Goal: Information Seeking & Learning: Learn about a topic

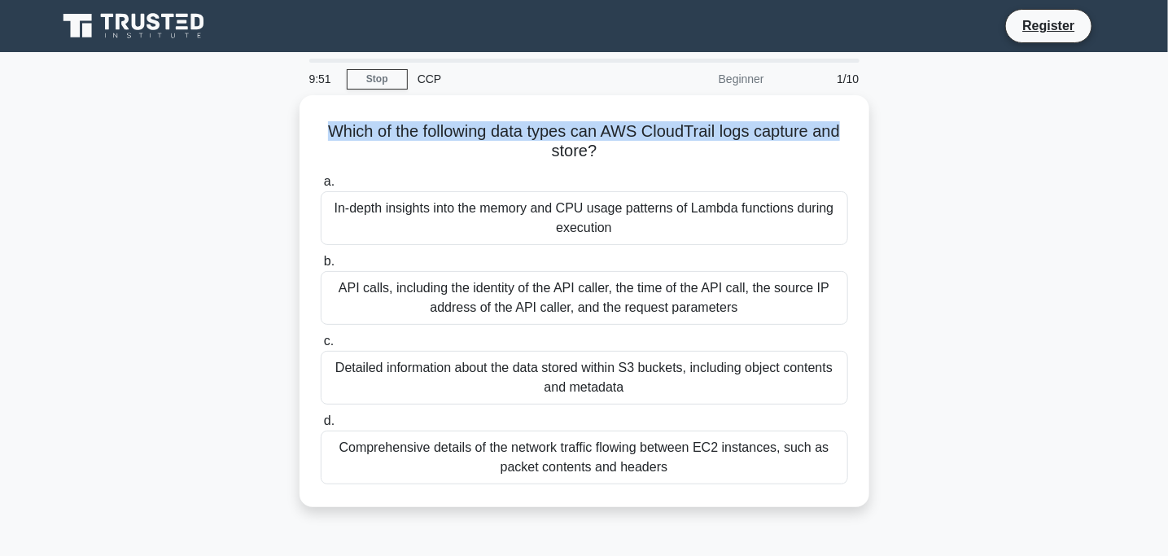
click at [881, 129] on div "Which of the following data types can AWS CloudTrail logs capture and store? .s…" at bounding box center [584, 310] width 1075 height 431
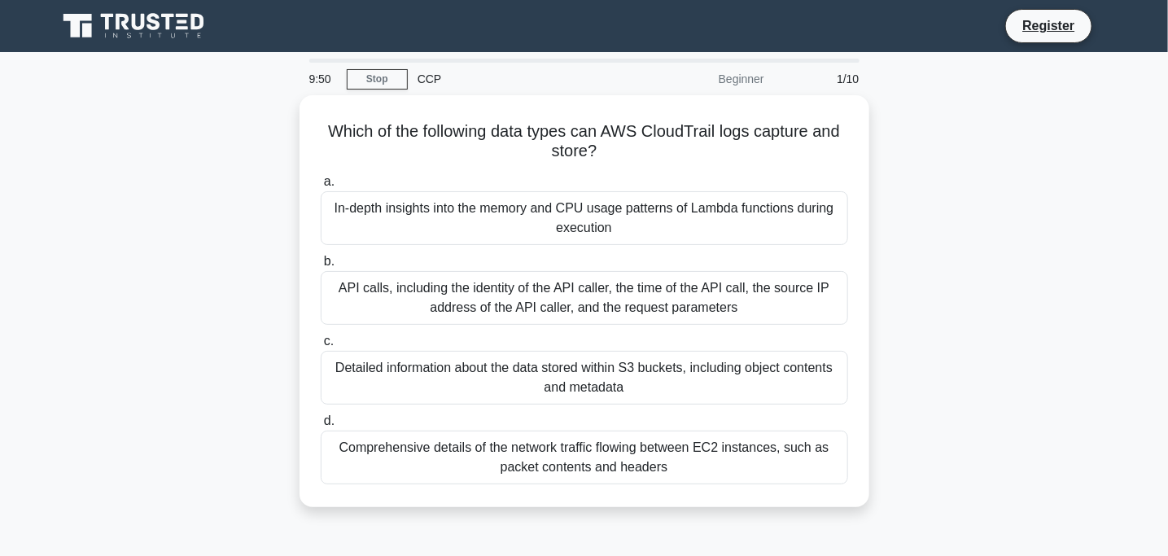
click at [927, 190] on div "Which of the following data types can AWS CloudTrail logs capture and store? .s…" at bounding box center [584, 310] width 1075 height 431
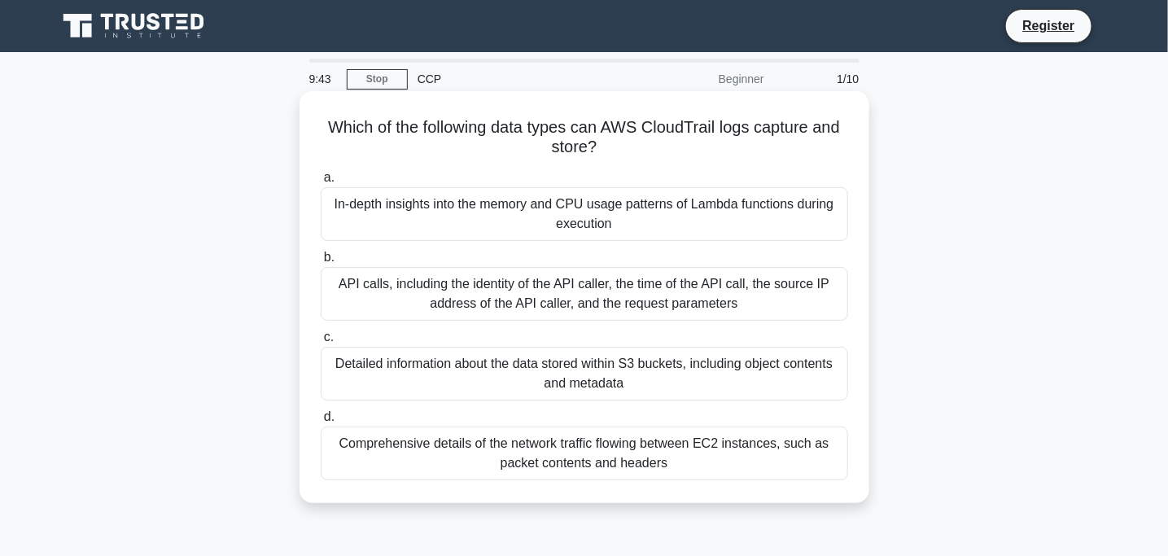
click at [392, 210] on div "In-depth insights into the memory and CPU usage patterns of Lambda functions du…" at bounding box center [585, 214] width 528 height 54
click at [321, 183] on input "a. In-depth insights into the memory and CPU usage patterns of Lambda functions…" at bounding box center [321, 178] width 0 height 11
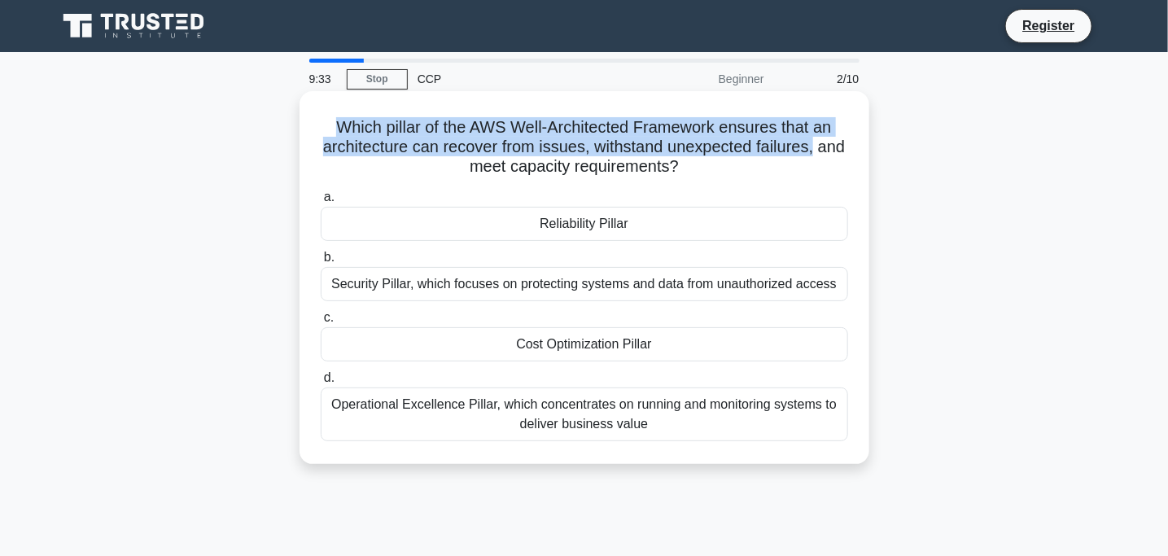
drag, startPoint x: 331, startPoint y: 117, endPoint x: 851, endPoint y: 150, distance: 521.2
click at [851, 150] on div "Which pillar of the AWS Well-Architected Framework ensures that an architecture…" at bounding box center [584, 278] width 557 height 360
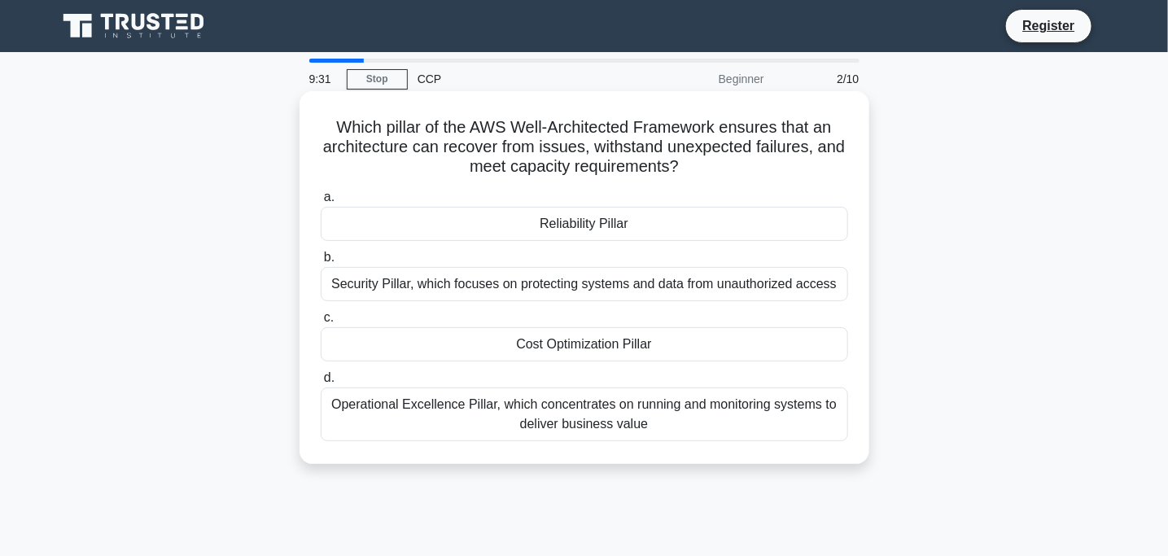
click at [340, 162] on h5 "Which pillar of the AWS Well-Architected Framework ensures that an architecture…" at bounding box center [584, 147] width 531 height 60
click at [650, 344] on div "Cost Optimization Pillar" at bounding box center [585, 344] width 528 height 34
click at [321, 323] on input "c. Cost Optimization Pillar" at bounding box center [321, 318] width 0 height 11
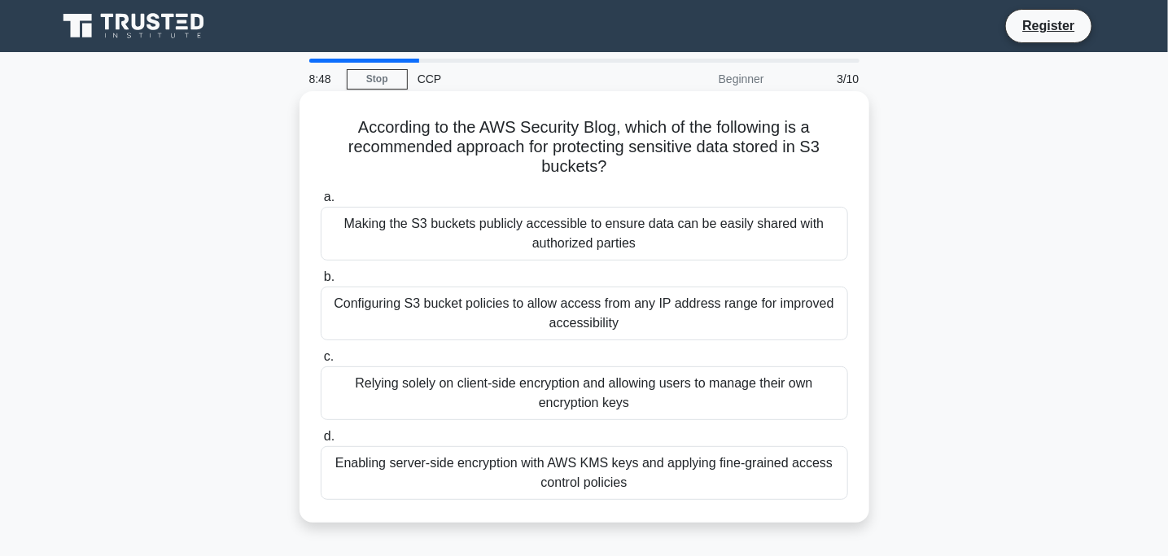
click at [444, 471] on div "Enabling server-side encryption with AWS KMS keys and applying fine-grained acc…" at bounding box center [585, 473] width 528 height 54
click at [321, 442] on input "d. Enabling server-side encryption with AWS KMS keys and applying fine-grained …" at bounding box center [321, 436] width 0 height 11
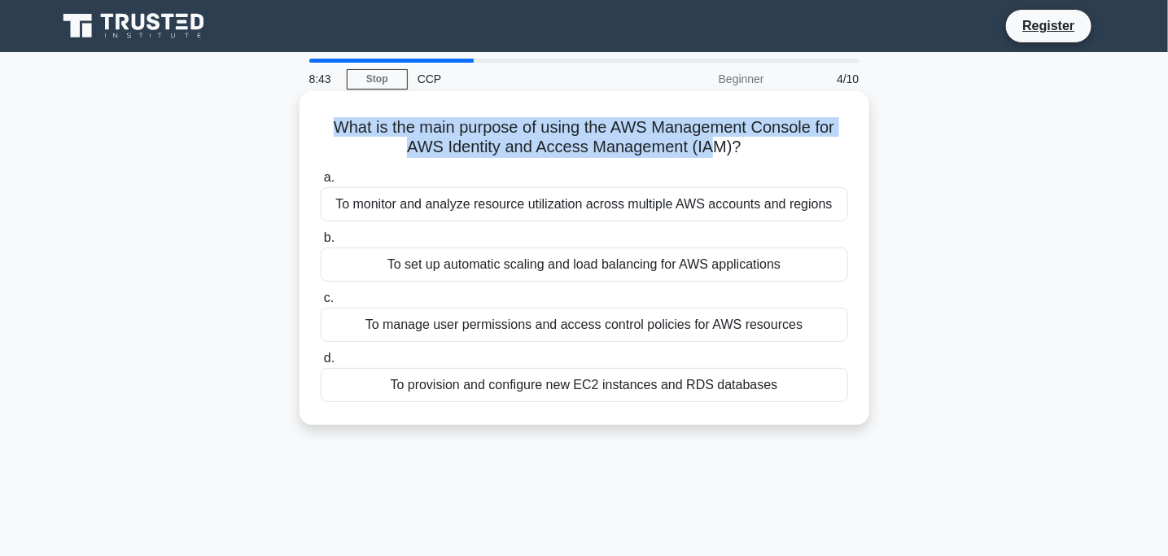
drag, startPoint x: 326, startPoint y: 130, endPoint x: 720, endPoint y: 148, distance: 393.6
click at [720, 148] on h5 "What is the main purpose of using the AWS Management Console for AWS Identity a…" at bounding box center [584, 137] width 531 height 41
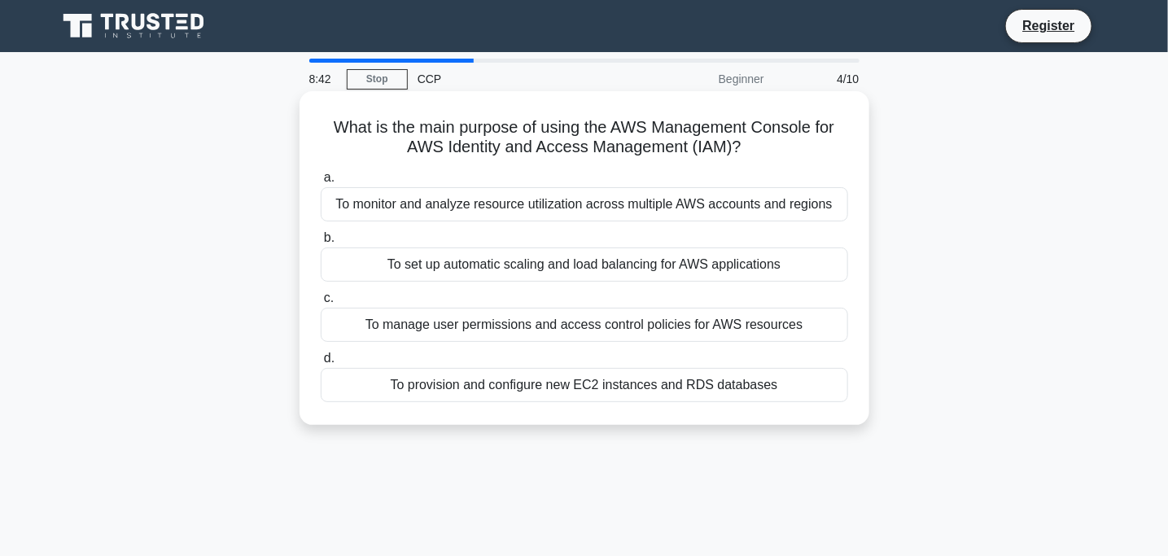
click at [834, 164] on div "What is the main purpose of using the AWS Management Console for AWS Identity a…" at bounding box center [584, 258] width 557 height 321
click at [515, 330] on div "To manage user permissions and access control policies for AWS resources" at bounding box center [585, 325] width 528 height 34
click at [321, 304] on input "c. To manage user permissions and access control policies for AWS resources" at bounding box center [321, 298] width 0 height 11
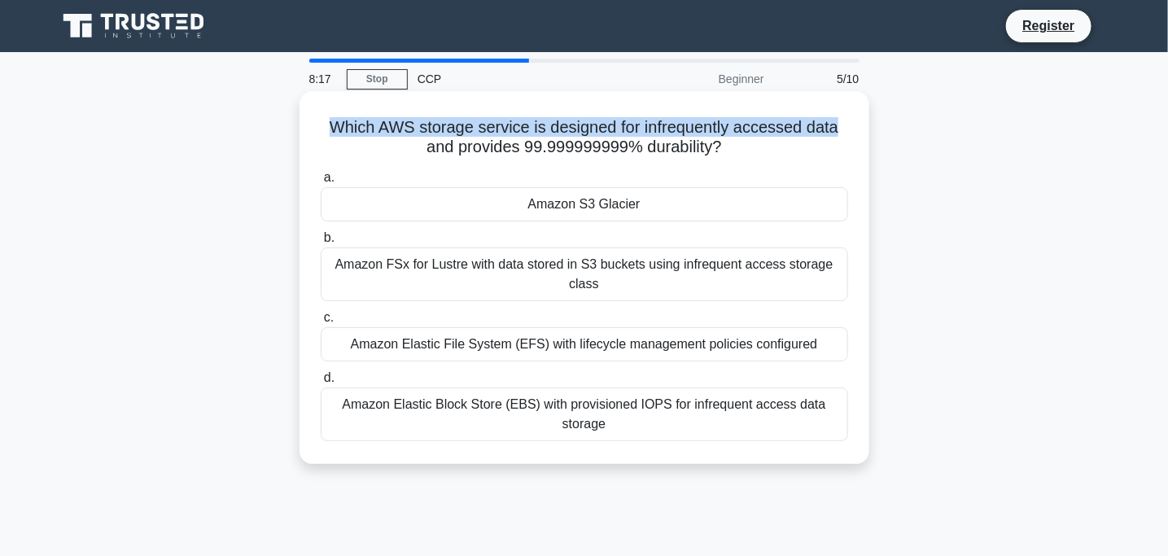
drag, startPoint x: 321, startPoint y: 127, endPoint x: 841, endPoint y: 127, distance: 520.2
click at [841, 127] on h5 "Which AWS storage service is designed for infrequently accessed data and provid…" at bounding box center [584, 137] width 531 height 41
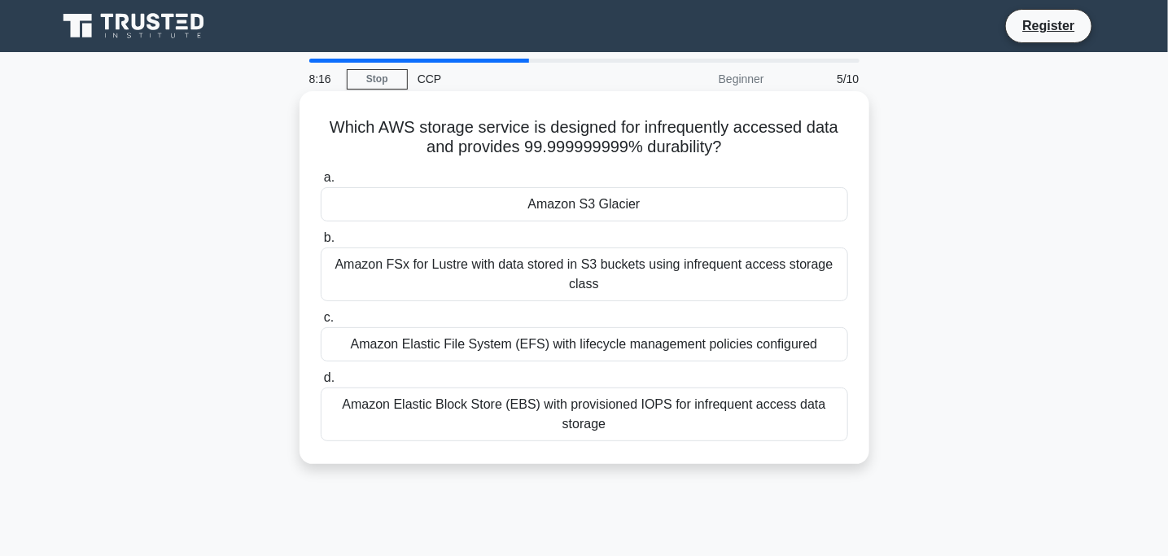
click at [760, 170] on label "a. Amazon S3 Glacier" at bounding box center [585, 195] width 528 height 54
click at [321, 173] on input "a. Amazon S3 Glacier" at bounding box center [321, 178] width 0 height 11
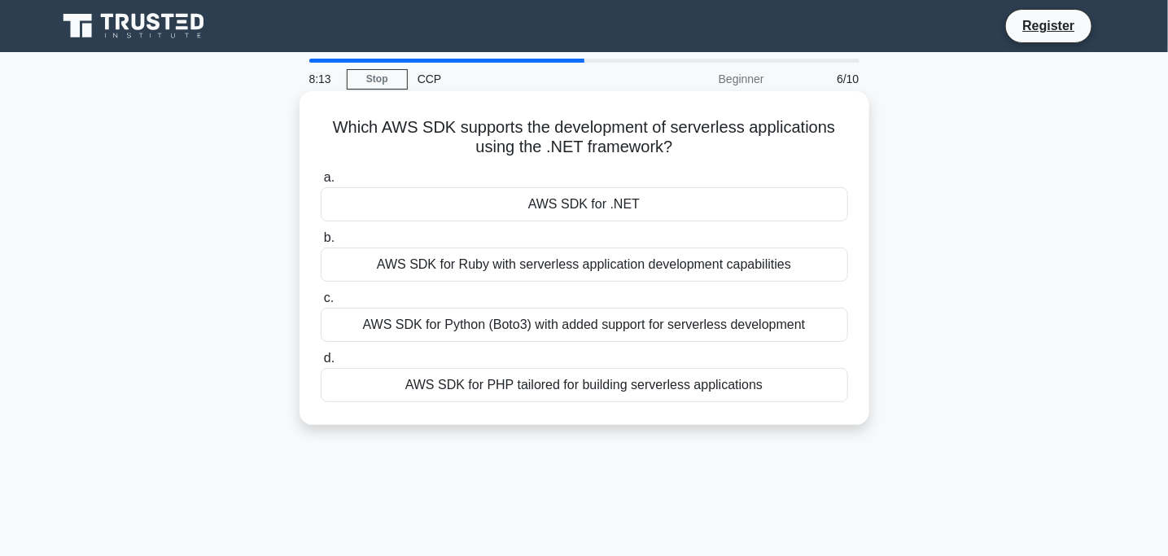
click at [317, 127] on div "Which AWS SDK supports the development of serverless applications using the .NE…" at bounding box center [584, 258] width 557 height 321
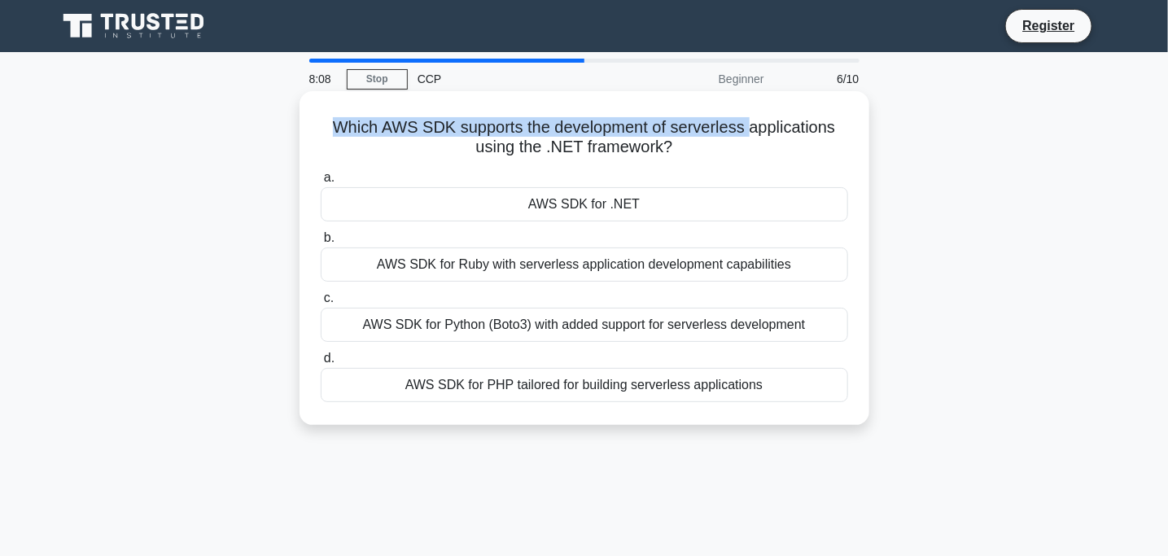
drag, startPoint x: 317, startPoint y: 127, endPoint x: 760, endPoint y: 127, distance: 442.9
click at [760, 127] on div "Which AWS SDK supports the development of serverless applications using the .NE…" at bounding box center [584, 258] width 557 height 321
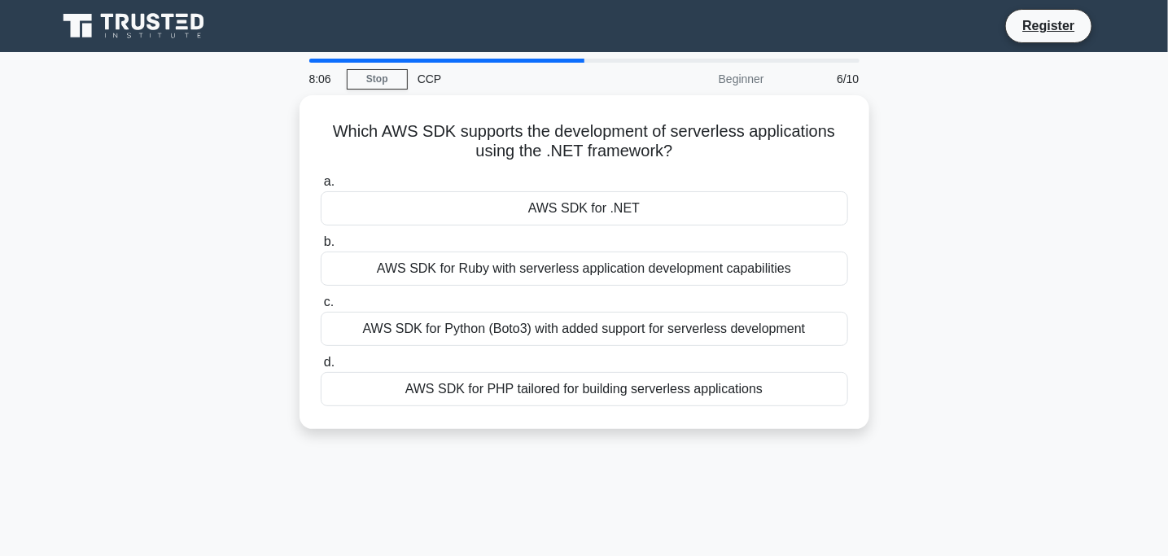
click at [208, 149] on div "Which AWS SDK supports the development of serverless applications using the .NE…" at bounding box center [584, 271] width 1075 height 353
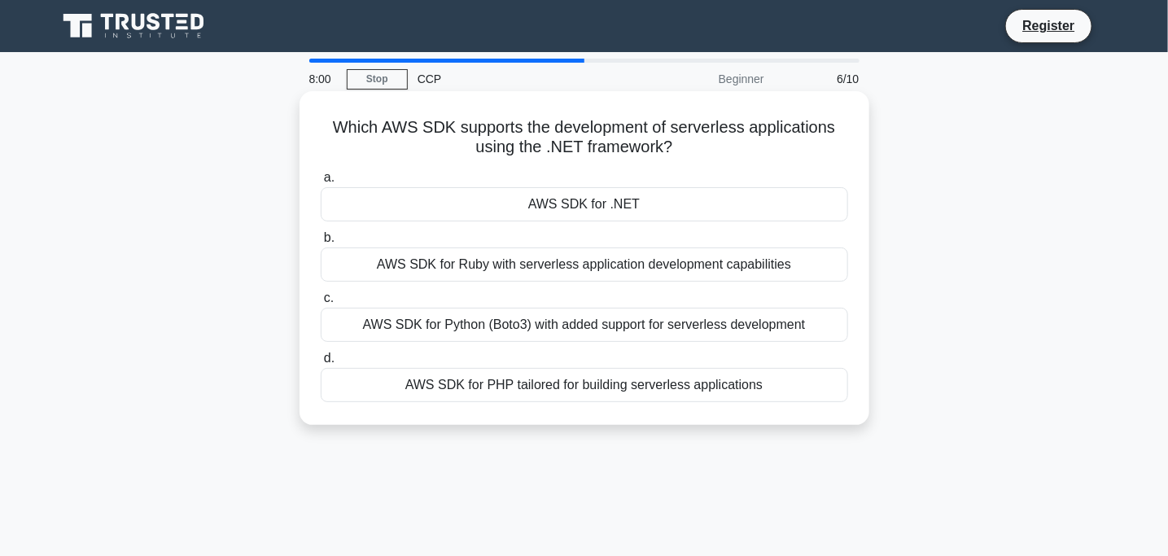
click at [508, 199] on div "AWS SDK for .NET" at bounding box center [585, 204] width 528 height 34
click at [321, 183] on input "a. AWS SDK for .NET" at bounding box center [321, 178] width 0 height 11
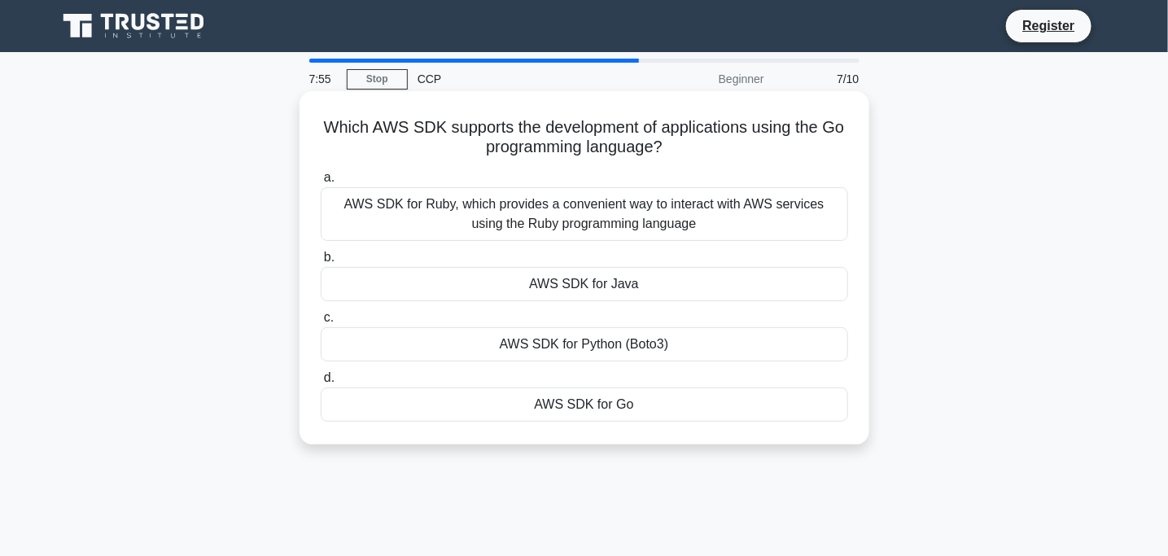
drag, startPoint x: 331, startPoint y: 119, endPoint x: 850, endPoint y: 143, distance: 520.0
click at [850, 143] on div "Which AWS SDK supports the development of applications using the Go programming…" at bounding box center [584, 268] width 557 height 340
click at [782, 129] on h5 "Which AWS SDK supports the development of applications using the Go programming…" at bounding box center [584, 137] width 531 height 41
click at [672, 409] on div "AWS SDK for Go" at bounding box center [585, 405] width 528 height 34
click at [321, 383] on input "d. AWS SDK for Go" at bounding box center [321, 378] width 0 height 11
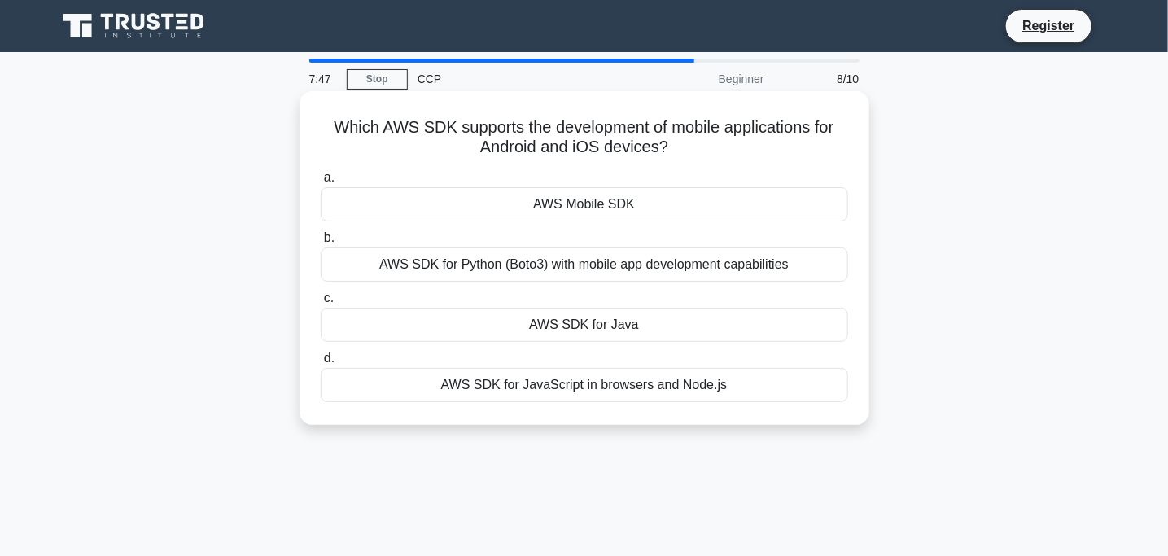
drag, startPoint x: 304, startPoint y: 113, endPoint x: 806, endPoint y: 137, distance: 502.0
click at [806, 137] on div "Which AWS SDK supports the development of mobile applications for Android and i…" at bounding box center [585, 258] width 570 height 334
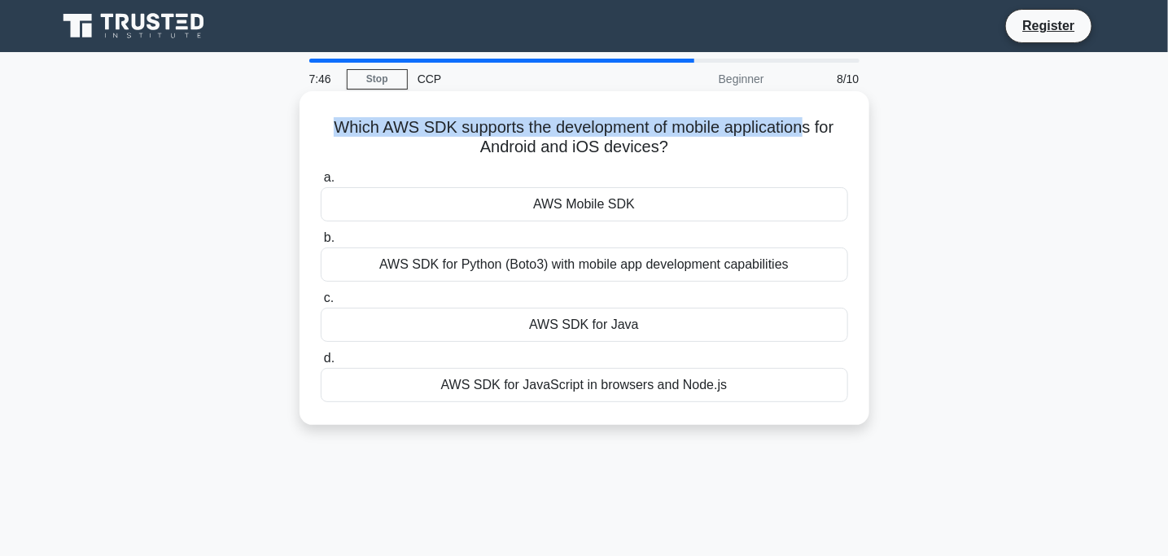
click at [806, 137] on h5 "Which AWS SDK supports the development of mobile applications for Android and i…" at bounding box center [584, 137] width 531 height 41
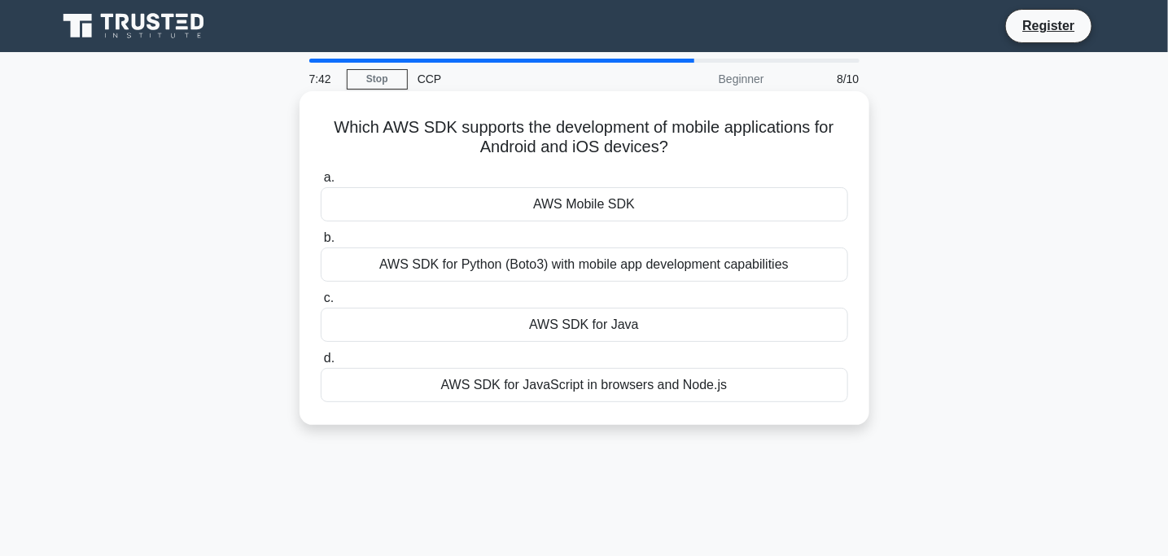
click at [479, 210] on div "AWS Mobile SDK" at bounding box center [585, 204] width 528 height 34
click at [321, 183] on input "a. AWS Mobile SDK" at bounding box center [321, 178] width 0 height 11
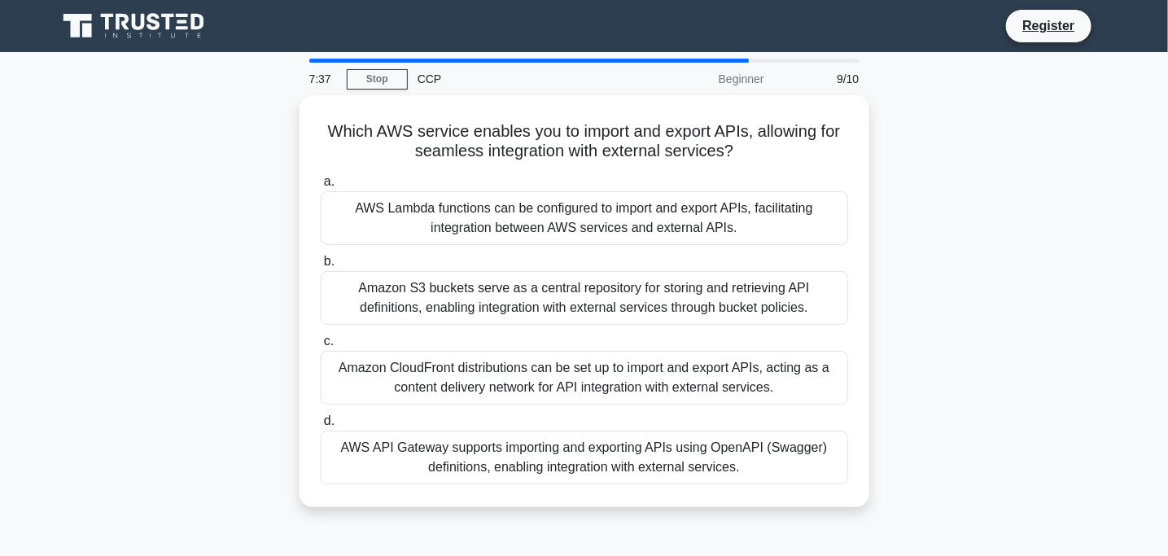
drag, startPoint x: 299, startPoint y: 130, endPoint x: 895, endPoint y: 142, distance: 596.0
click at [895, 142] on div "Which AWS service enables you to import and export APIs, allowing for seamless …" at bounding box center [584, 310] width 1075 height 431
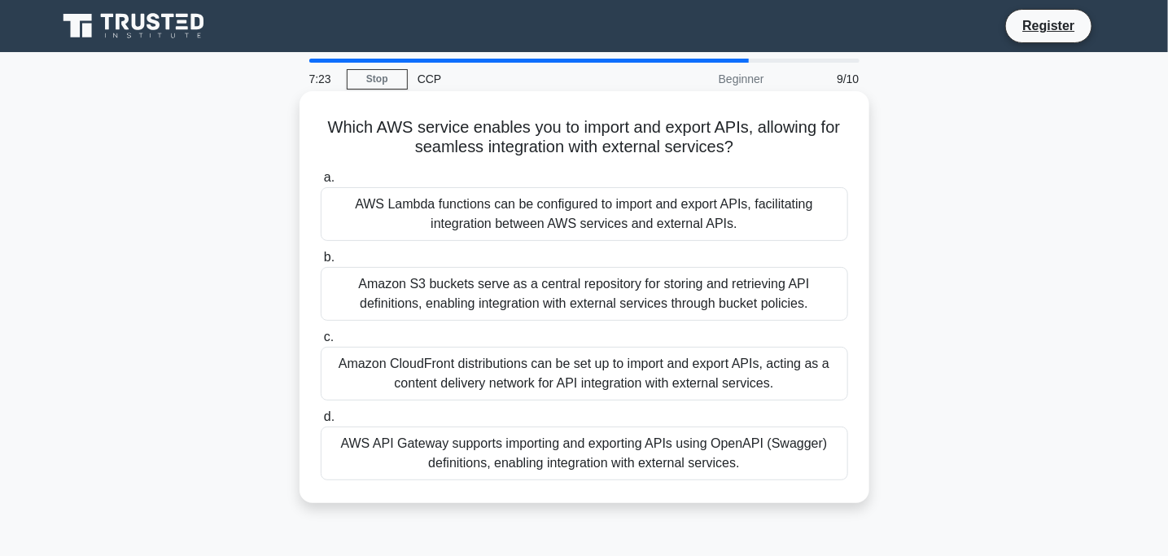
click at [553, 462] on div "AWS API Gateway supports importing and exporting APIs using OpenAPI (Swagger) d…" at bounding box center [585, 454] width 528 height 54
click at [321, 423] on input "d. AWS API Gateway supports importing and exporting APIs using OpenAPI (Swagger…" at bounding box center [321, 417] width 0 height 11
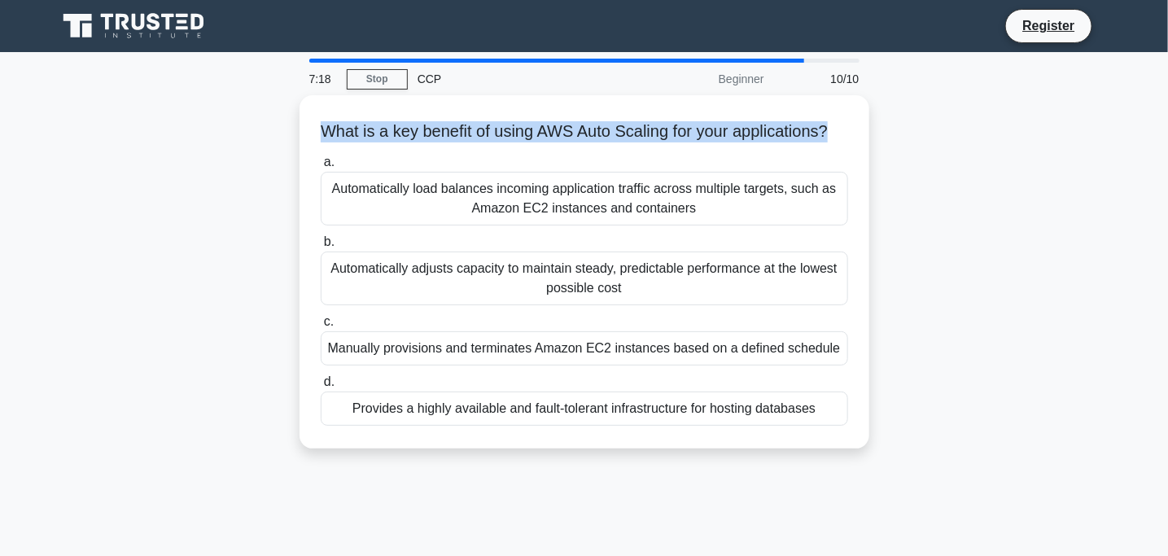
drag, startPoint x: 291, startPoint y: 130, endPoint x: 875, endPoint y: 138, distance: 584.6
click at [875, 138] on div "What is a key benefit of using AWS Auto Scaling for your applications? .spinner…" at bounding box center [584, 281] width 1075 height 373
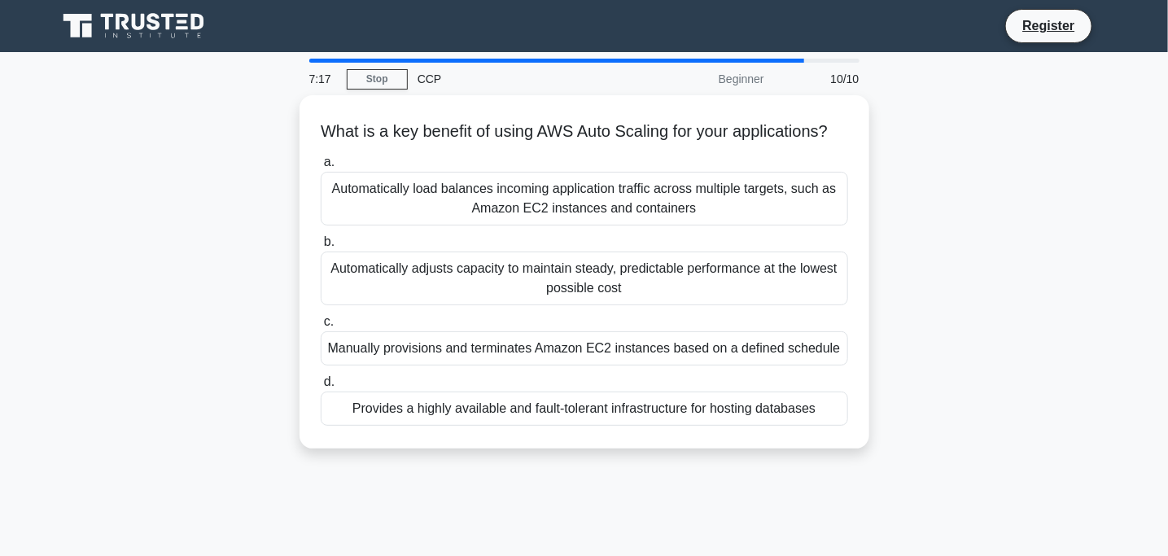
click at [185, 230] on div "What is a key benefit of using AWS Auto Scaling for your applications? .spinner…" at bounding box center [584, 281] width 1075 height 373
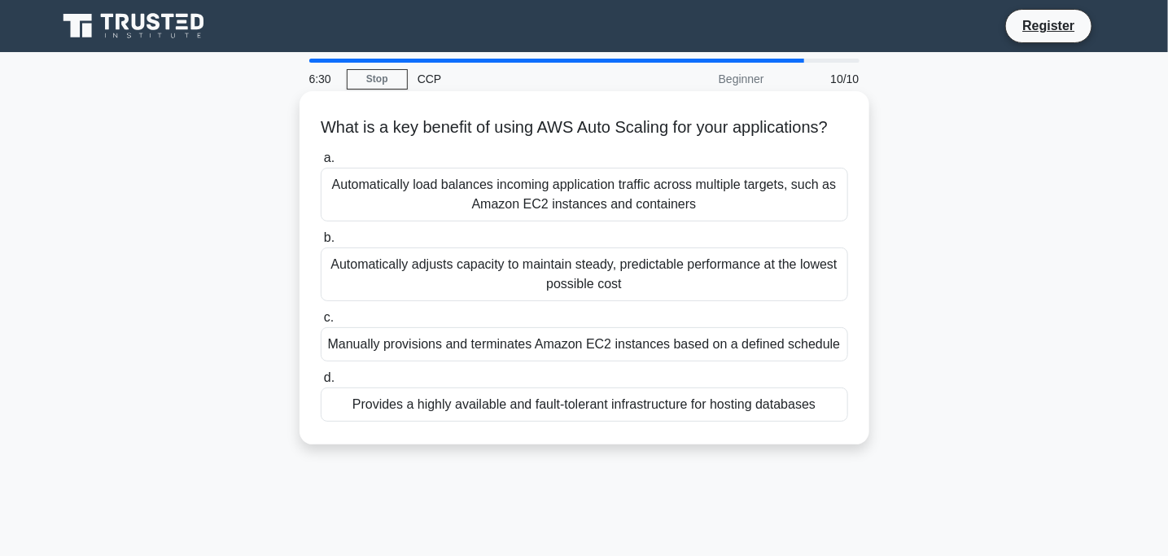
click at [465, 422] on div "Provides a highly available and fault-tolerant infrastructure for hosting datab…" at bounding box center [585, 405] width 528 height 34
click at [321, 383] on input "d. Provides a highly available and fault-tolerant infrastructure for hosting da…" at bounding box center [321, 378] width 0 height 11
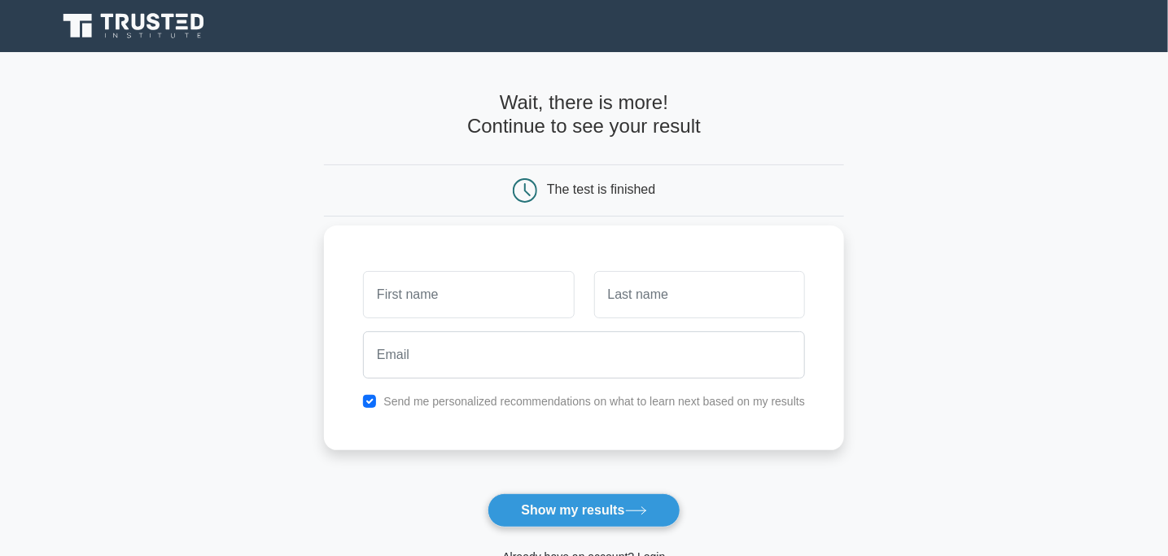
click at [417, 296] on input "text" at bounding box center [468, 294] width 211 height 47
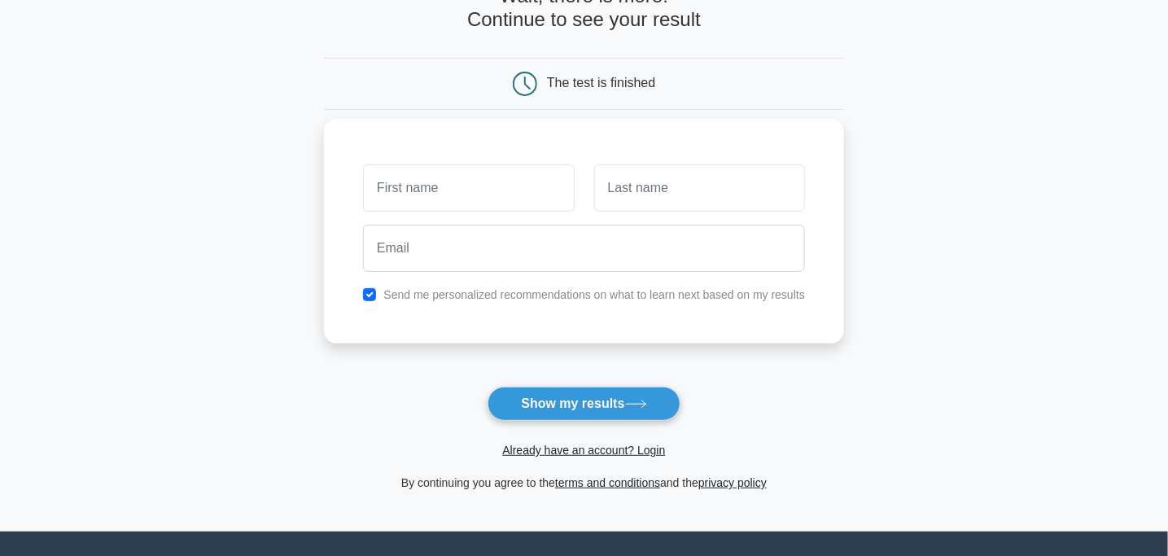
scroll to position [107, 0]
click at [578, 390] on button "Show my results" at bounding box center [584, 403] width 192 height 34
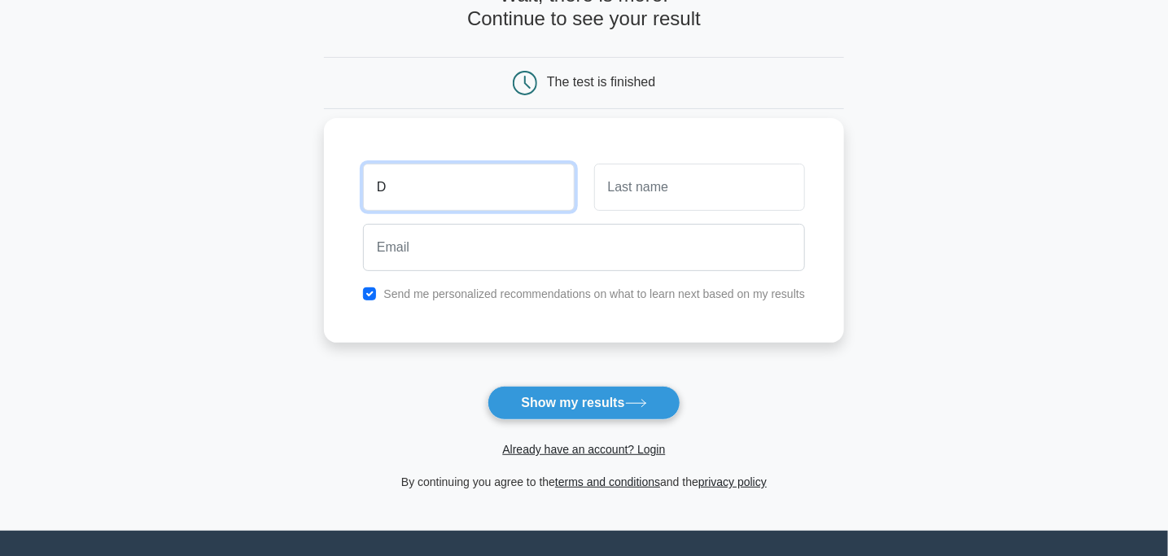
type input "D"
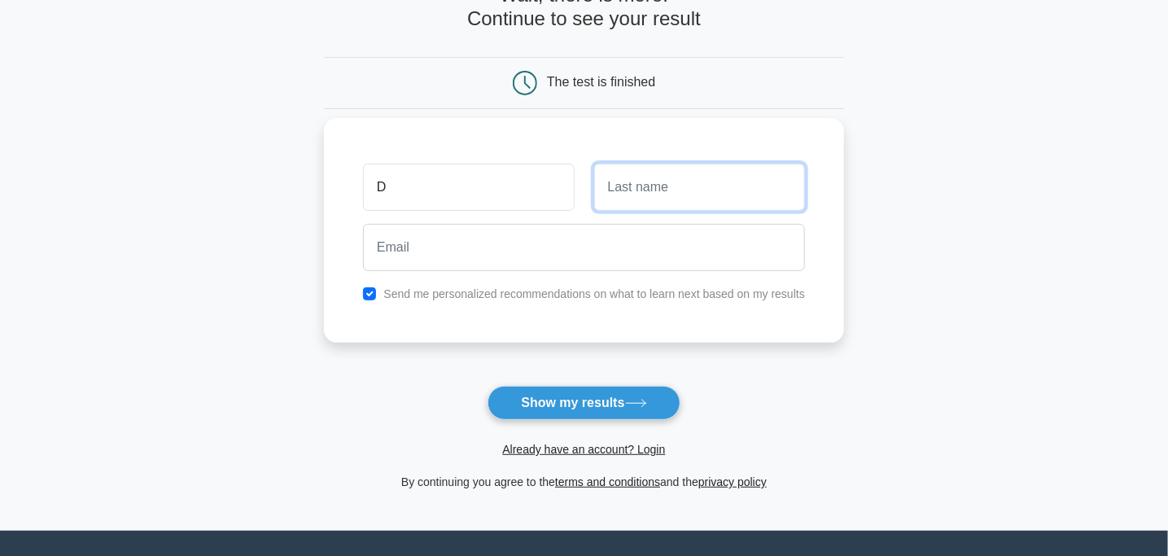
click at [642, 192] on input "text" at bounding box center [699, 187] width 211 height 47
type input "sm"
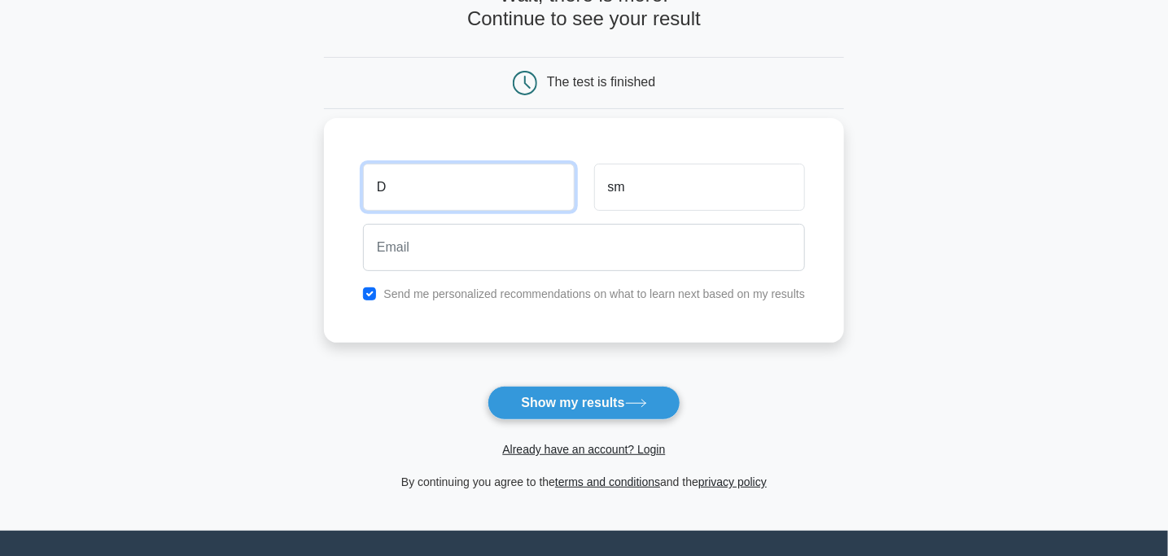
click at [493, 199] on input "D" at bounding box center [468, 187] width 211 height 47
type input "Dharshan"
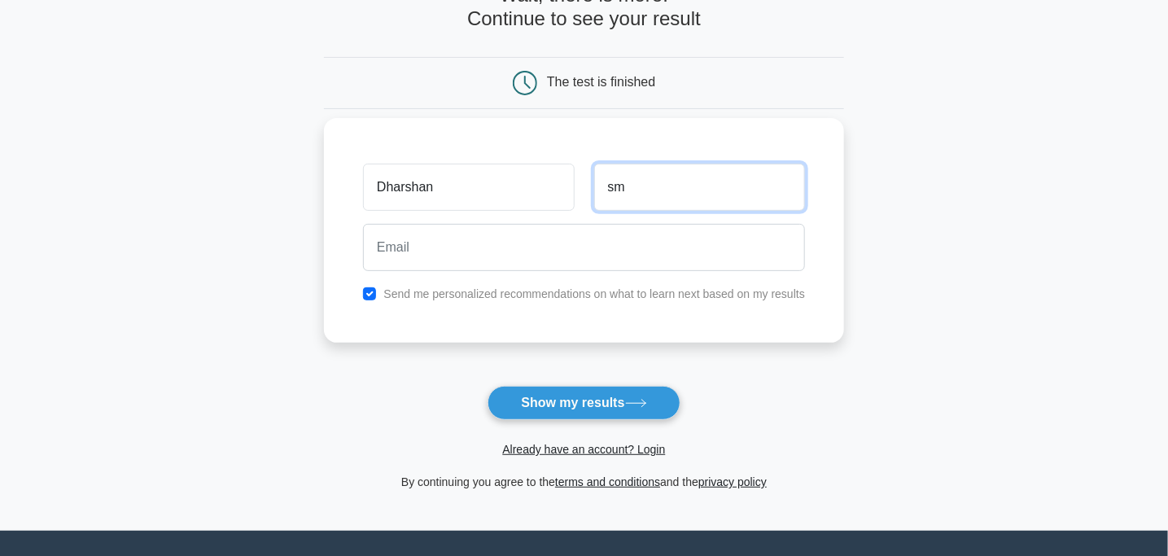
click at [645, 194] on input "sm" at bounding box center [699, 187] width 211 height 47
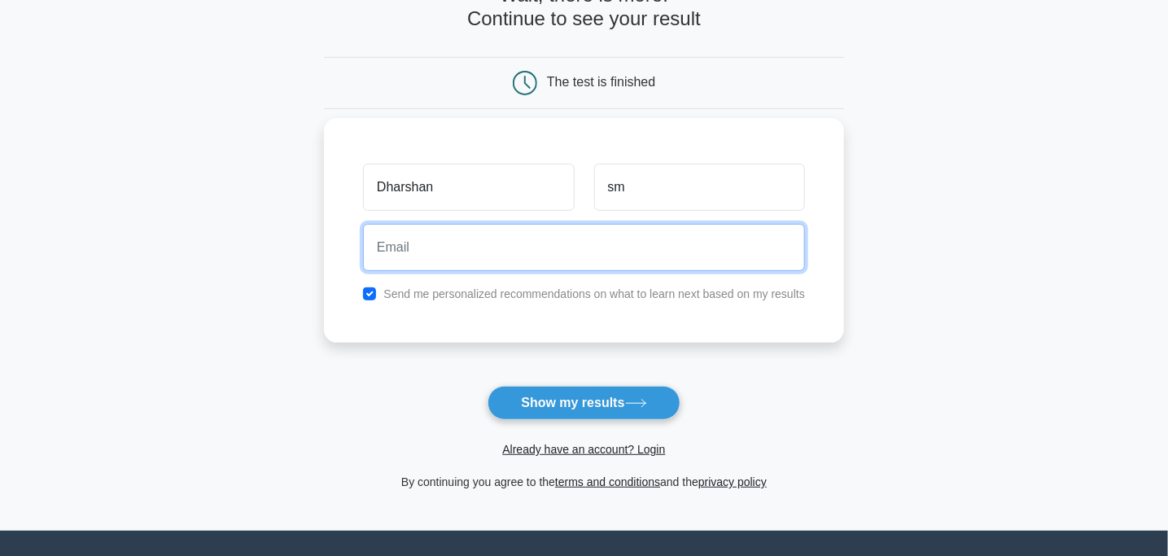
click at [541, 255] on input "email" at bounding box center [584, 247] width 442 height 47
type input "dharshan19122005@gmail.com"
click at [488, 386] on button "Show my results" at bounding box center [584, 403] width 192 height 34
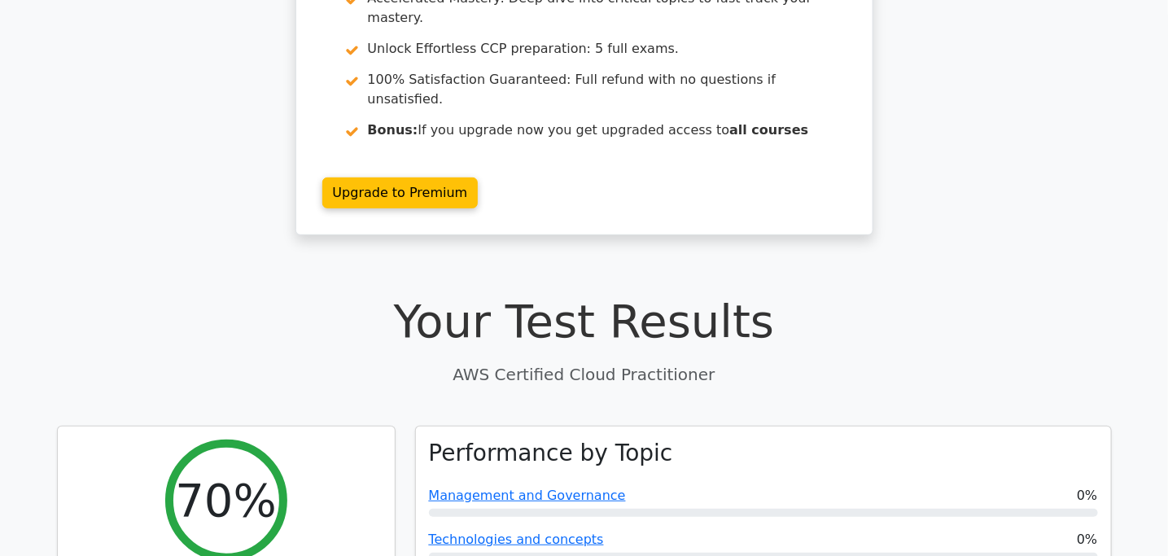
scroll to position [175, 0]
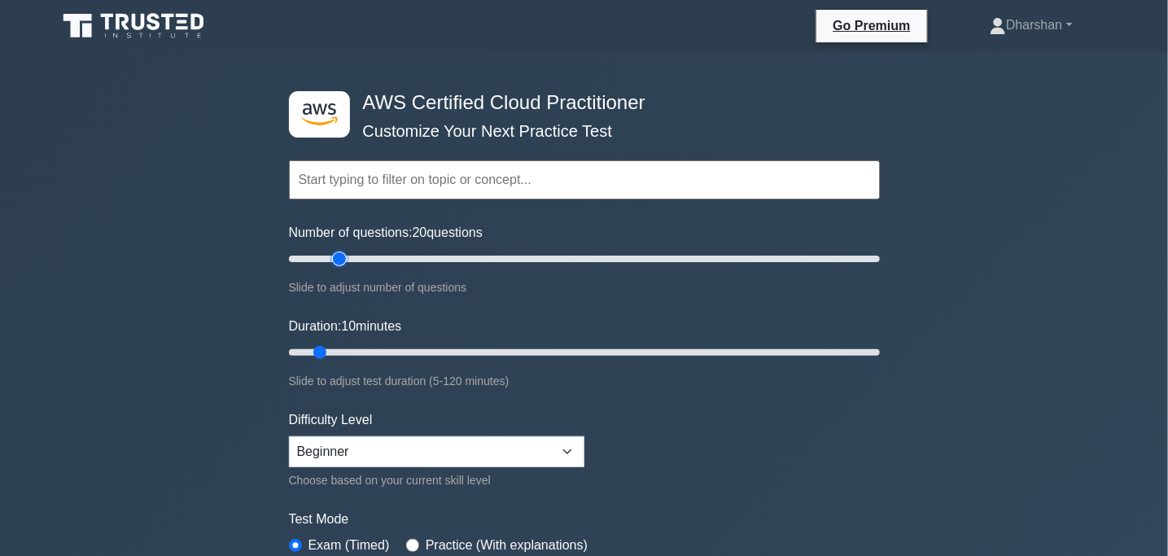
click at [344, 261] on input "Number of questions: 20 questions" at bounding box center [584, 259] width 591 height 20
drag, startPoint x: 344, startPoint y: 261, endPoint x: 432, endPoint y: 309, distance: 100.6
type input "50"
click at [432, 269] on input "Number of questions: 50 questions" at bounding box center [584, 259] width 591 height 20
click at [396, 344] on input "Duration: 25 minutes" at bounding box center [584, 353] width 591 height 20
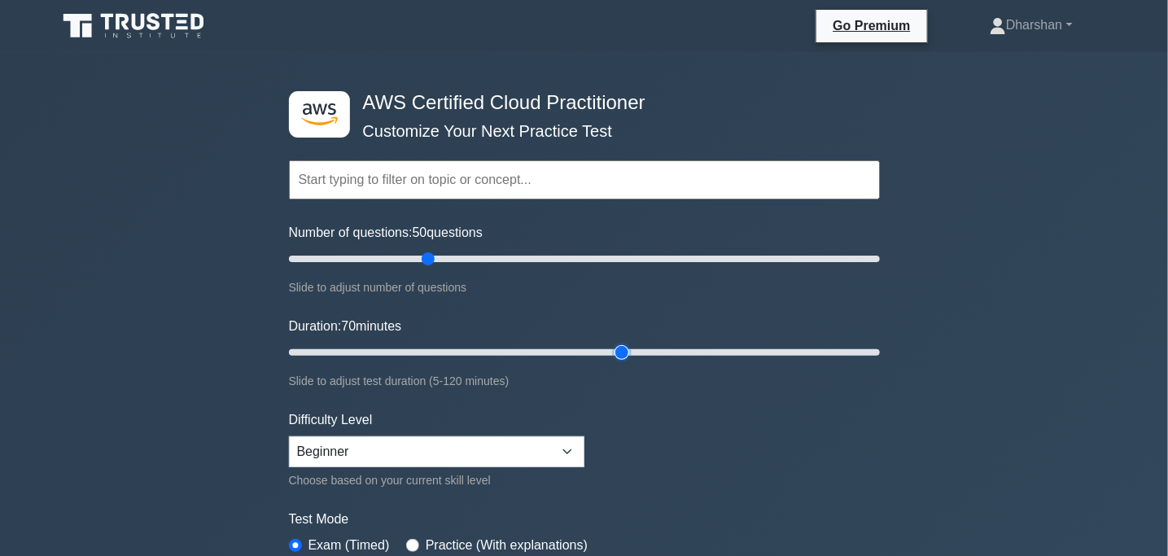
drag, startPoint x: 394, startPoint y: 352, endPoint x: 632, endPoint y: 357, distance: 237.8
type input "70"
click at [632, 357] on input "Duration: 70 minutes" at bounding box center [584, 353] width 591 height 20
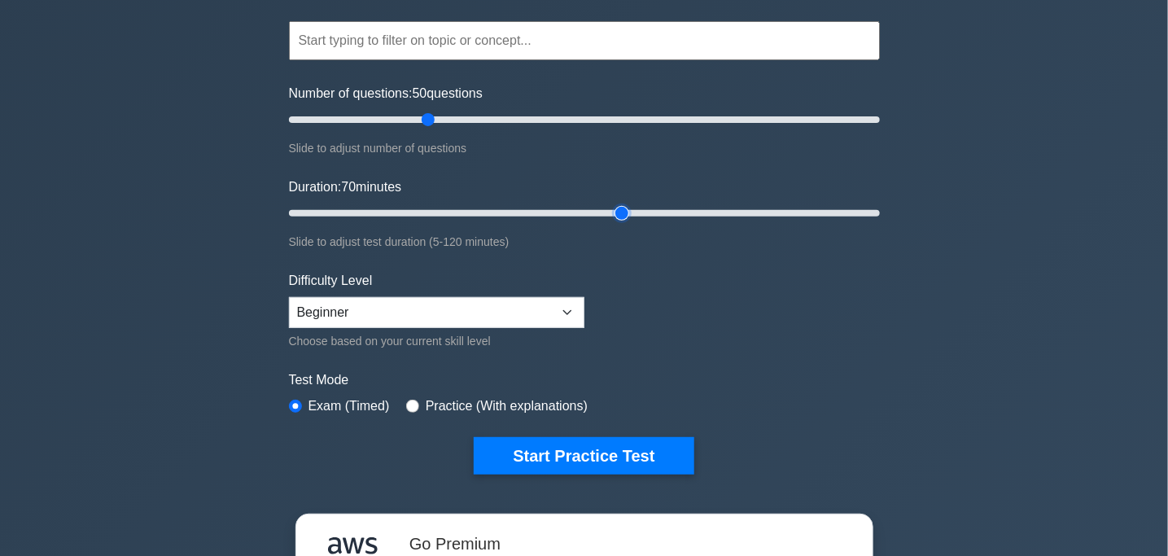
scroll to position [147, 0]
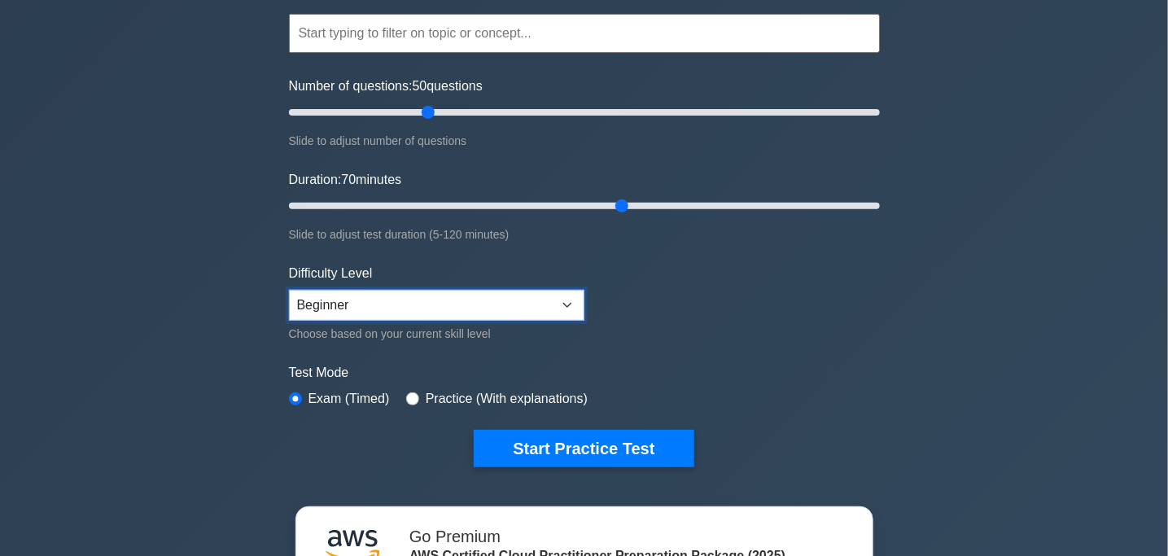
click at [526, 309] on select "Beginner Intermediate Expert" at bounding box center [437, 305] width 296 height 31
click at [440, 309] on select "Beginner Intermediate Expert" at bounding box center [437, 305] width 296 height 31
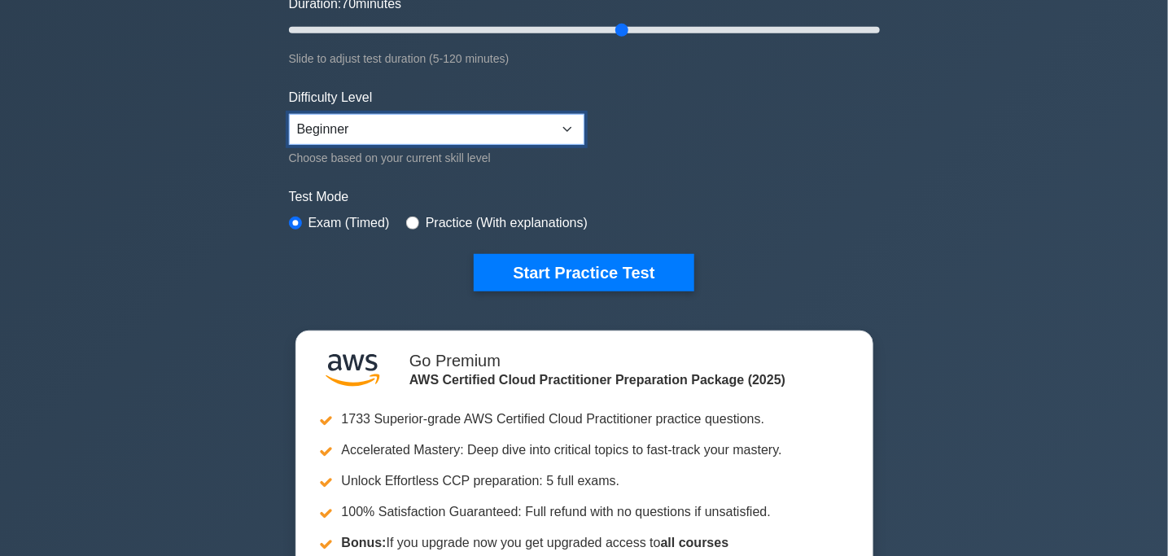
scroll to position [323, 0]
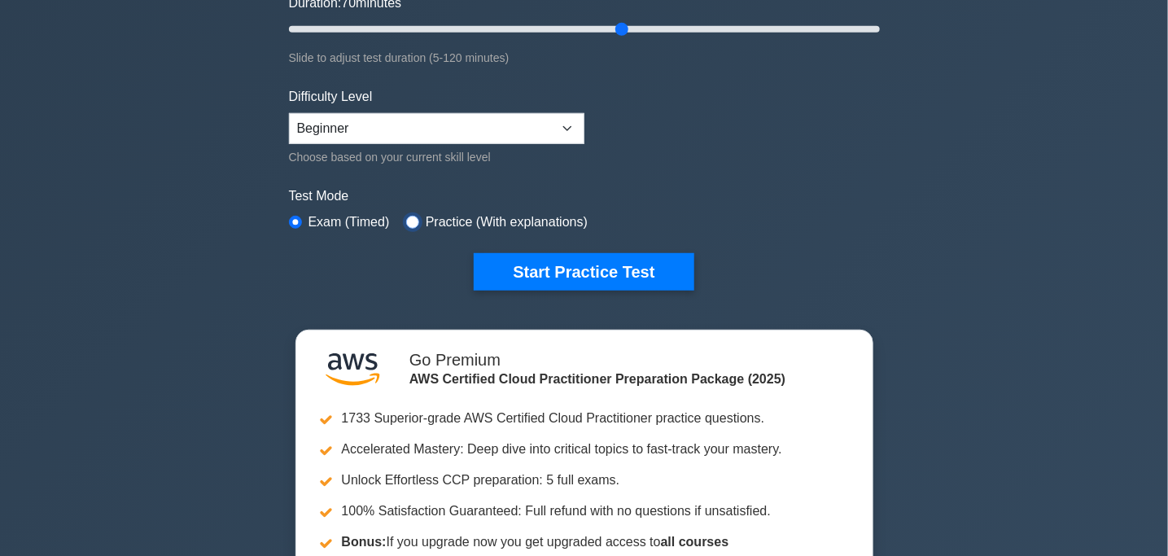
click at [411, 216] on input "radio" at bounding box center [412, 222] width 13 height 13
radio input "true"
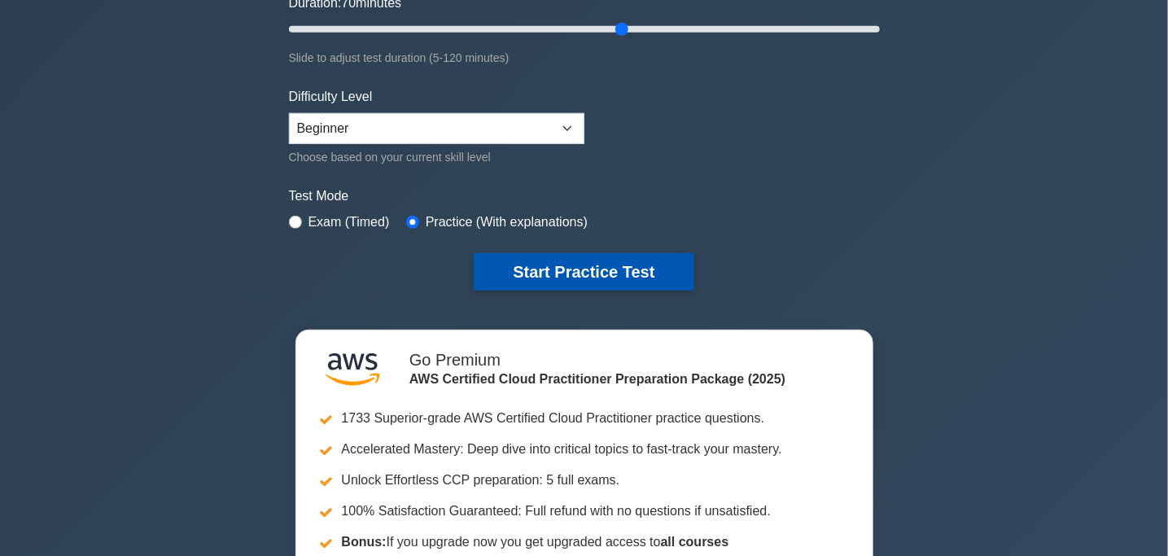
click at [566, 270] on button "Start Practice Test" at bounding box center [584, 271] width 220 height 37
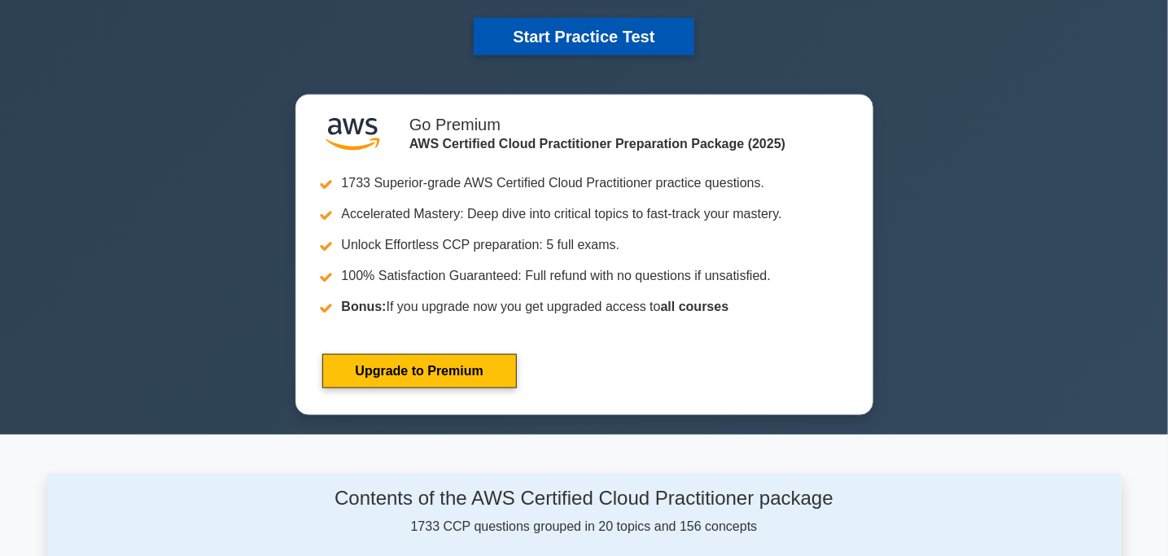
scroll to position [565, 0]
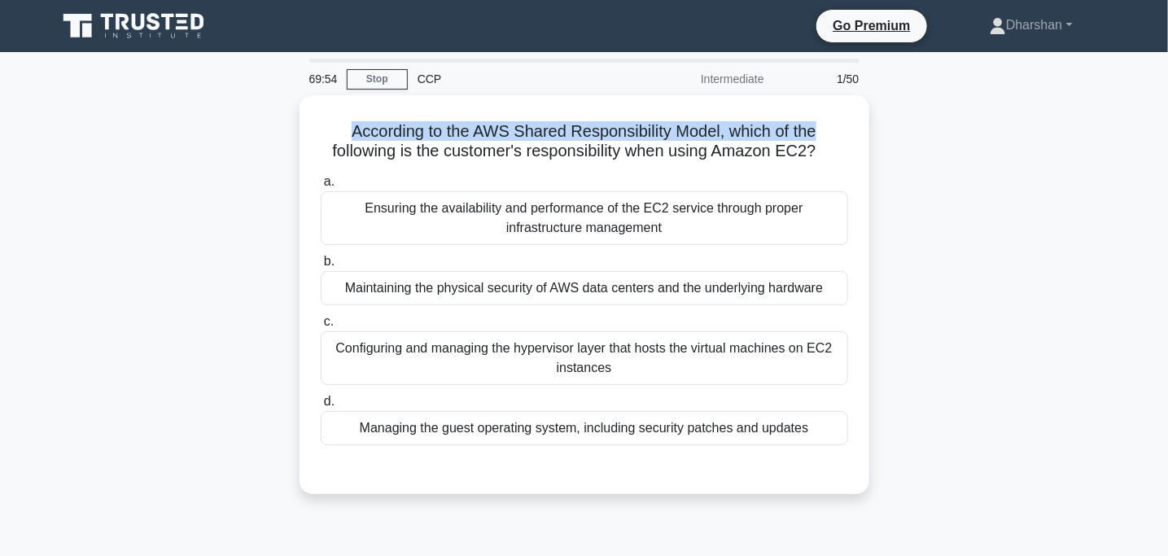
drag, startPoint x: 343, startPoint y: 126, endPoint x: 961, endPoint y: 121, distance: 618.7
click at [961, 121] on div "According to the AWS Shared Responsibility Model, which of the following is the…" at bounding box center [584, 304] width 1075 height 418
click at [936, 130] on div "According to the AWS Shared Responsibility Model, which of the following is the…" at bounding box center [584, 304] width 1075 height 418
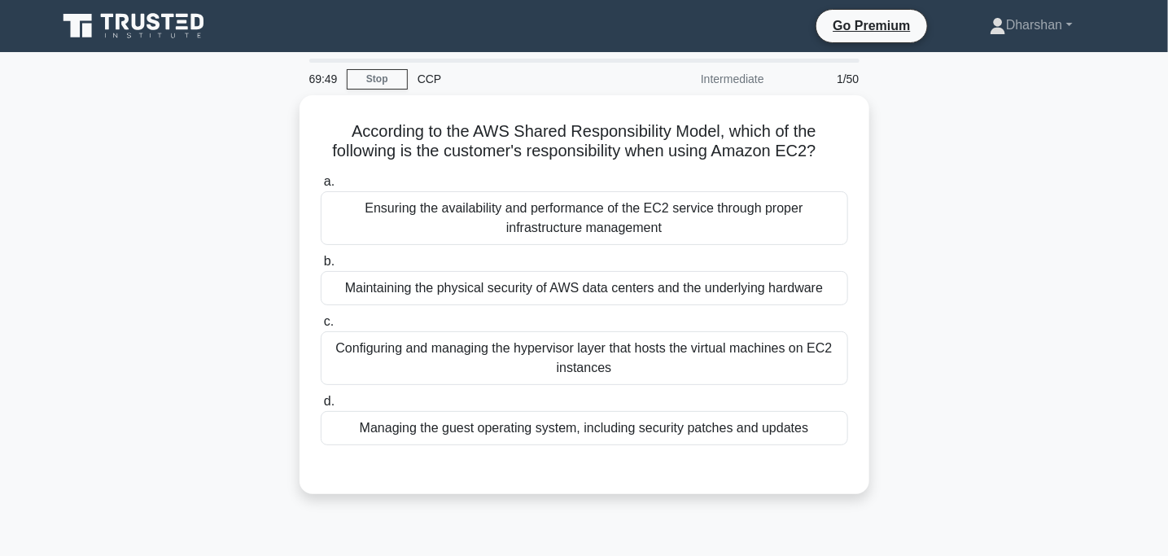
drag, startPoint x: 326, startPoint y: 147, endPoint x: 961, endPoint y: 144, distance: 635.0
click at [961, 144] on div "According to the AWS Shared Responsibility Model, which of the following is the…" at bounding box center [584, 304] width 1075 height 418
click at [931, 165] on div "According to the AWS Shared Responsibility Model, which of the following is the…" at bounding box center [584, 304] width 1075 height 418
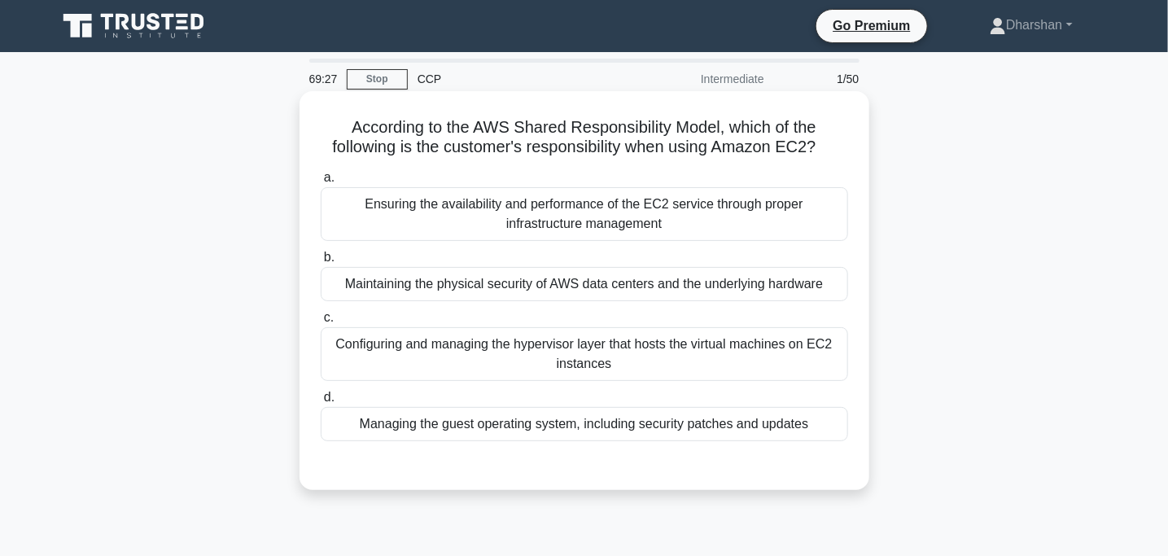
click at [626, 429] on div "Managing the guest operating system, including security patches and updates" at bounding box center [585, 424] width 528 height 34
click at [321, 403] on input "d. Managing the guest operating system, including security patches and updates" at bounding box center [321, 397] width 0 height 11
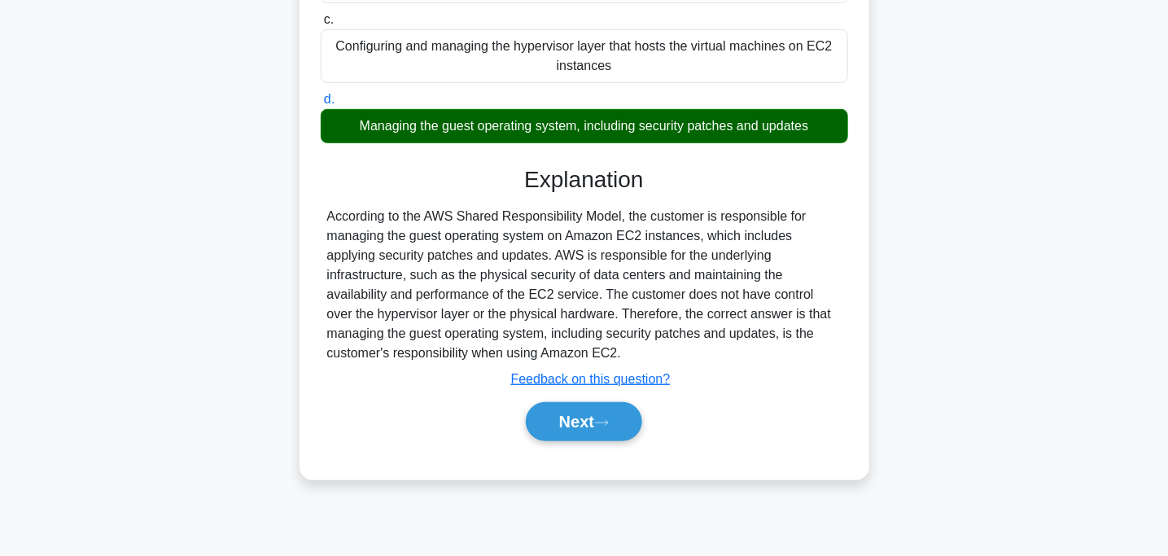
scroll to position [303, 0]
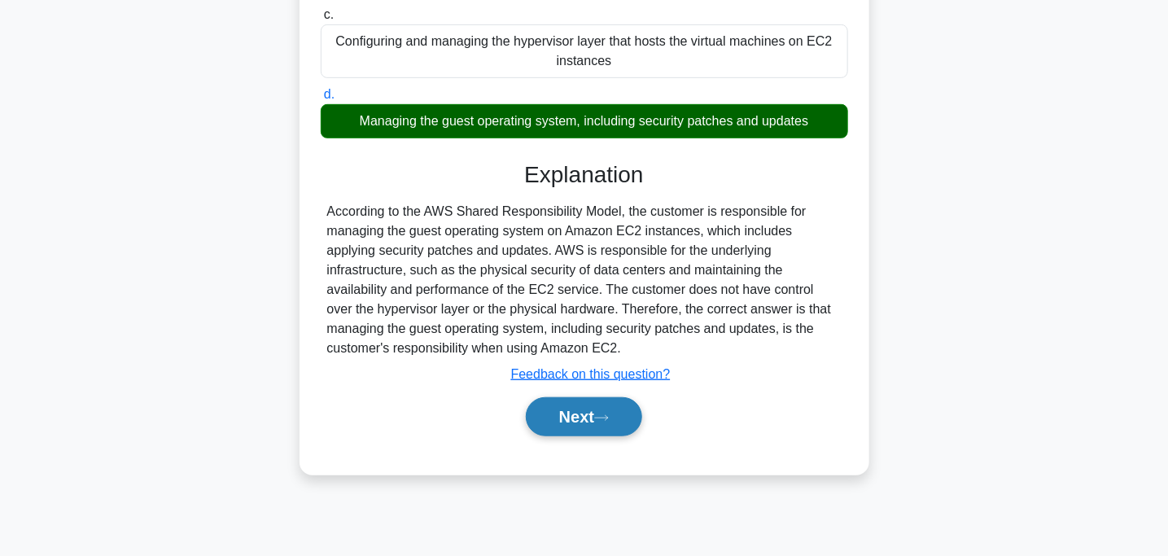
click at [578, 419] on button "Next" at bounding box center [584, 416] width 116 height 39
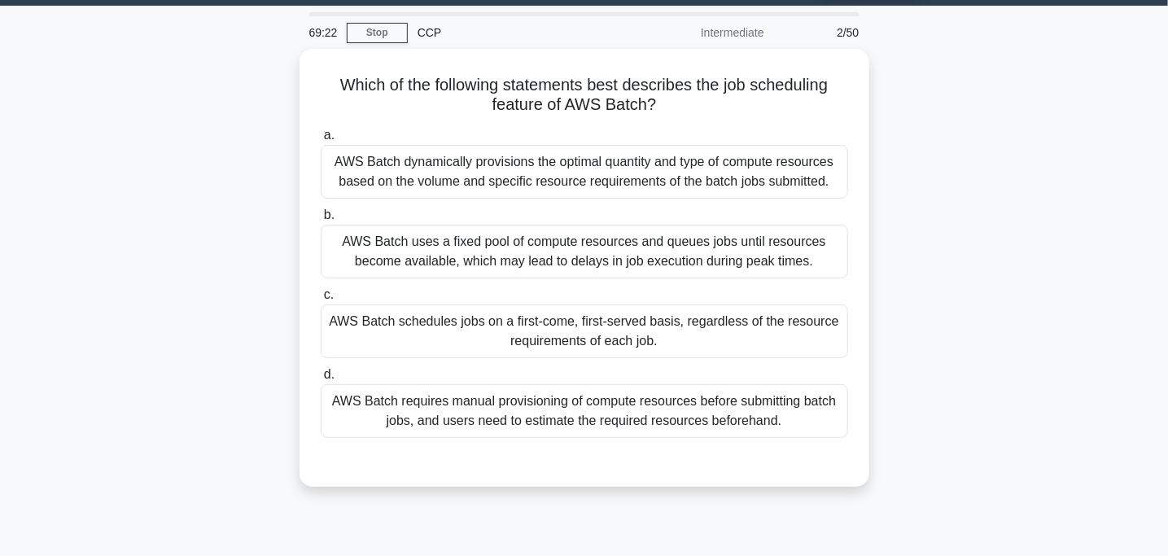
scroll to position [0, 0]
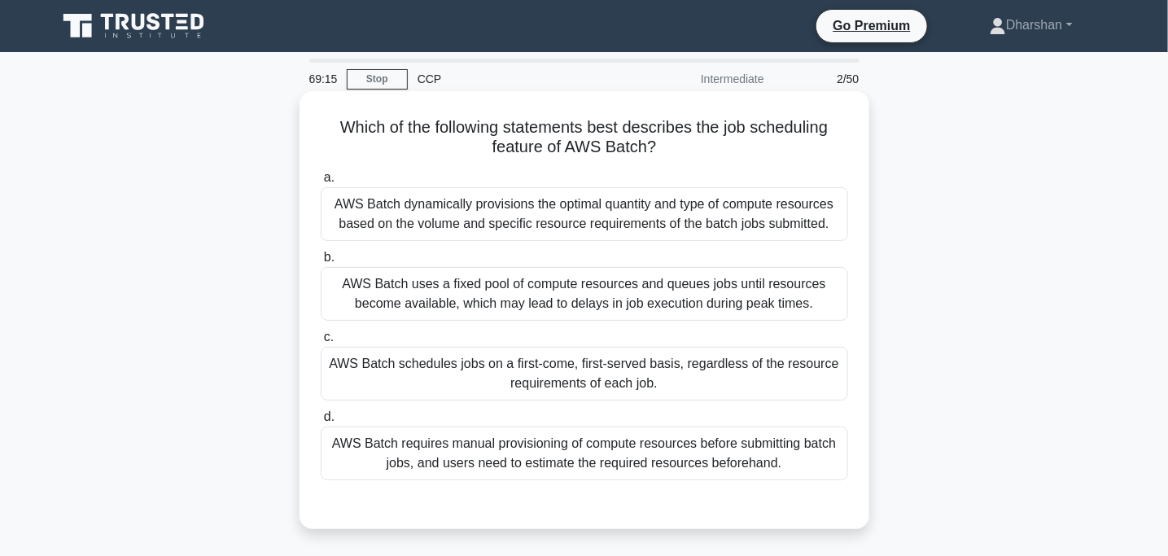
drag, startPoint x: 317, startPoint y: 129, endPoint x: 738, endPoint y: 150, distance: 422.2
click at [738, 150] on div "Which of the following statements best describes the job scheduling feature of …" at bounding box center [584, 310] width 557 height 425
click at [738, 150] on h5 "Which of the following statements best describes the job scheduling feature of …" at bounding box center [584, 137] width 531 height 41
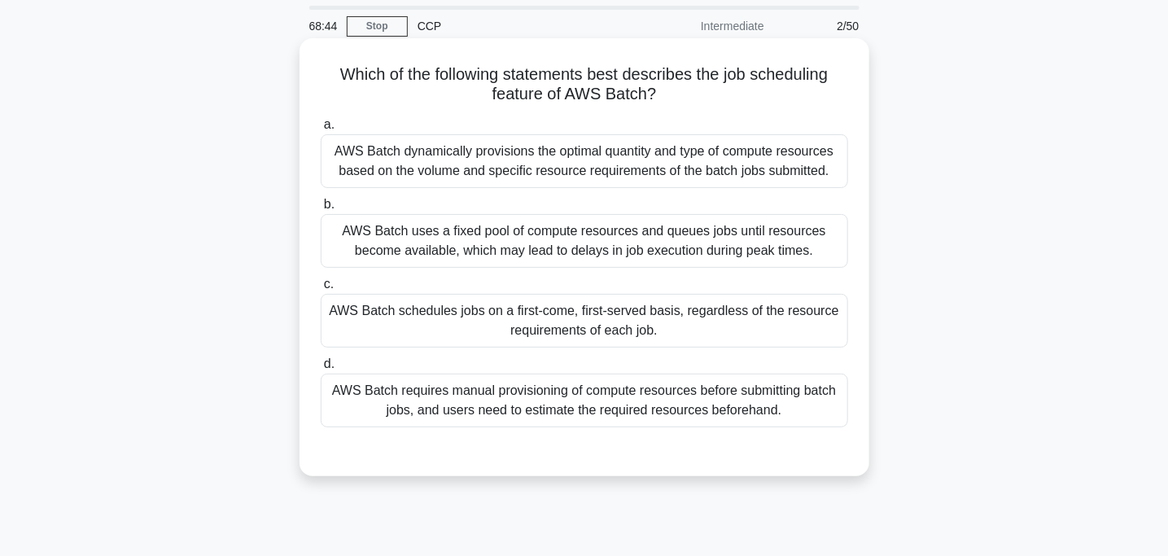
scroll to position [40, 0]
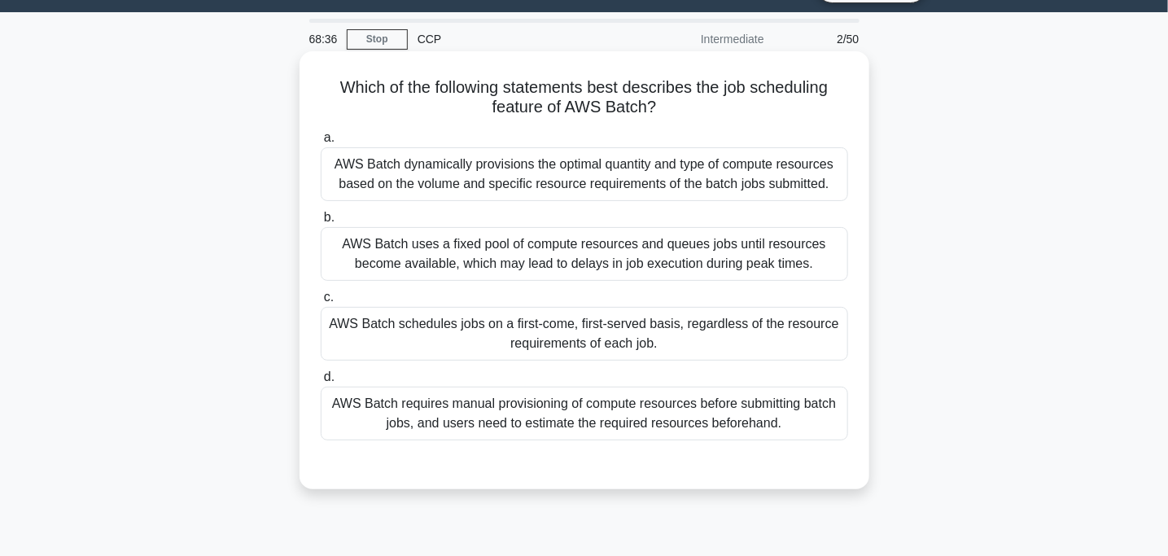
click at [578, 319] on div "AWS Batch schedules jobs on a first-come, first-served basis, regardless of the…" at bounding box center [585, 334] width 528 height 54
click at [321, 303] on input "c. AWS Batch schedules jobs on a first-come, first-served basis, regardless of …" at bounding box center [321, 297] width 0 height 11
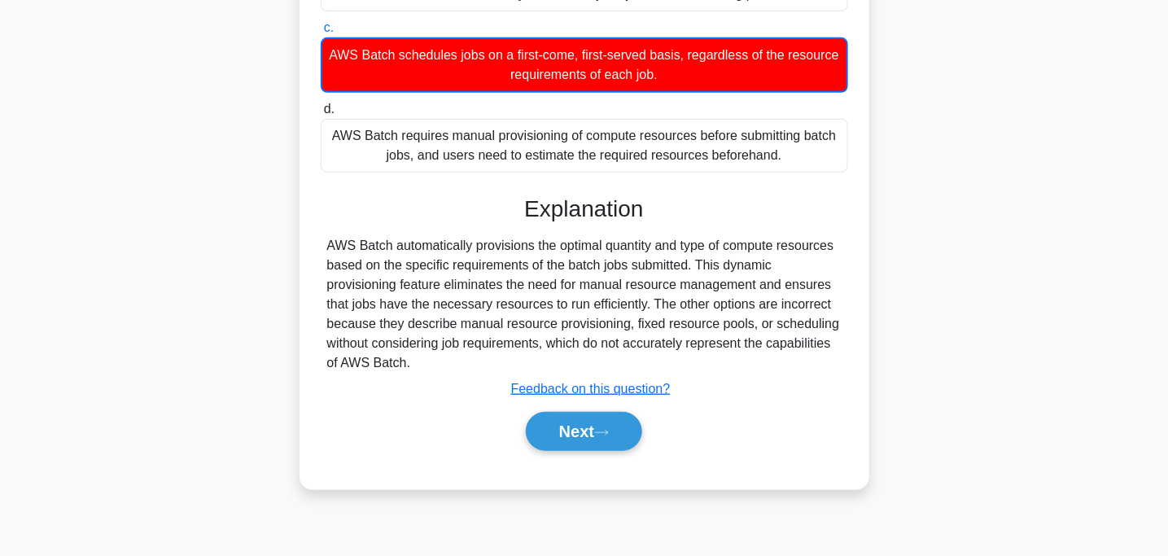
scroll to position [323, 0]
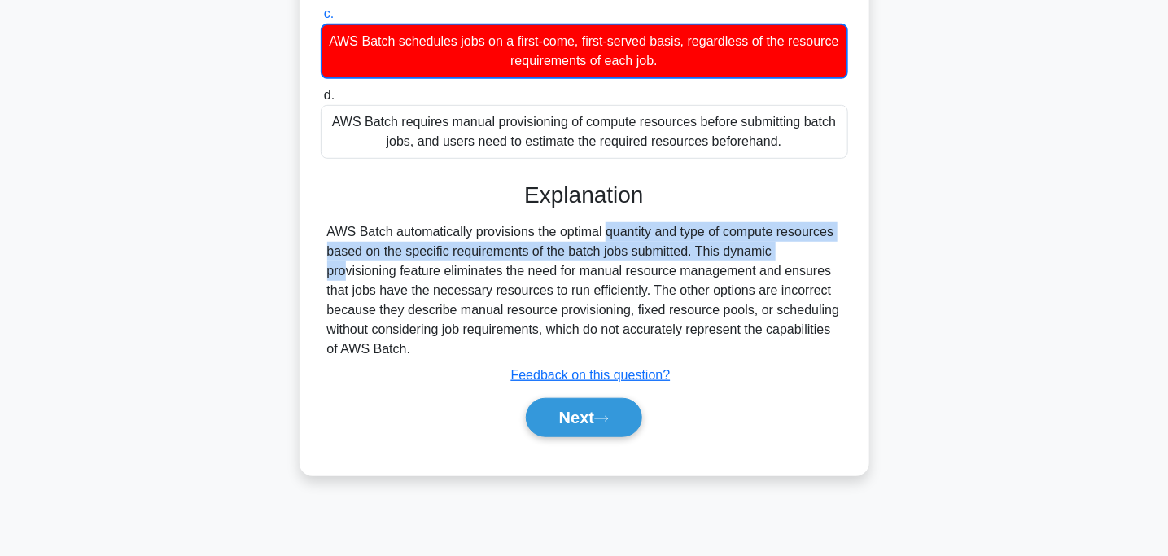
drag, startPoint x: 508, startPoint y: 258, endPoint x: 695, endPoint y: 260, distance: 187.2
click at [695, 260] on div "AWS Batch automatically provisions the optimal quantity and type of compute res…" at bounding box center [584, 290] width 515 height 137
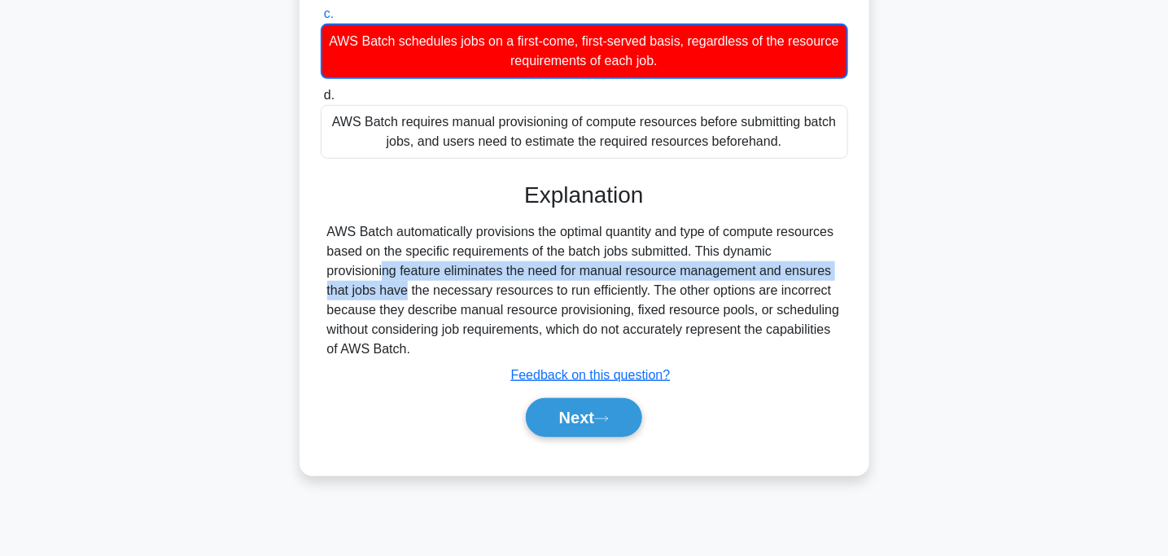
drag, startPoint x: 729, startPoint y: 266, endPoint x: 817, endPoint y: 282, distance: 90.2
click at [817, 282] on div "AWS Batch automatically provisions the optimal quantity and type of compute res…" at bounding box center [584, 290] width 515 height 137
click at [574, 431] on button "Next" at bounding box center [584, 417] width 116 height 39
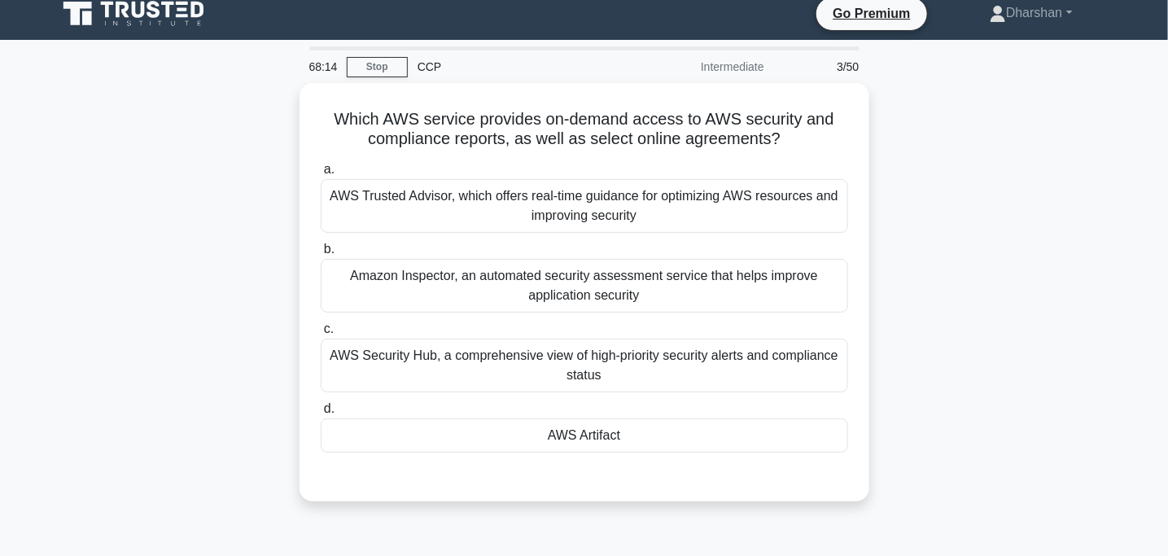
scroll to position [12, 0]
click at [574, 431] on div "AWS Artifact" at bounding box center [585, 435] width 528 height 34
click at [321, 414] on input "d. AWS Artifact" at bounding box center [321, 409] width 0 height 11
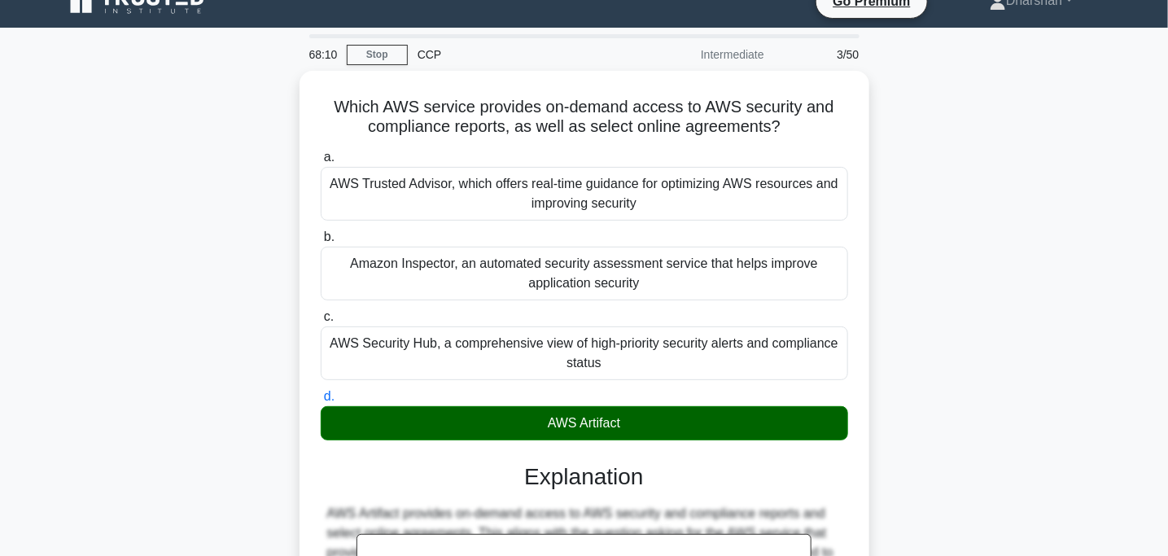
scroll to position [20, 0]
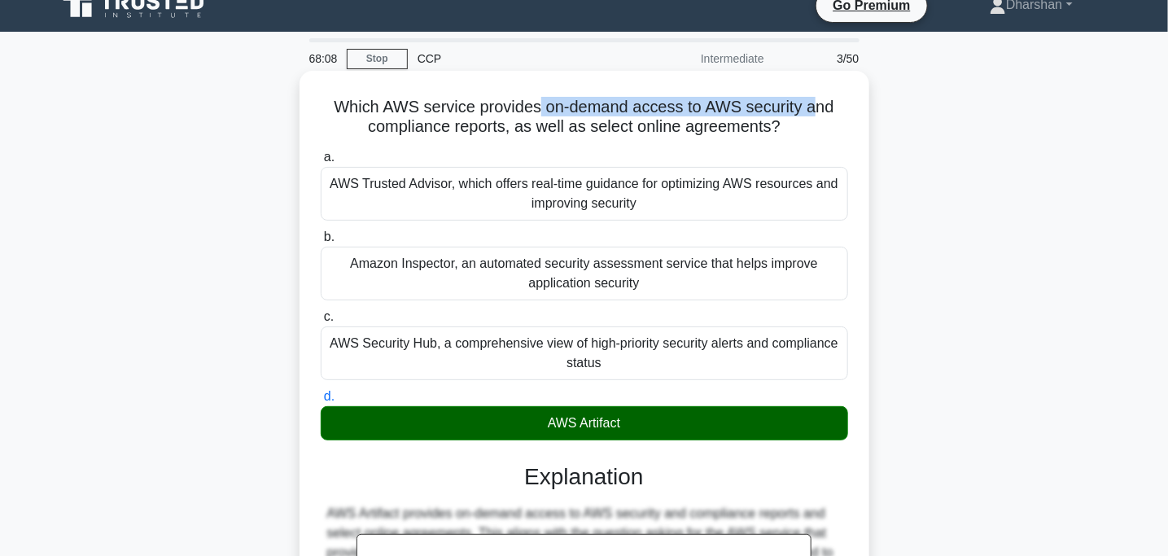
drag, startPoint x: 541, startPoint y: 108, endPoint x: 813, endPoint y: 100, distance: 272.8
click at [813, 100] on h5 "Which AWS service provides on-demand access to AWS security and compliance repo…" at bounding box center [584, 117] width 531 height 41
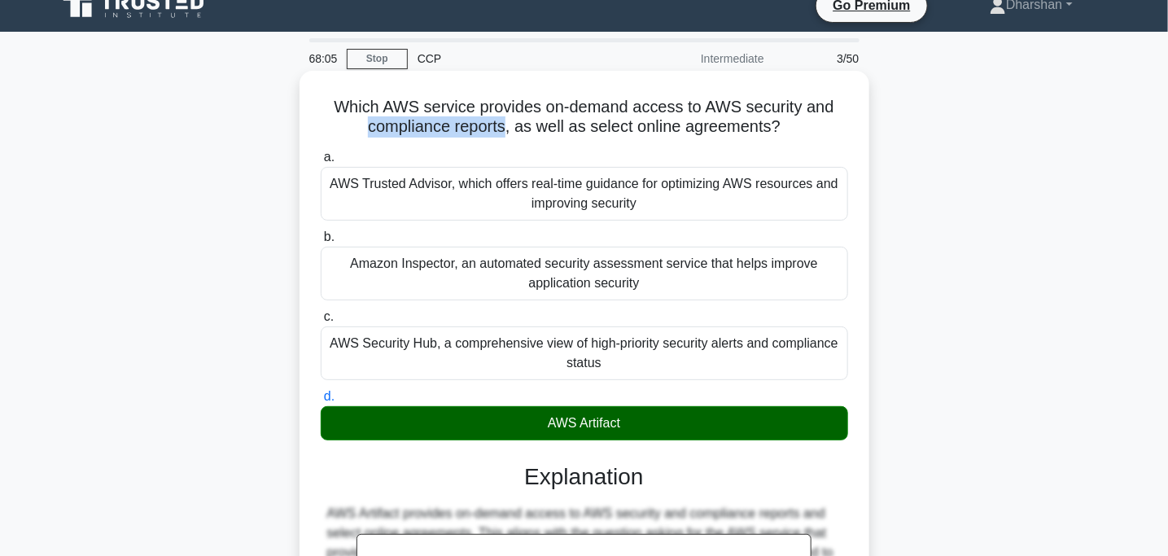
drag, startPoint x: 349, startPoint y: 129, endPoint x: 506, endPoint y: 125, distance: 156.4
click at [506, 125] on h5 "Which AWS service provides on-demand access to AWS security and compliance repo…" at bounding box center [584, 117] width 531 height 41
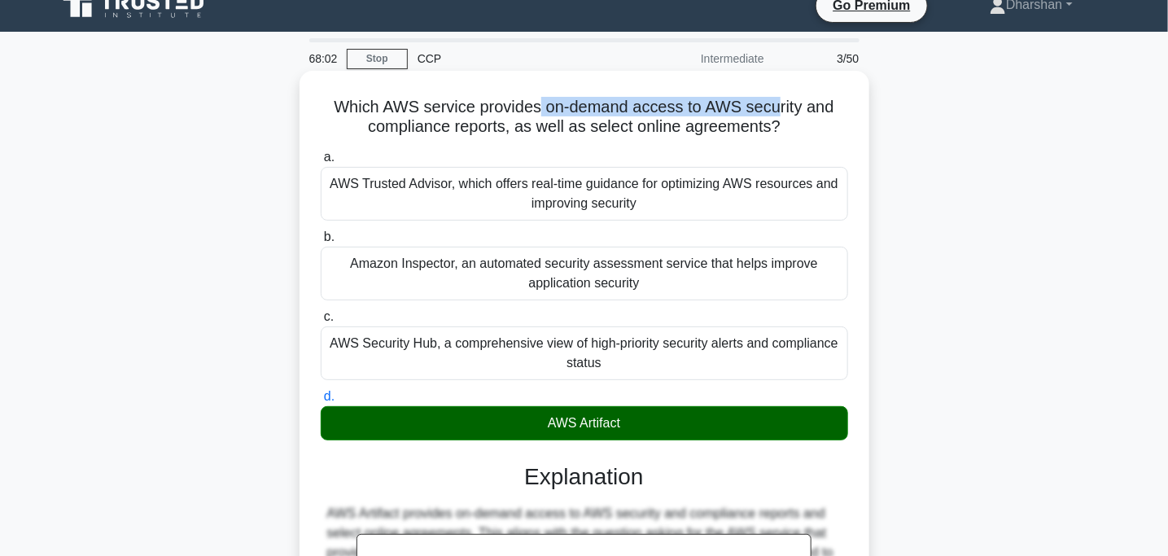
drag, startPoint x: 538, startPoint y: 108, endPoint x: 780, endPoint y: 107, distance: 241.8
click at [780, 107] on h5 "Which AWS service provides on-demand access to AWS security and compliance repo…" at bounding box center [584, 117] width 531 height 41
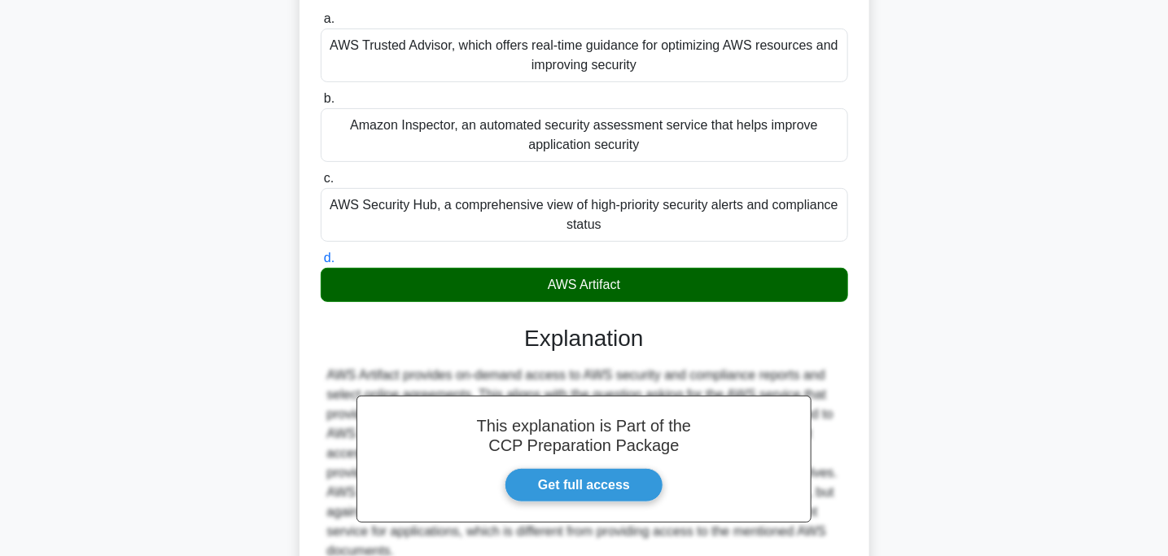
scroll to position [323, 0]
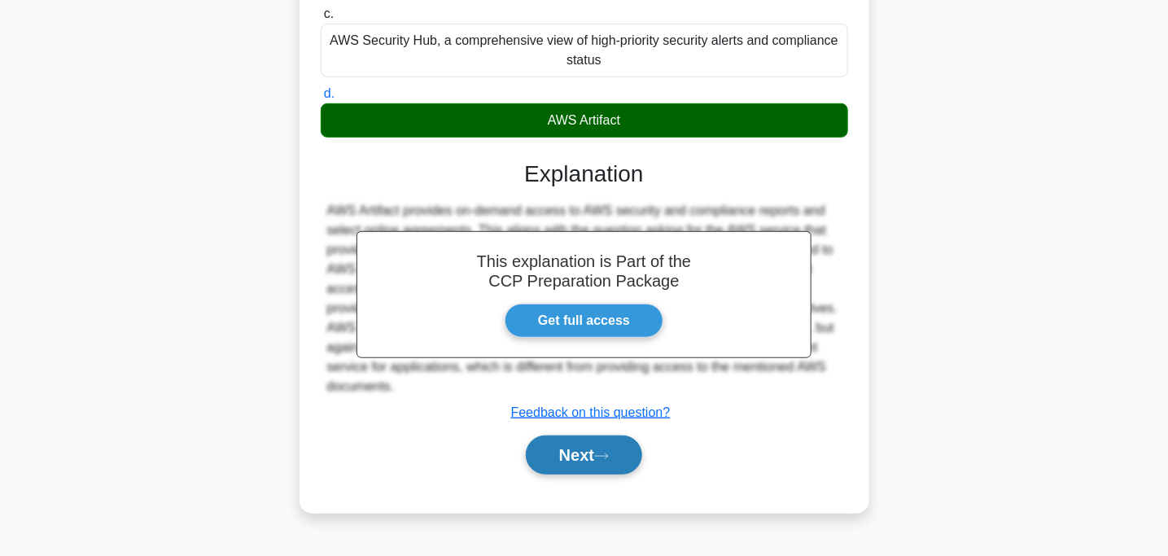
click at [548, 458] on button "Next" at bounding box center [584, 455] width 116 height 39
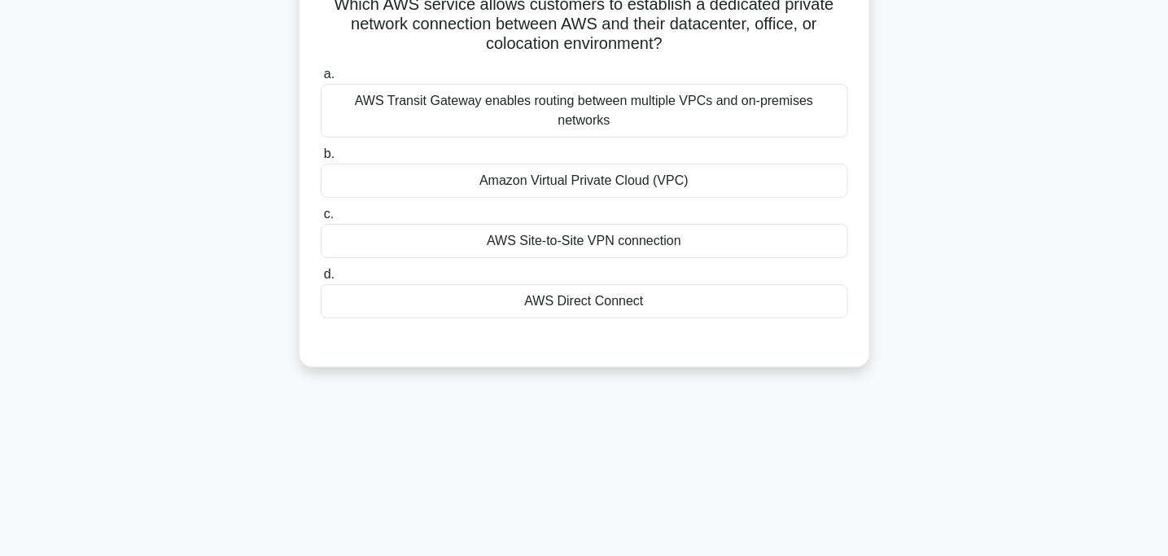
scroll to position [0, 0]
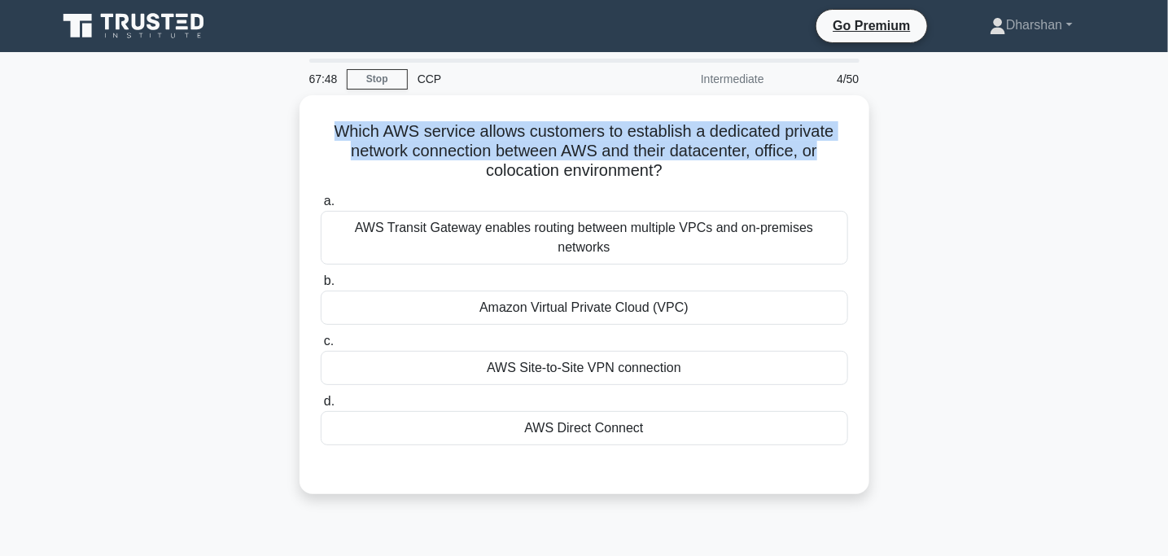
drag, startPoint x: 303, startPoint y: 123, endPoint x: 890, endPoint y: 142, distance: 587.3
click at [890, 142] on div "Which AWS service allows customers to establish a dedicated private network con…" at bounding box center [584, 304] width 1075 height 418
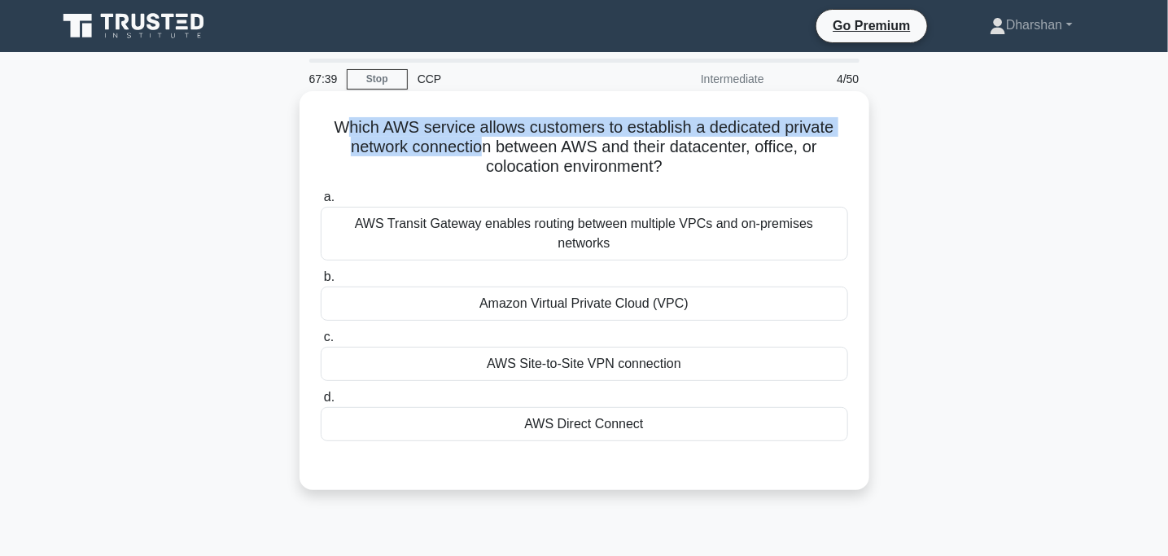
drag, startPoint x: 347, startPoint y: 128, endPoint x: 481, endPoint y: 150, distance: 136.1
click at [481, 150] on h5 "Which AWS service allows customers to establish a dedicated private network con…" at bounding box center [584, 147] width 531 height 60
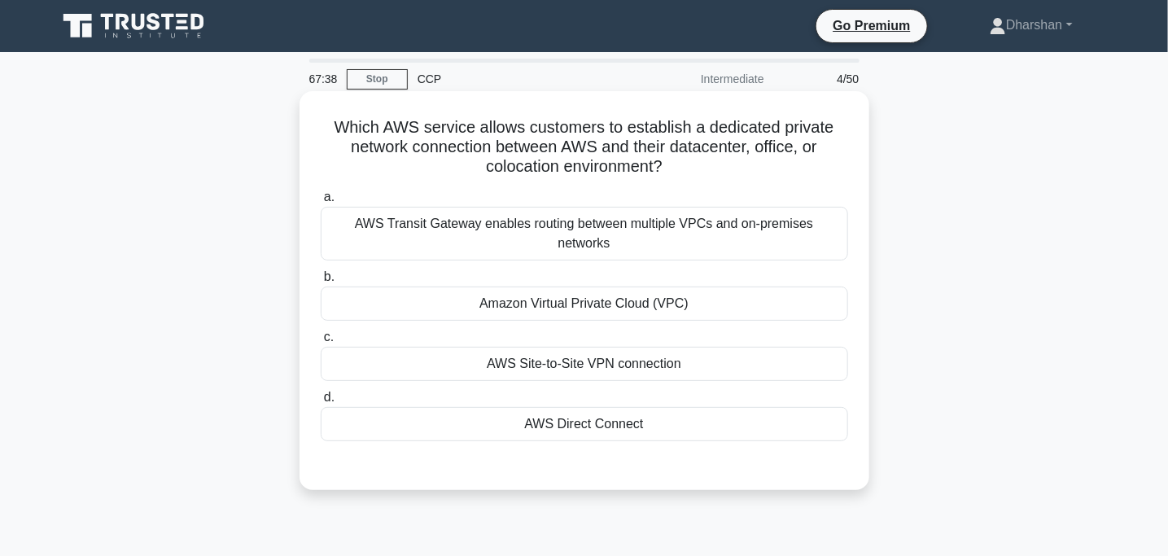
click at [610, 409] on div "AWS Direct Connect" at bounding box center [585, 424] width 528 height 34
click at [321, 403] on input "d. AWS Direct Connect" at bounding box center [321, 397] width 0 height 11
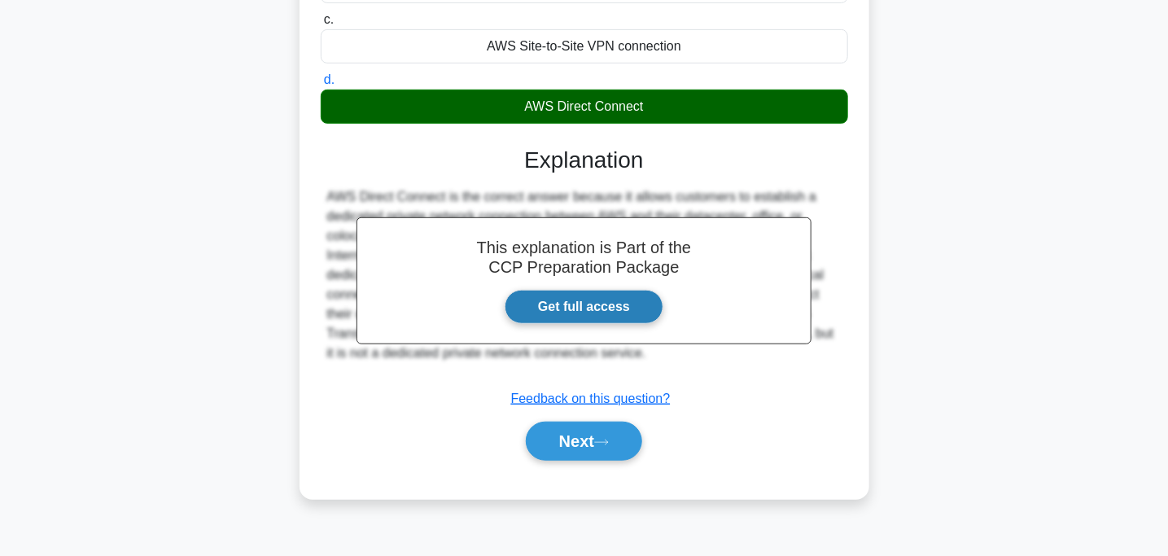
scroll to position [317, 0]
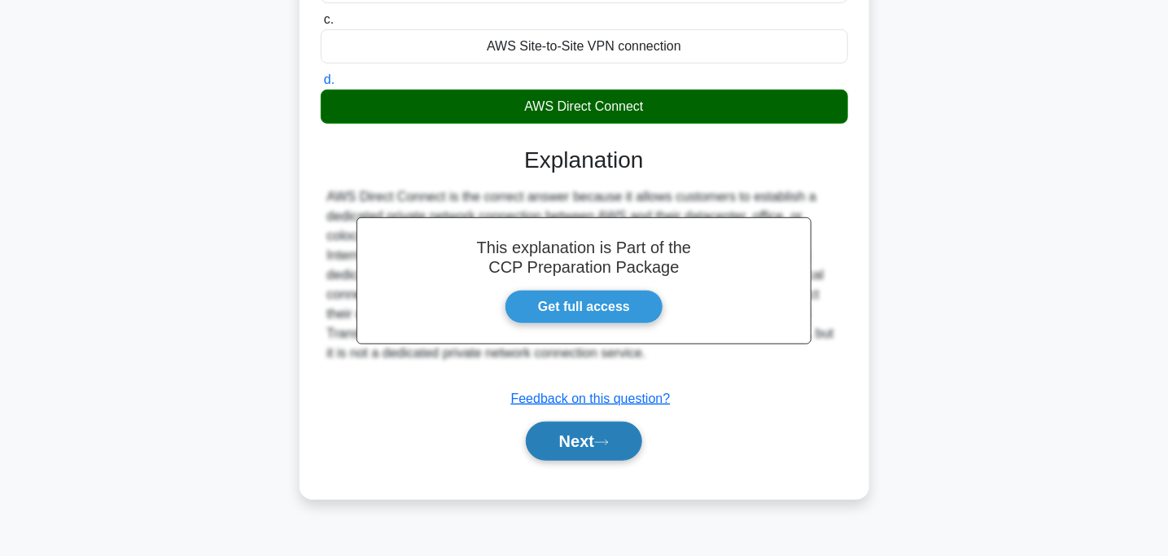
click at [571, 430] on button "Next" at bounding box center [584, 441] width 116 height 39
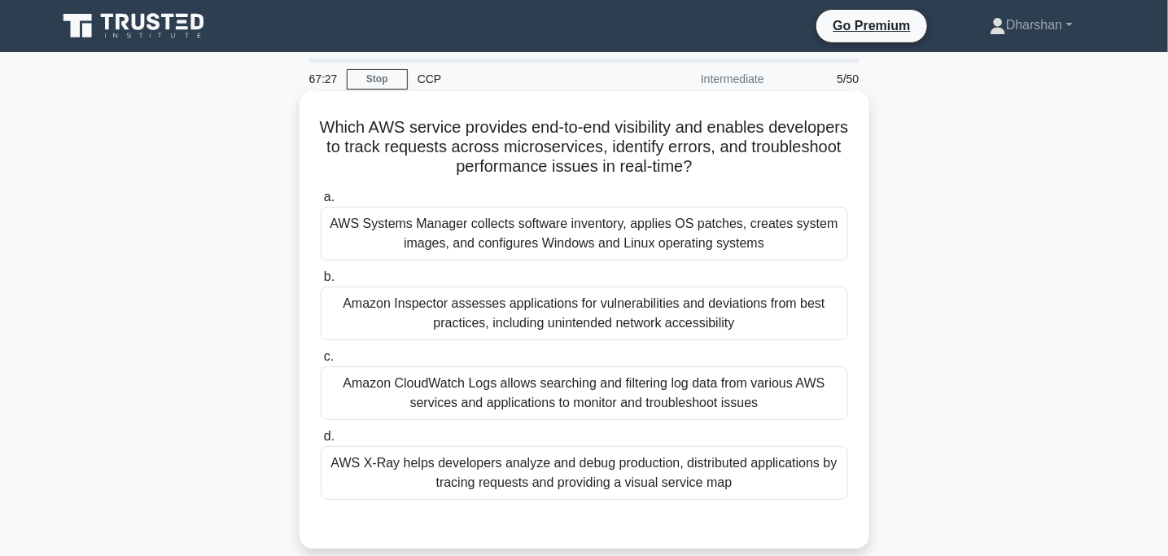
scroll to position [0, 0]
drag, startPoint x: 340, startPoint y: 123, endPoint x: 821, endPoint y: 173, distance: 483.7
click at [821, 173] on h5 "Which AWS service provides end-to-end visibility and enables developers to trac…" at bounding box center [584, 147] width 531 height 60
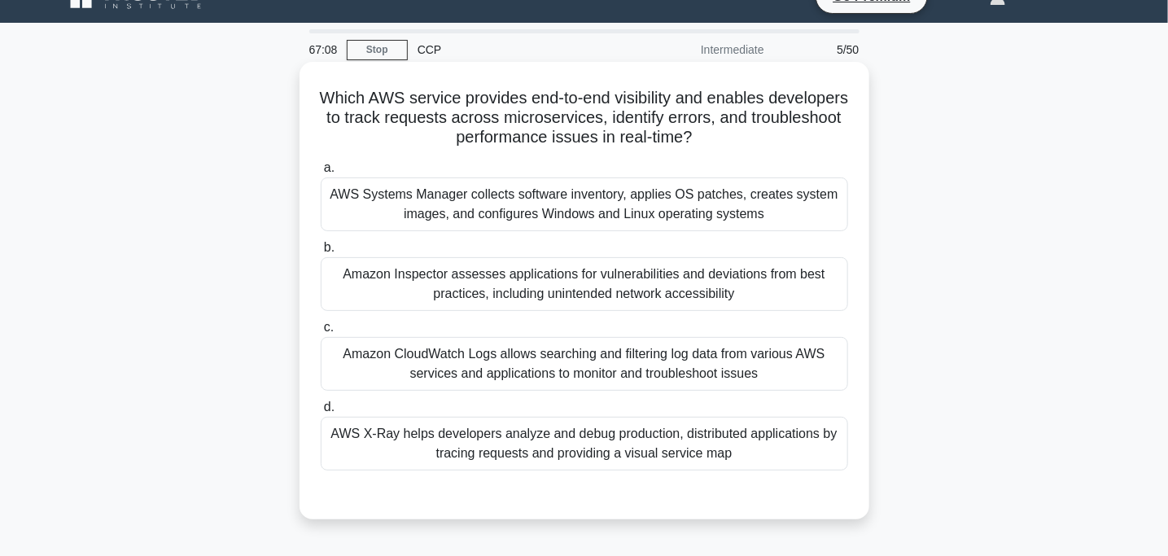
scroll to position [30, 0]
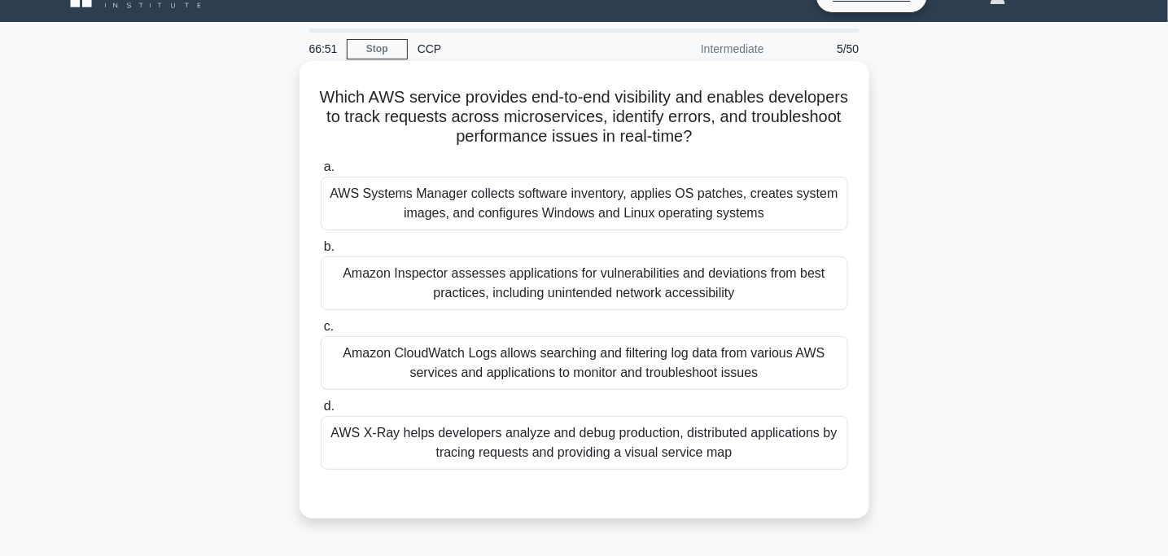
click at [454, 371] on div "Amazon CloudWatch Logs allows searching and filtering log data from various AWS…" at bounding box center [585, 363] width 528 height 54
click at [321, 332] on input "c. Amazon CloudWatch Logs allows searching and filtering log data from various …" at bounding box center [321, 327] width 0 height 11
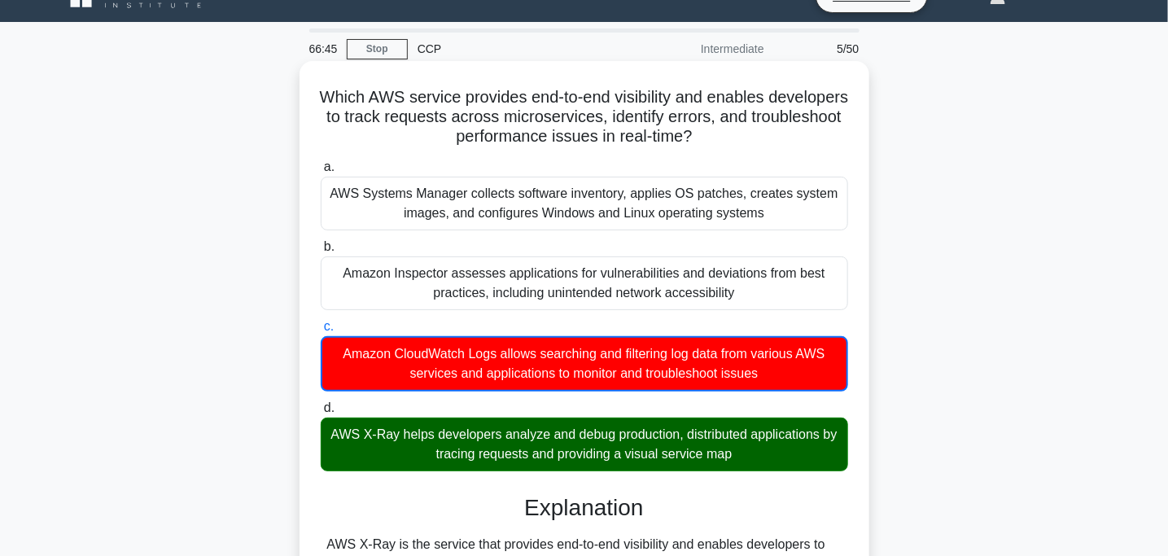
scroll to position [0, 0]
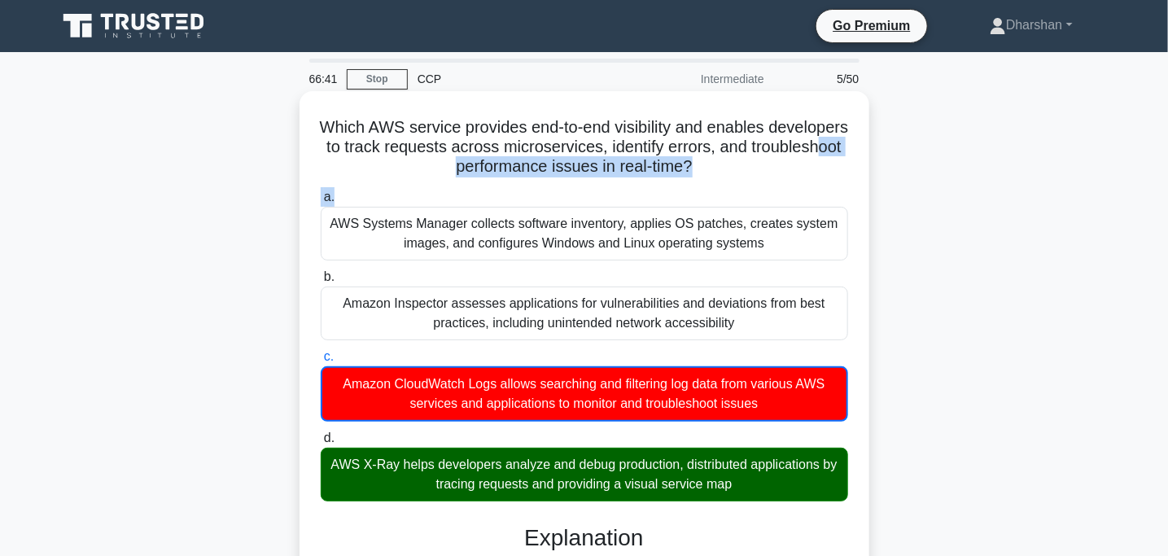
drag, startPoint x: 395, startPoint y: 182, endPoint x: 478, endPoint y: 167, distance: 84.3
click at [478, 167] on div "Which AWS service provides end-to-end visibility and enables developers to trac…" at bounding box center [584, 474] width 557 height 753
click at [663, 169] on h5 "Which AWS service provides end-to-end visibility and enables developers to trac…" at bounding box center [584, 147] width 531 height 60
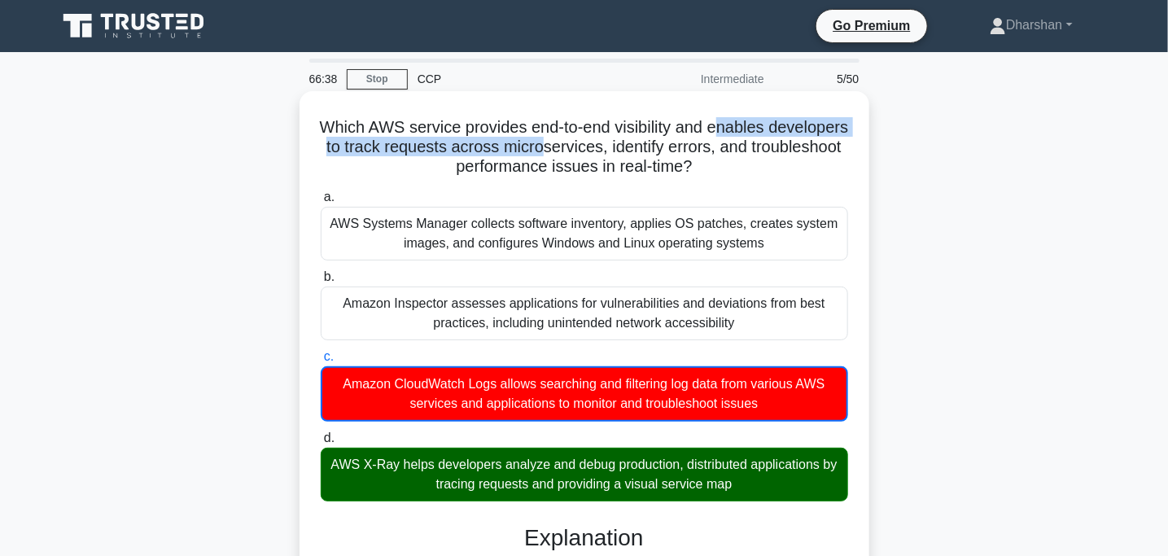
drag, startPoint x: 636, startPoint y: 146, endPoint x: 764, endPoint y: 134, distance: 128.3
click at [764, 134] on h5 "Which AWS service provides end-to-end visibility and enables developers to trac…" at bounding box center [584, 147] width 531 height 60
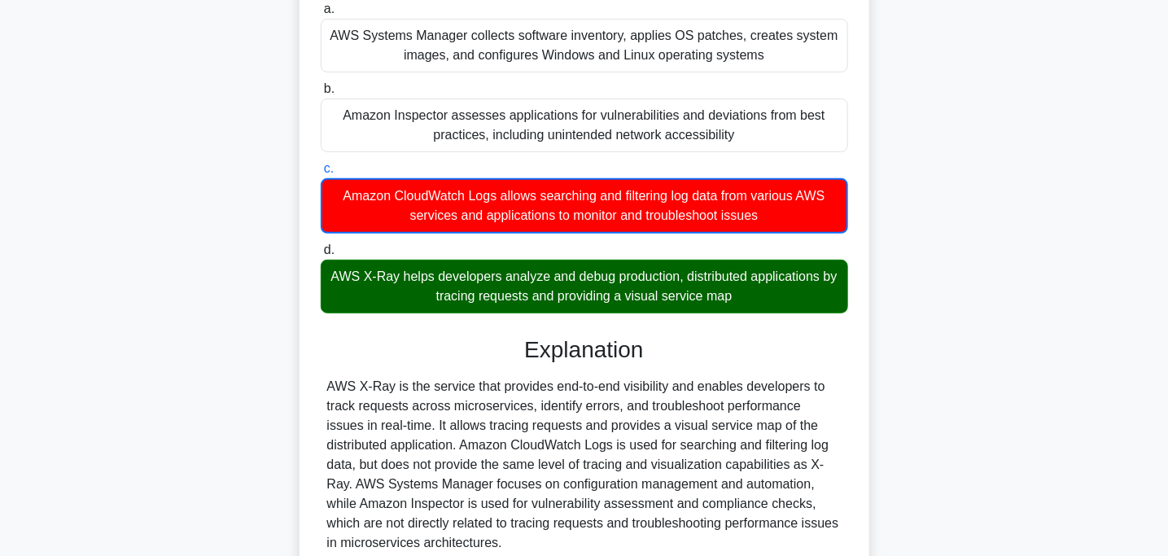
scroll to position [330, 0]
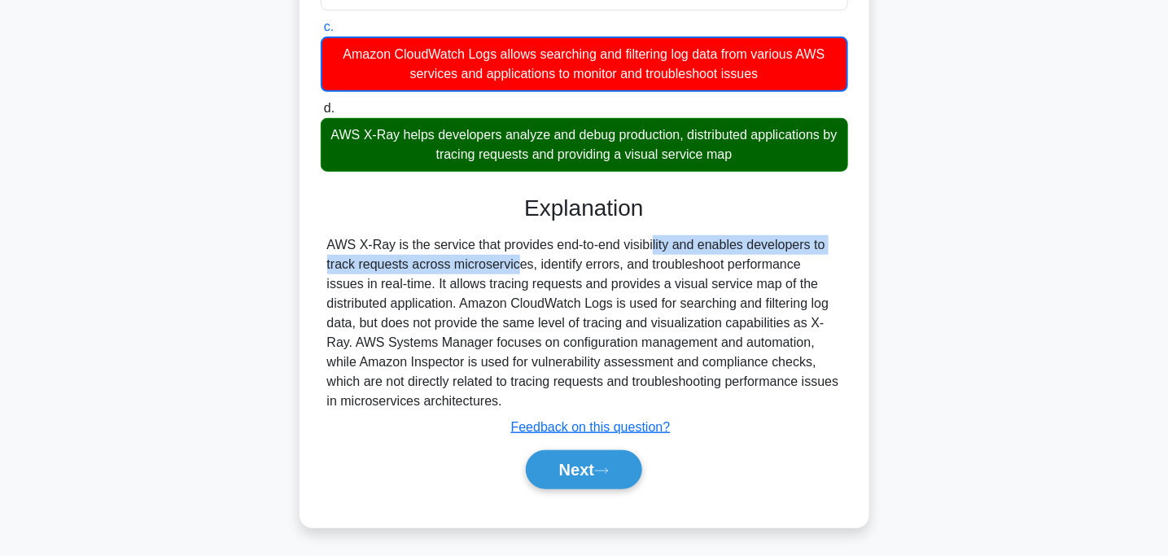
drag, startPoint x: 553, startPoint y: 240, endPoint x: 420, endPoint y: 256, distance: 133.6
click at [420, 256] on div "AWS X-Ray is the service that provides end-to-end visibility and enables develo…" at bounding box center [584, 323] width 515 height 176
click at [558, 468] on button "Next" at bounding box center [584, 469] width 116 height 39
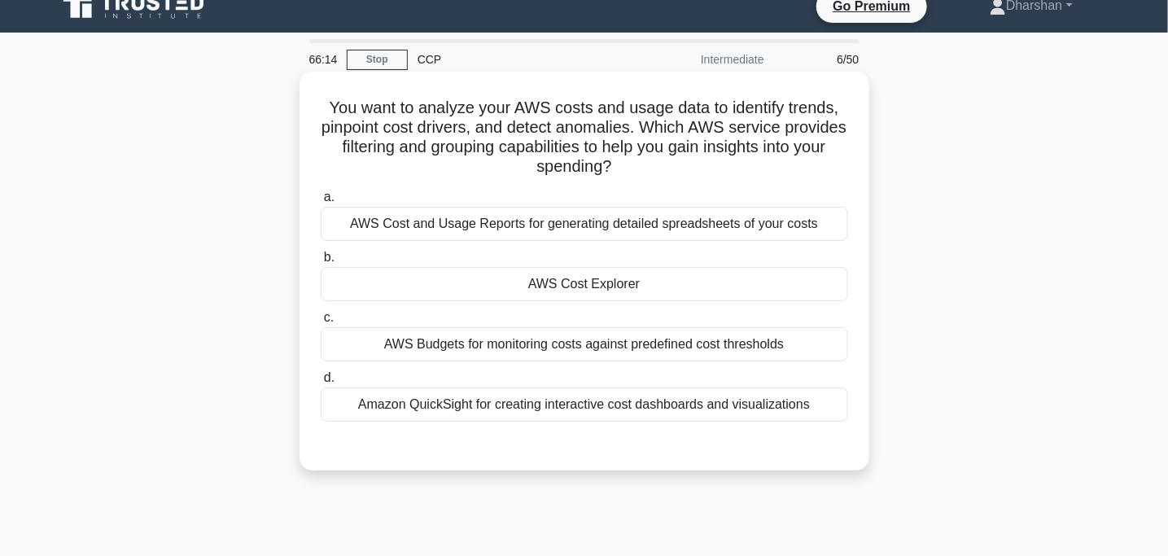
scroll to position [0, 0]
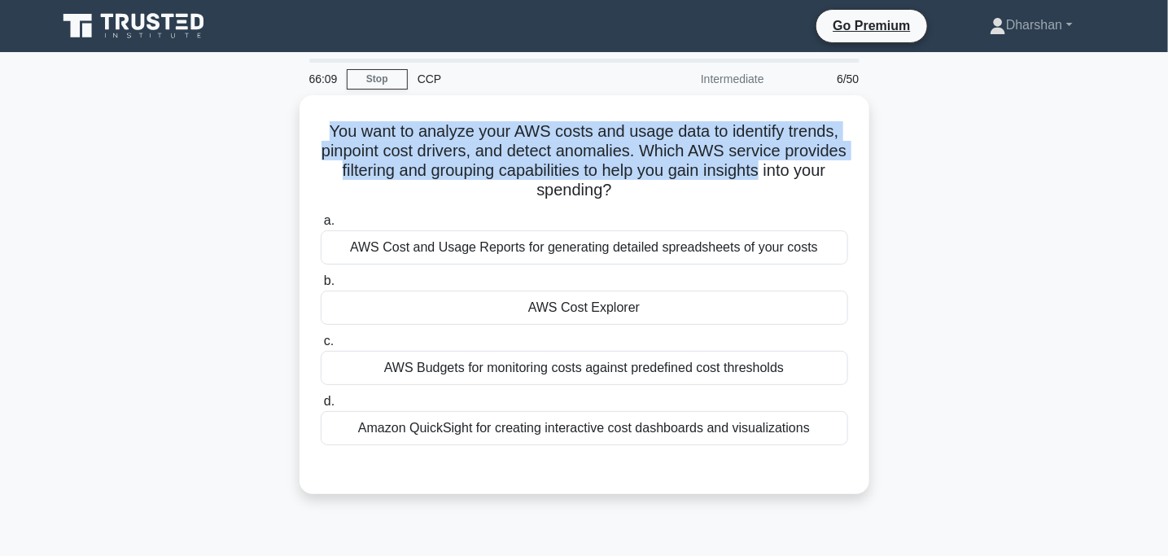
drag, startPoint x: 305, startPoint y: 134, endPoint x: 913, endPoint y: 164, distance: 608.1
click at [913, 164] on div "You want to analyze your AWS costs and usage data to identify trends, pinpoint …" at bounding box center [584, 304] width 1075 height 418
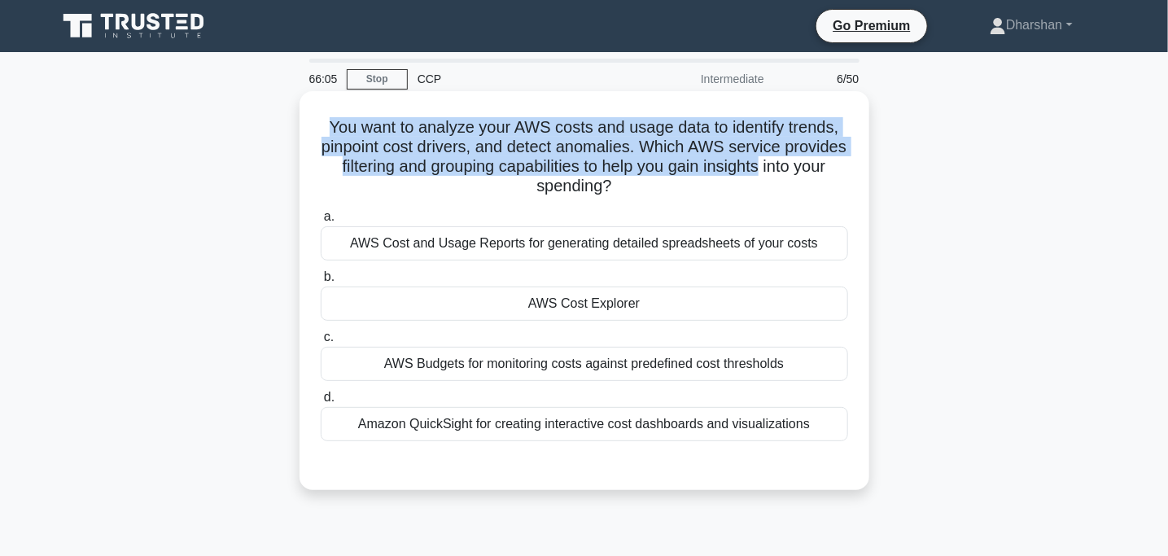
click at [681, 150] on h5 "You want to analyze your AWS costs and usage data to identify trends, pinpoint …" at bounding box center [584, 157] width 531 height 80
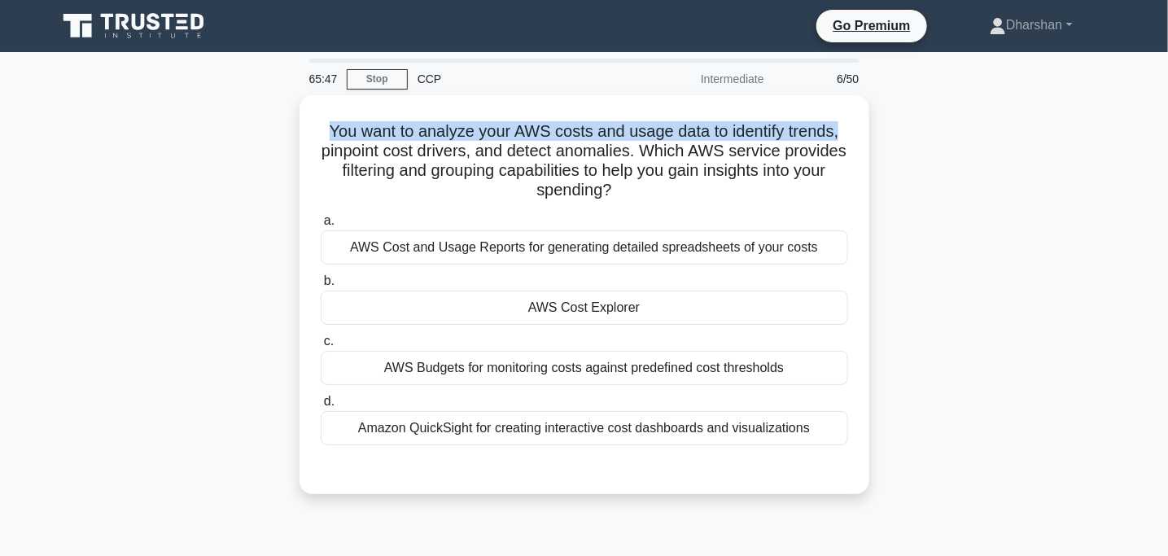
drag, startPoint x: 326, startPoint y: 137, endPoint x: 952, endPoint y: 110, distance: 626.6
click at [952, 110] on div "You want to analyze your AWS costs and usage data to identify trends, pinpoint …" at bounding box center [584, 304] width 1075 height 418
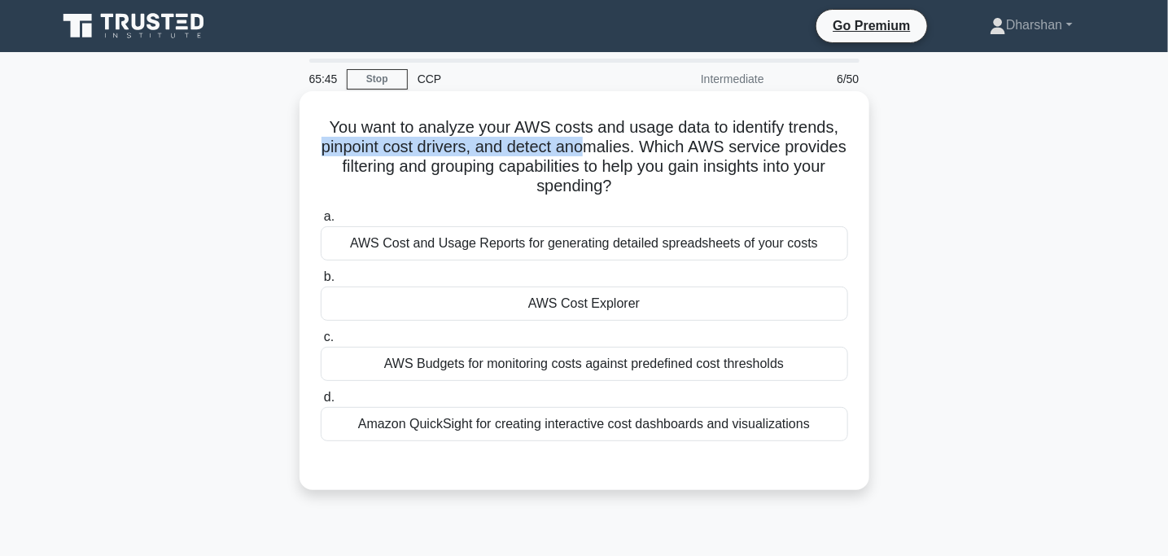
drag, startPoint x: 329, startPoint y: 146, endPoint x: 630, endPoint y: 147, distance: 301.2
click at [630, 147] on h5 "You want to analyze your AWS costs and usage data to identify trends, pinpoint …" at bounding box center [584, 157] width 531 height 80
click at [808, 174] on h5 "You want to analyze your AWS costs and usage data to identify trends, pinpoint …" at bounding box center [584, 157] width 531 height 80
click at [631, 431] on div "Amazon QuickSight for creating interactive cost dashboards and visualizations" at bounding box center [585, 424] width 528 height 34
click at [321, 403] on input "d. Amazon QuickSight for creating interactive cost dashboards and visualizations" at bounding box center [321, 397] width 0 height 11
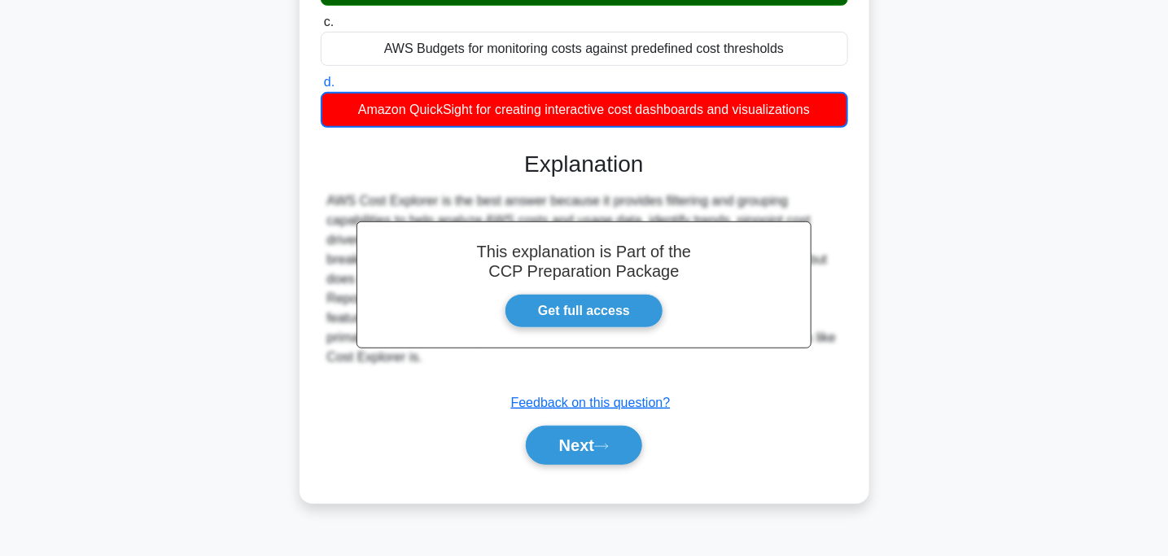
scroll to position [323, 0]
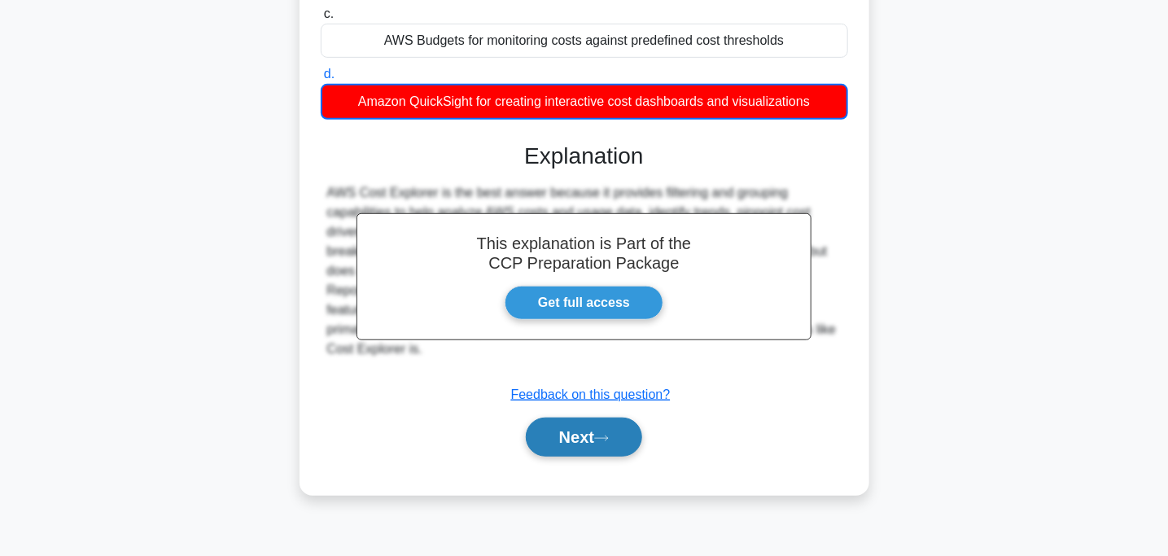
click at [588, 431] on button "Next" at bounding box center [584, 437] width 116 height 39
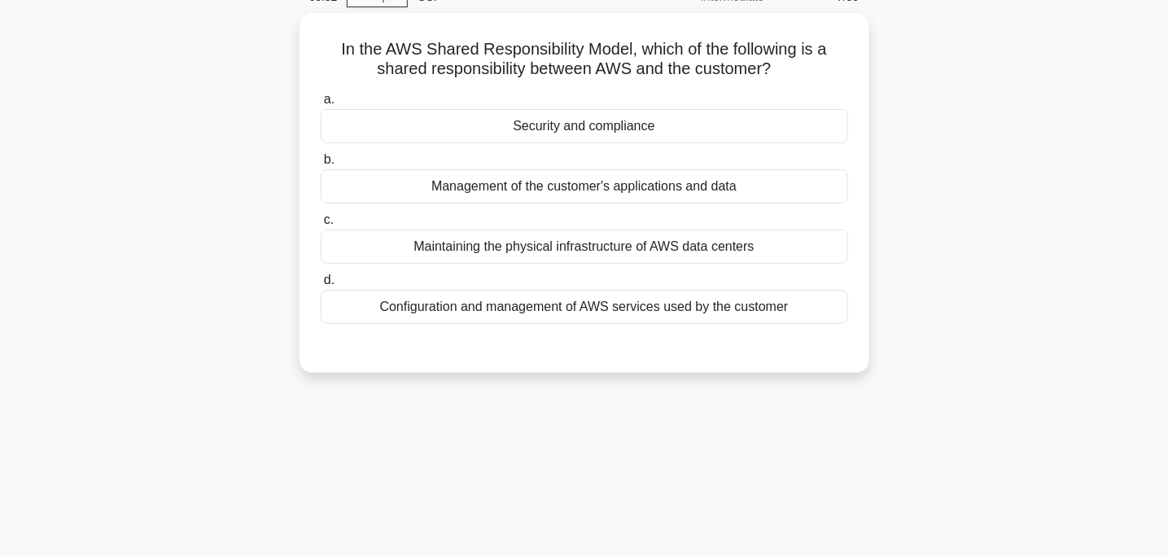
scroll to position [0, 0]
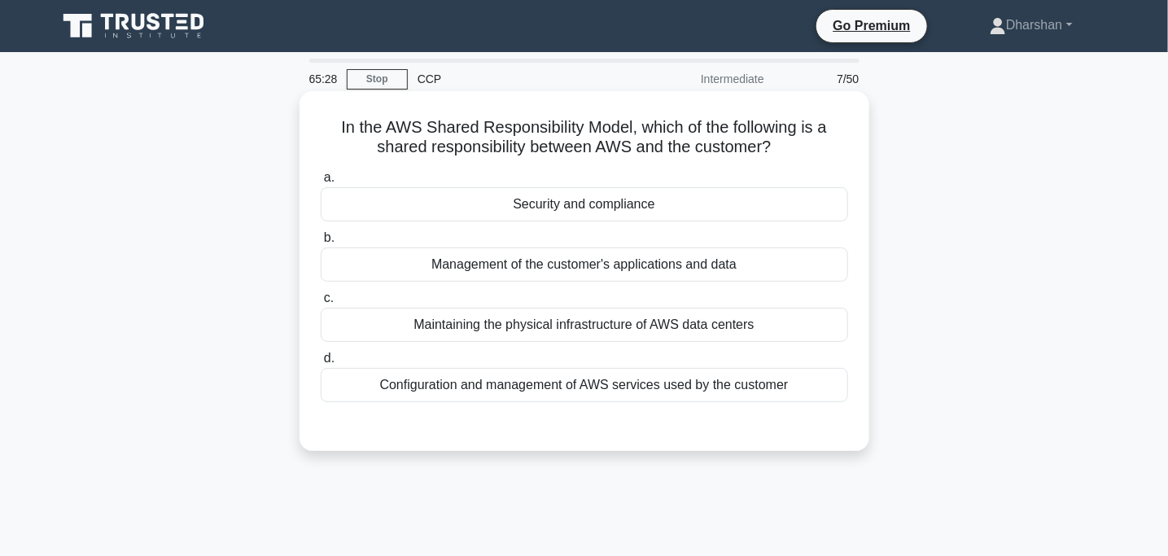
drag, startPoint x: 322, startPoint y: 114, endPoint x: 791, endPoint y: 138, distance: 470.4
click at [791, 138] on div "In the AWS Shared Responsibility Model, which of the following is a shared resp…" at bounding box center [584, 271] width 557 height 347
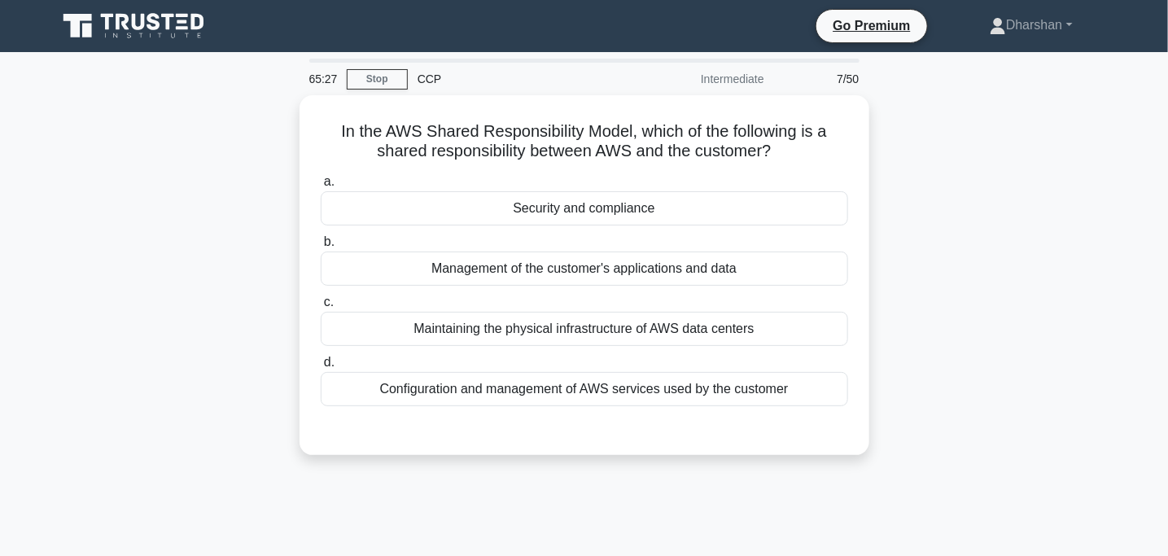
click at [1026, 212] on div "In the AWS Shared Responsibility Model, which of the following is a shared resp…" at bounding box center [584, 284] width 1075 height 379
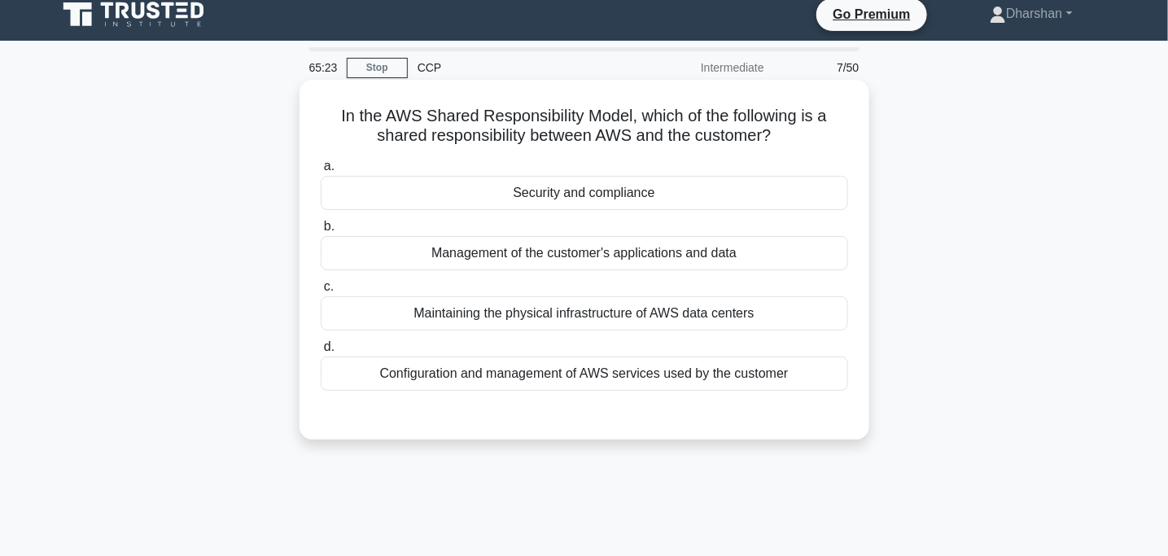
scroll to position [12, 0]
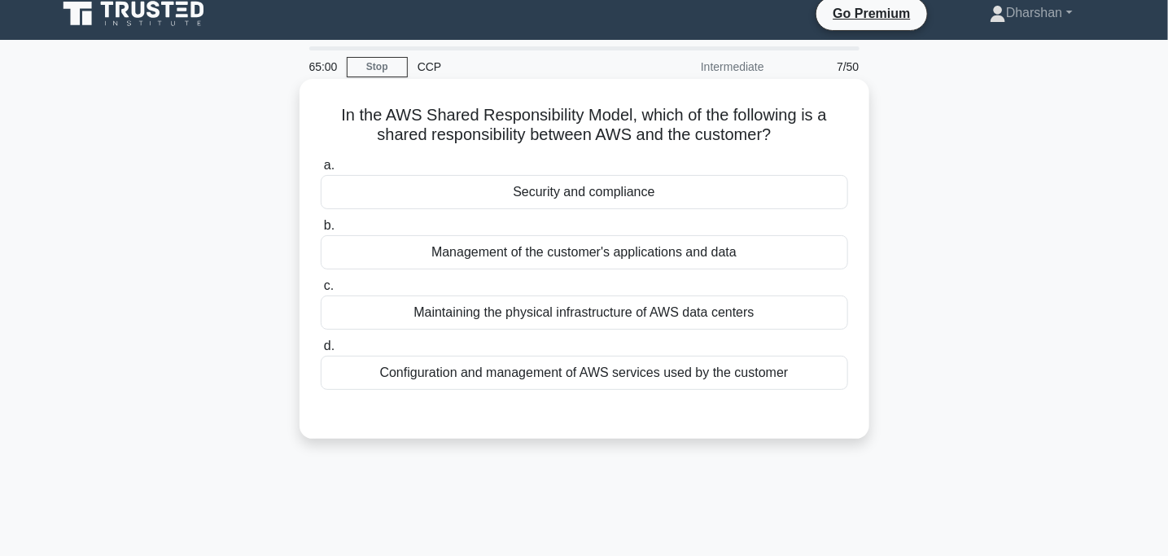
click at [619, 374] on div "Configuration and management of AWS services used by the customer" at bounding box center [585, 373] width 528 height 34
click at [321, 352] on input "d. Configuration and management of AWS services used by the customer" at bounding box center [321, 346] width 0 height 11
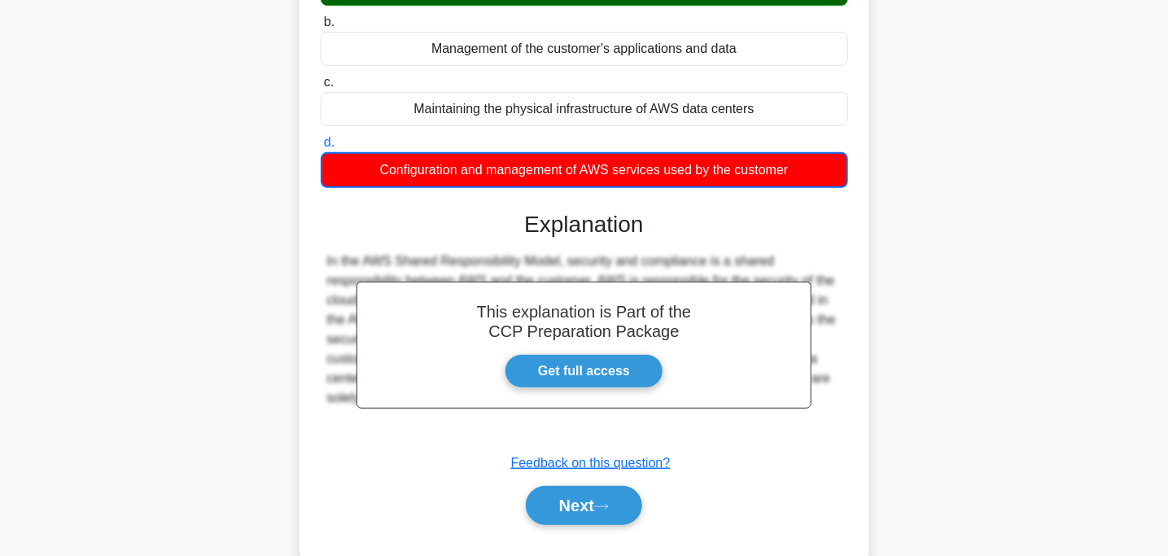
scroll to position [225, 0]
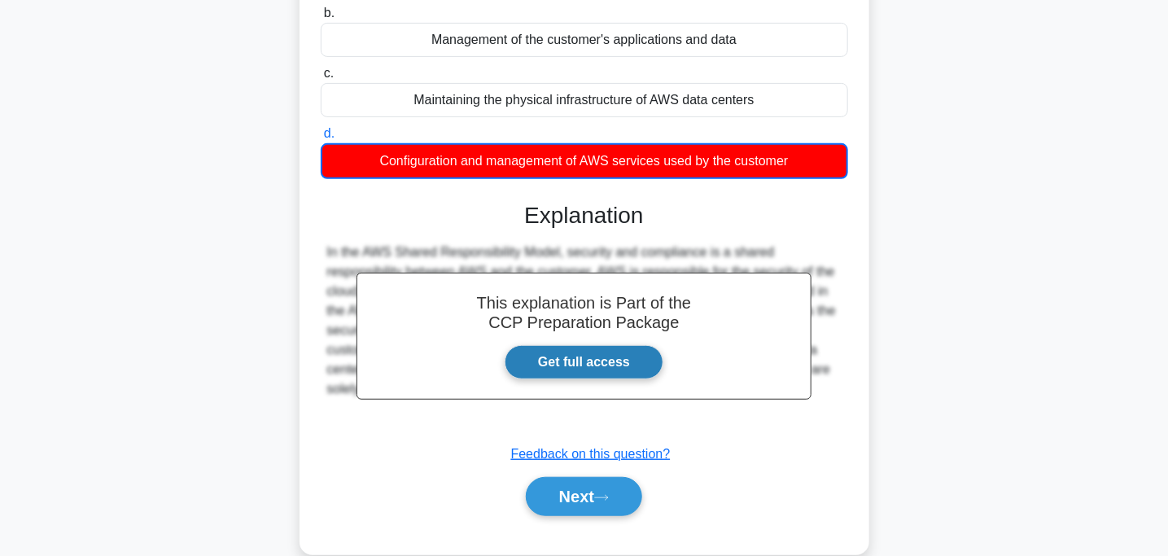
click at [598, 366] on link "Get full access" at bounding box center [584, 362] width 159 height 34
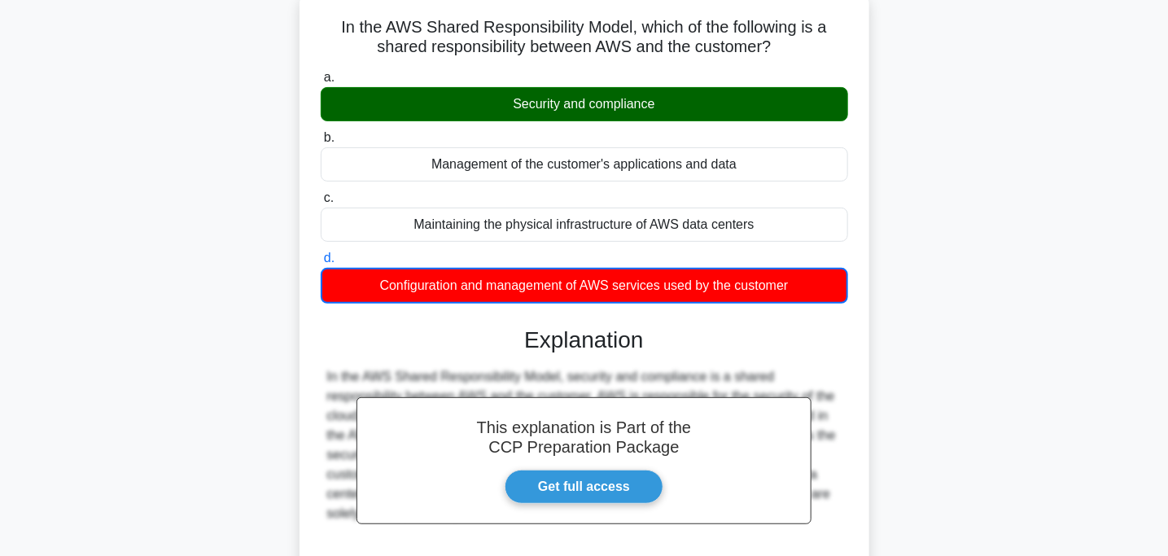
scroll to position [0, 0]
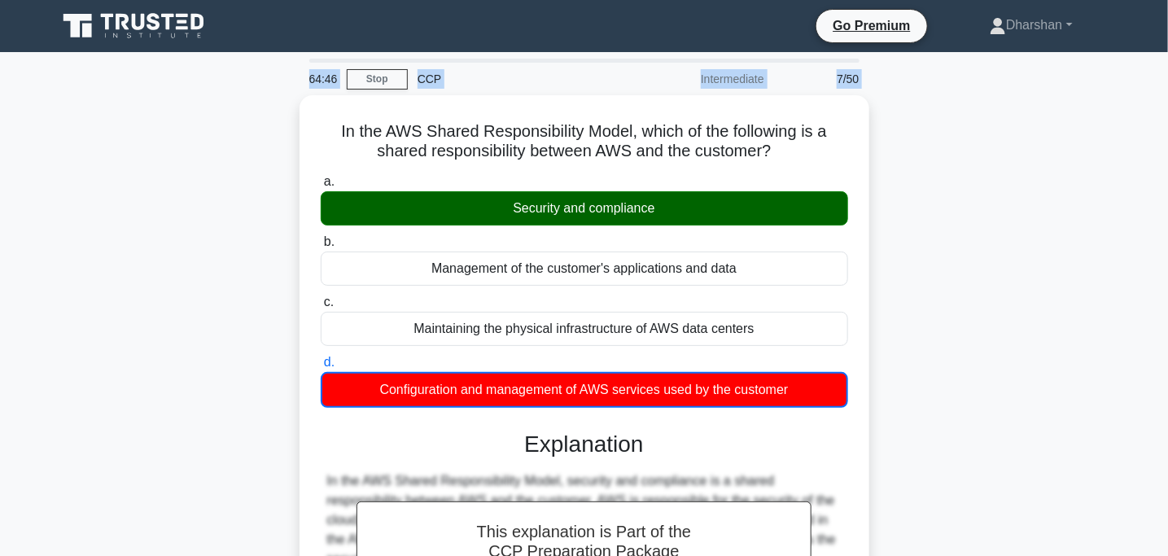
drag, startPoint x: 309, startPoint y: 98, endPoint x: 100, endPoint y: 76, distance: 210.4
click at [100, 76] on div "64:46 Stop CCP Intermediate 7/50 In the AWS Shared Responsibility Model, which …" at bounding box center [584, 466] width 1075 height 814
click at [217, 212] on div "In the AWS Shared Responsibility Model, which of the following is a shared resp…" at bounding box center [584, 448] width 1075 height 707
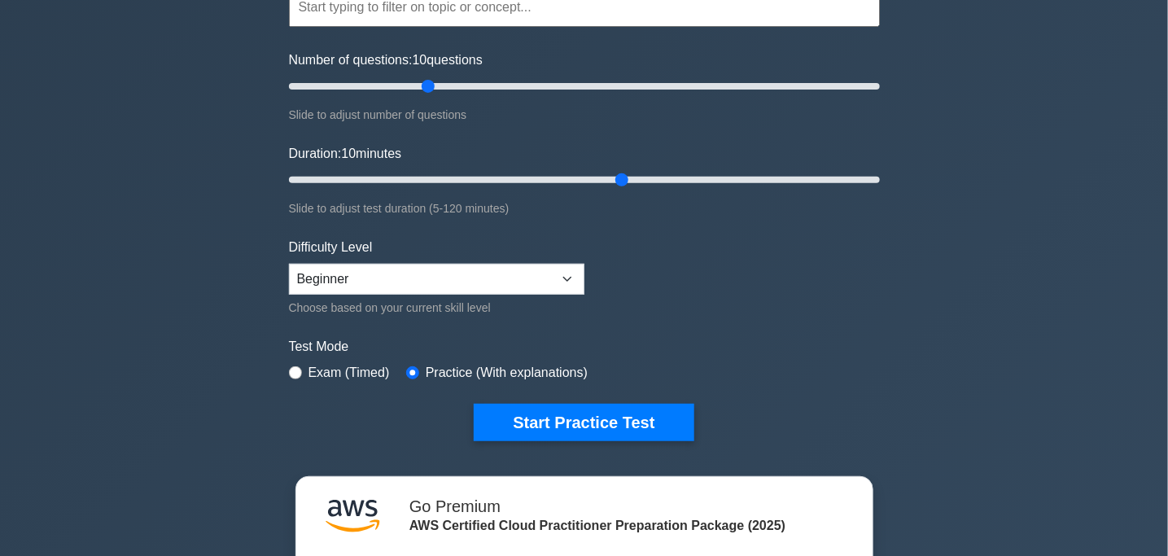
scroll to position [173, 0]
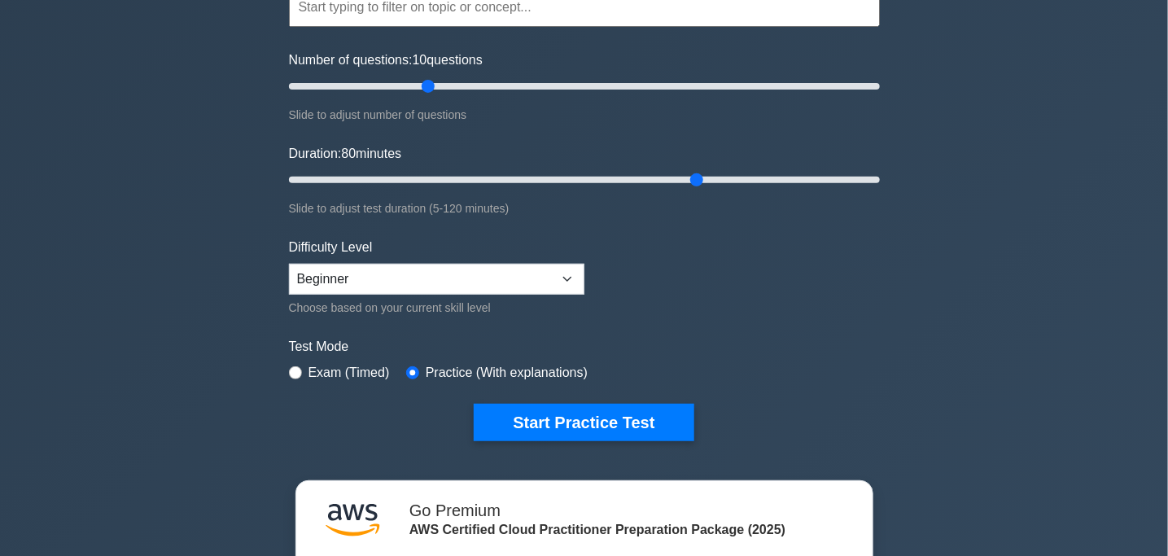
drag, startPoint x: 646, startPoint y: 169, endPoint x: 686, endPoint y: 175, distance: 41.1
type input "85"
click at [686, 175] on input "Duration: 80 minutes" at bounding box center [584, 180] width 591 height 20
click at [458, 87] on input "Number of questions: 60 questions" at bounding box center [584, 87] width 591 height 20
drag, startPoint x: 437, startPoint y: 74, endPoint x: 433, endPoint y: 88, distance: 14.4
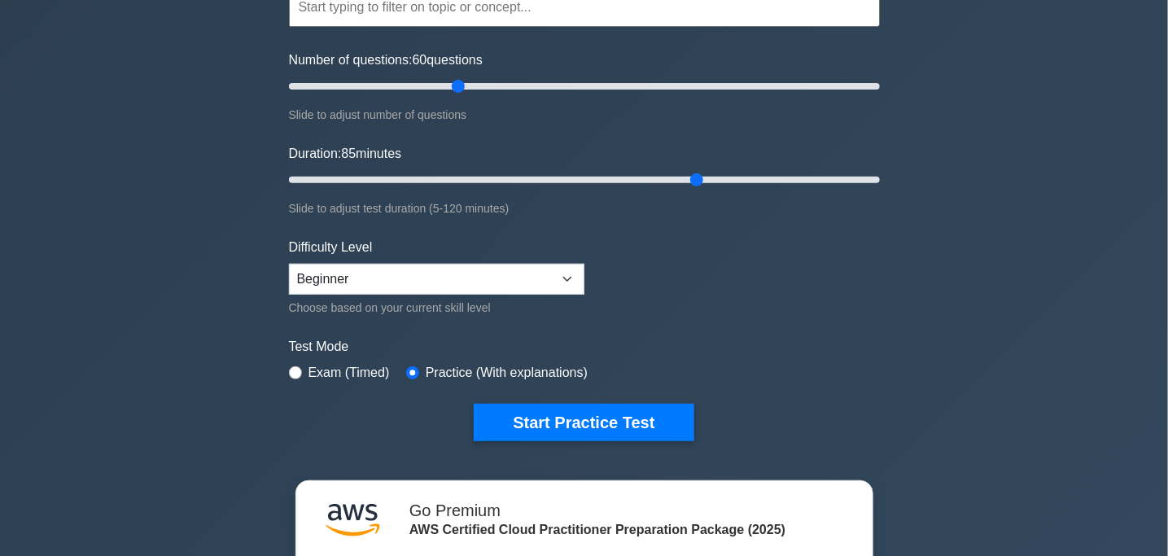
click at [433, 88] on div "Number of questions: 60 questions Slide to adjust number of questions" at bounding box center [584, 87] width 591 height 74
type input "50"
click at [433, 88] on input "Number of questions: 50 questions" at bounding box center [584, 87] width 591 height 20
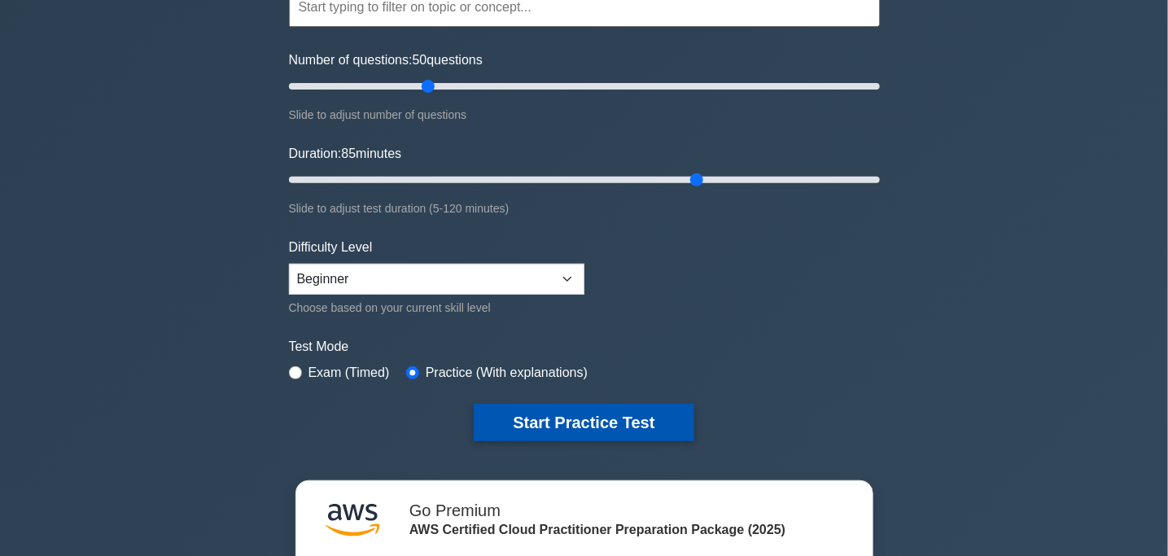
click at [589, 427] on button "Start Practice Test" at bounding box center [584, 422] width 220 height 37
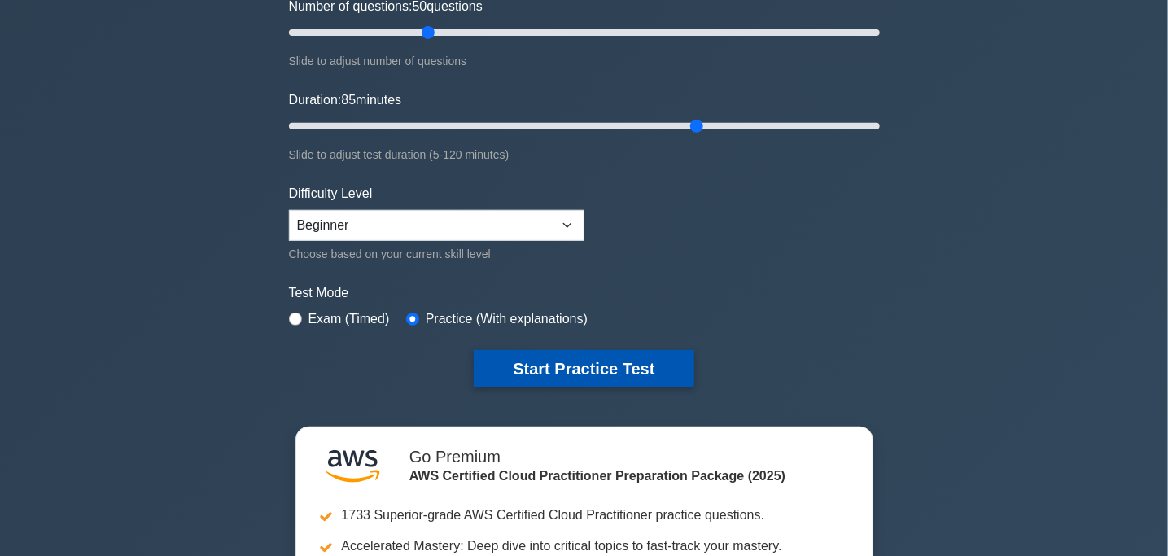
scroll to position [236, 0]
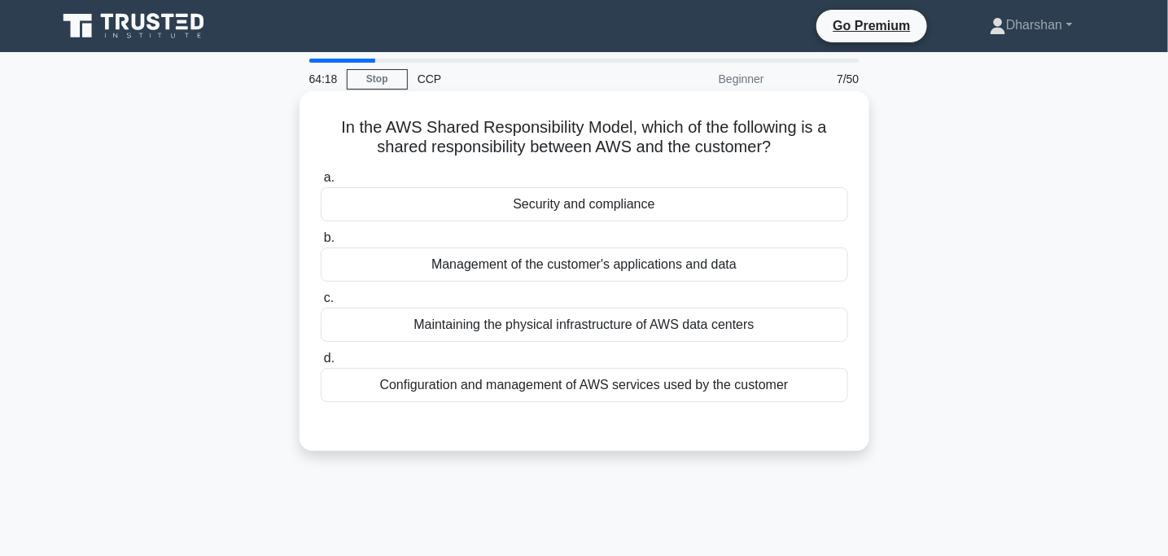
drag, startPoint x: 317, startPoint y: 123, endPoint x: 806, endPoint y: 145, distance: 489.0
click at [806, 145] on div "In the AWS Shared Responsibility Model, which of the following is a shared resp…" at bounding box center [584, 271] width 557 height 347
click at [806, 145] on h5 "In the AWS Shared Responsibility Model, which of the following is a shared resp…" at bounding box center [584, 137] width 531 height 41
drag, startPoint x: 776, startPoint y: 160, endPoint x: 368, endPoint y: 112, distance: 410.8
click at [368, 112] on div "In the AWS Shared Responsibility Model, which of the following is a shared resp…" at bounding box center [584, 271] width 557 height 347
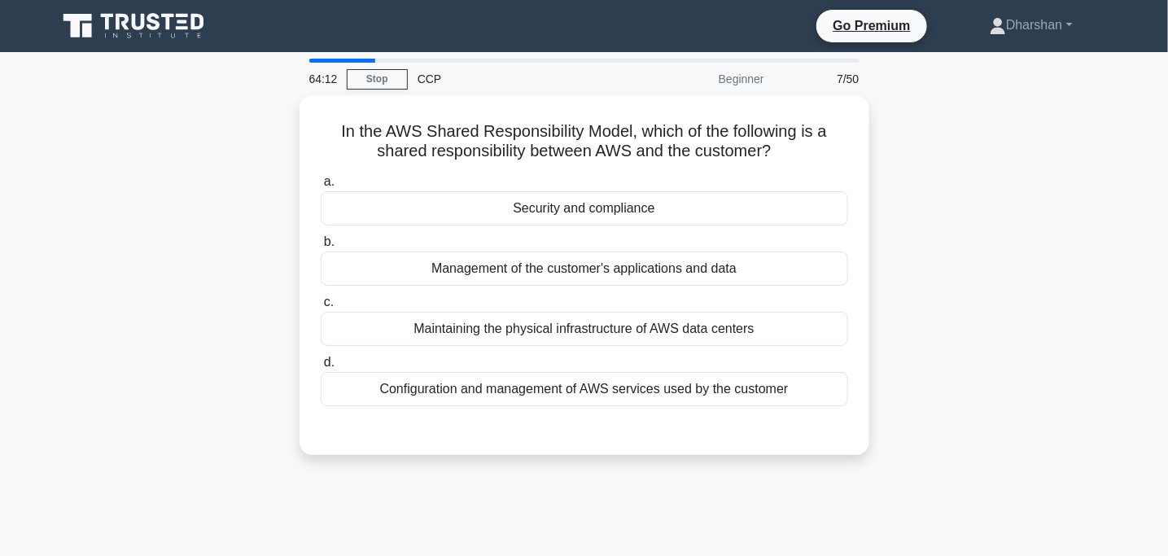
click at [1006, 267] on div "In the AWS Shared Responsibility Model, which of the following is a shared resp…" at bounding box center [584, 284] width 1075 height 379
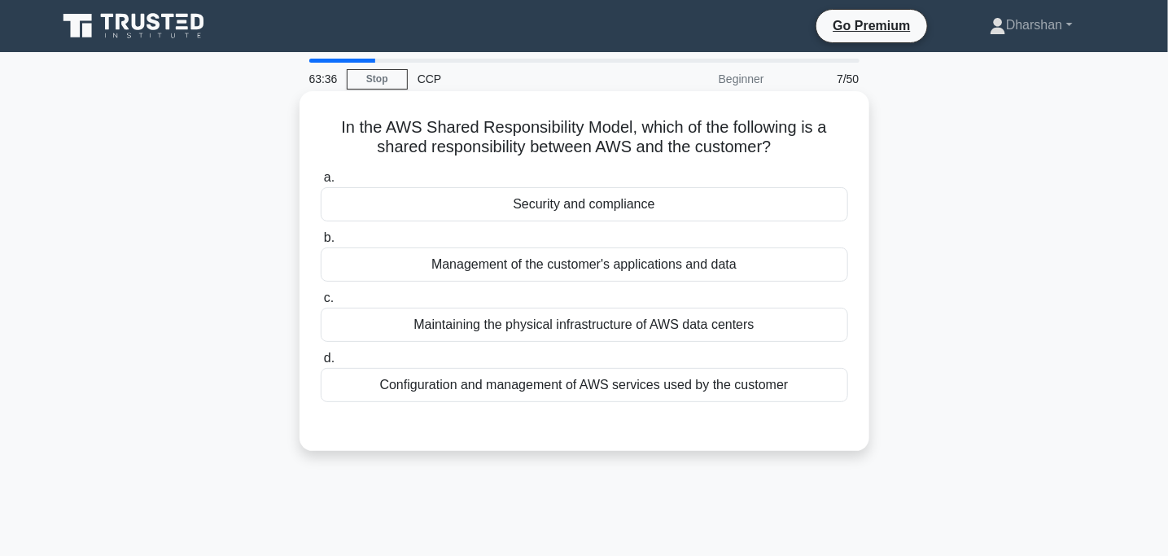
click at [606, 198] on div "Security and compliance" at bounding box center [585, 204] width 528 height 34
click at [321, 183] on input "a. Security and compliance" at bounding box center [321, 178] width 0 height 11
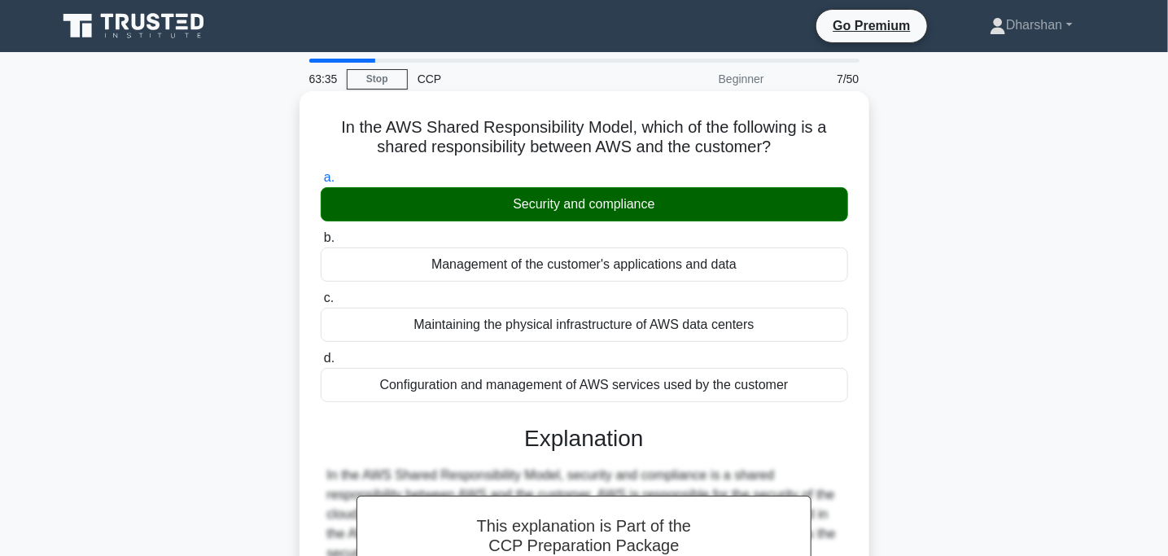
scroll to position [323, 0]
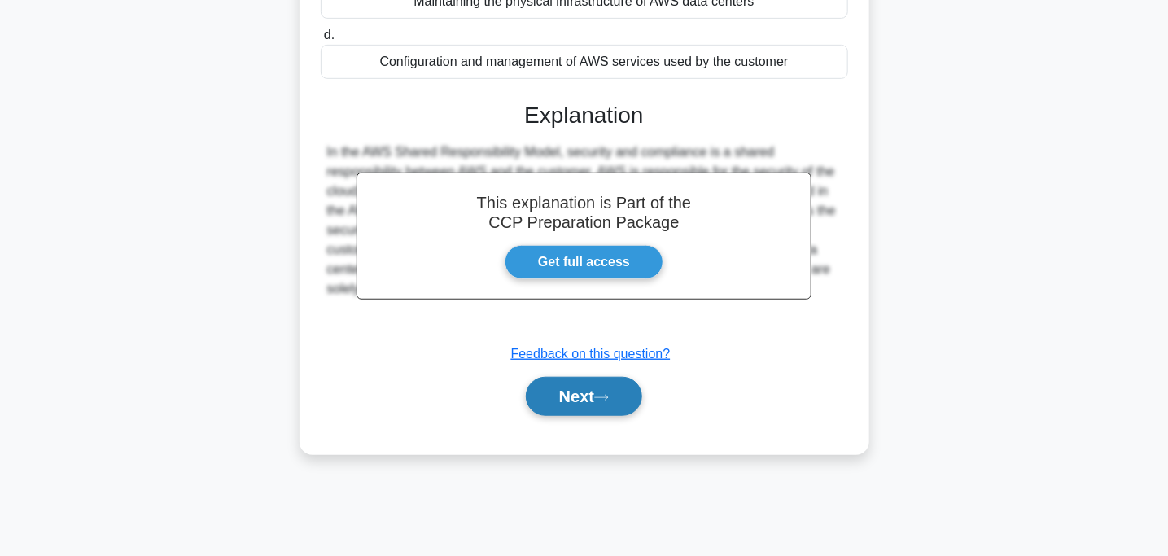
click at [605, 406] on button "Next" at bounding box center [584, 396] width 116 height 39
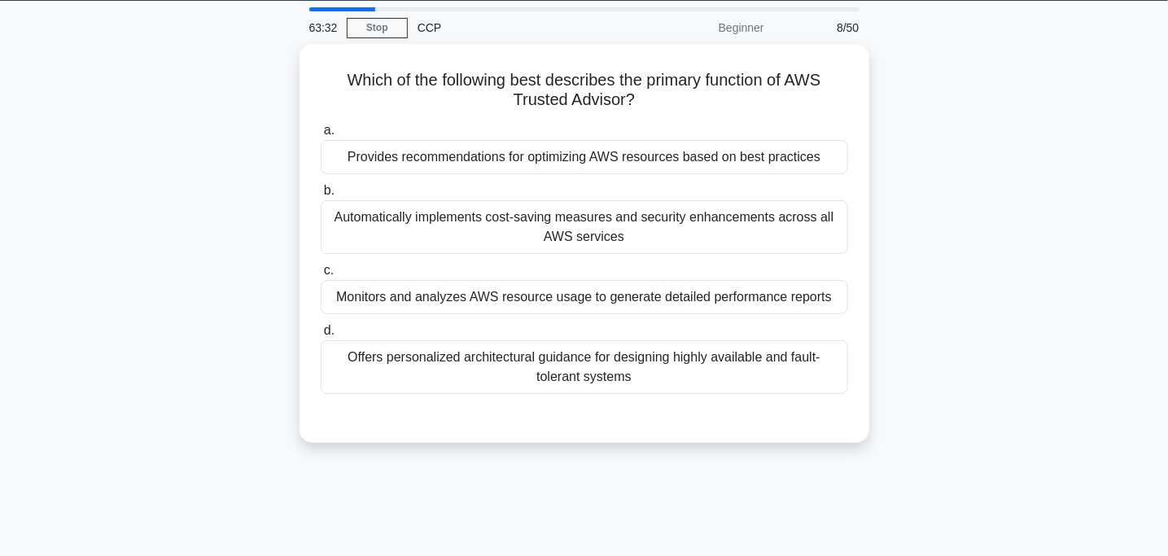
scroll to position [48, 0]
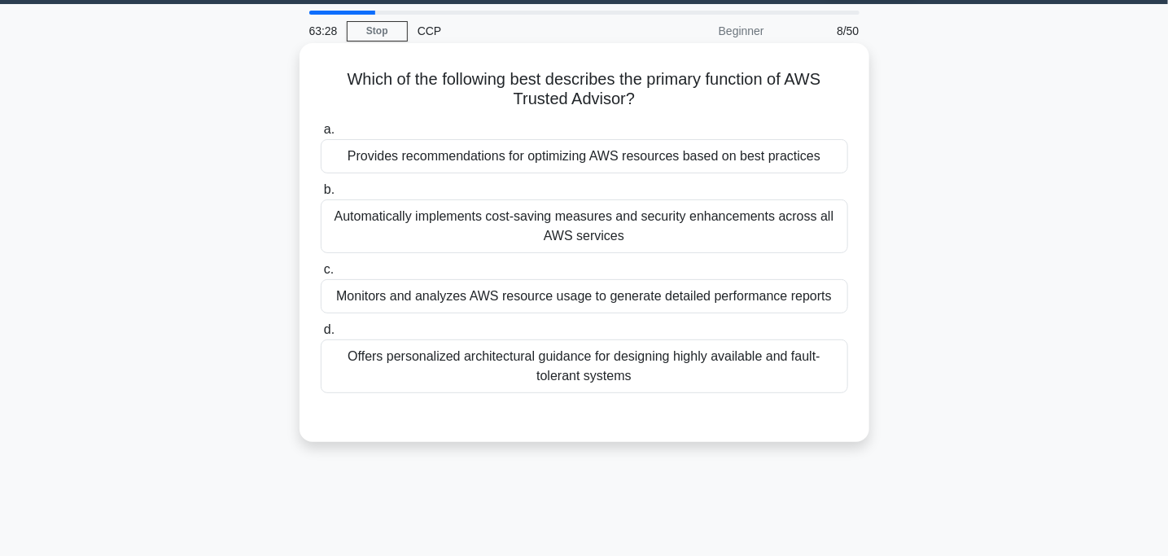
drag, startPoint x: 361, startPoint y: 89, endPoint x: 659, endPoint y: 112, distance: 298.8
click at [659, 112] on div "Which of the following best describes the primary function of AWS Trusted Advis…" at bounding box center [584, 243] width 557 height 386
click at [596, 161] on div "Provides recommendations for optimizing AWS resources based on best practices" at bounding box center [585, 156] width 528 height 34
click at [321, 135] on input "a. Provides recommendations for optimizing AWS resources based on best practices" at bounding box center [321, 130] width 0 height 11
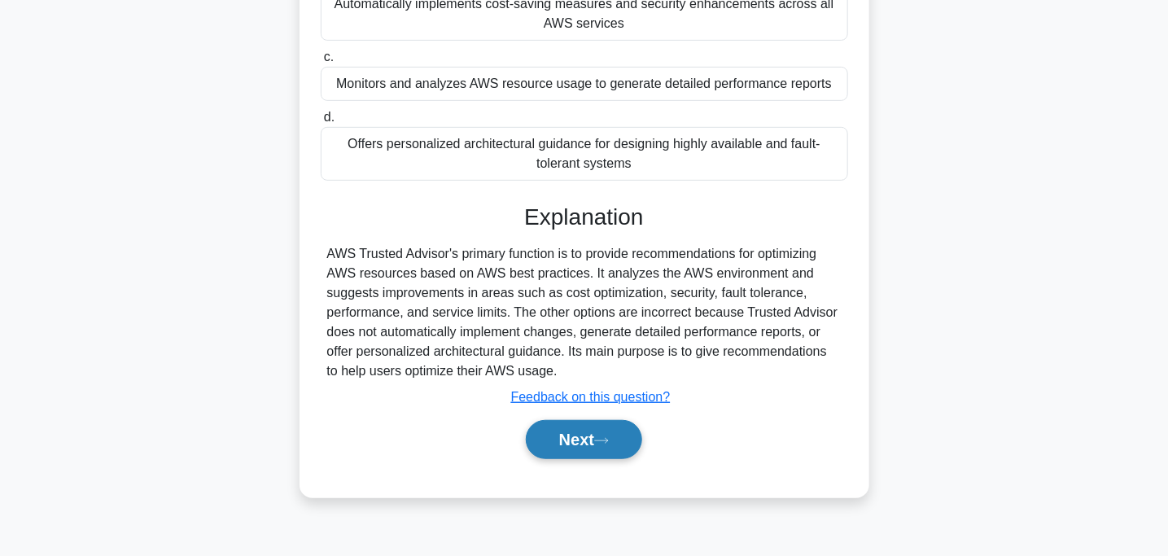
scroll to position [261, 0]
click at [593, 425] on button "Next" at bounding box center [584, 438] width 116 height 39
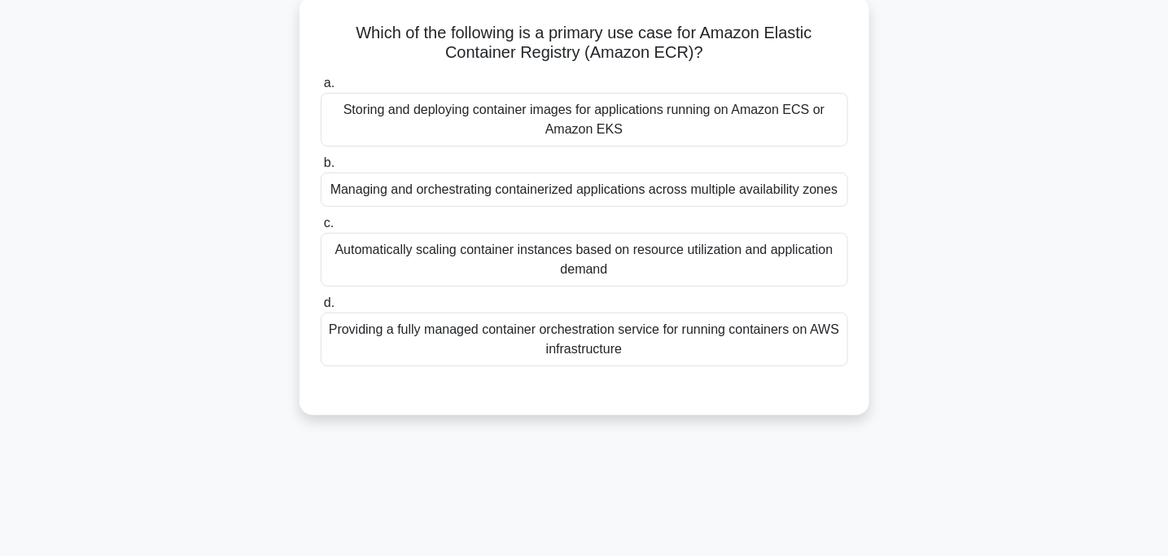
scroll to position [0, 0]
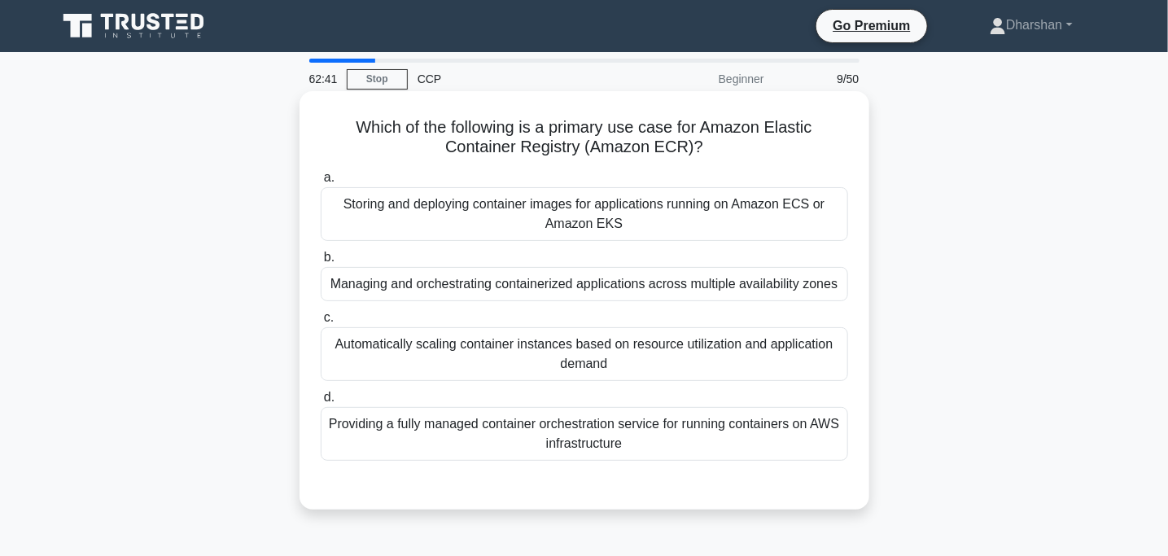
drag, startPoint x: 344, startPoint y: 129, endPoint x: 762, endPoint y: 142, distance: 418.6
click at [762, 142] on h5 "Which of the following is a primary use case for Amazon Elastic Container Regis…" at bounding box center [584, 137] width 531 height 41
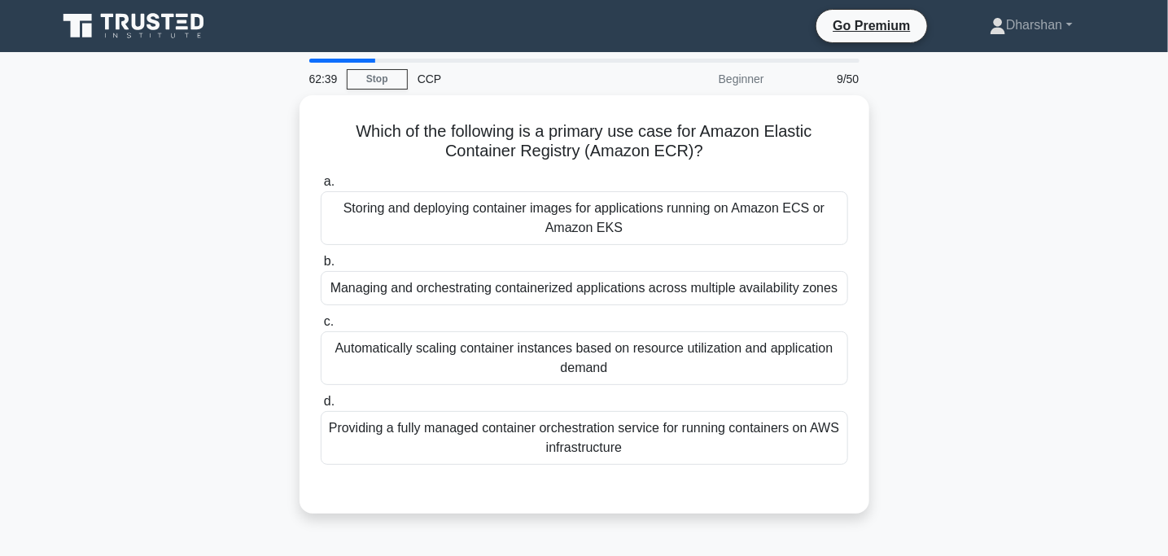
click at [248, 232] on div "Which of the following is a primary use case for Amazon Elastic Container Regis…" at bounding box center [584, 314] width 1075 height 438
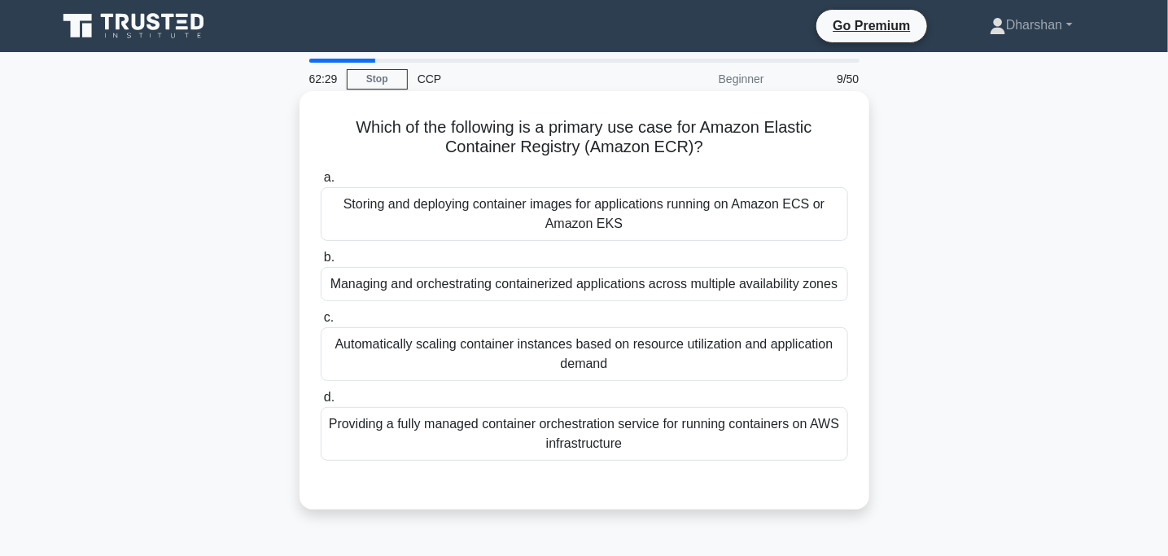
click at [821, 219] on div "Storing and deploying container images for applications running on Amazon ECS o…" at bounding box center [585, 214] width 528 height 54
click at [321, 183] on input "a. Storing and deploying container images for applications running on Amazon EC…" at bounding box center [321, 178] width 0 height 11
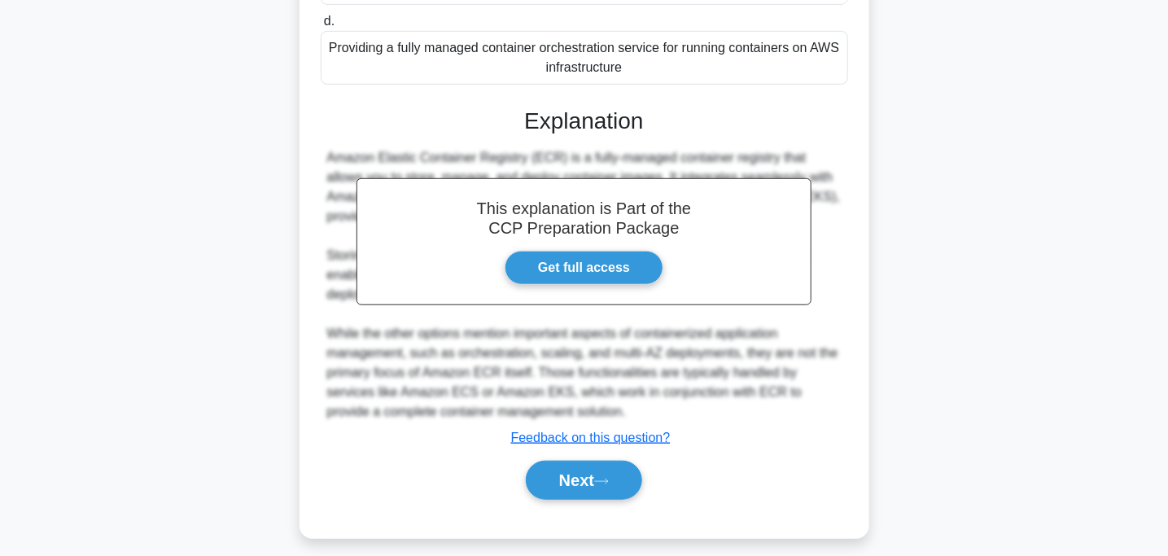
scroll to position [388, 0]
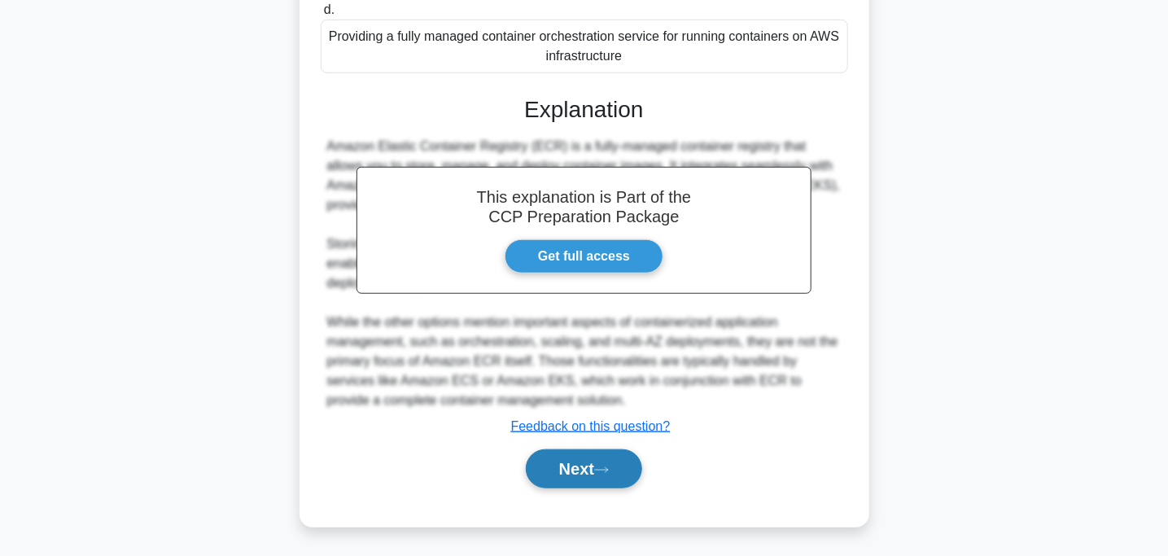
click at [615, 472] on button "Next" at bounding box center [584, 468] width 116 height 39
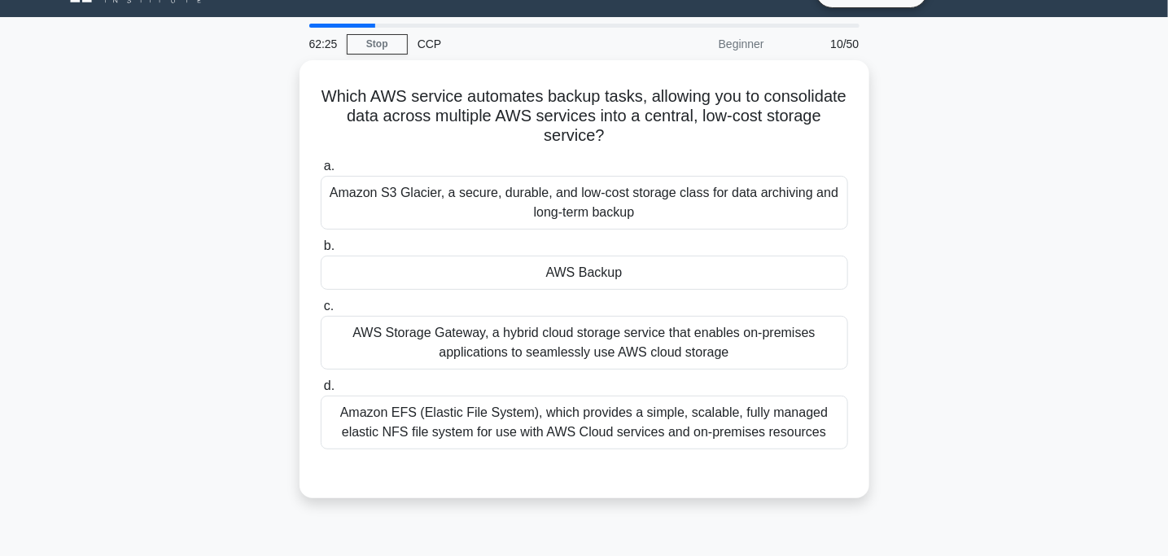
scroll to position [0, 0]
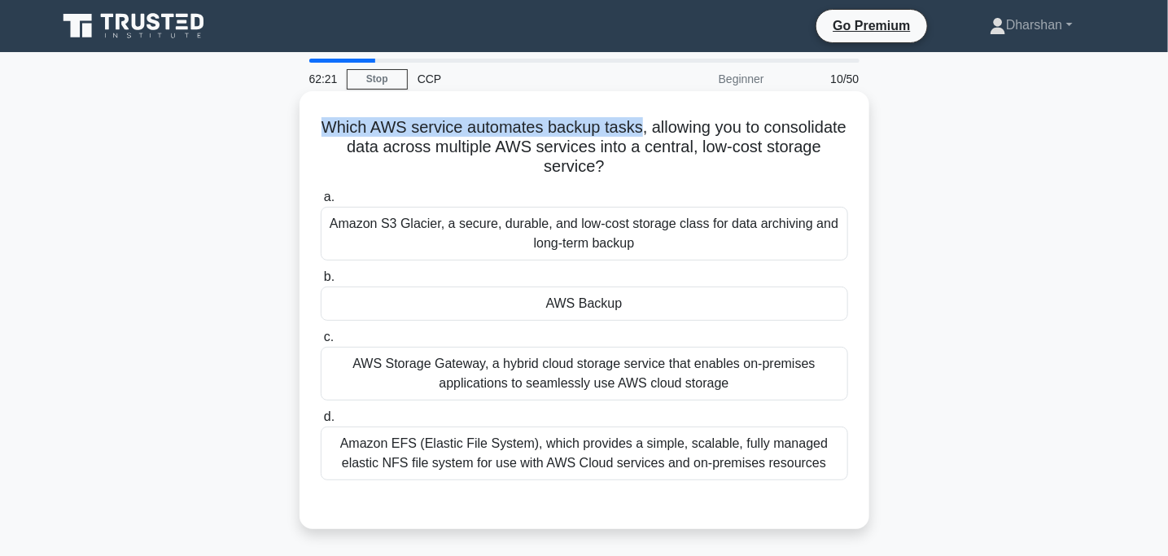
drag, startPoint x: 364, startPoint y: 129, endPoint x: 681, endPoint y: 135, distance: 317.5
click at [681, 135] on h5 "Which AWS service automates backup tasks, allowing you to consolidate data acro…" at bounding box center [584, 147] width 531 height 60
click at [684, 133] on h5 "Which AWS service automates backup tasks, allowing you to consolidate data acro…" at bounding box center [584, 147] width 531 height 60
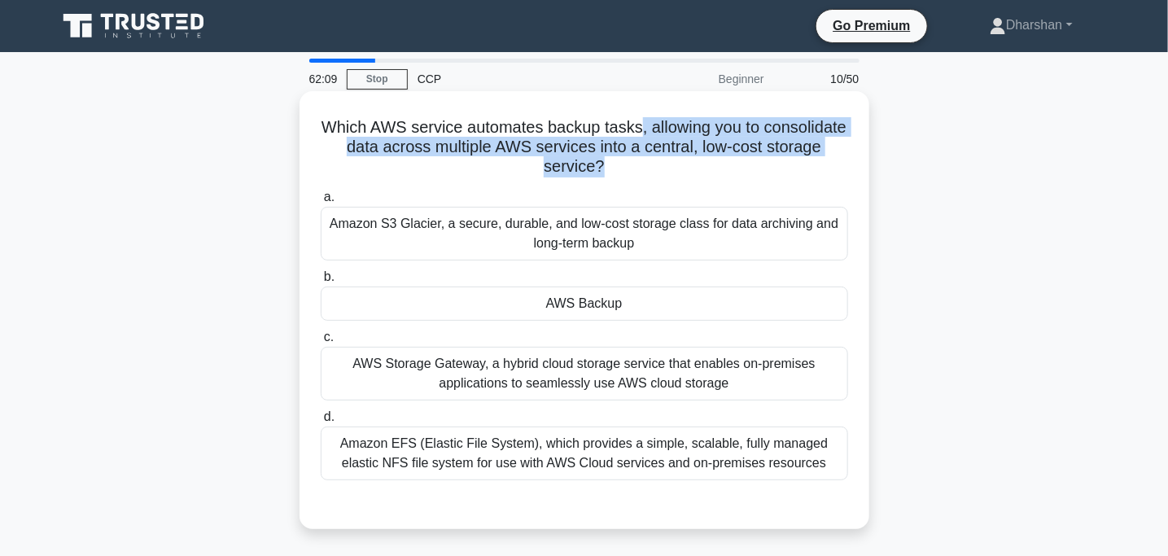
drag, startPoint x: 684, startPoint y: 133, endPoint x: 746, endPoint y: 174, distance: 74.5
click at [746, 174] on h5 "Which AWS service automates backup tasks, allowing you to consolidate data acro…" at bounding box center [584, 147] width 531 height 60
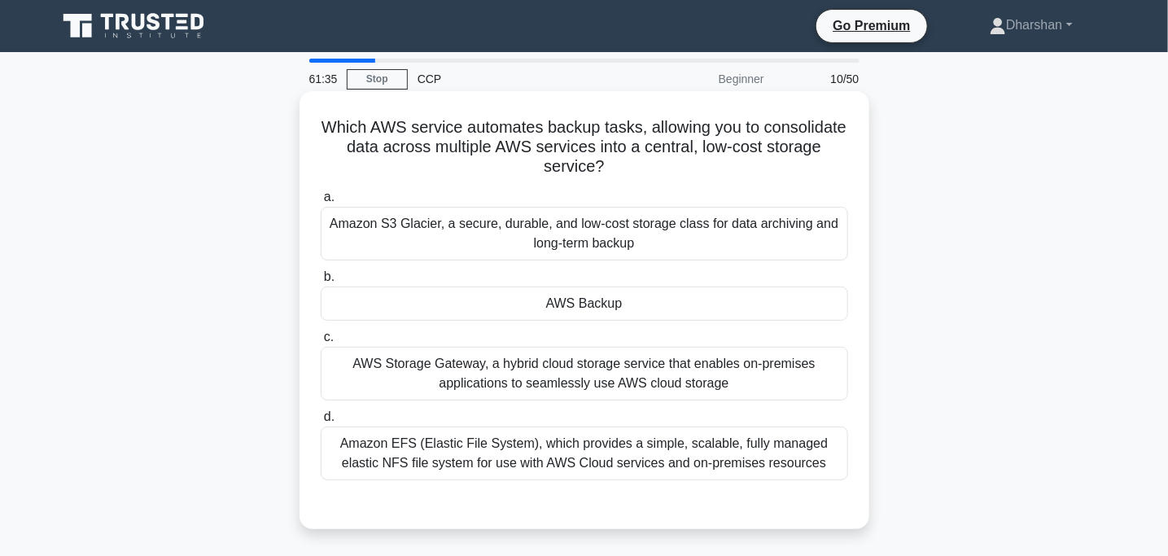
click at [448, 231] on div "Amazon S3 Glacier, a secure, durable, and low-cost storage class for data archi…" at bounding box center [585, 234] width 528 height 54
click at [321, 203] on input "a. Amazon S3 Glacier, a secure, durable, and low-cost storage class for data ar…" at bounding box center [321, 197] width 0 height 11
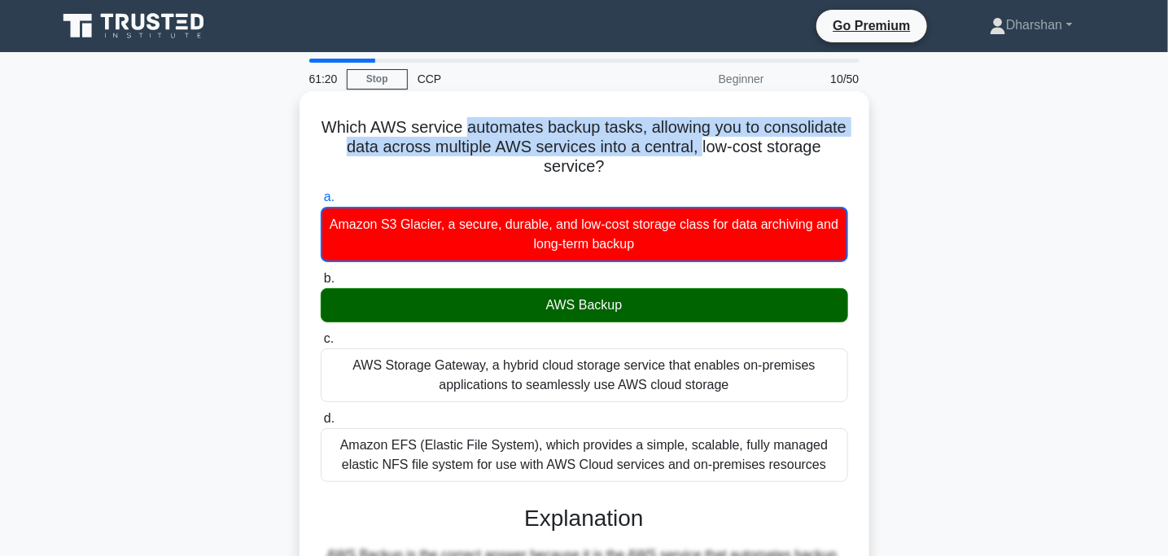
drag, startPoint x: 507, startPoint y: 129, endPoint x: 779, endPoint y: 147, distance: 272.4
click at [779, 147] on h5 "Which AWS service automates backup tasks, allowing you to consolidate data acro…" at bounding box center [584, 147] width 531 height 60
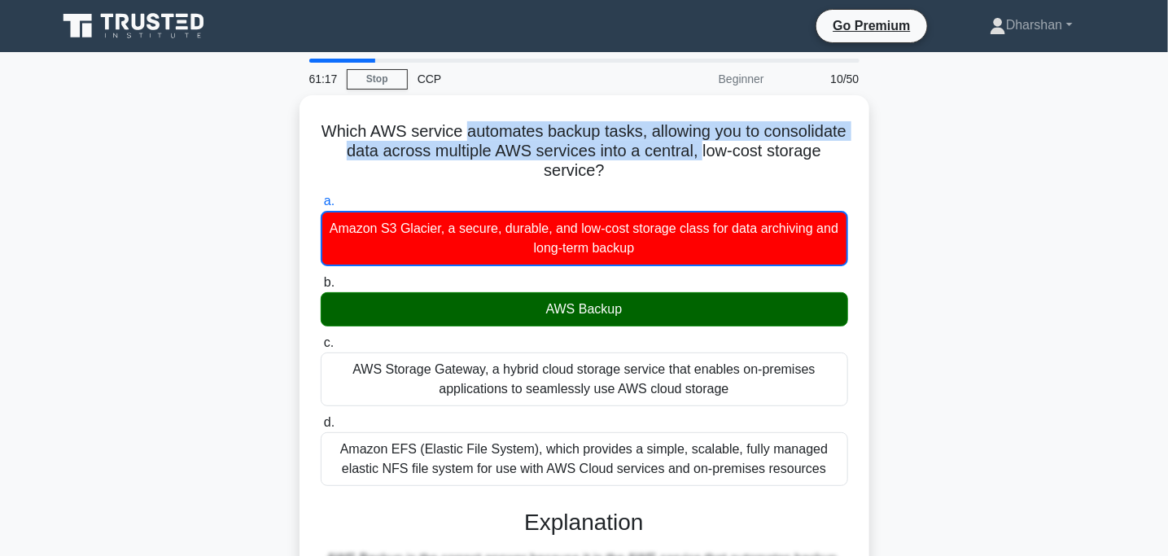
click at [879, 134] on div "Which AWS service automates backup tasks, allowing you to consolidate data acro…" at bounding box center [584, 488] width 1075 height 786
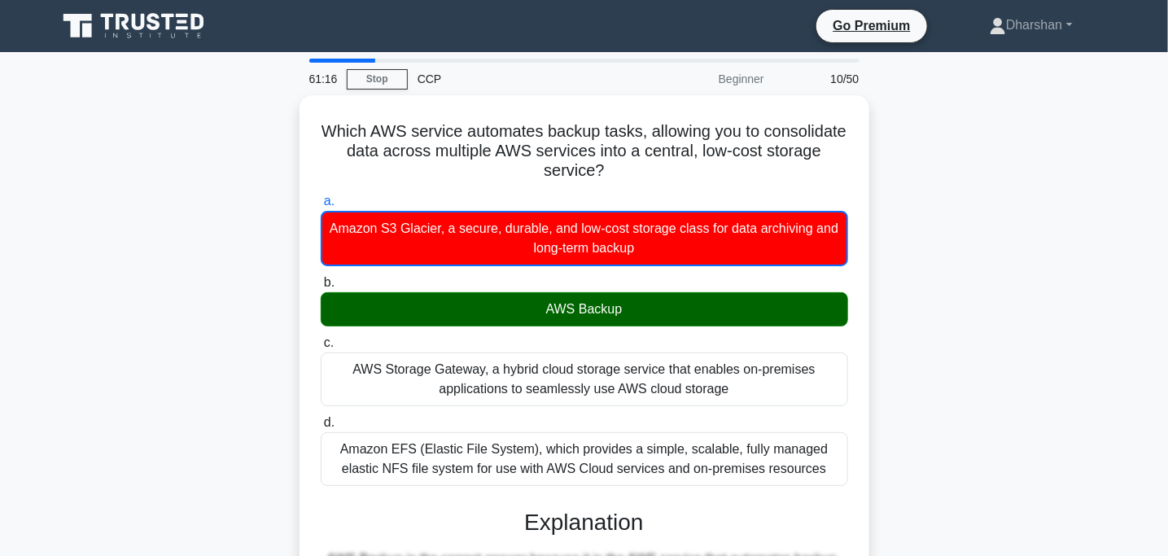
scroll to position [330, 0]
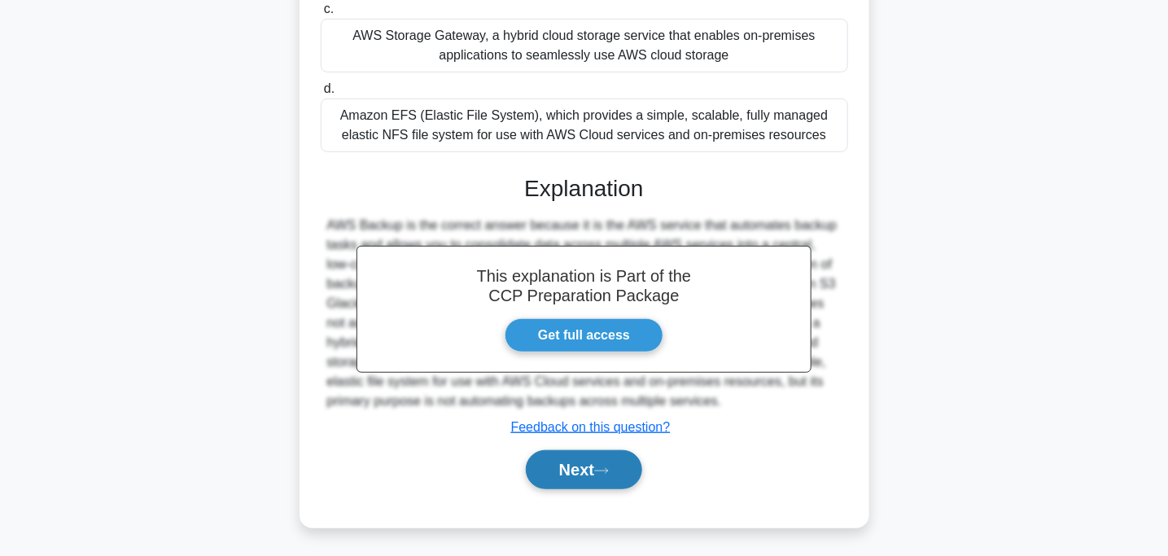
click at [602, 467] on icon at bounding box center [601, 470] width 15 height 9
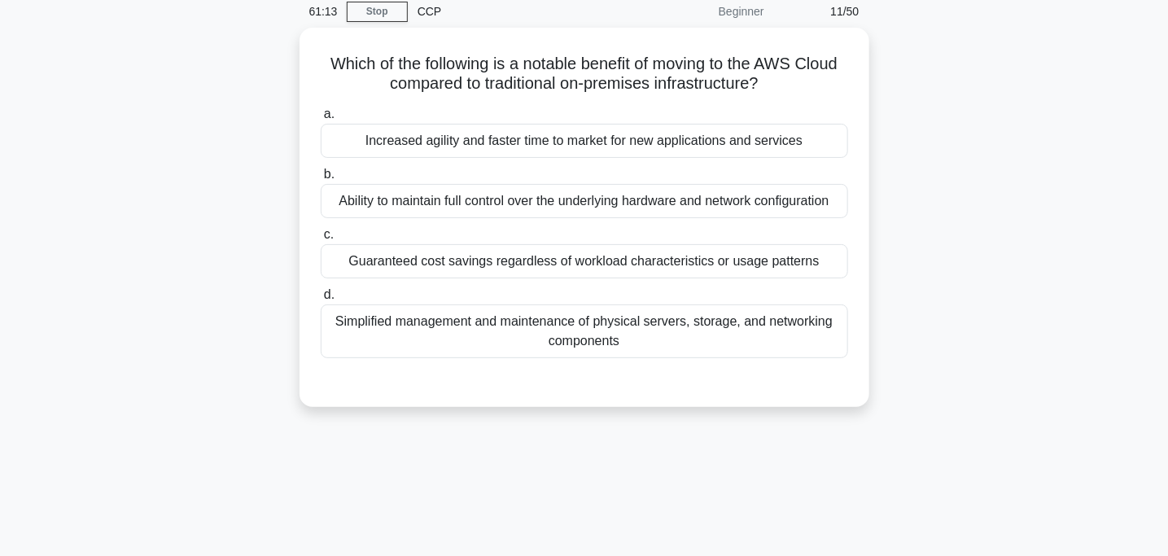
scroll to position [0, 0]
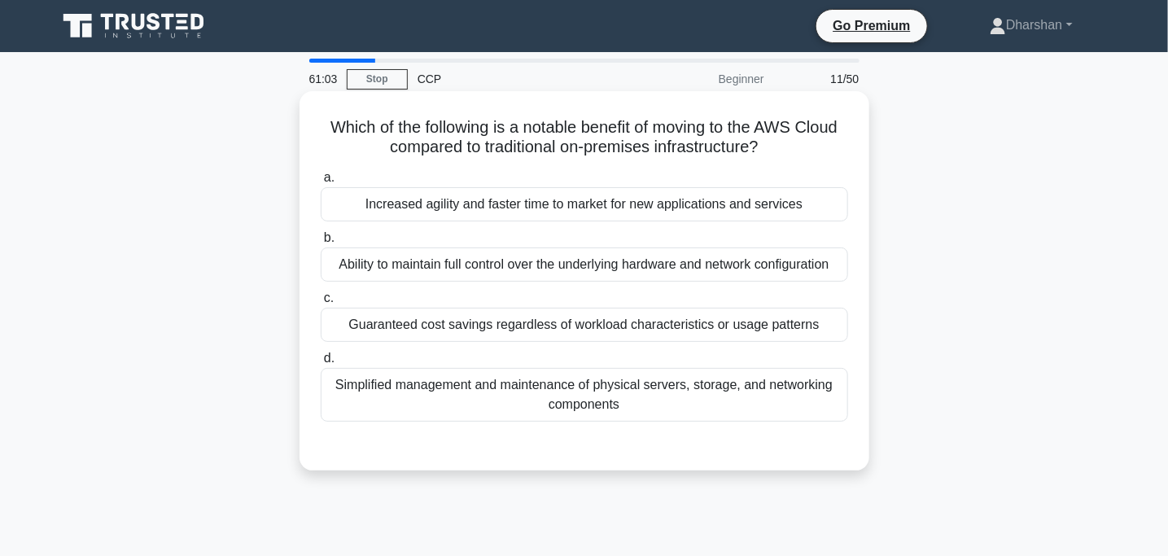
drag, startPoint x: 322, startPoint y: 129, endPoint x: 765, endPoint y: 151, distance: 443.5
click at [765, 151] on h5 "Which of the following is a notable benefit of moving to the AWS Cloud compared…" at bounding box center [584, 137] width 531 height 41
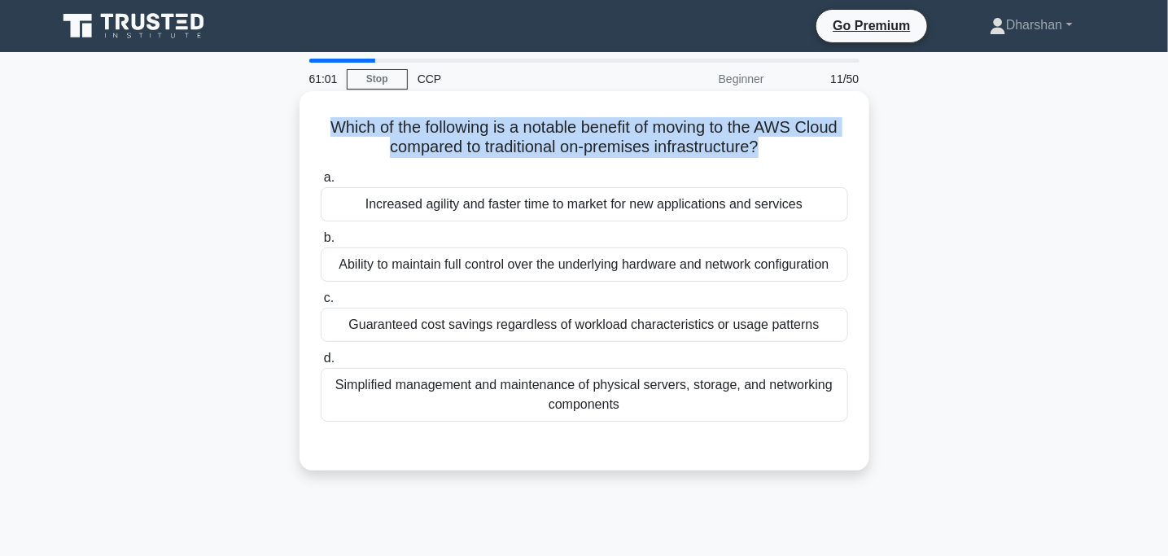
click at [765, 151] on h5 "Which of the following is a notable benefit of moving to the AWS Cloud compared…" at bounding box center [584, 137] width 531 height 41
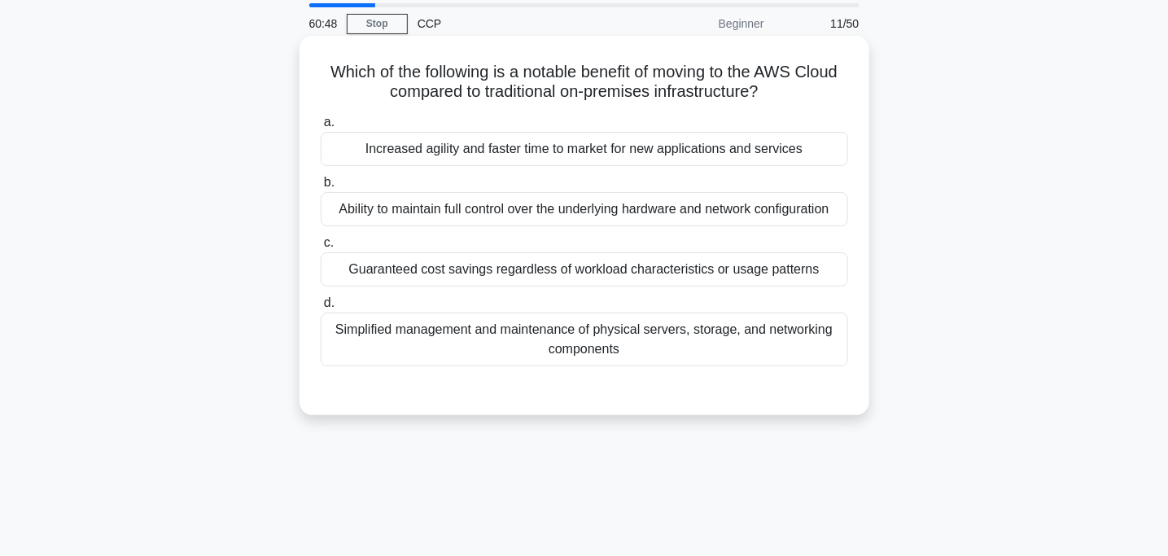
scroll to position [59, 0]
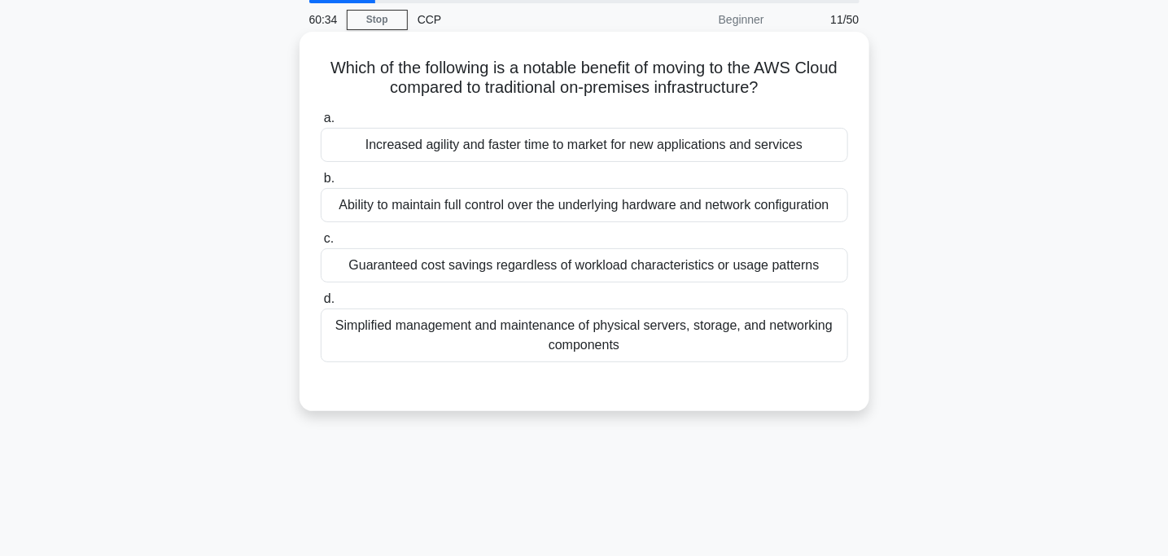
click at [675, 326] on div "Simplified management and maintenance of physical servers, storage, and network…" at bounding box center [585, 336] width 528 height 54
click at [321, 304] on input "d. Simplified management and maintenance of physical servers, storage, and netw…" at bounding box center [321, 299] width 0 height 11
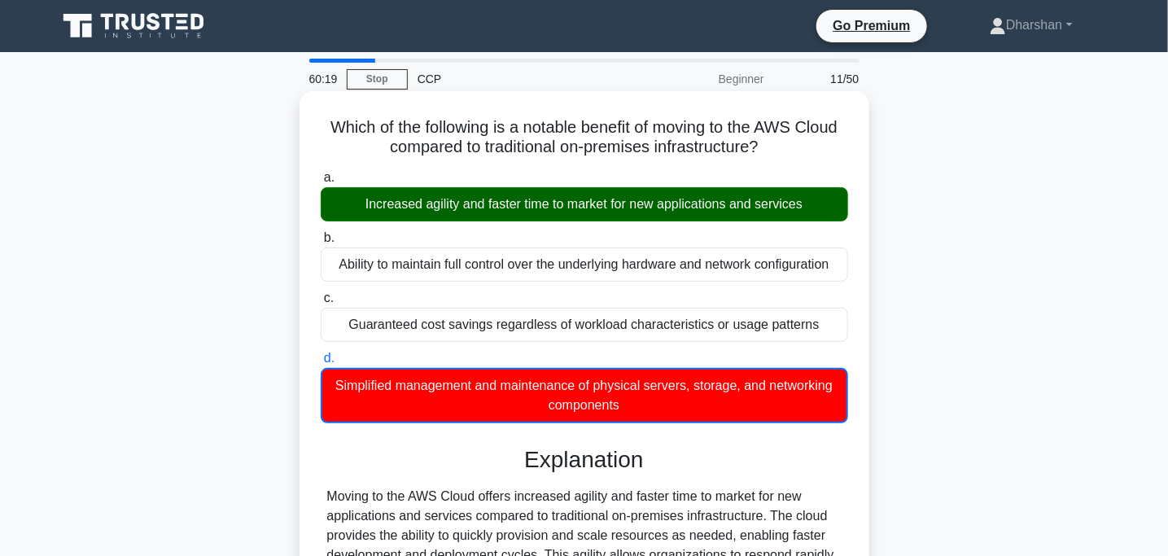
scroll to position [0, 0]
drag, startPoint x: 446, startPoint y: 206, endPoint x: 806, endPoint y: 212, distance: 359.9
click at [806, 212] on div "Increased agility and faster time to market for new applications and services" at bounding box center [585, 204] width 528 height 34
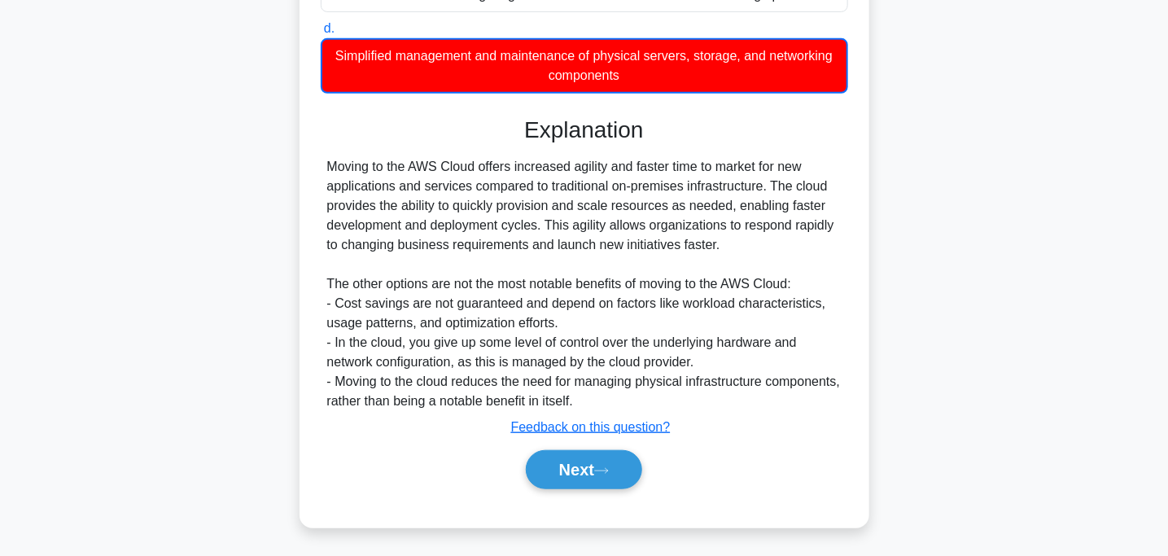
scroll to position [329, 0]
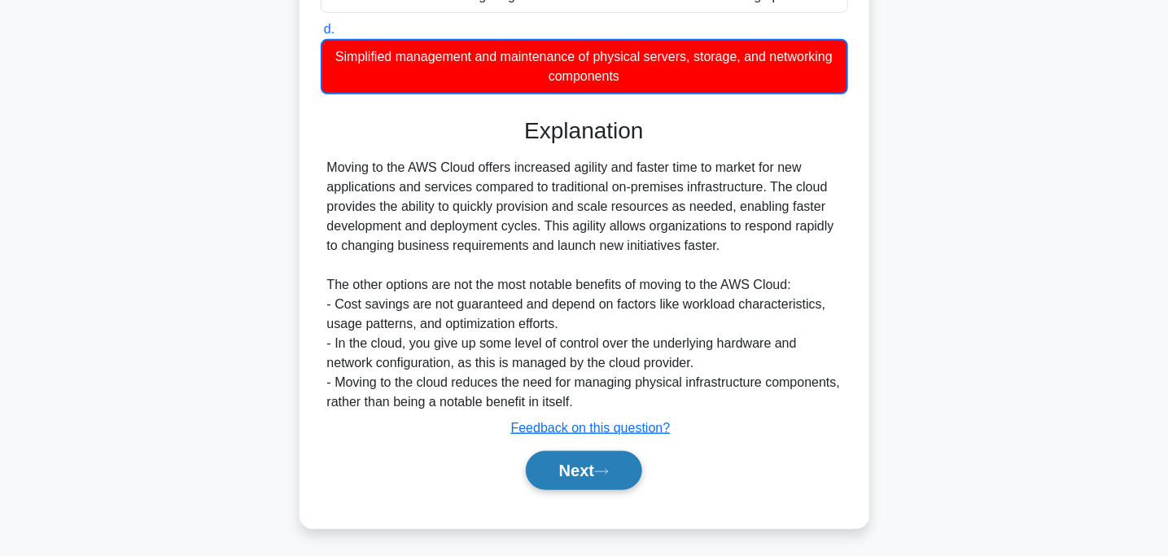
click at [578, 474] on button "Next" at bounding box center [584, 470] width 116 height 39
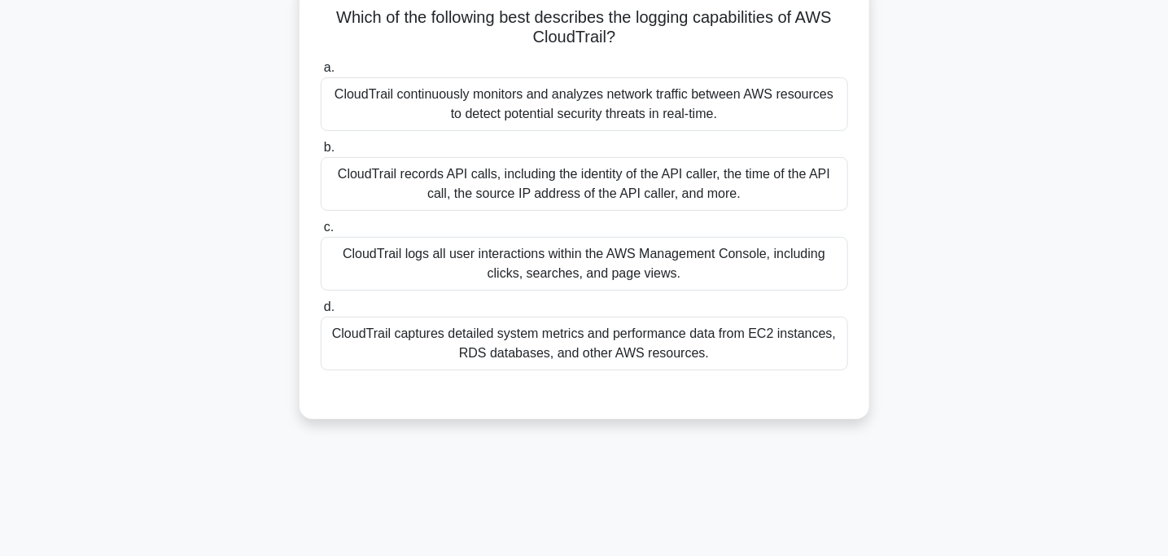
scroll to position [0, 0]
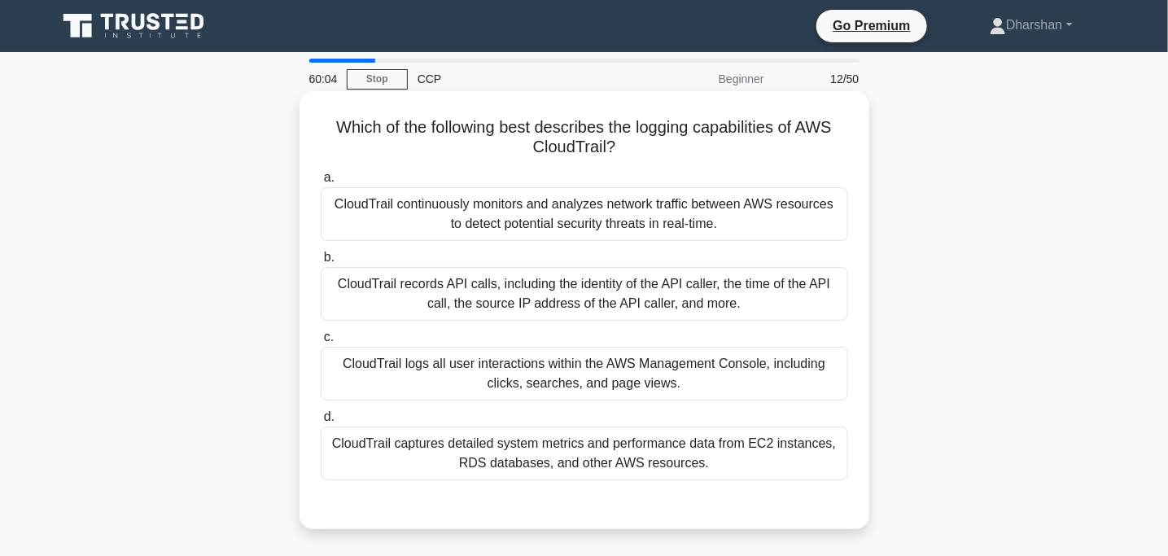
drag, startPoint x: 341, startPoint y: 120, endPoint x: 767, endPoint y: 153, distance: 427.1
click at [767, 153] on h5 "Which of the following best describes the logging capabilities of AWS CloudTrai…" at bounding box center [584, 137] width 531 height 41
click at [597, 302] on div "CloudTrail records API calls, including the identity of the API caller, the tim…" at bounding box center [585, 294] width 528 height 54
click at [321, 263] on input "b. CloudTrail records API calls, including the identity of the API caller, the …" at bounding box center [321, 257] width 0 height 11
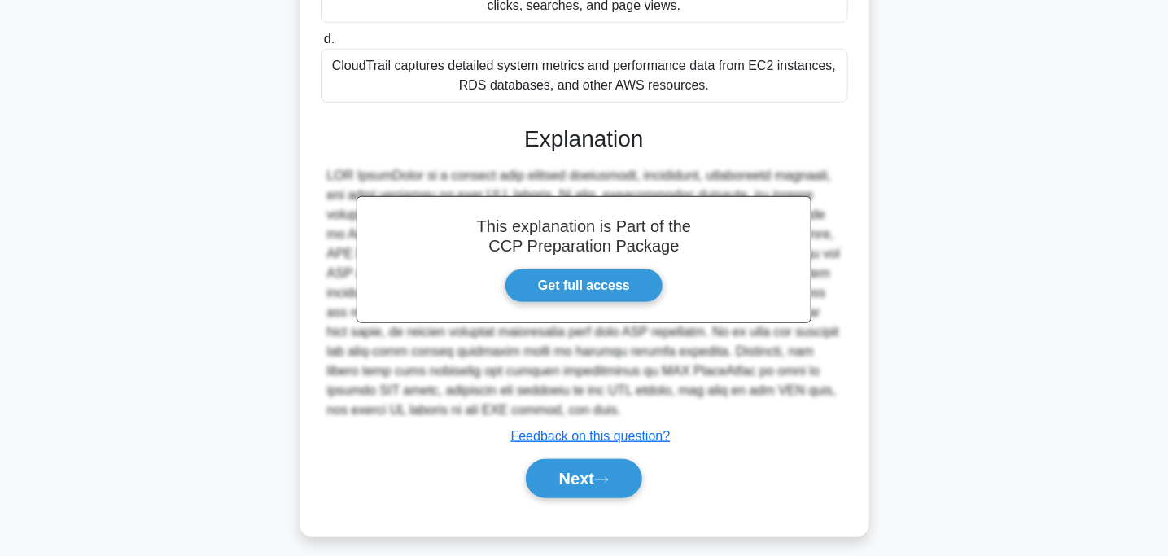
scroll to position [380, 0]
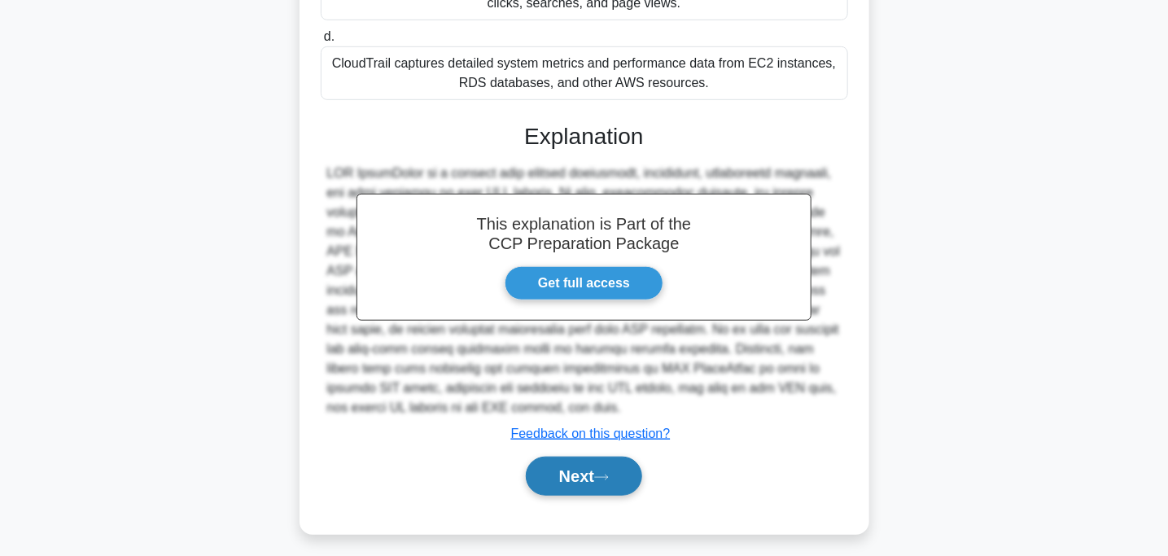
click at [604, 473] on icon at bounding box center [601, 477] width 15 height 9
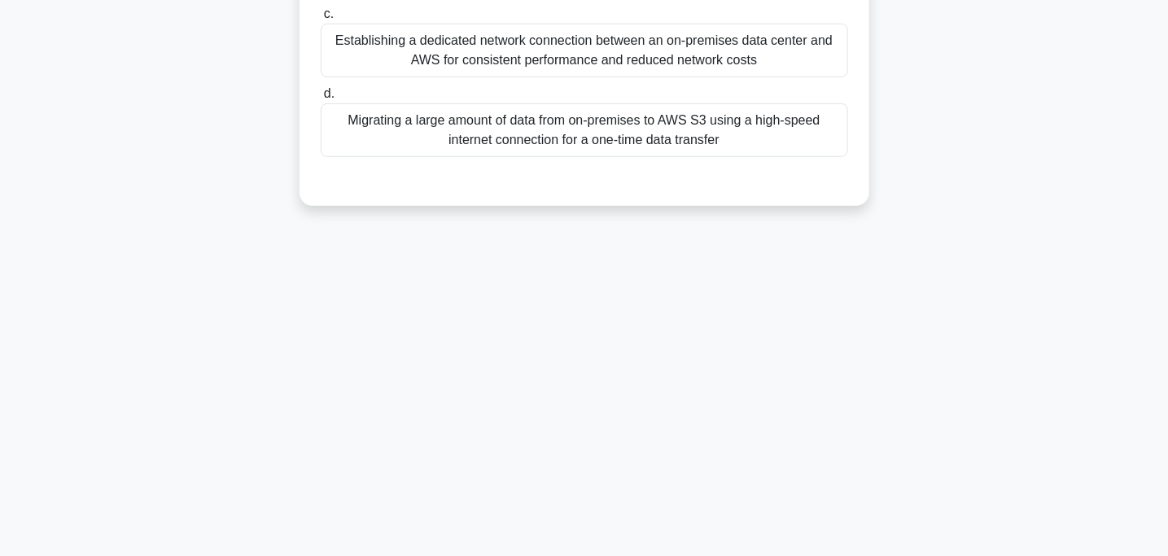
scroll to position [0, 0]
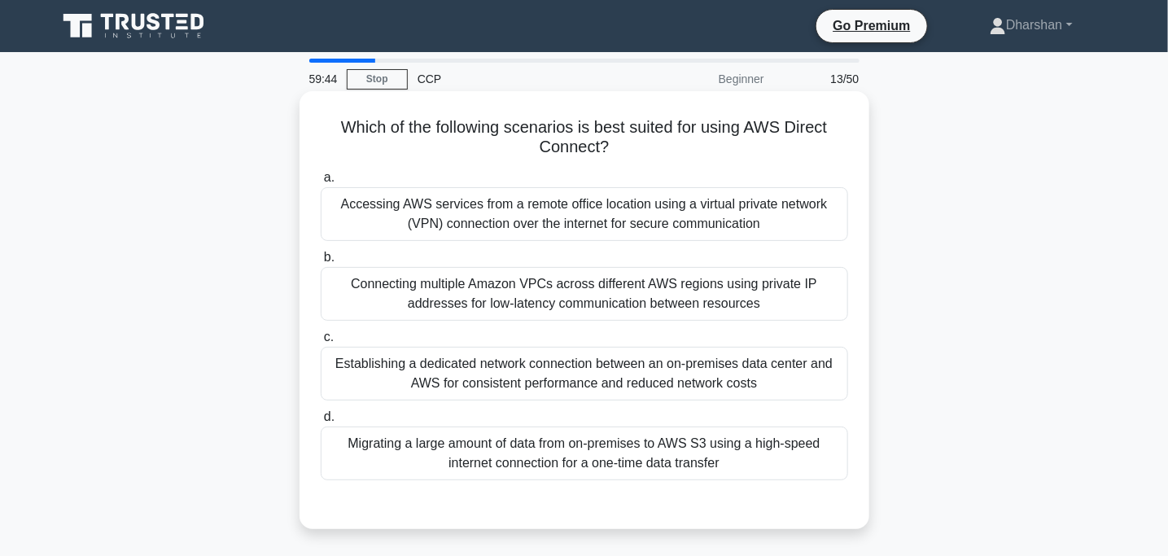
drag, startPoint x: 326, startPoint y: 142, endPoint x: 830, endPoint y: 119, distance: 504.5
click at [830, 119] on h5 "Which of the following scenarios is best suited for using AWS Direct Connect? .…" at bounding box center [584, 137] width 531 height 41
click at [457, 383] on div "Establishing a dedicated network connection between an on-premises data center …" at bounding box center [585, 374] width 528 height 54
click at [321, 343] on input "c. Establishing a dedicated network connection between an on-premises data cent…" at bounding box center [321, 337] width 0 height 11
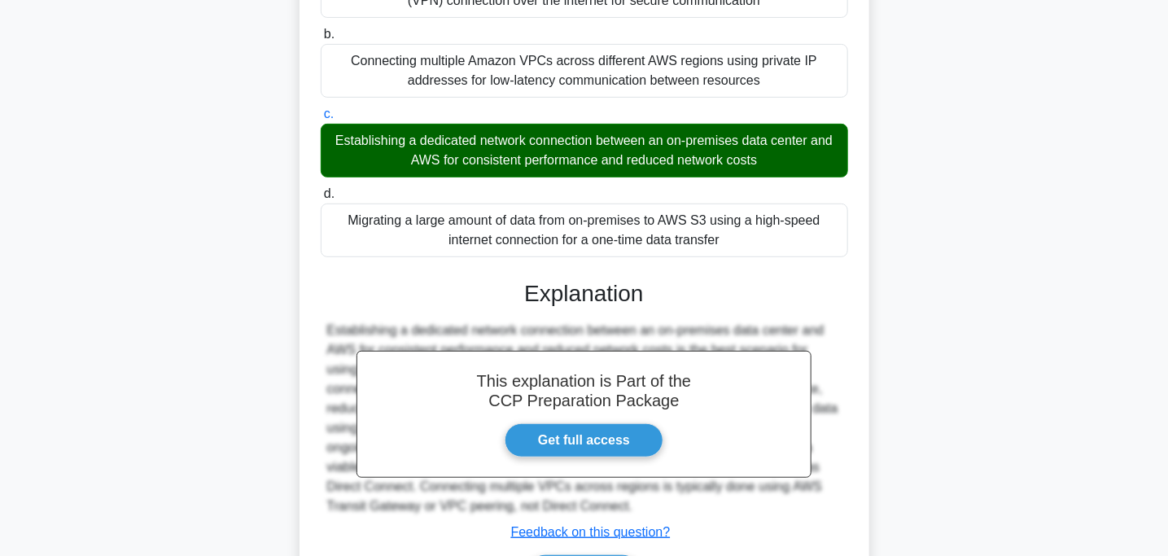
scroll to position [328, 0]
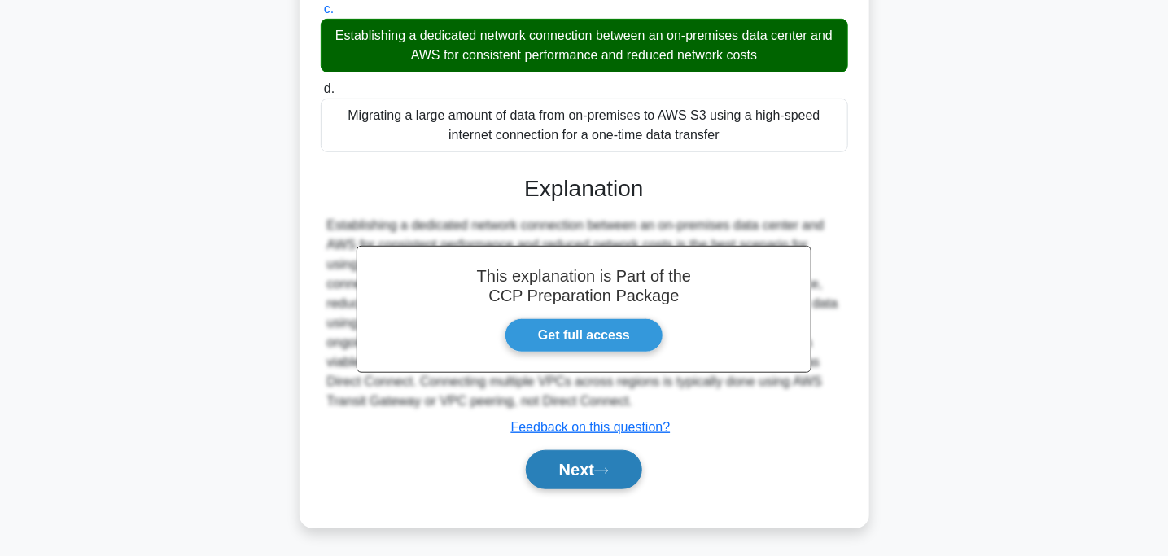
click at [526, 457] on button "Next" at bounding box center [584, 469] width 116 height 39
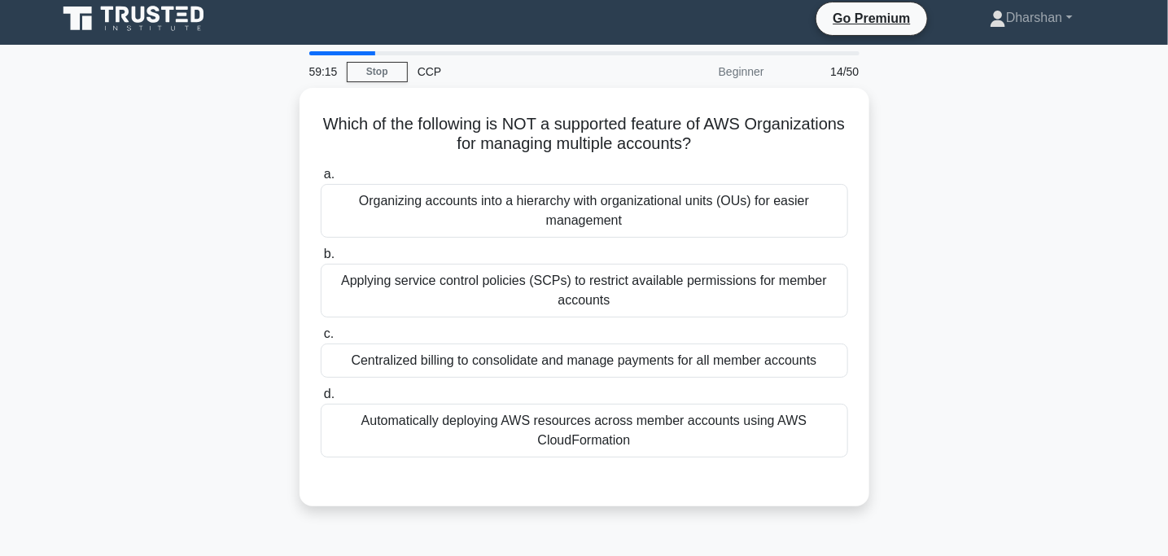
scroll to position [0, 0]
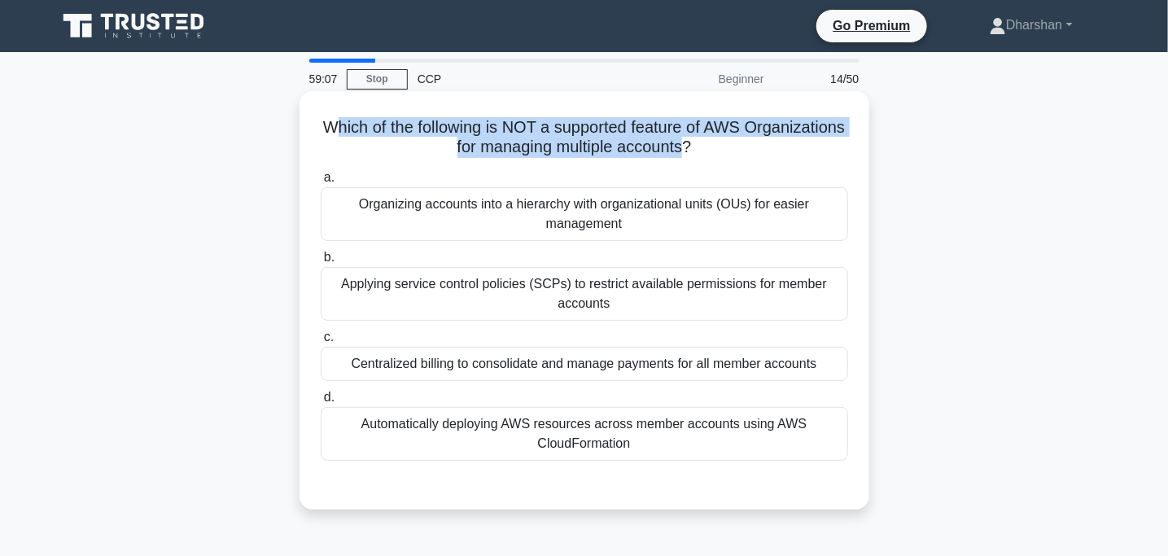
drag, startPoint x: 383, startPoint y: 121, endPoint x: 743, endPoint y: 140, distance: 360.3
click at [743, 140] on h5 "Which of the following is NOT a supported feature of AWS Organizations for mana…" at bounding box center [584, 137] width 531 height 41
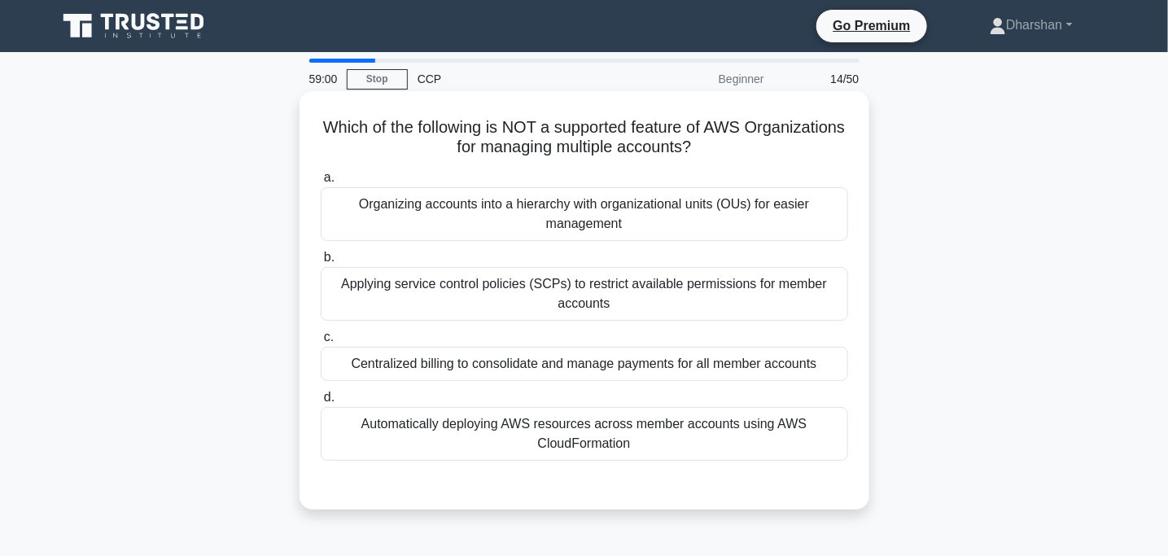
drag, startPoint x: 374, startPoint y: 125, endPoint x: 814, endPoint y: 144, distance: 440.8
click at [814, 144] on h5 "Which of the following is NOT a supported feature of AWS Organizations for mana…" at bounding box center [584, 137] width 531 height 41
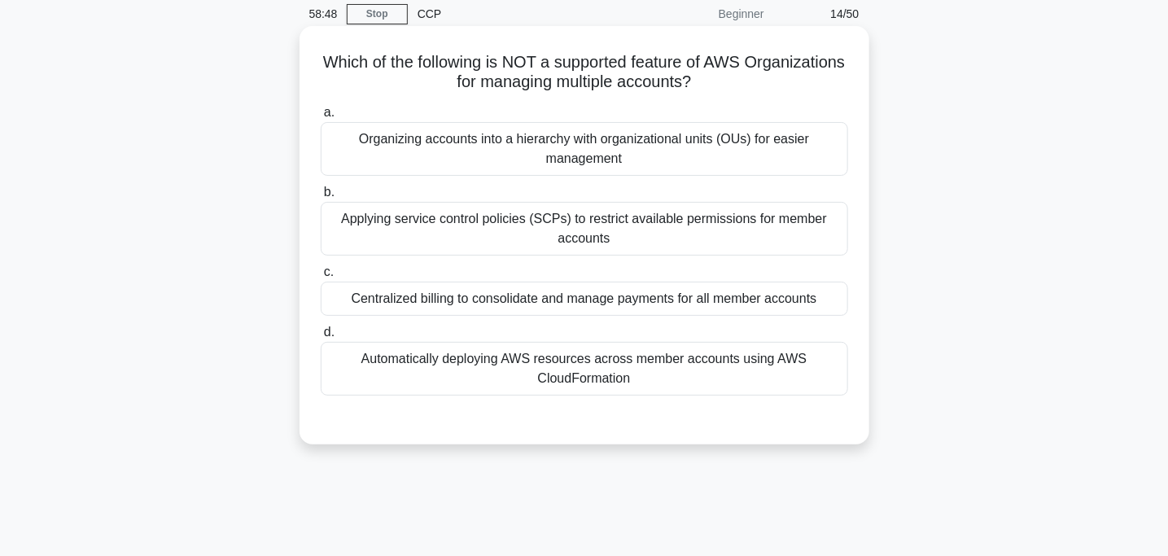
scroll to position [64, 0]
click at [628, 297] on div "Centralized billing to consolidate and manage payments for all member accounts" at bounding box center [585, 299] width 528 height 34
click at [321, 278] on input "c. Centralized billing to consolidate and manage payments for all member accoun…" at bounding box center [321, 273] width 0 height 11
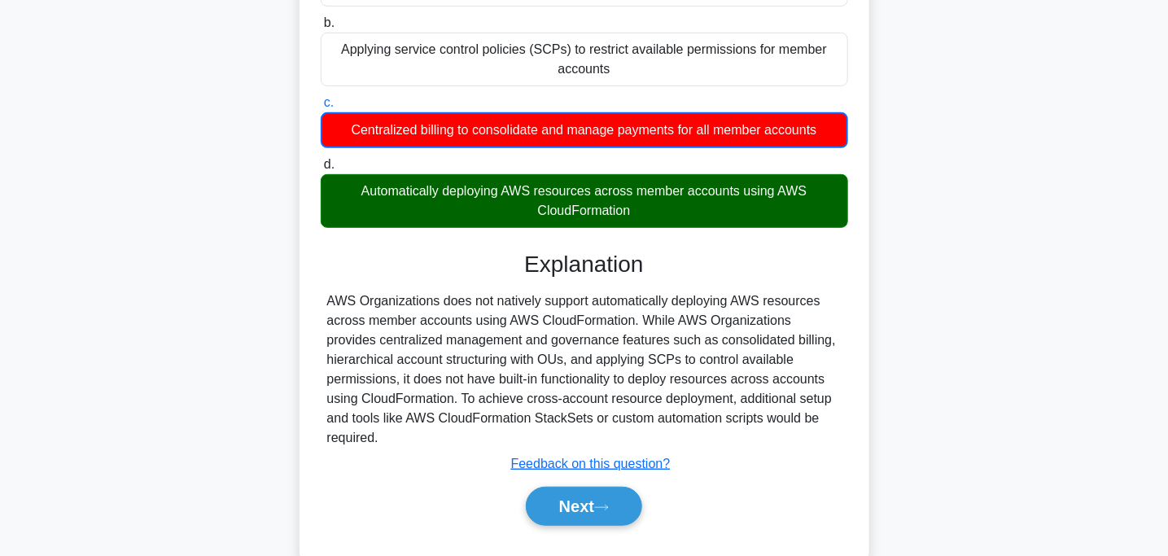
scroll to position [235, 0]
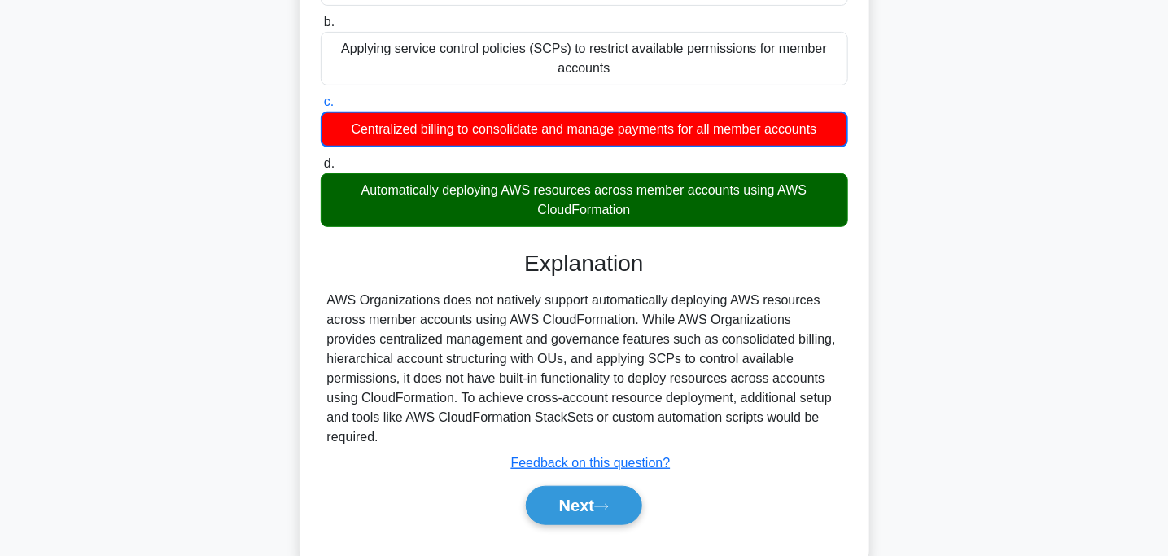
drag, startPoint x: 356, startPoint y: 189, endPoint x: 488, endPoint y: 296, distance: 170.8
click at [488, 296] on div "a. Organizing accounts into a hierarchy with organizational units (OUs) for eas…" at bounding box center [584, 236] width 531 height 615
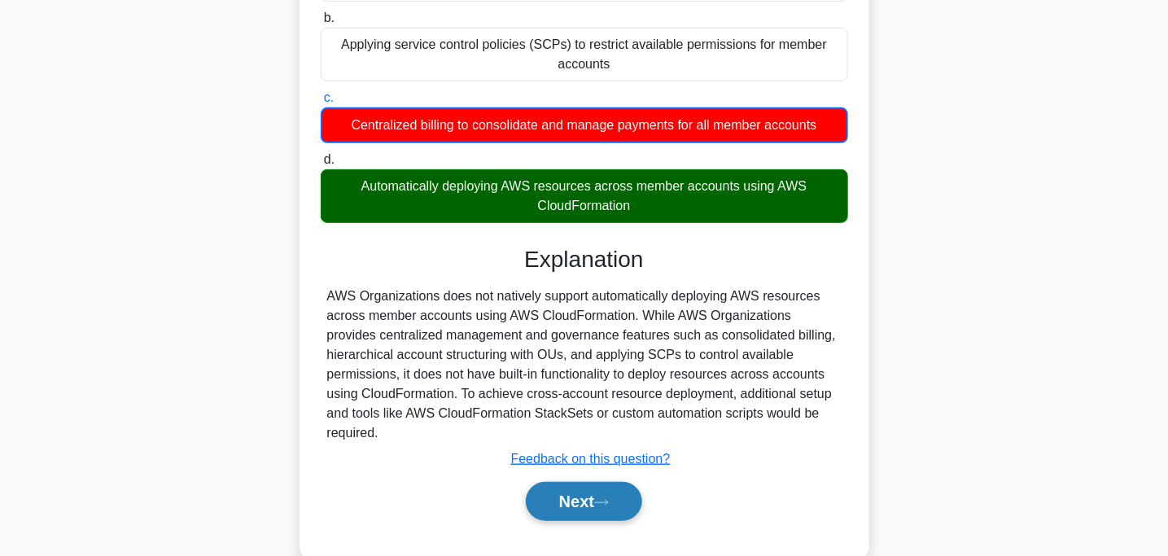
scroll to position [246, 0]
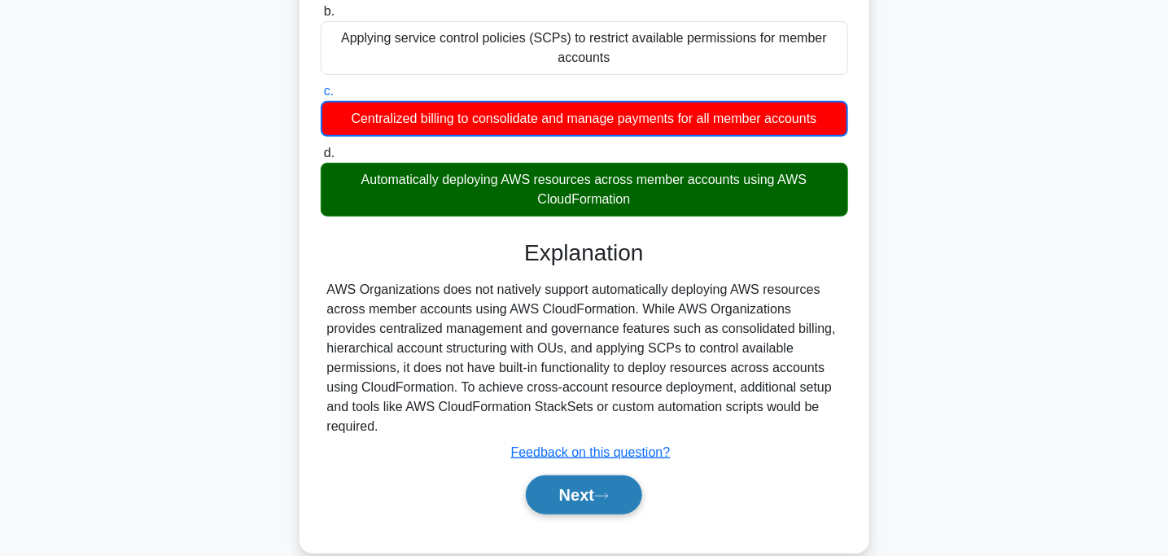
click at [593, 503] on button "Next" at bounding box center [584, 494] width 116 height 39
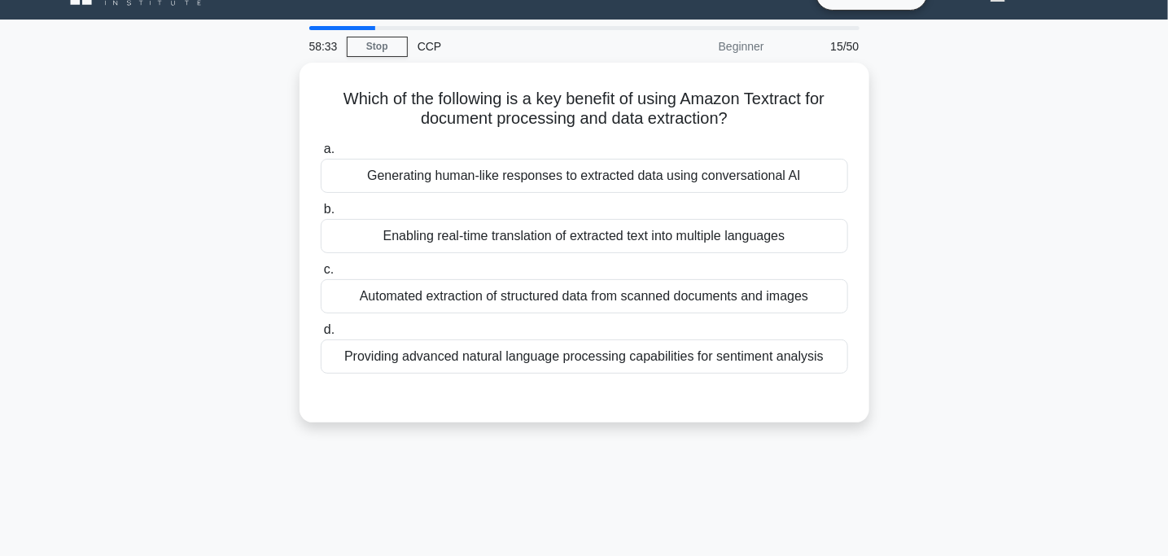
scroll to position [0, 0]
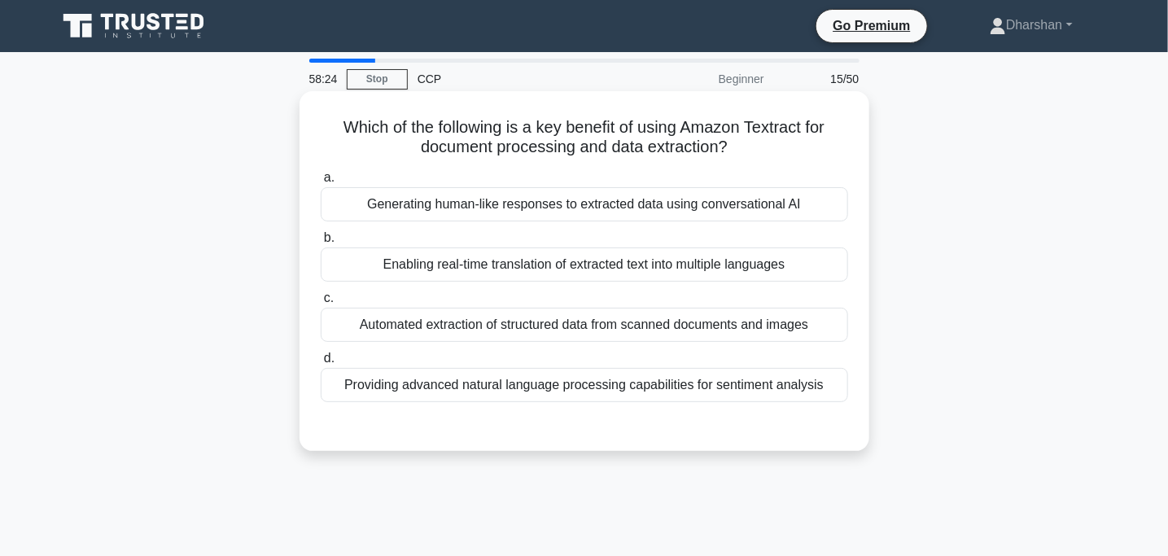
drag, startPoint x: 335, startPoint y: 125, endPoint x: 784, endPoint y: 142, distance: 448.9
click at [784, 142] on h5 "Which of the following is a key benefit of using Amazon Textract for document p…" at bounding box center [584, 137] width 531 height 41
click at [441, 326] on div "Automated extraction of structured data from scanned documents and images" at bounding box center [585, 325] width 528 height 34
click at [321, 304] on input "c. Automated extraction of structured data from scanned documents and images" at bounding box center [321, 298] width 0 height 11
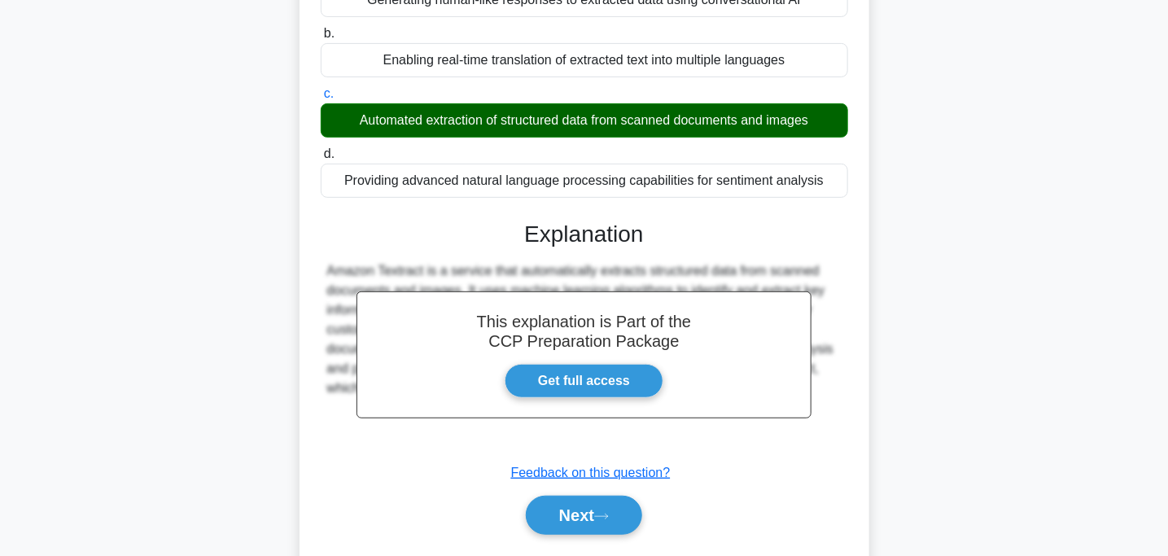
scroll to position [323, 0]
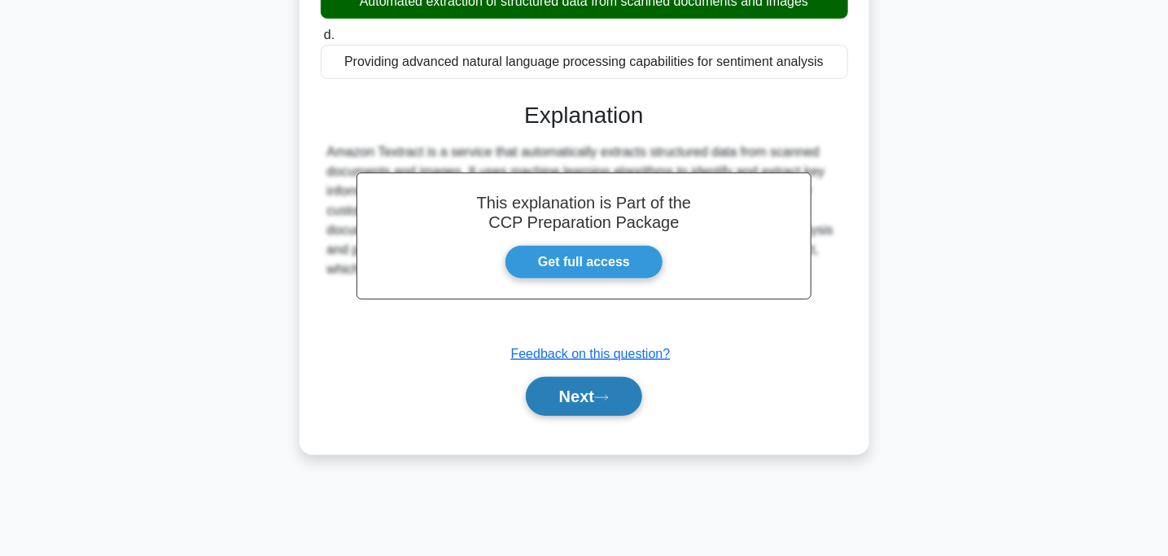
click at [624, 408] on button "Next" at bounding box center [584, 396] width 116 height 39
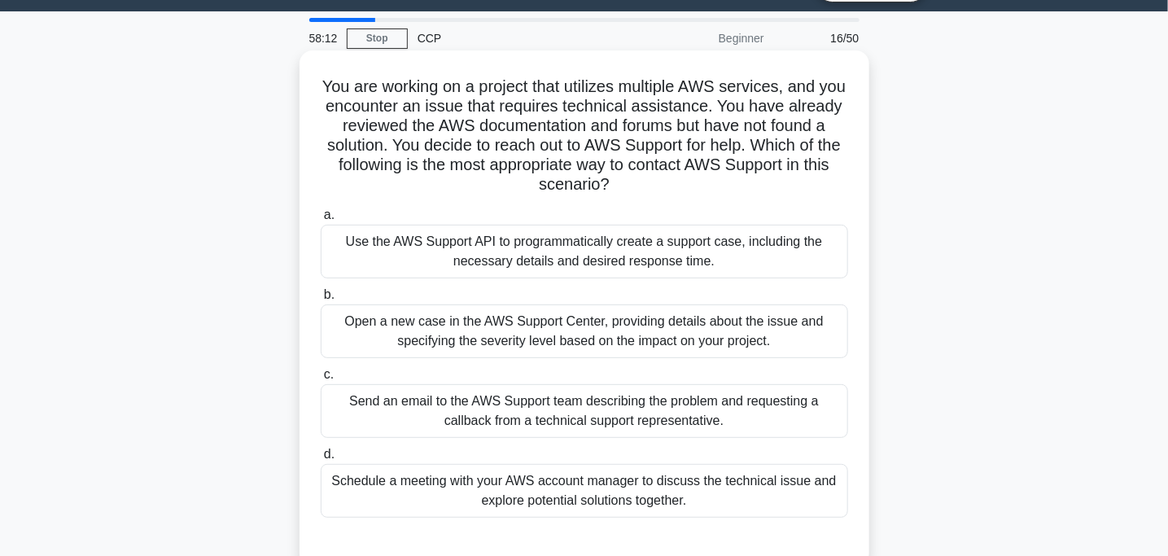
scroll to position [38, 0]
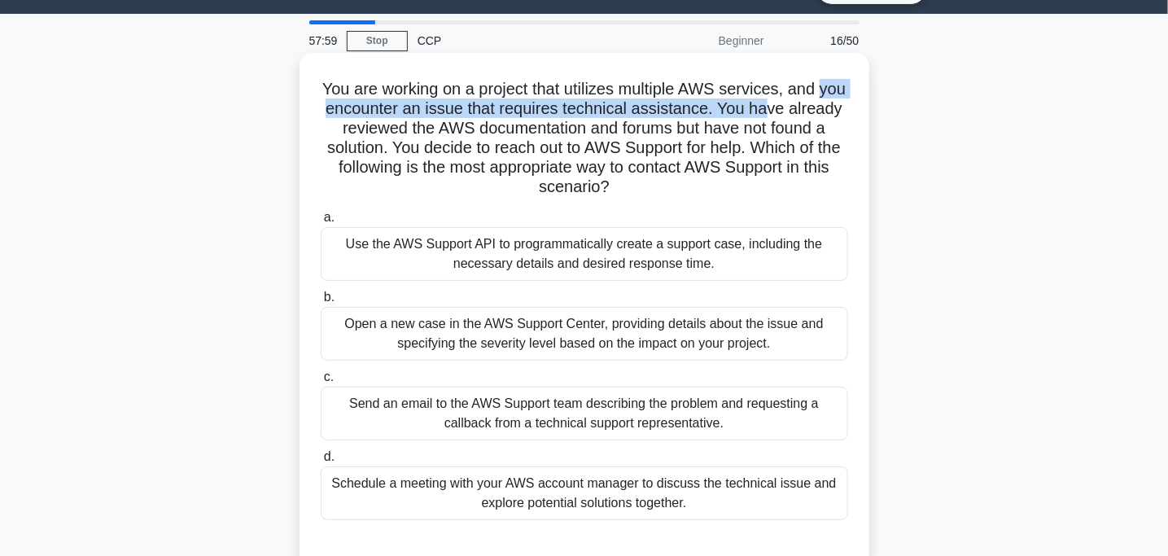
drag, startPoint x: 331, startPoint y: 99, endPoint x: 815, endPoint y: 109, distance: 483.7
click at [815, 109] on h5 "You are working on a project that utilizes multiple AWS services, and you encou…" at bounding box center [584, 138] width 531 height 119
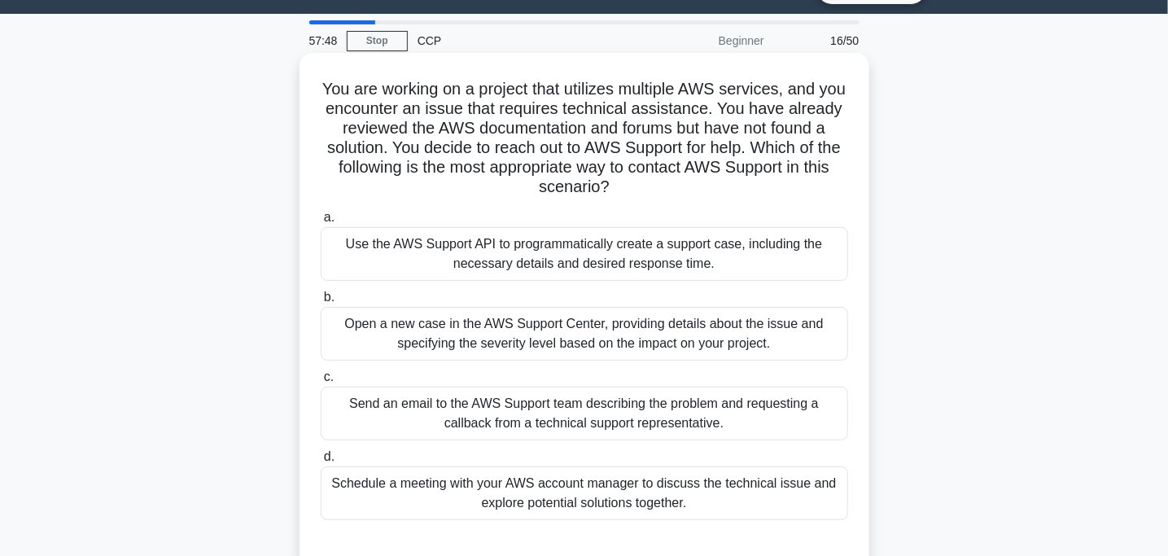
drag, startPoint x: 768, startPoint y: 112, endPoint x: 720, endPoint y: 200, distance: 100.9
click at [720, 200] on div "You are working on a project that utilizes multiple AWS services, and you encou…" at bounding box center [584, 310] width 557 height 503
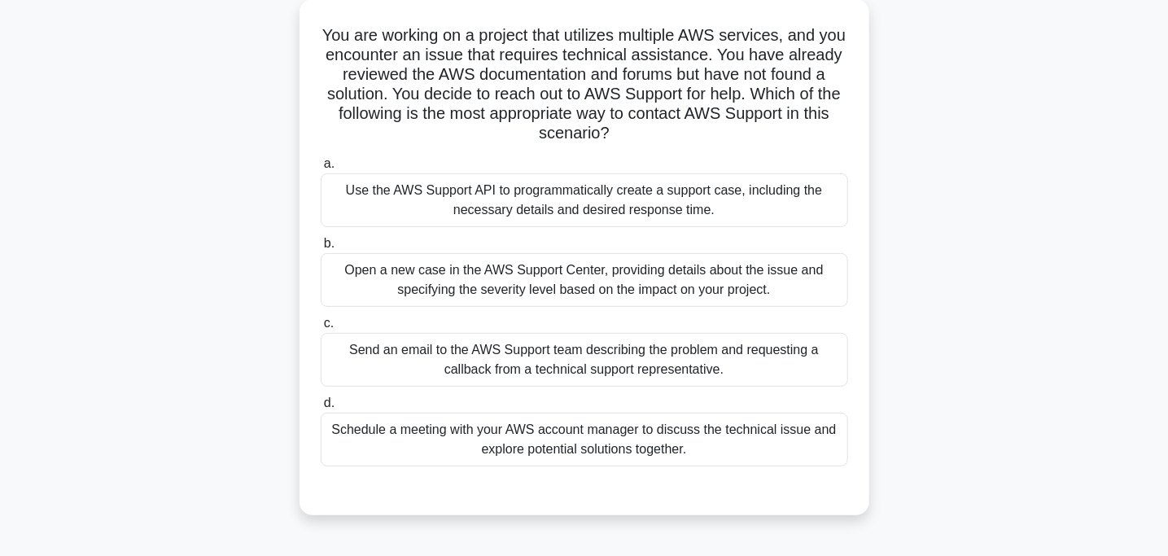
scroll to position [95, 0]
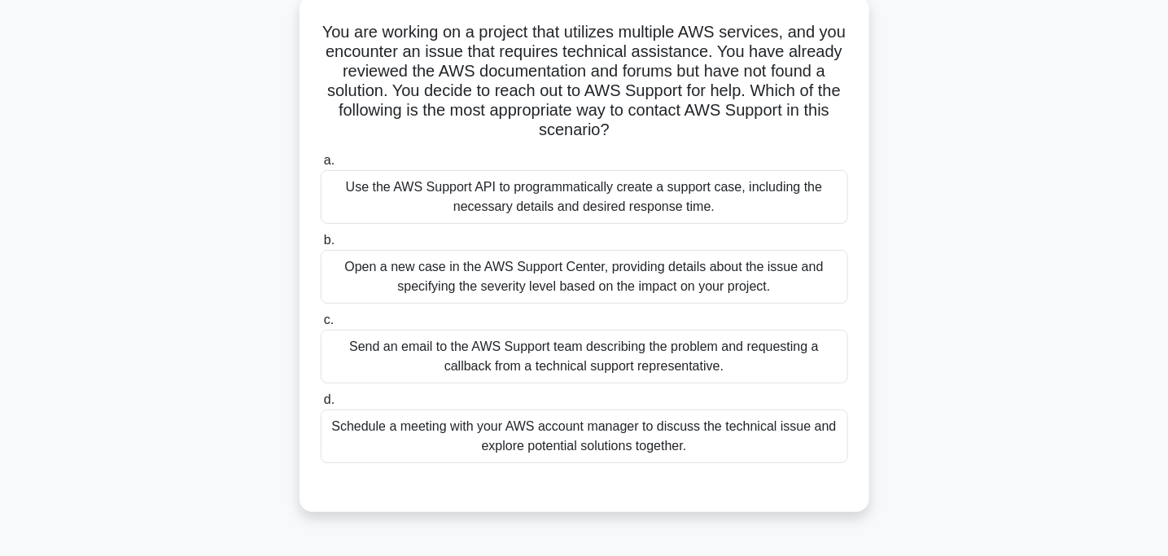
click at [439, 282] on div "Open a new case in the AWS Support Center, providing details about the issue an…" at bounding box center [585, 277] width 528 height 54
click at [321, 246] on input "b. Open a new case in the AWS Support Center, providing details about the issue…" at bounding box center [321, 240] width 0 height 11
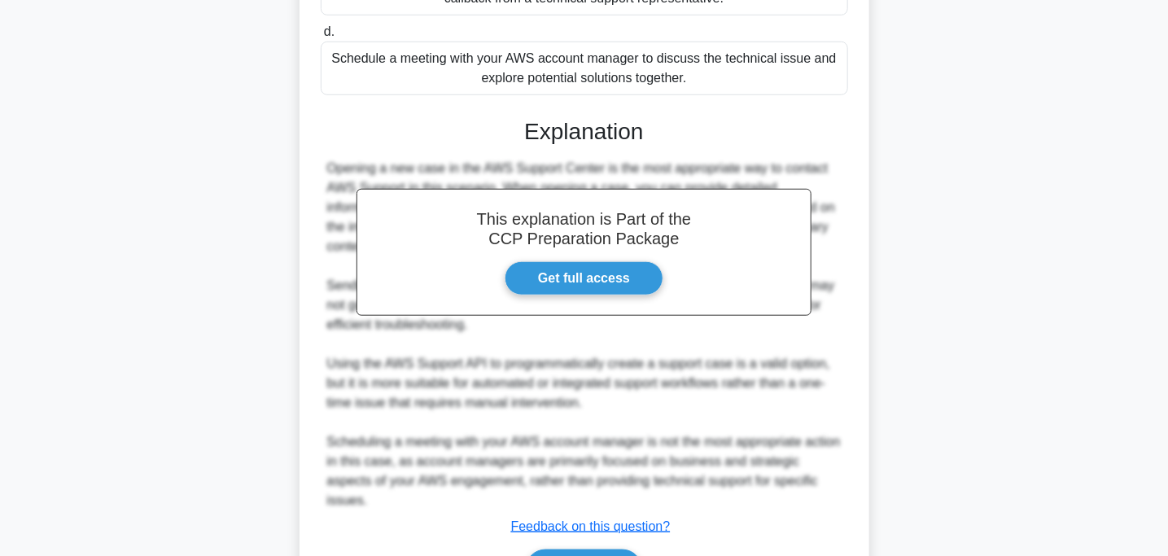
scroll to position [556, 0]
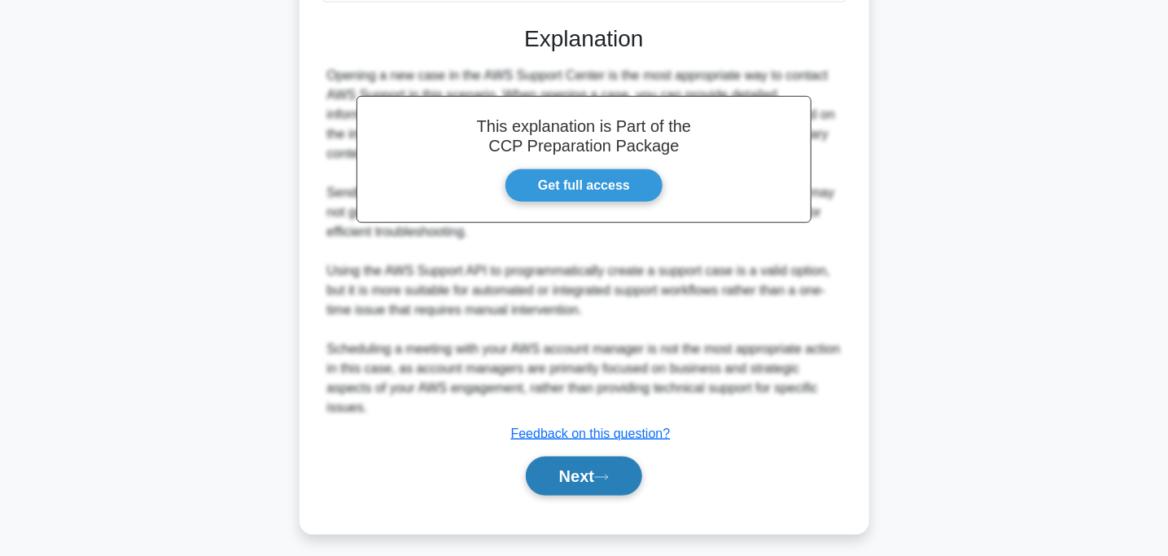
click at [612, 459] on button "Next" at bounding box center [584, 476] width 116 height 39
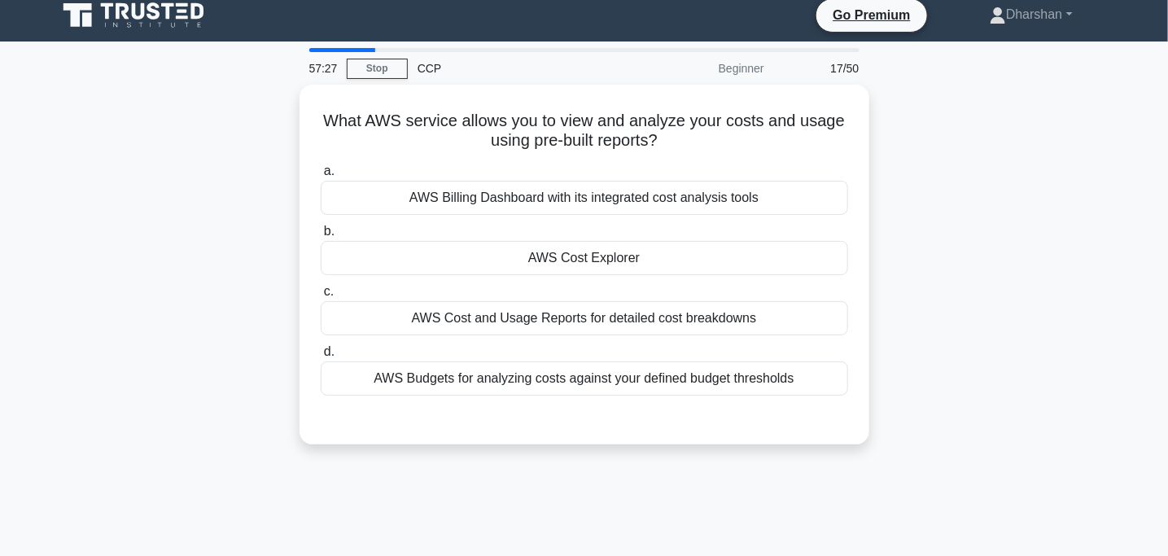
scroll to position [0, 0]
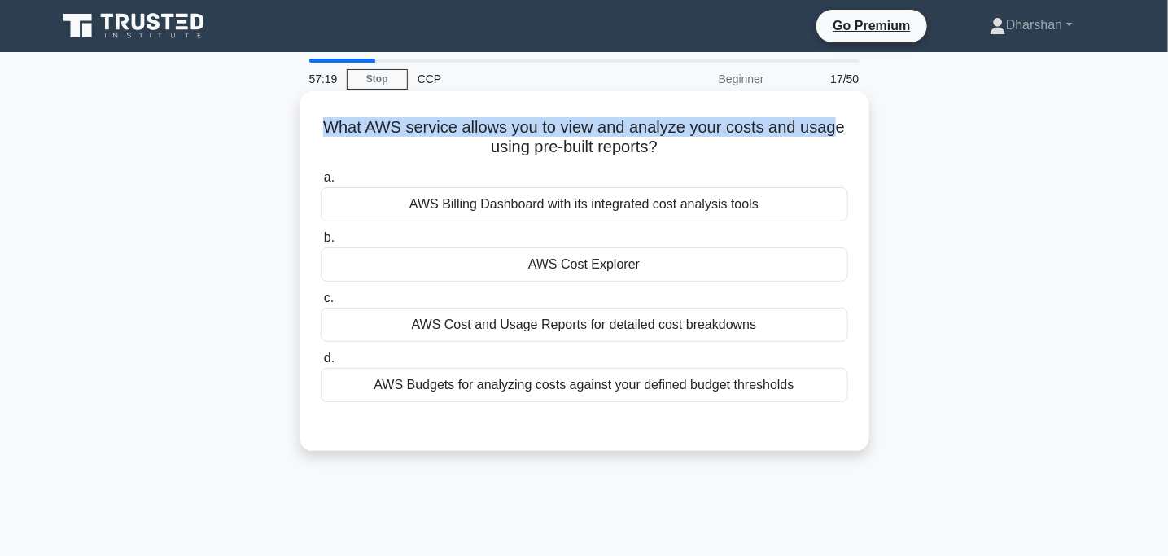
drag, startPoint x: 309, startPoint y: 116, endPoint x: 841, endPoint y: 107, distance: 532.5
click at [841, 107] on div "What AWS service allows you to view and analyze your costs and usage using pre-…" at bounding box center [584, 271] width 557 height 347
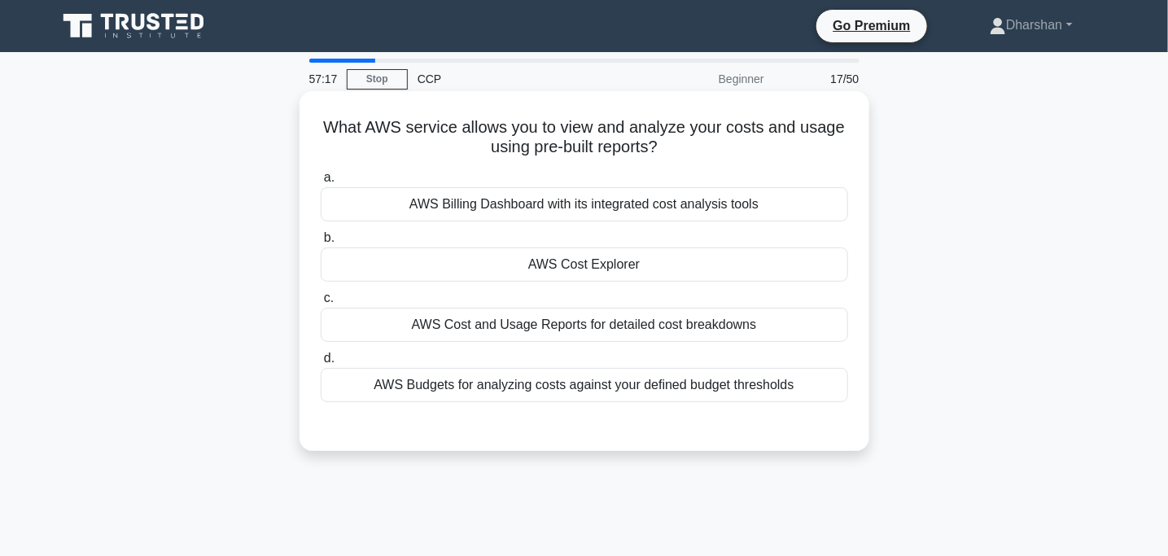
click at [867, 151] on div "What AWS service allows you to view and analyze your costs and usage using pre-…" at bounding box center [585, 271] width 570 height 360
click at [624, 282] on div "a. AWS Billing Dashboard with its integrated cost analysis tools b. AWS Cost Ex…" at bounding box center [584, 284] width 547 height 241
click at [590, 267] on div "AWS Cost Explorer" at bounding box center [585, 264] width 528 height 34
click at [321, 243] on input "b. AWS Cost Explorer" at bounding box center [321, 238] width 0 height 11
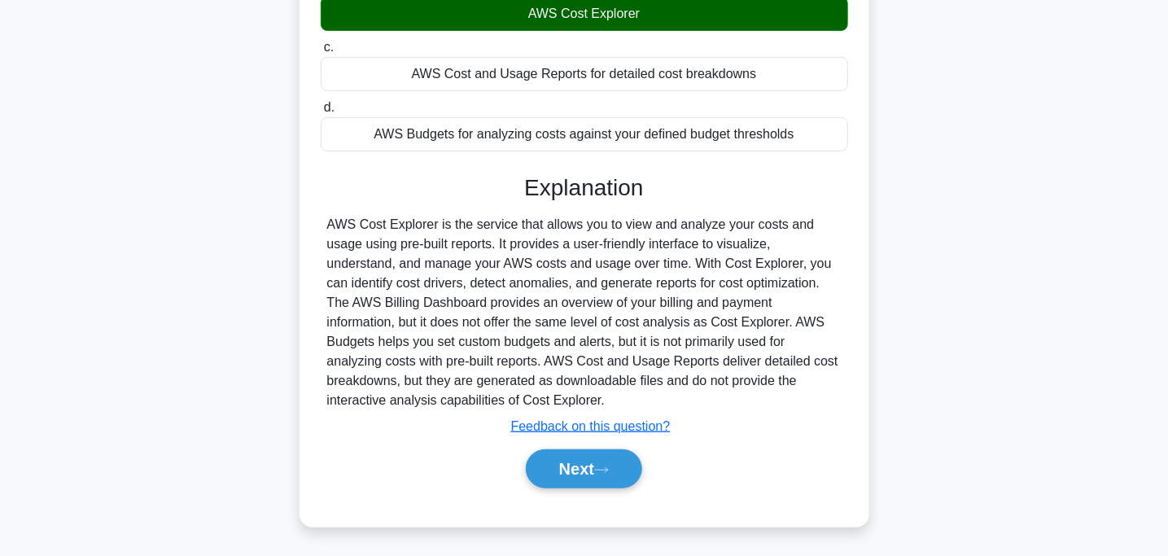
scroll to position [275, 0]
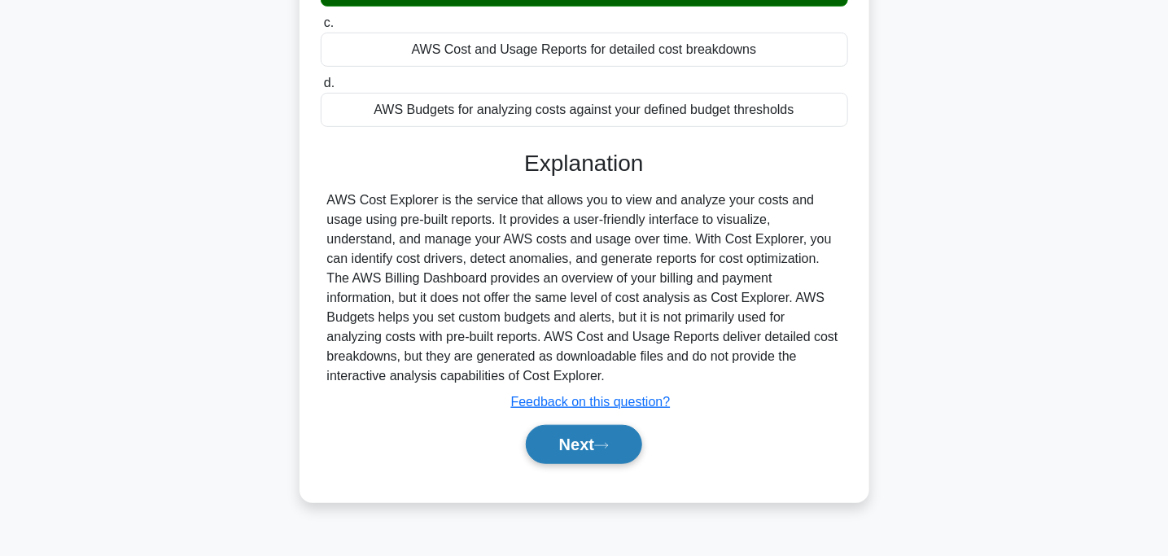
click at [613, 460] on button "Next" at bounding box center [584, 444] width 116 height 39
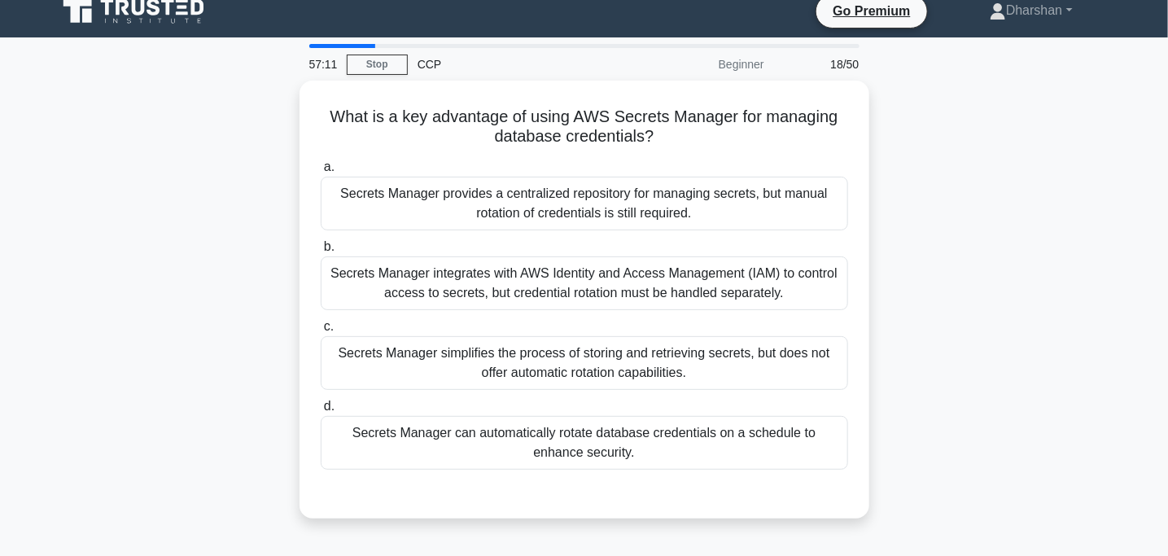
scroll to position [0, 0]
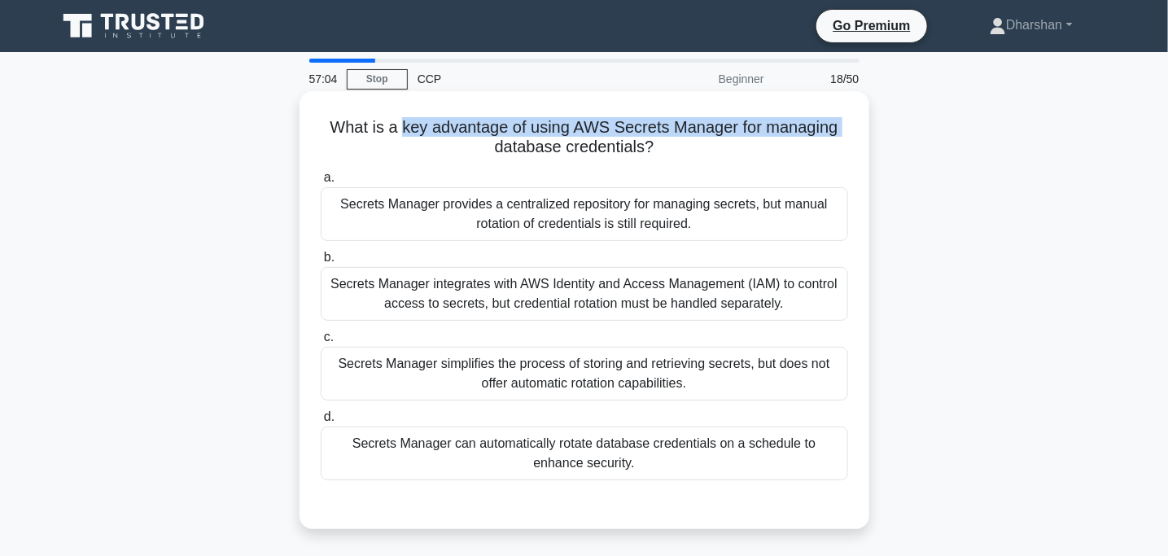
drag, startPoint x: 310, startPoint y: 149, endPoint x: 398, endPoint y: 119, distance: 92.9
click at [398, 119] on div "What is a key advantage of using AWS Secrets Manager for managing database cred…" at bounding box center [584, 310] width 557 height 425
click at [398, 119] on h5 "What is a key advantage of using AWS Secrets Manager for managing database cred…" at bounding box center [584, 137] width 531 height 41
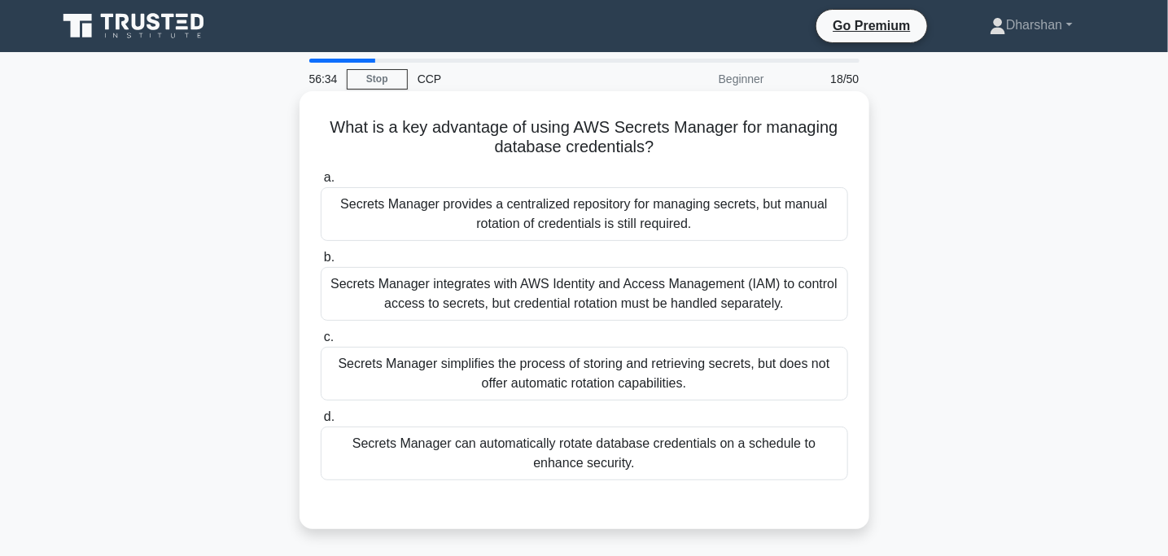
click at [648, 227] on div "Secrets Manager provides a centralized repository for managing secrets, but man…" at bounding box center [585, 214] width 528 height 54
click at [321, 183] on input "a. Secrets Manager provides a centralized repository for managing secrets, but …" at bounding box center [321, 178] width 0 height 11
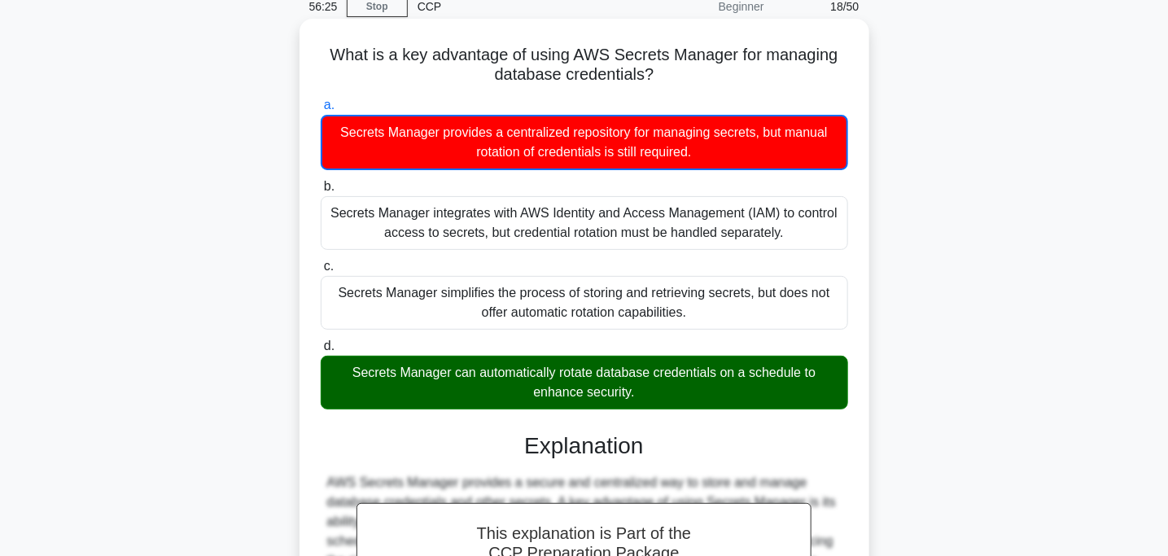
scroll to position [74, 0]
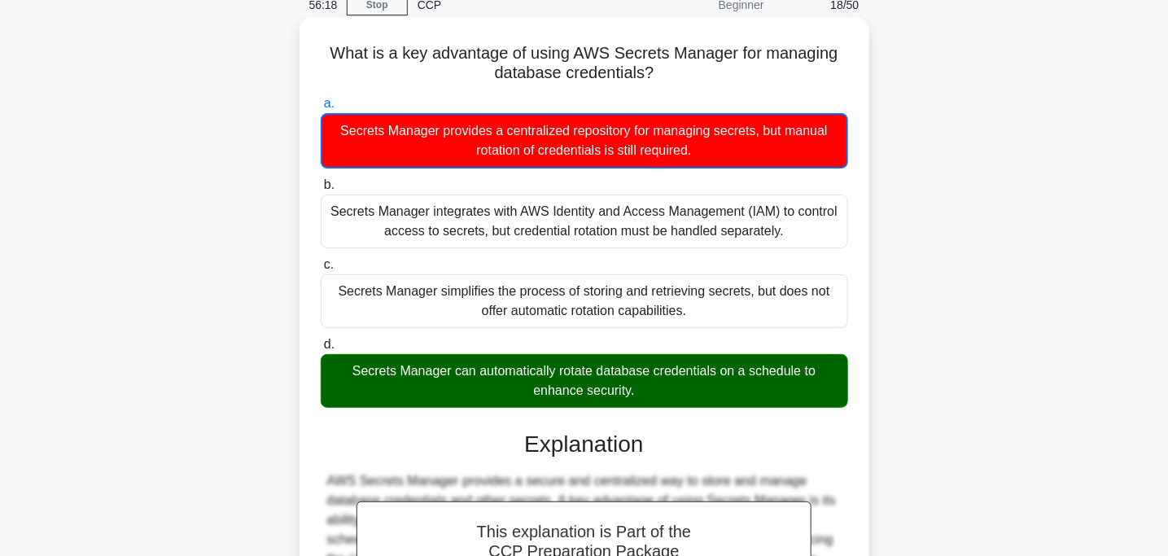
drag, startPoint x: 438, startPoint y: 370, endPoint x: 720, endPoint y: 402, distance: 284.4
click at [720, 402] on div "Secrets Manager can automatically rotate database credentials on a schedule to …" at bounding box center [585, 381] width 528 height 54
click at [321, 350] on input "d. Secrets Manager can automatically rotate database credentials on a schedule …" at bounding box center [321, 344] width 0 height 11
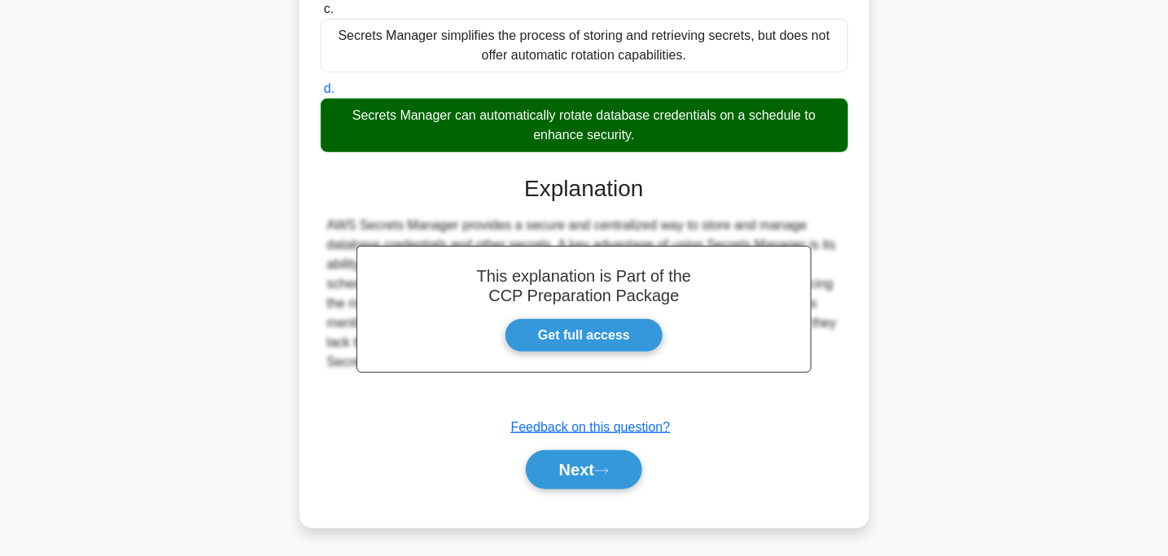
scroll to position [328, 0]
click at [598, 472] on button "Next" at bounding box center [584, 469] width 116 height 39
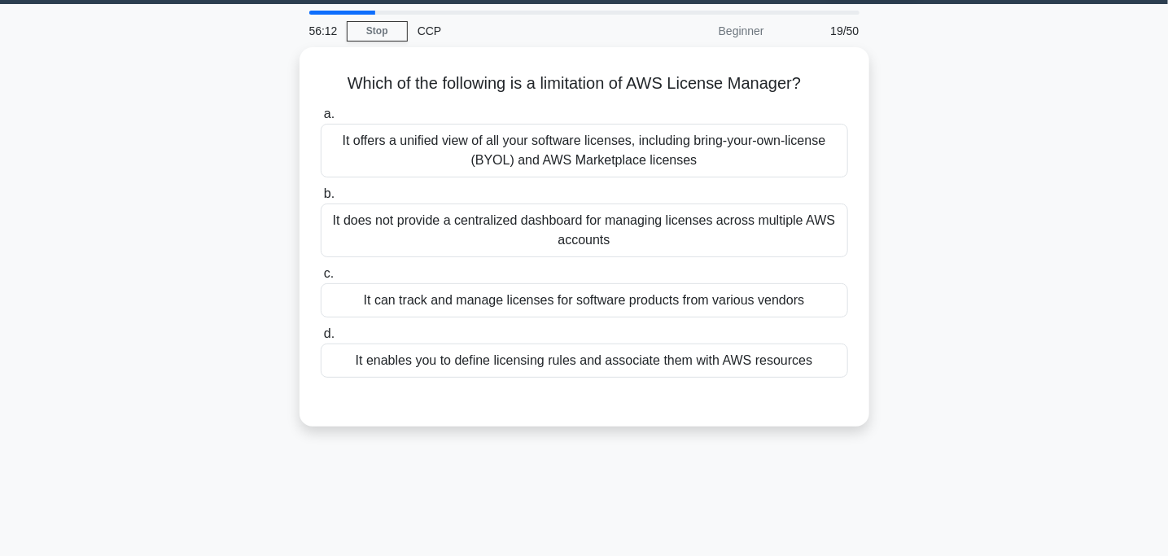
scroll to position [0, 0]
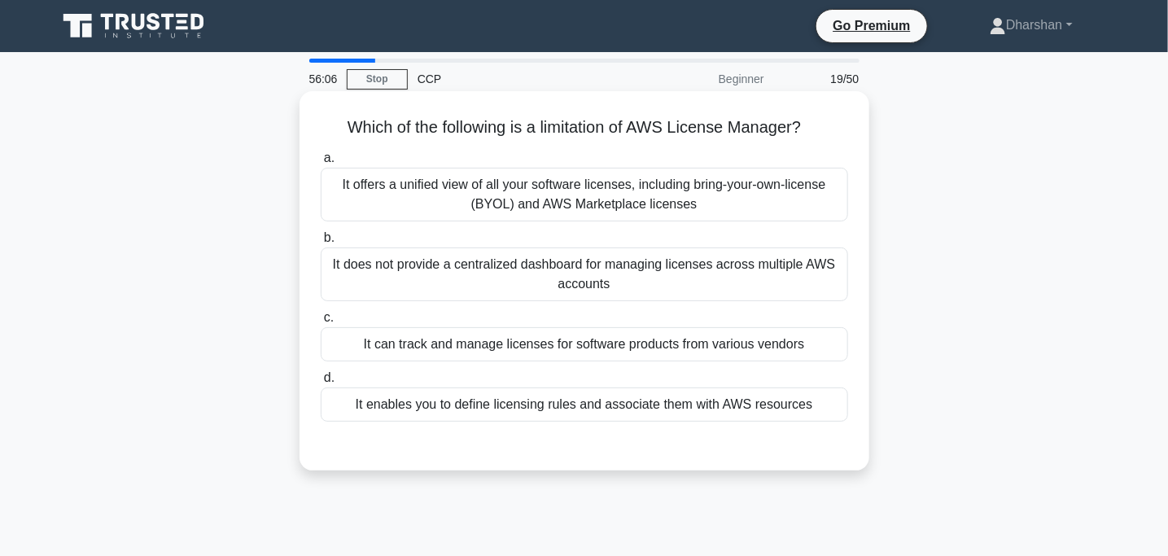
drag, startPoint x: 338, startPoint y: 129, endPoint x: 819, endPoint y: 104, distance: 481.8
click at [819, 104] on div "Which of the following is a limitation of AWS License Manager? .spinner_0XTQ{tr…" at bounding box center [584, 281] width 557 height 366
click at [580, 400] on div "It enables you to define licensing rules and associate them with AWS resources" at bounding box center [585, 405] width 528 height 34
click at [321, 383] on input "d. It enables you to define licensing rules and associate them with AWS resourc…" at bounding box center [321, 378] width 0 height 11
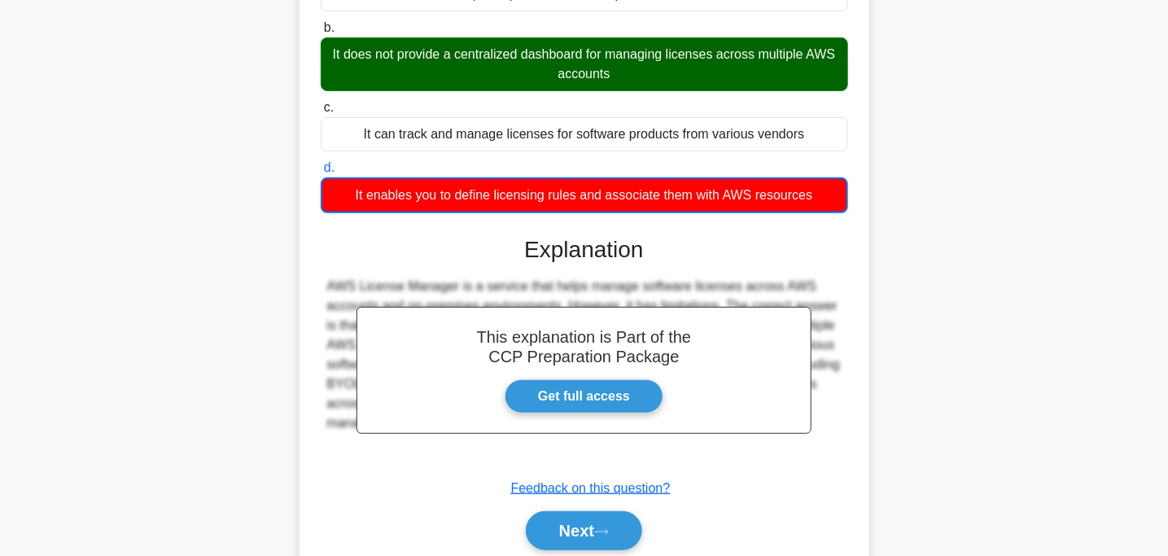
scroll to position [323, 0]
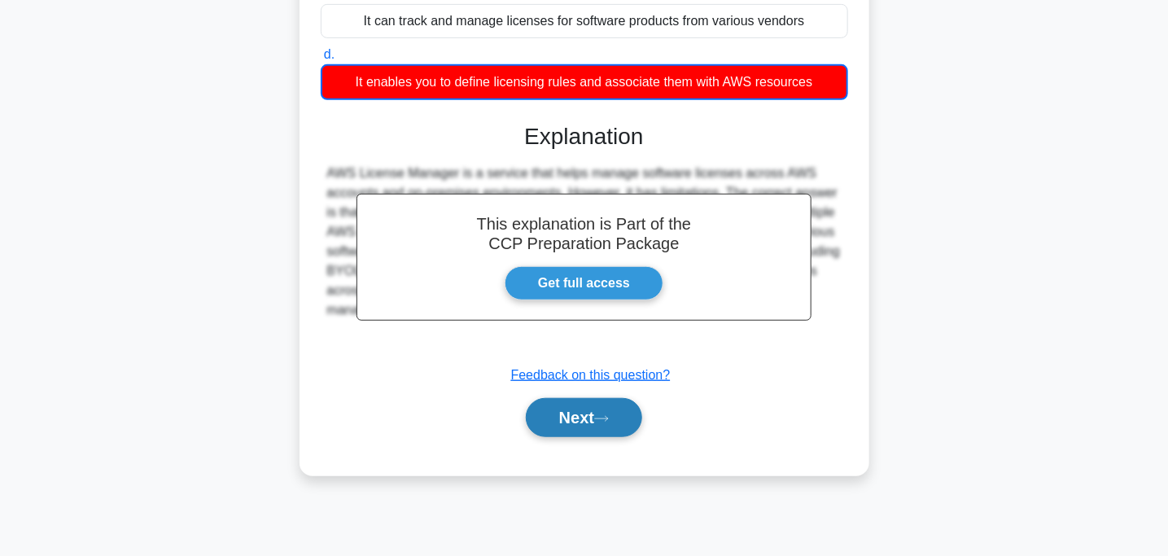
click at [553, 431] on button "Next" at bounding box center [584, 417] width 116 height 39
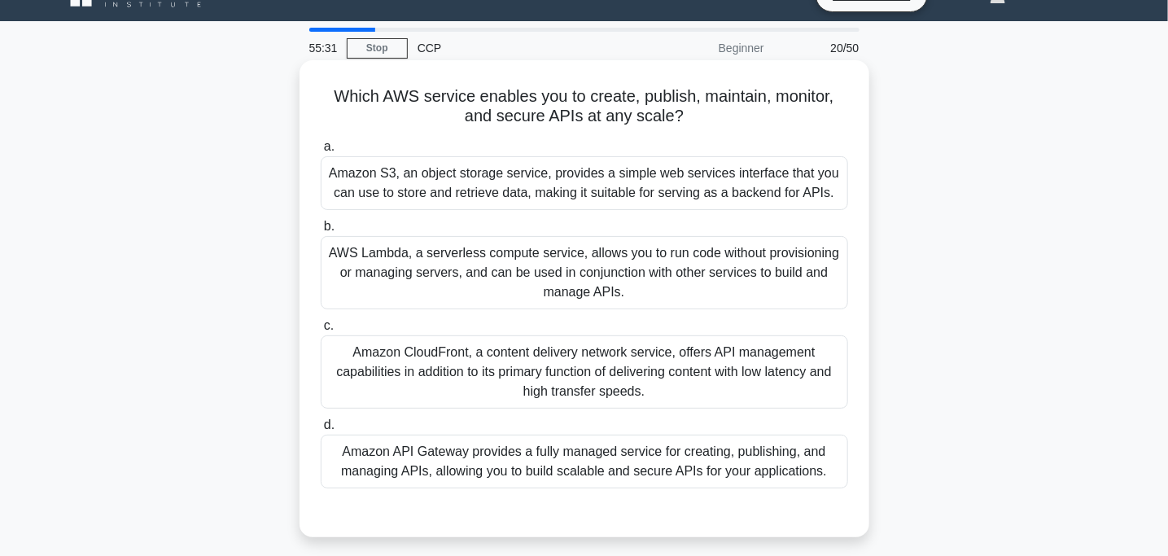
scroll to position [30, 0]
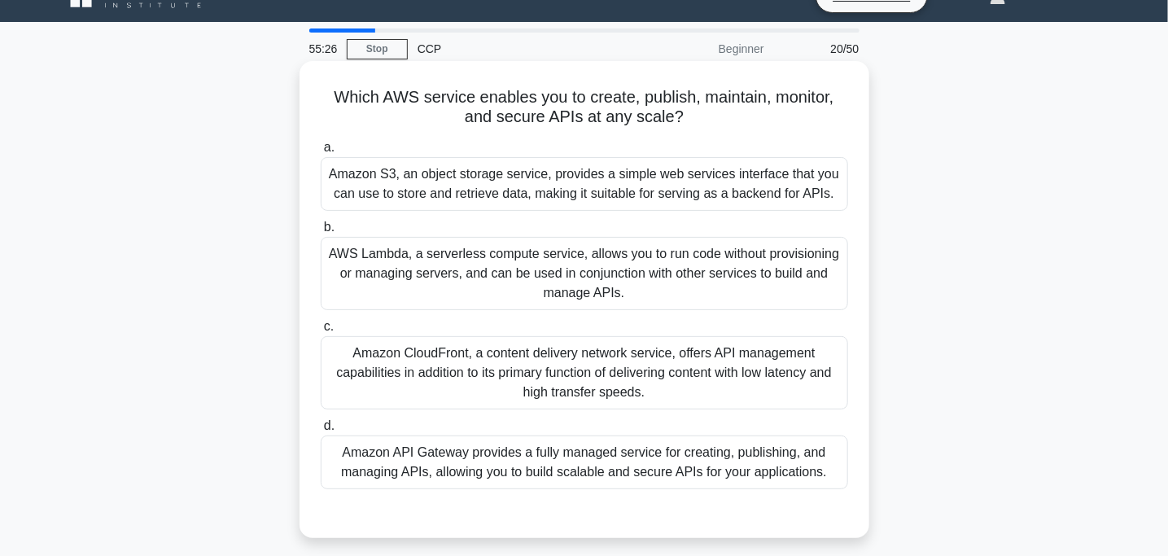
drag, startPoint x: 306, startPoint y: 86, endPoint x: 735, endPoint y: 116, distance: 430.0
click at [735, 116] on div "Which AWS service enables you to create, publish, maintain, monitor, and secure…" at bounding box center [584, 300] width 557 height 464
click at [735, 116] on h5 "Which AWS service enables you to create, publish, maintain, monitor, and secure…" at bounding box center [584, 107] width 531 height 41
drag, startPoint x: 331, startPoint y: 109, endPoint x: 811, endPoint y: 72, distance: 481.8
click at [811, 72] on div "Which AWS service enables you to create, publish, maintain, monitor, and secure…" at bounding box center [584, 300] width 557 height 464
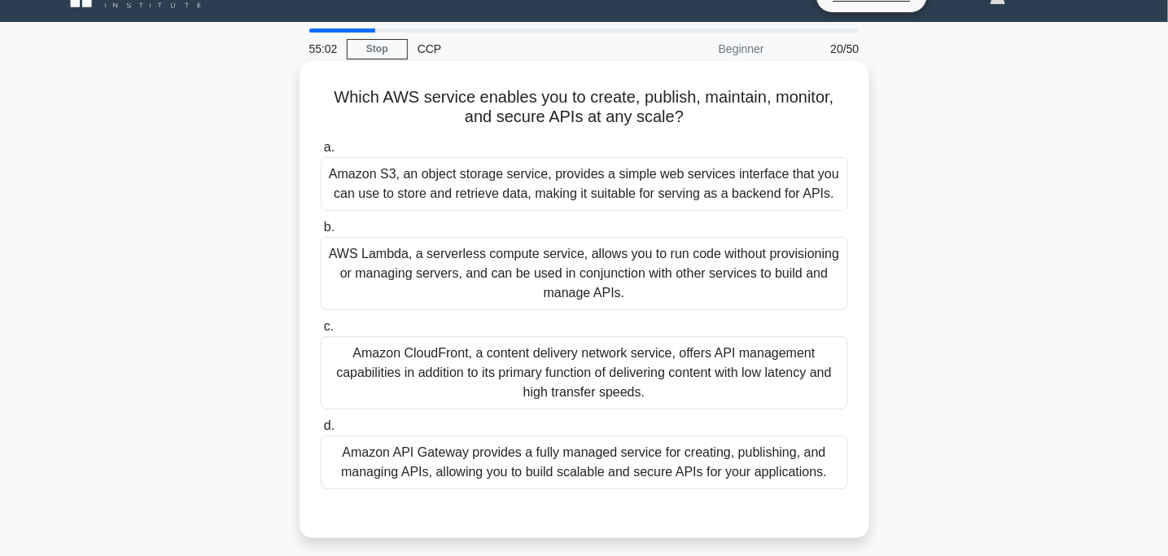
click at [355, 449] on div "Amazon API Gateway provides a fully managed service for creating, publishing, a…" at bounding box center [585, 463] width 528 height 54
click at [321, 431] on input "d. Amazon API Gateway provides a fully managed service for creating, publishing…" at bounding box center [321, 426] width 0 height 11
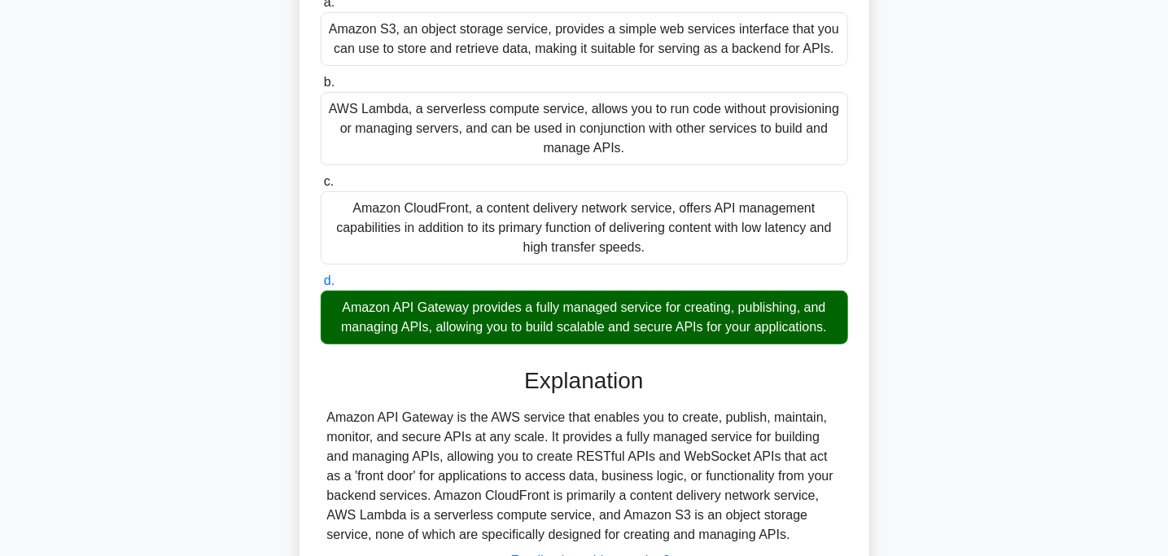
scroll to position [323, 0]
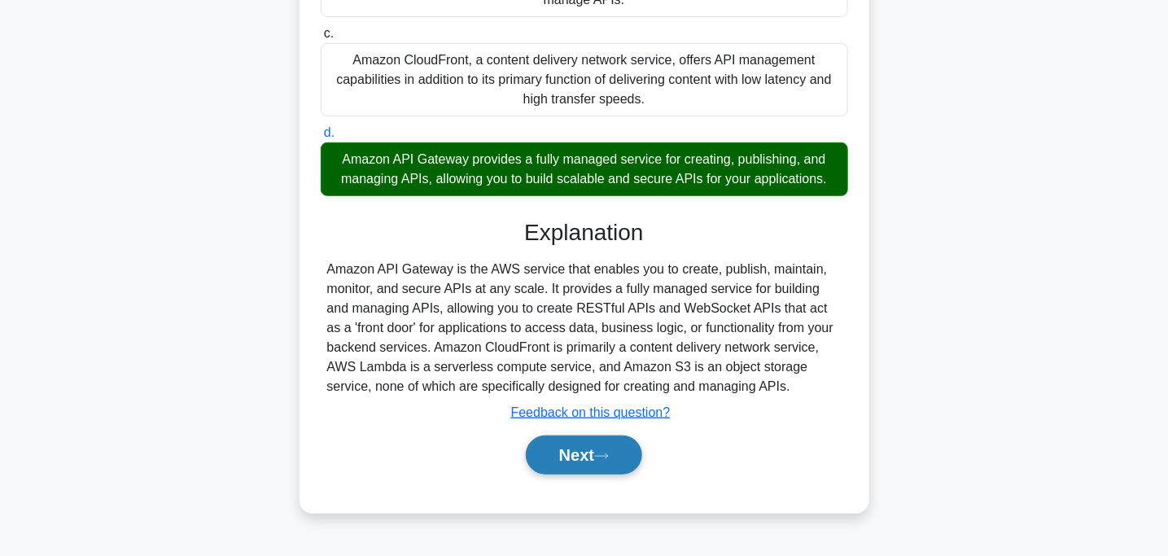
click at [555, 440] on button "Next" at bounding box center [584, 455] width 116 height 39
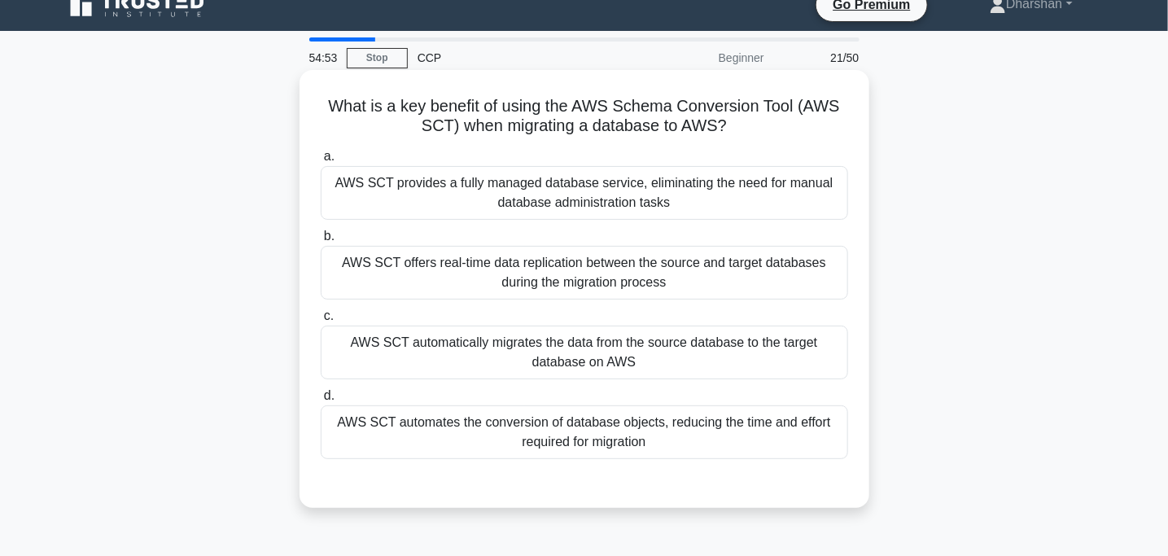
scroll to position [13, 0]
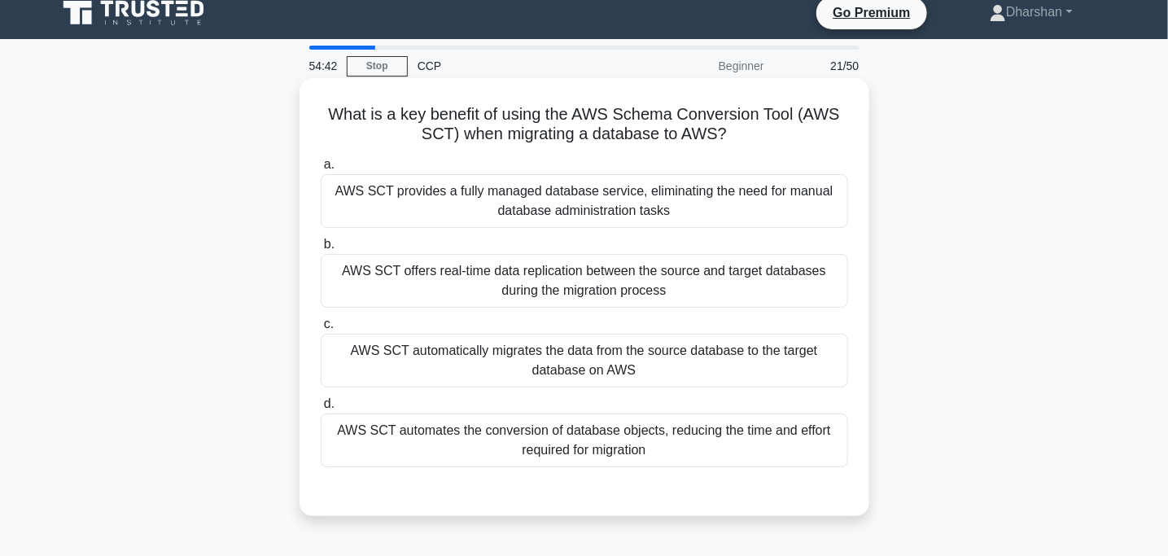
drag, startPoint x: 326, startPoint y: 109, endPoint x: 744, endPoint y: 127, distance: 418.8
click at [744, 127] on h5 "What is a key benefit of using the AWS Schema Conversion Tool (AWS SCT) when mi…" at bounding box center [584, 124] width 531 height 41
click at [744, 127] on icon ".spinner_0XTQ{transform-origin:center;animation:spinner_y6GP .75s linear infini…" at bounding box center [737, 135] width 20 height 20
click at [657, 199] on div "AWS SCT provides a fully managed database service, eliminating the need for man…" at bounding box center [585, 201] width 528 height 54
click at [321, 170] on input "a. AWS SCT provides a fully managed database service, eliminating the need for …" at bounding box center [321, 165] width 0 height 11
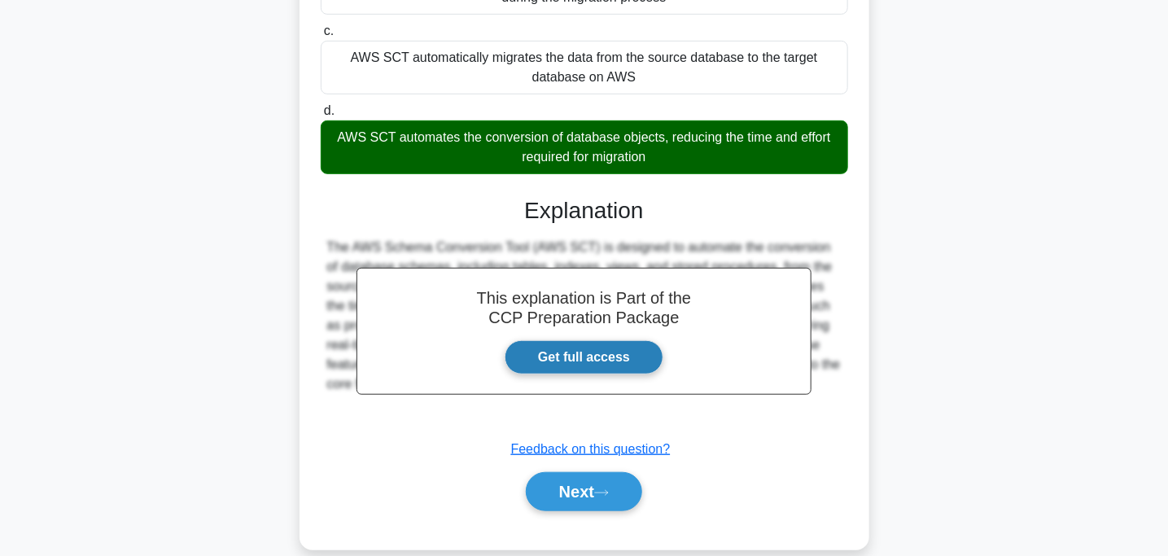
scroll to position [330, 0]
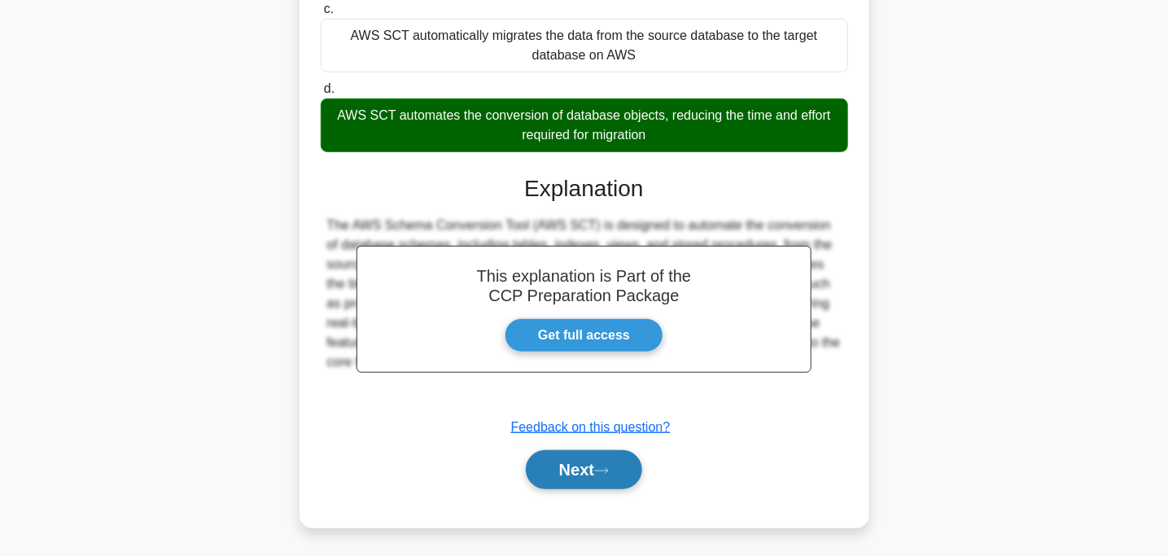
click at [561, 465] on button "Next" at bounding box center [584, 469] width 116 height 39
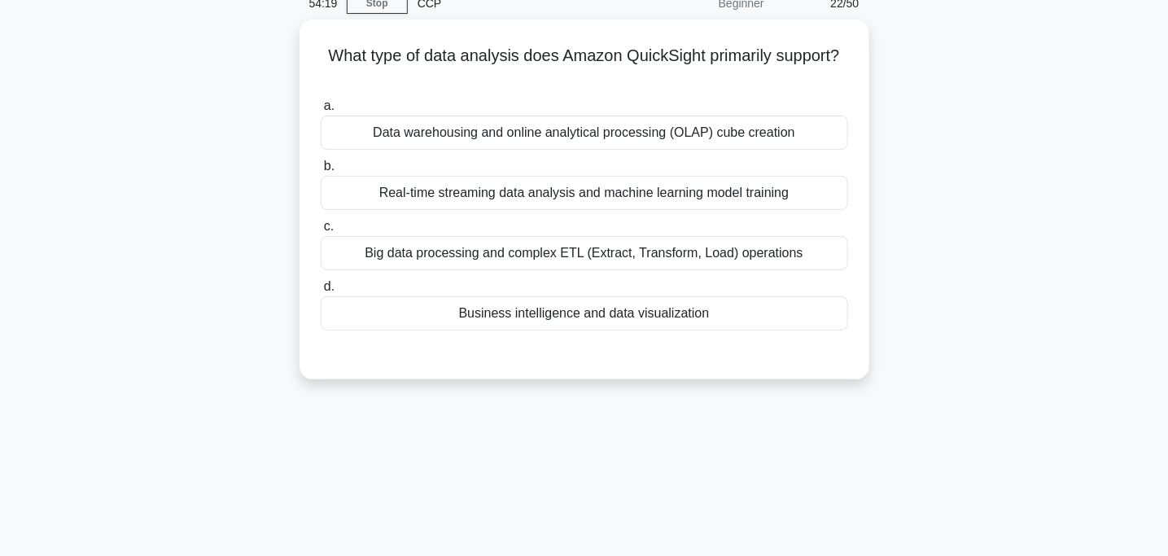
scroll to position [0, 0]
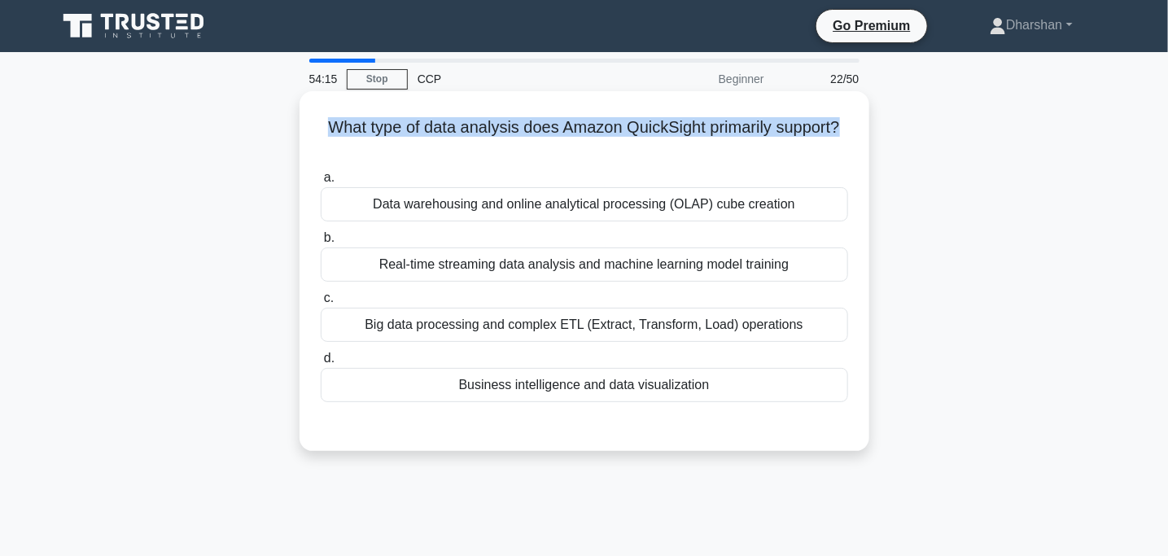
drag, startPoint x: 315, startPoint y: 125, endPoint x: 848, endPoint y: 115, distance: 533.3
click at [848, 115] on div "What type of data analysis does Amazon QuickSight primarily support? .spinner_0…" at bounding box center [584, 271] width 557 height 347
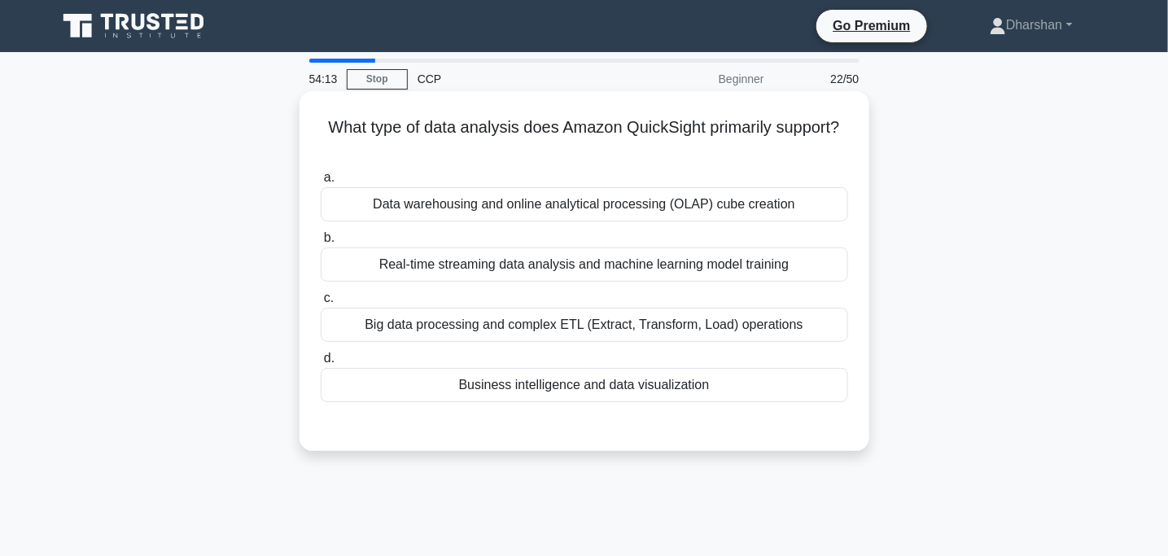
click at [322, 168] on label "a. Data warehousing and online analytical processing (OLAP) cube creation" at bounding box center [585, 195] width 528 height 54
click at [321, 173] on input "a. Data warehousing and online analytical processing (OLAP) cube creation" at bounding box center [321, 178] width 0 height 11
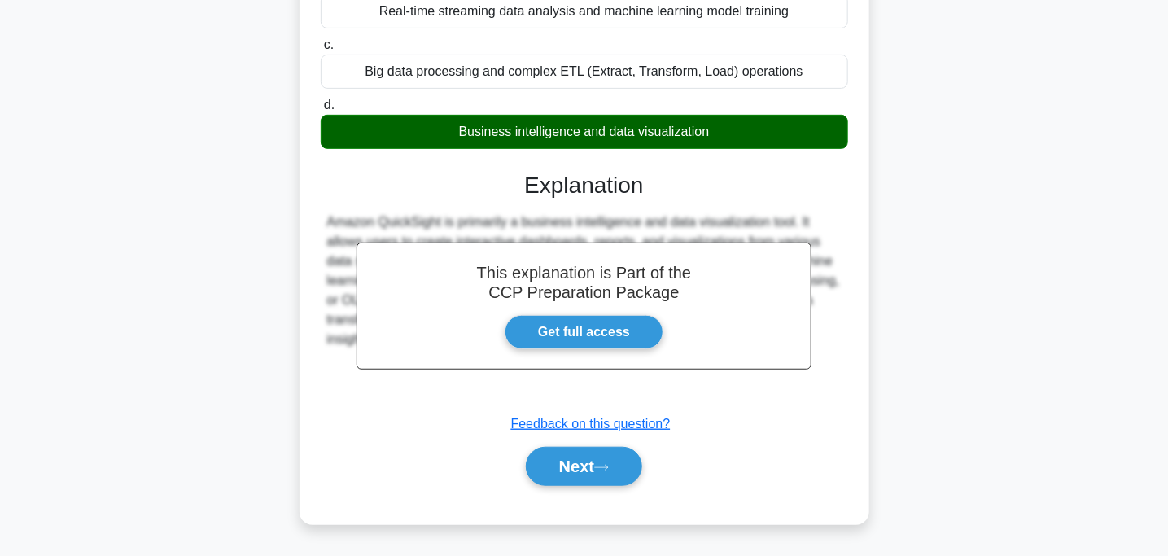
scroll to position [278, 0]
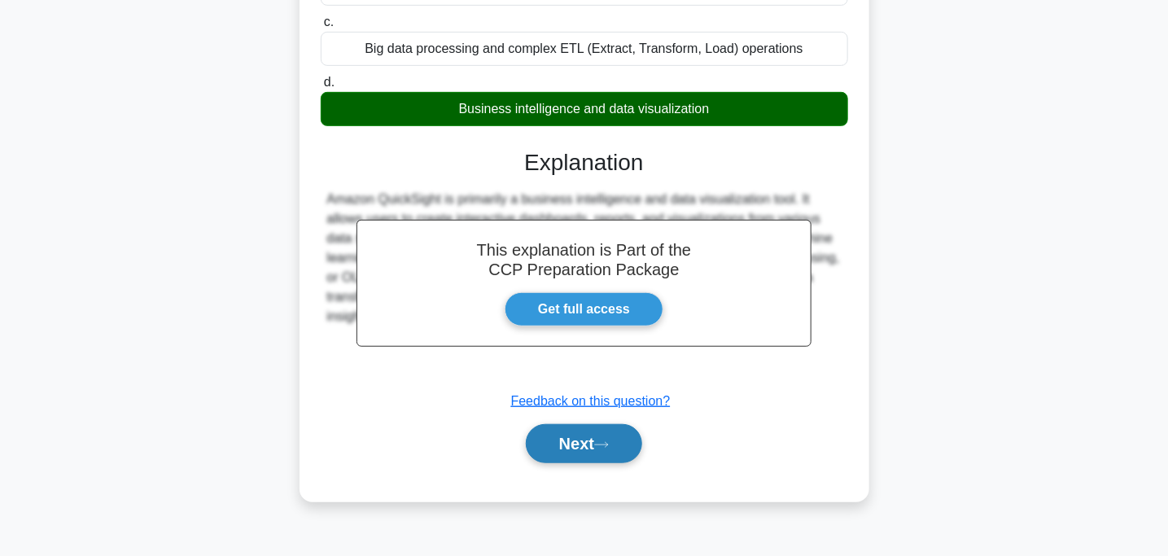
click at [541, 456] on button "Next" at bounding box center [584, 443] width 116 height 39
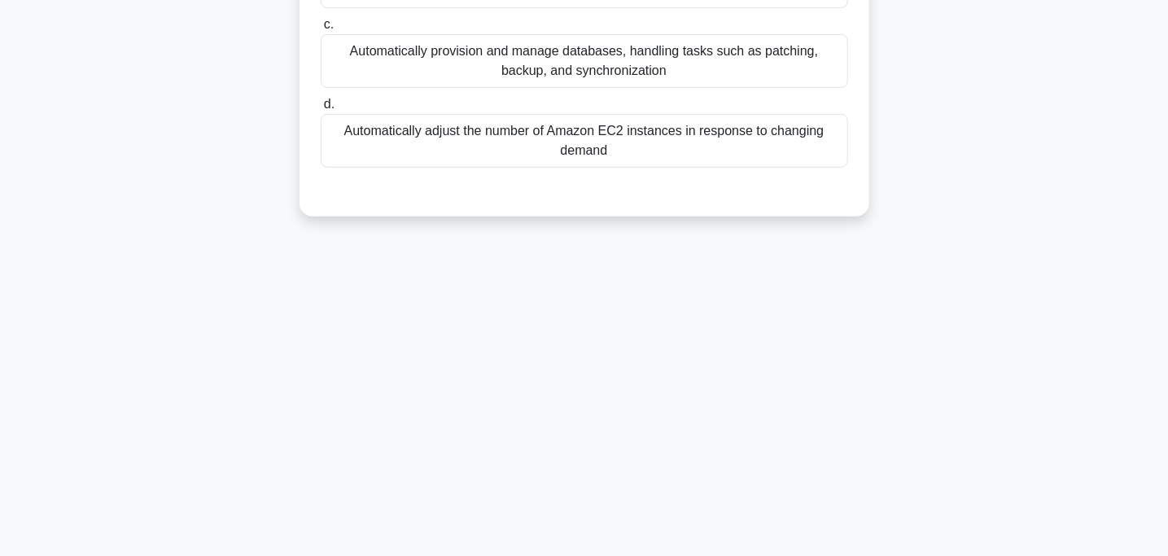
scroll to position [0, 0]
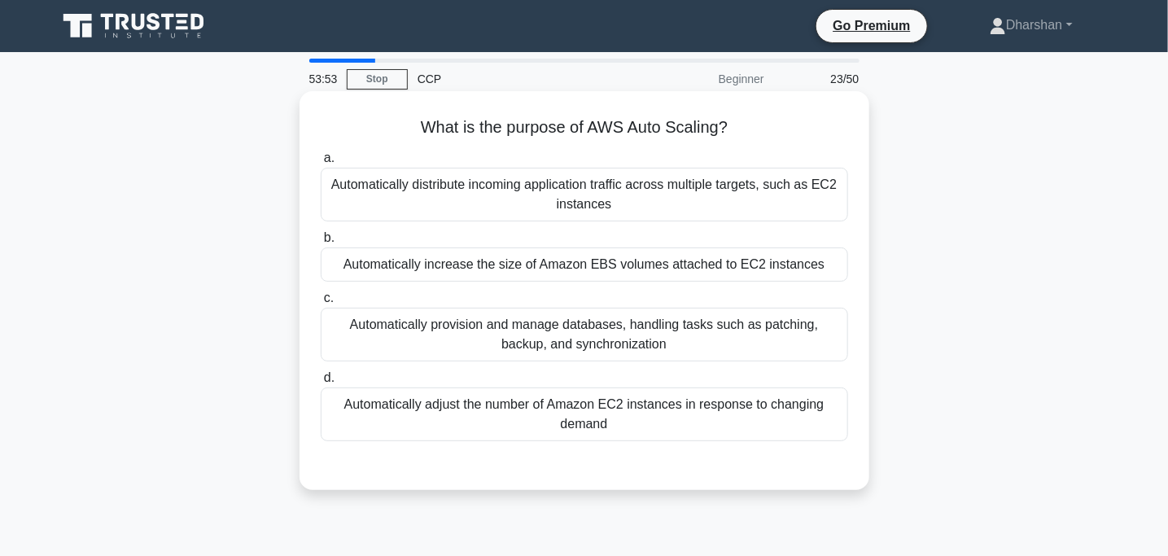
click at [698, 414] on div "Automatically adjust the number of Amazon EC2 instances in response to changing…" at bounding box center [585, 415] width 528 height 54
click at [321, 383] on input "d. Automatically adjust the number of Amazon EC2 instances in response to chang…" at bounding box center [321, 378] width 0 height 11
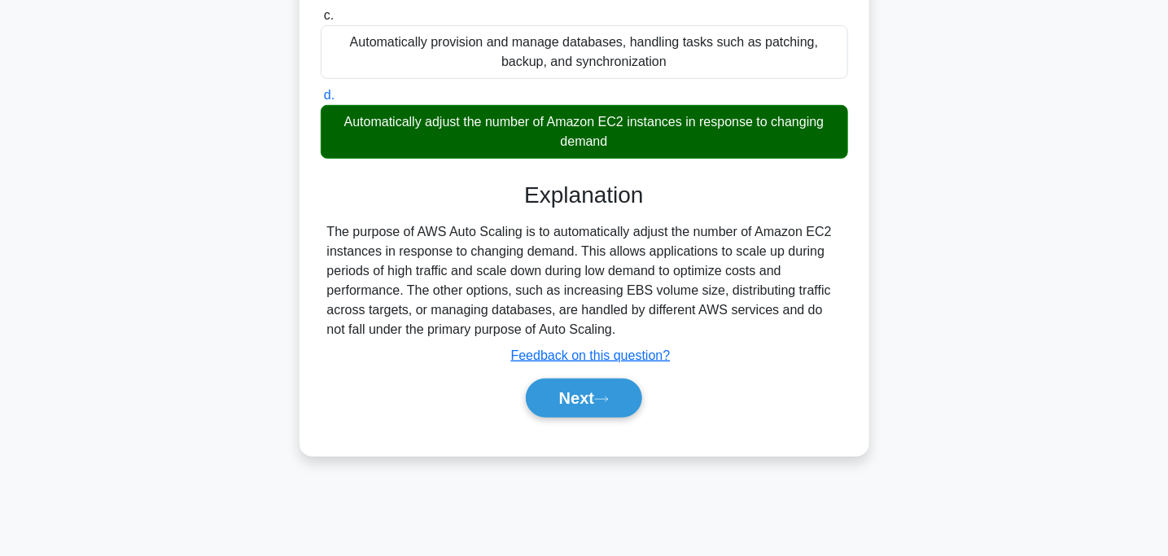
scroll to position [290, 0]
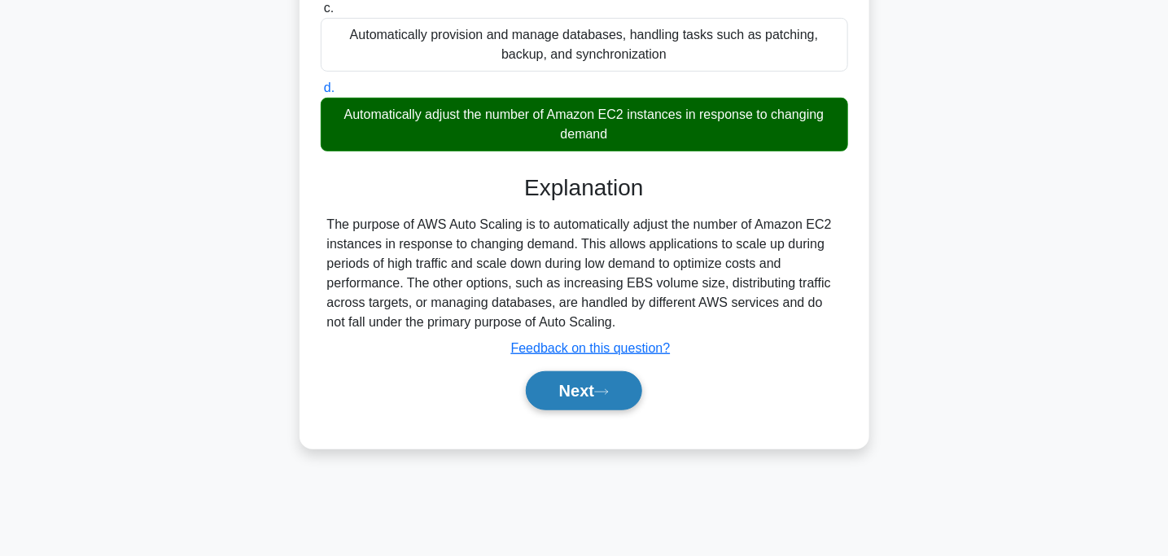
click at [601, 403] on button "Next" at bounding box center [584, 390] width 116 height 39
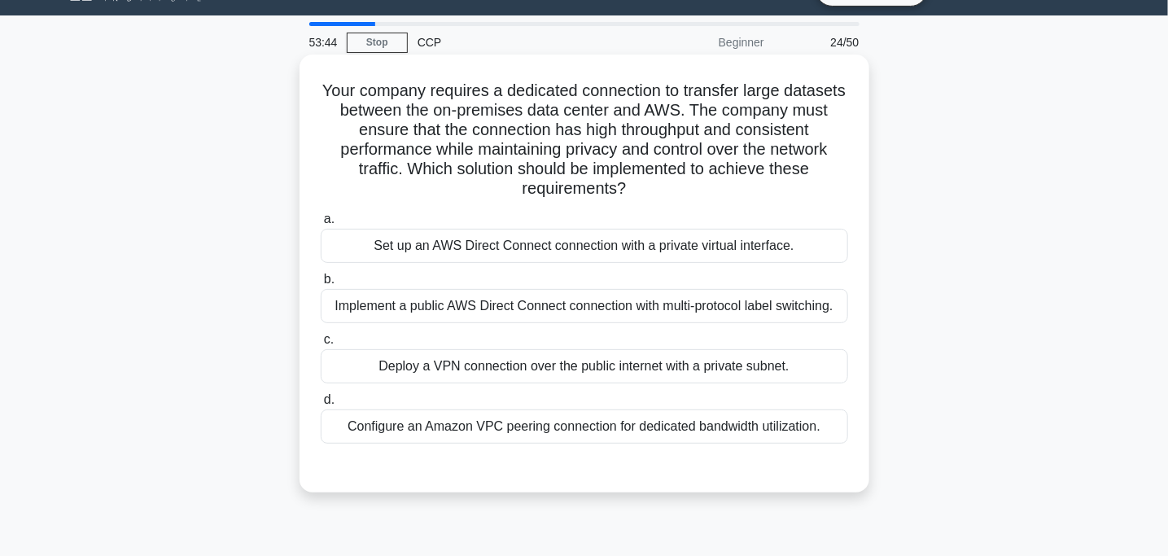
scroll to position [37, 0]
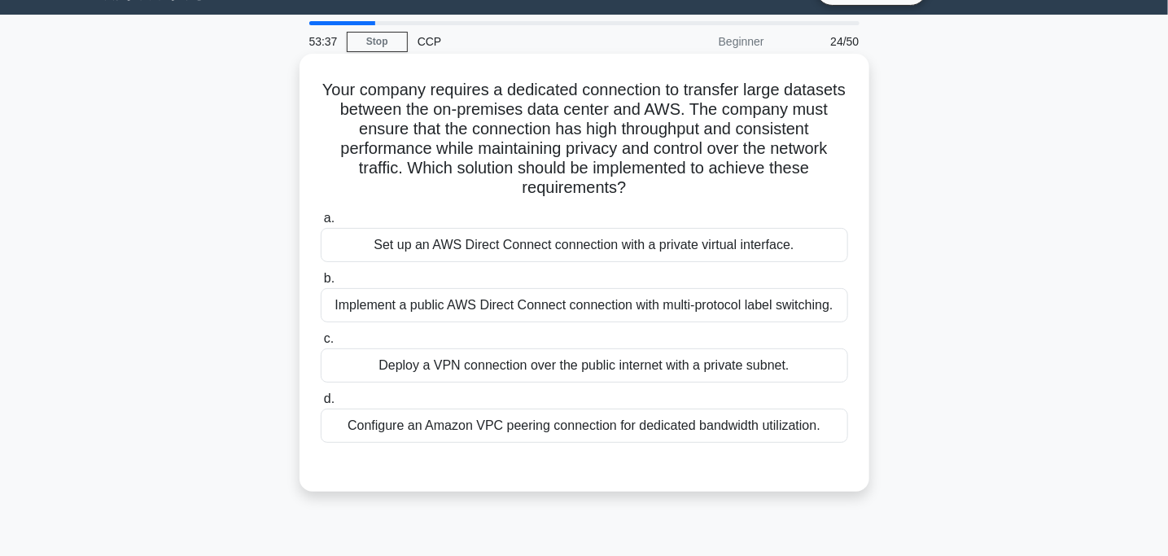
click at [484, 242] on div "Set up an AWS Direct Connect connection with a private virtual interface." at bounding box center [585, 245] width 528 height 34
click at [321, 224] on input "a. Set up an AWS Direct Connect connection with a private virtual interface." at bounding box center [321, 218] width 0 height 11
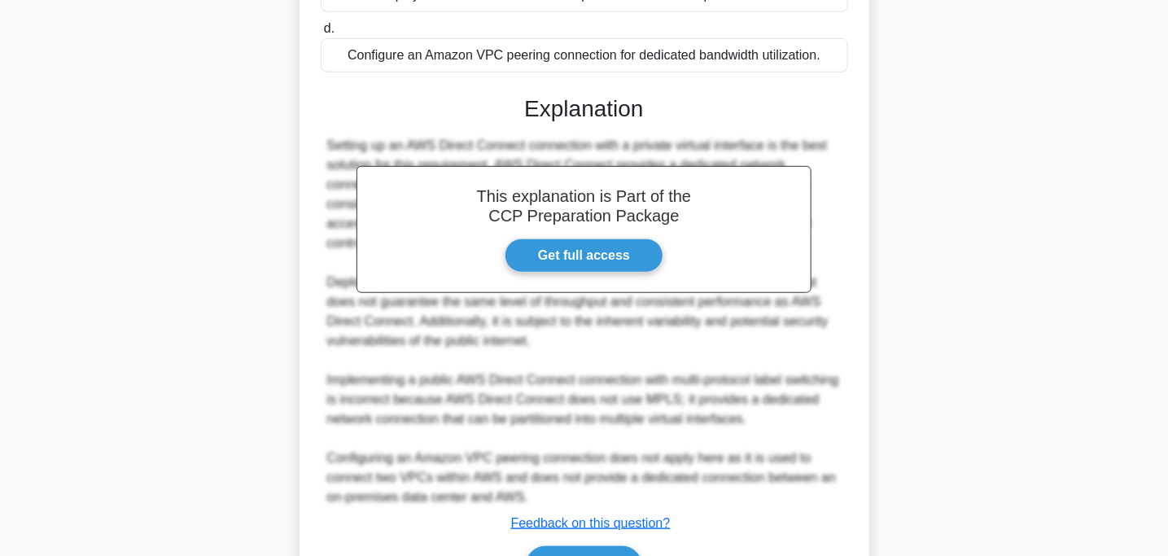
scroll to position [446, 0]
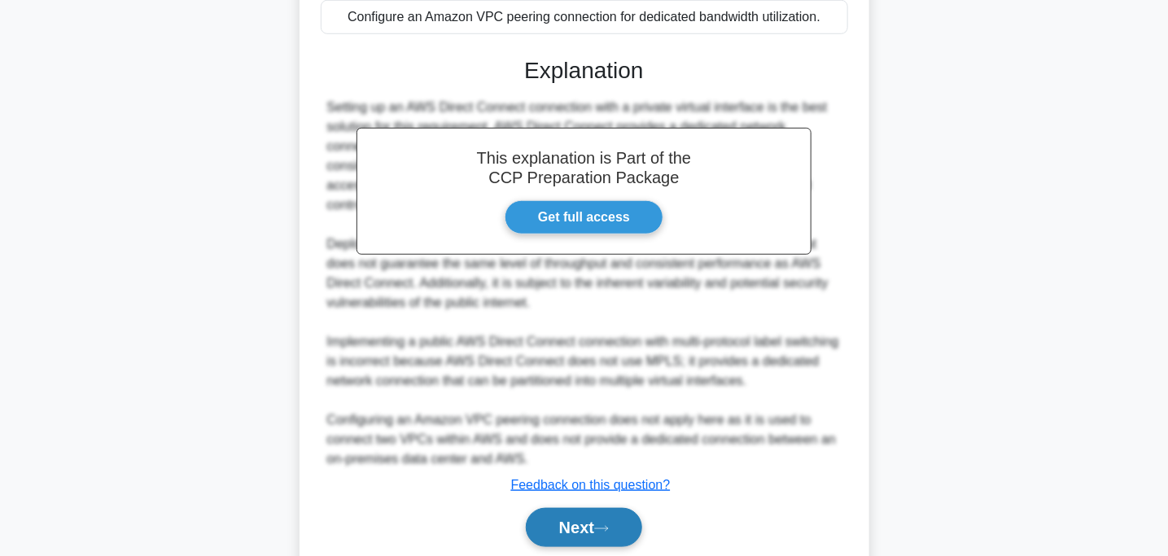
click at [600, 514] on button "Next" at bounding box center [584, 527] width 116 height 39
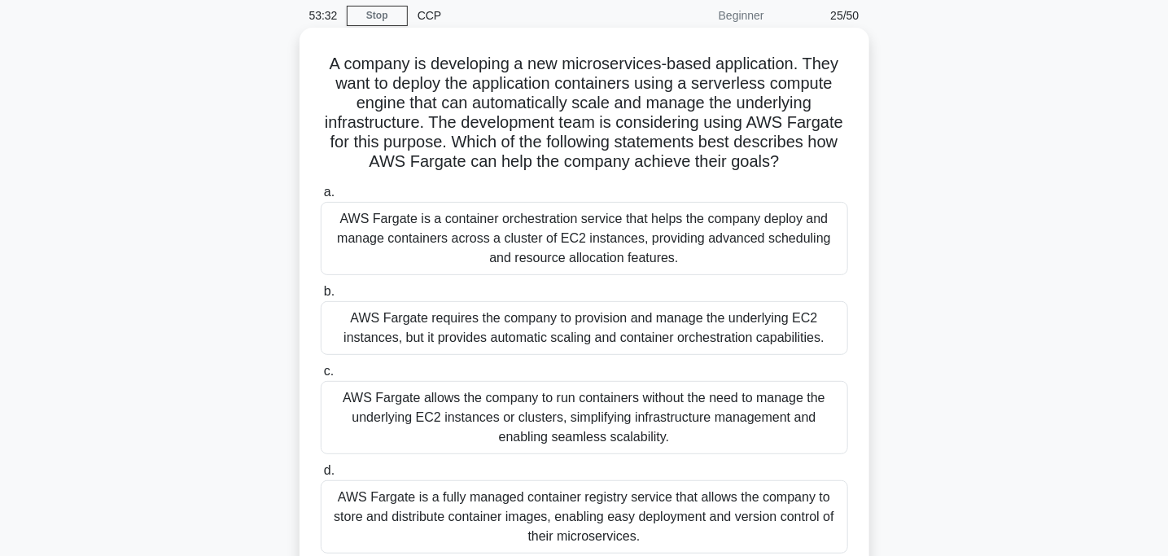
scroll to position [63, 0]
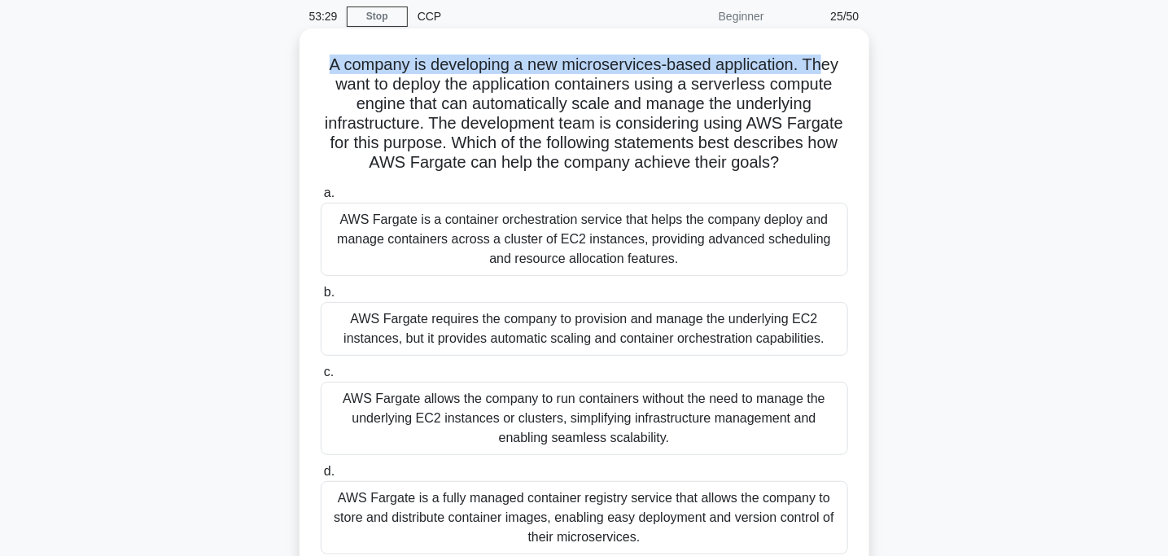
drag, startPoint x: 306, startPoint y: 59, endPoint x: 833, endPoint y: 39, distance: 527.1
click at [833, 39] on div "A company is developing a new microservices-based application. They want to dep…" at bounding box center [584, 316] width 557 height 562
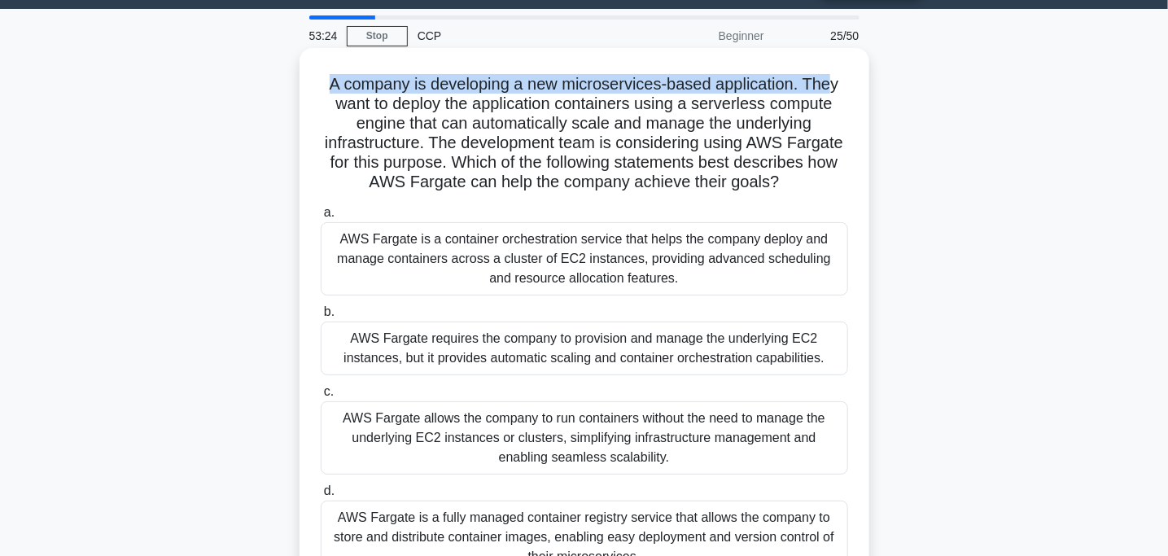
scroll to position [33, 0]
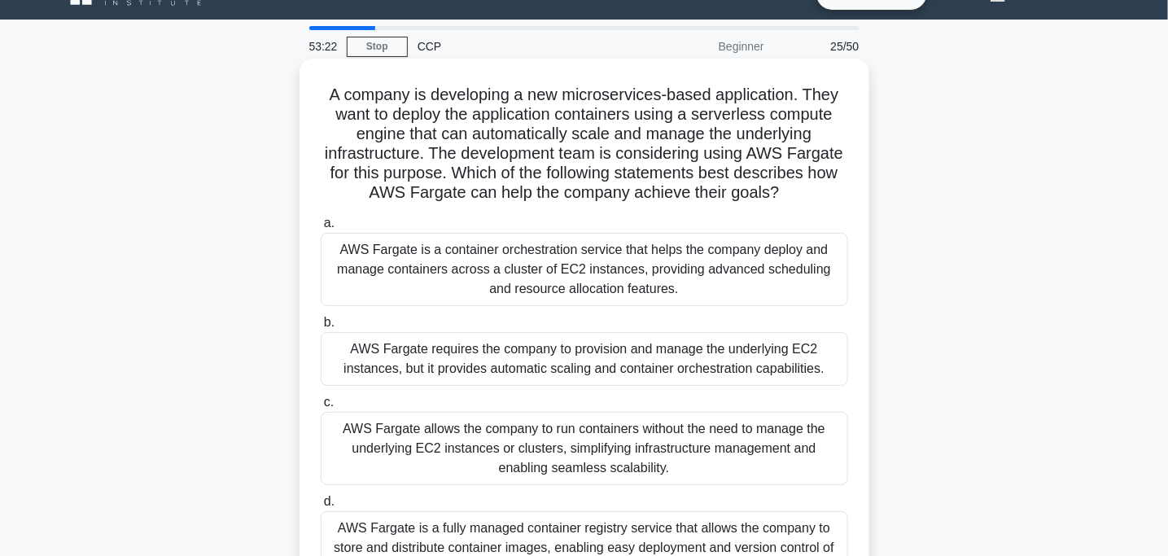
click at [539, 118] on h5 "A company is developing a new microservices-based application. They want to dep…" at bounding box center [584, 144] width 531 height 119
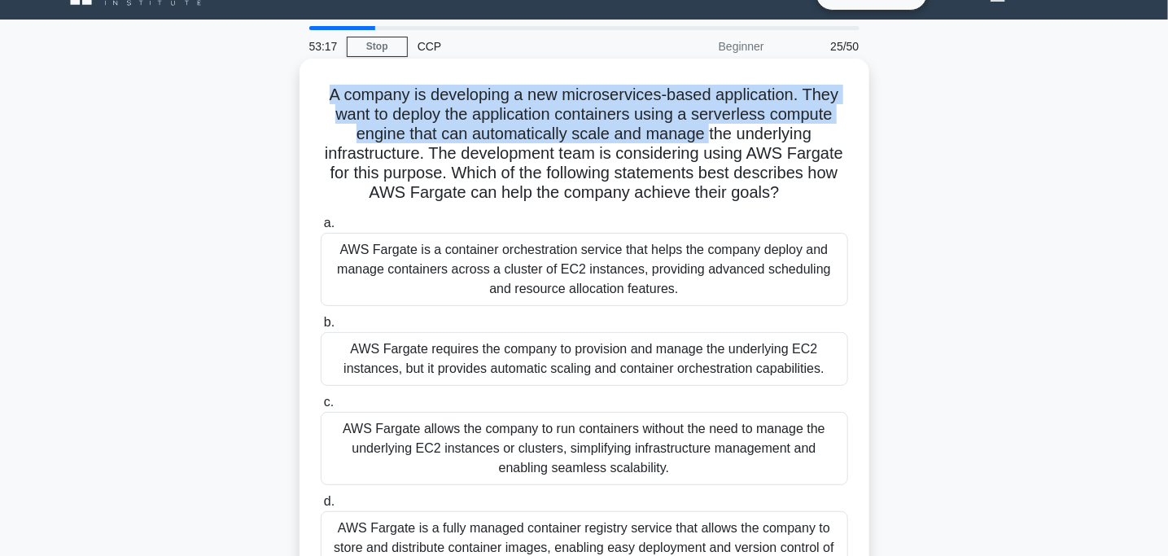
drag, startPoint x: 299, startPoint y: 102, endPoint x: 707, endPoint y: 138, distance: 410.2
click at [707, 138] on div "A company is developing a new microservices-based application. They want to dep…" at bounding box center [585, 346] width 570 height 575
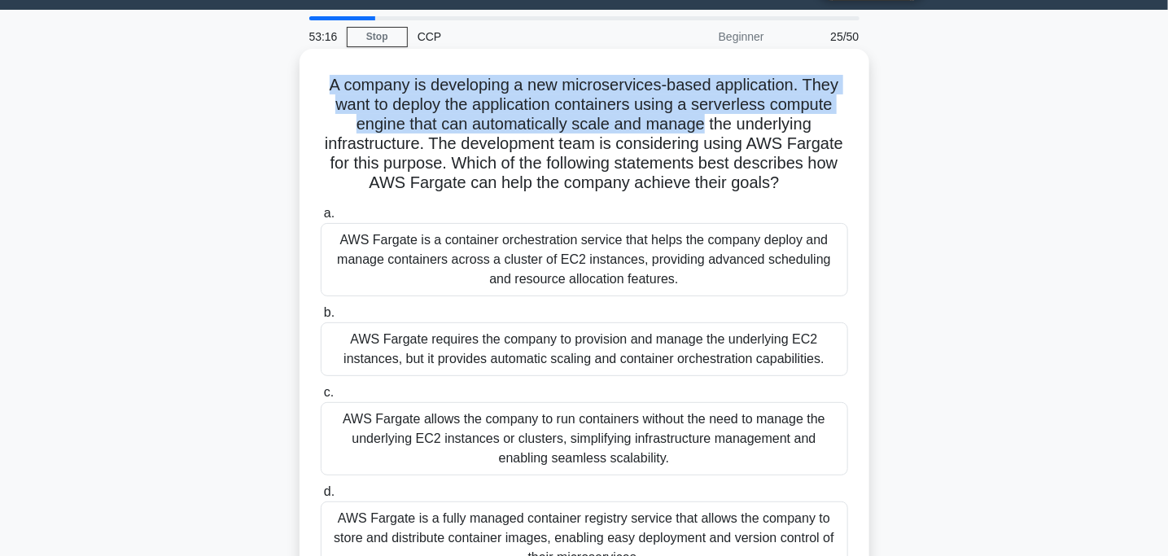
scroll to position [36, 0]
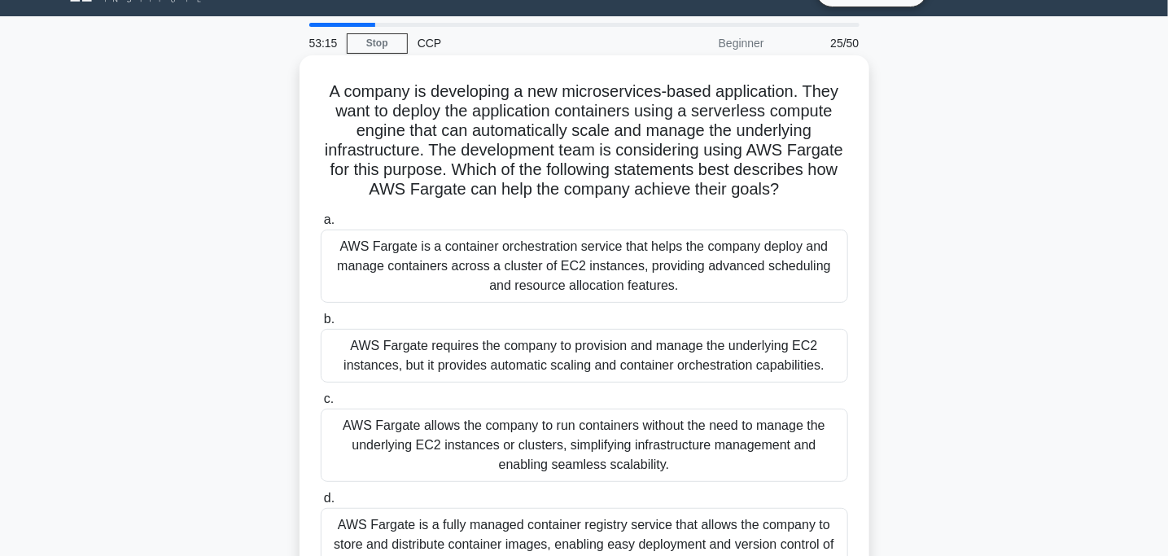
click at [440, 150] on h5 "A company is developing a new microservices-based application. They want to dep…" at bounding box center [584, 140] width 531 height 119
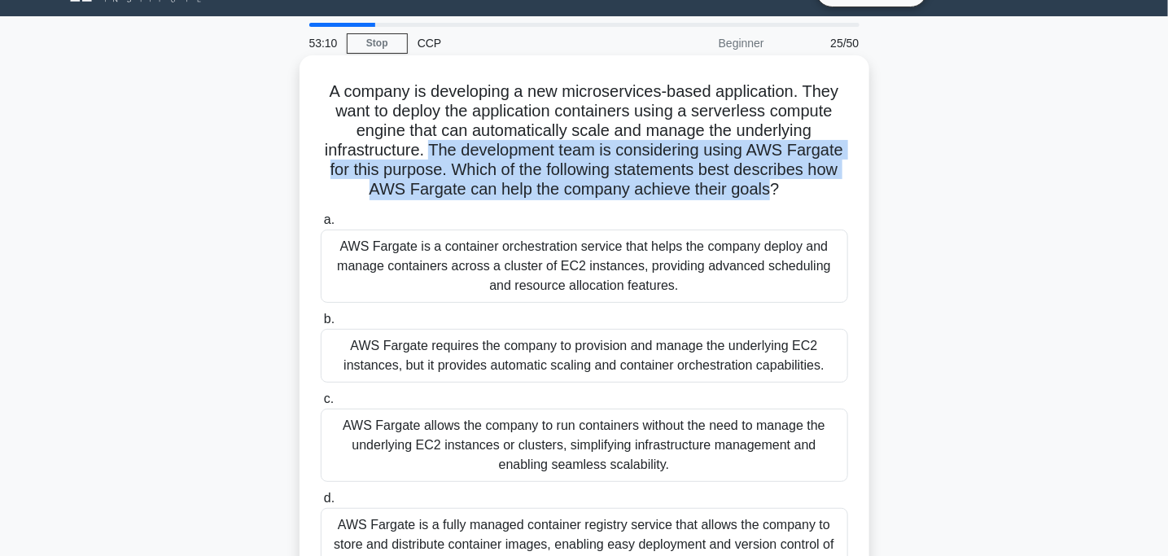
drag, startPoint x: 440, startPoint y: 150, endPoint x: 768, endPoint y: 185, distance: 329.1
click at [768, 185] on h5 "A company is developing a new microservices-based application. They want to dep…" at bounding box center [584, 140] width 531 height 119
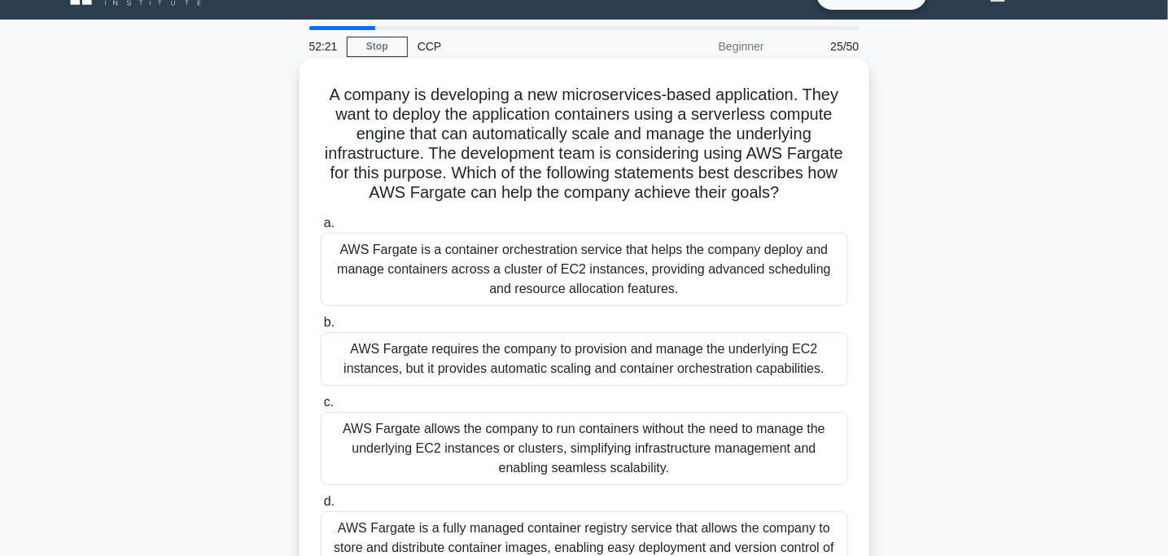
scroll to position [27, 0]
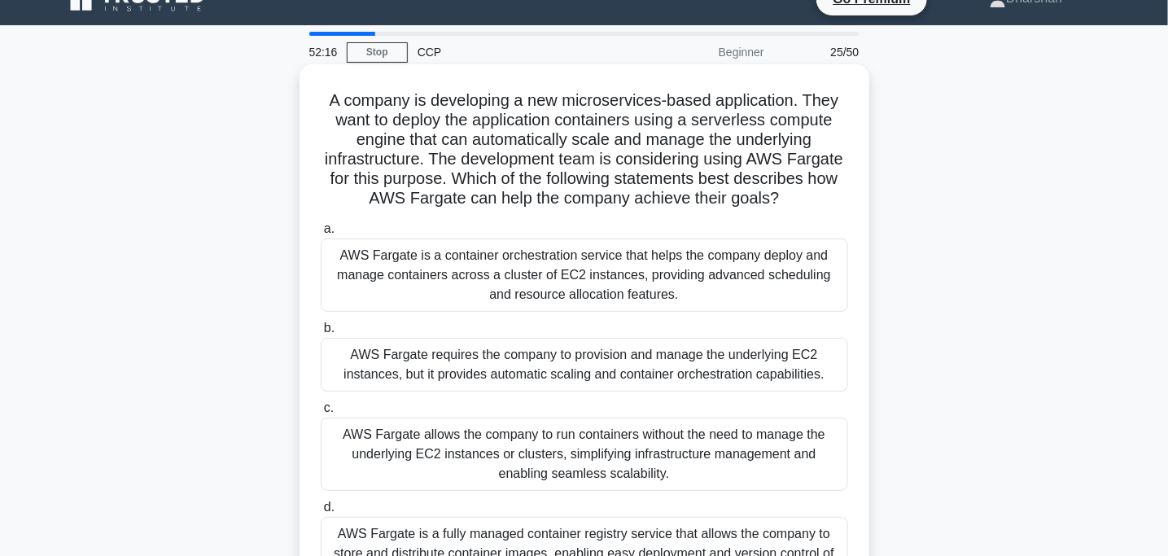
click at [460, 374] on div "AWS Fargate requires the company to provision and manage the underlying EC2 ins…" at bounding box center [585, 365] width 528 height 54
click at [321, 334] on input "b. AWS Fargate requires the company to provision and manage the underlying EC2 …" at bounding box center [321, 328] width 0 height 11
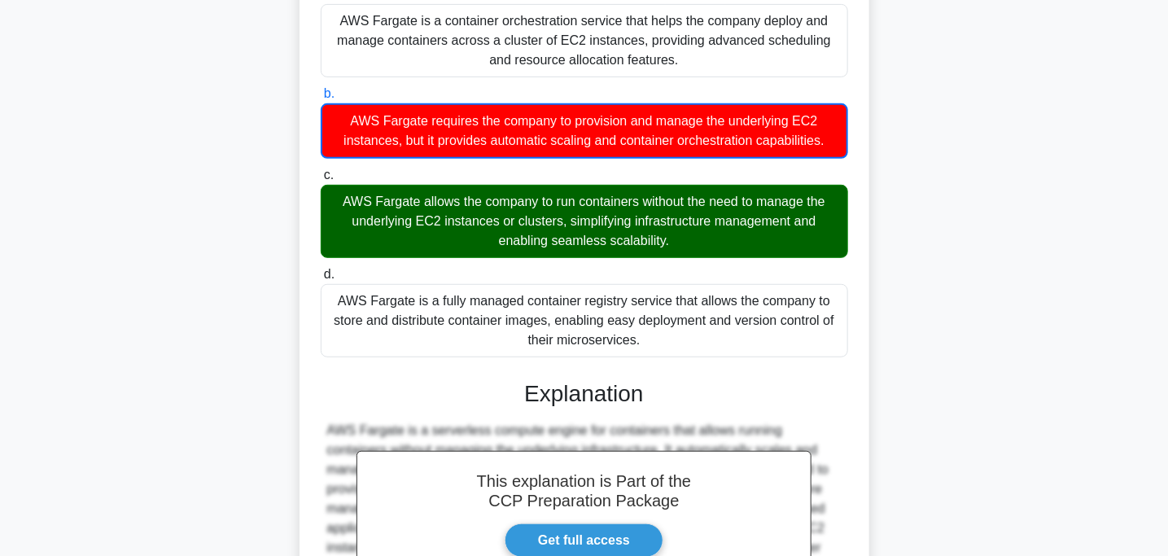
scroll to position [466, 0]
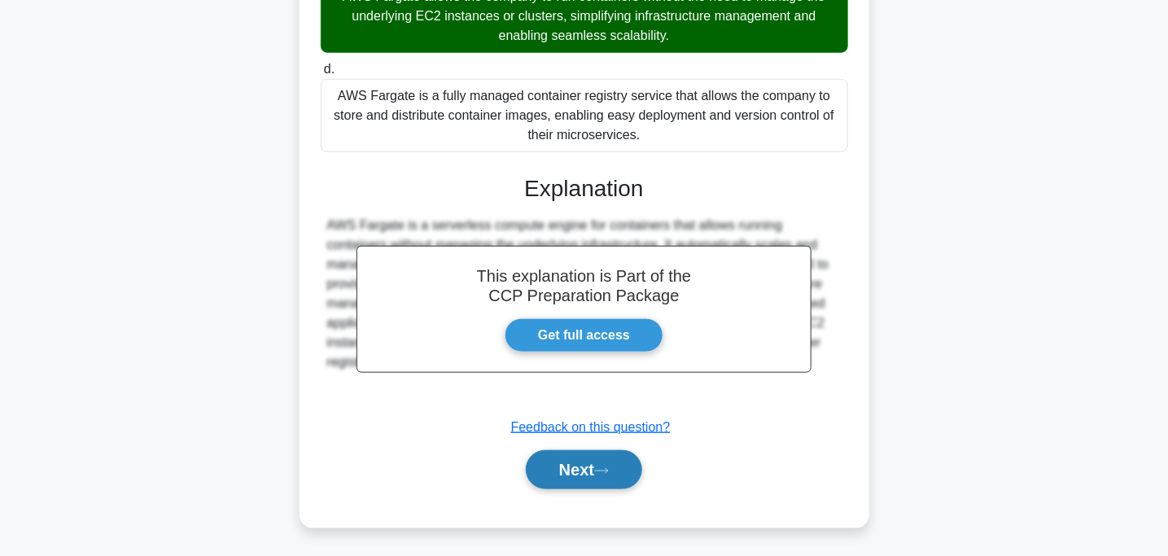
click at [545, 467] on button "Next" at bounding box center [584, 469] width 116 height 39
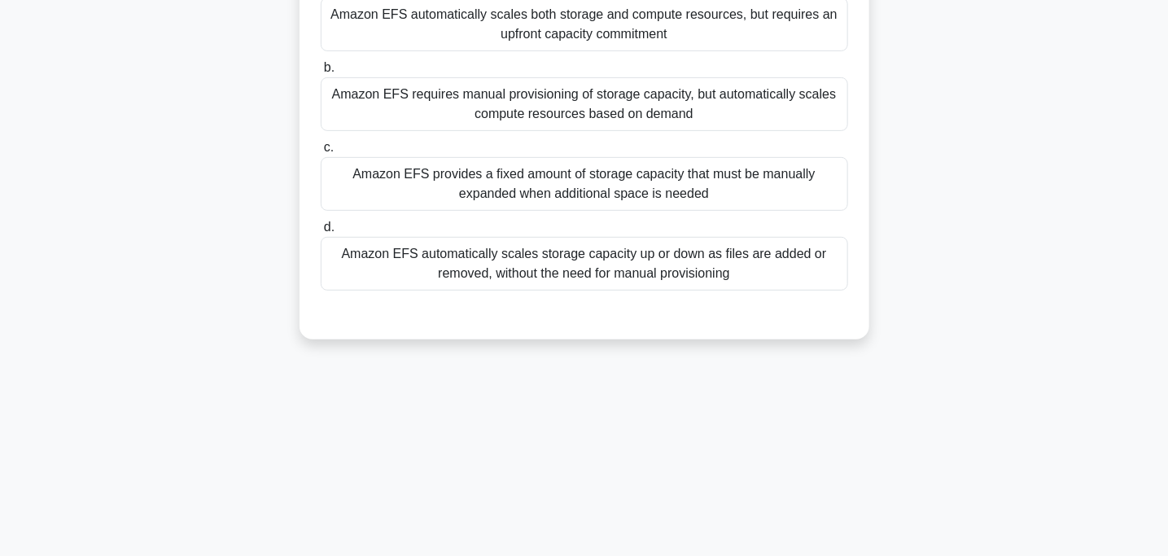
scroll to position [0, 0]
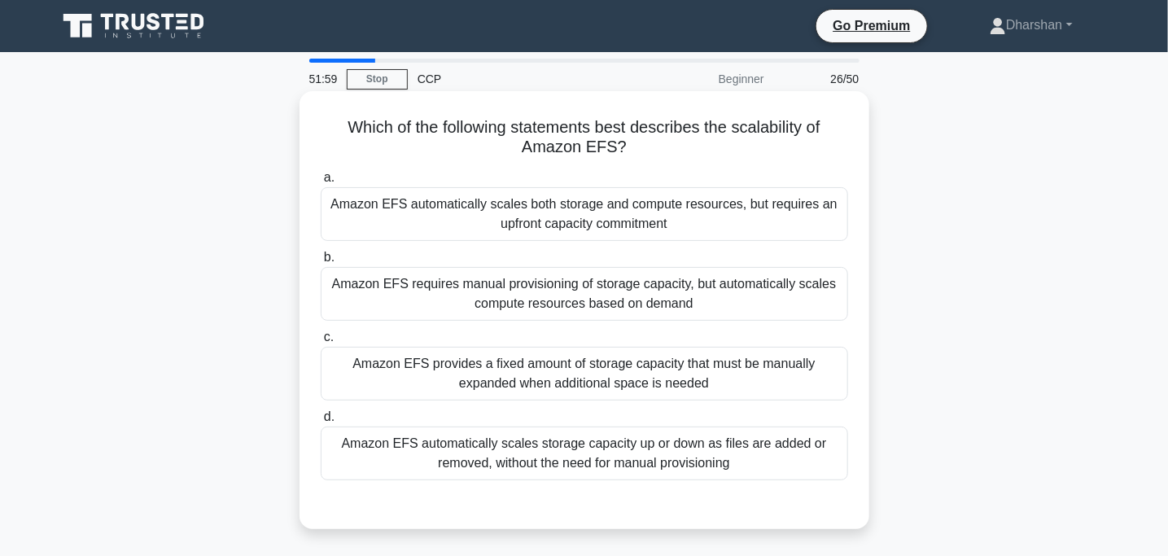
drag, startPoint x: 280, startPoint y: 111, endPoint x: 721, endPoint y: 151, distance: 443.1
click at [721, 151] on div "Which of the following statements best describes the scalability of Amazon EFS?…" at bounding box center [584, 324] width 1075 height 458
click at [721, 151] on h5 "Which of the following statements best describes the scalability of Amazon EFS?…" at bounding box center [584, 137] width 531 height 41
click at [576, 444] on div "Amazon EFS automatically scales storage capacity up or down as files are added …" at bounding box center [585, 454] width 528 height 54
click at [321, 423] on input "d. Amazon EFS automatically scales storage capacity up or down as files are add…" at bounding box center [321, 417] width 0 height 11
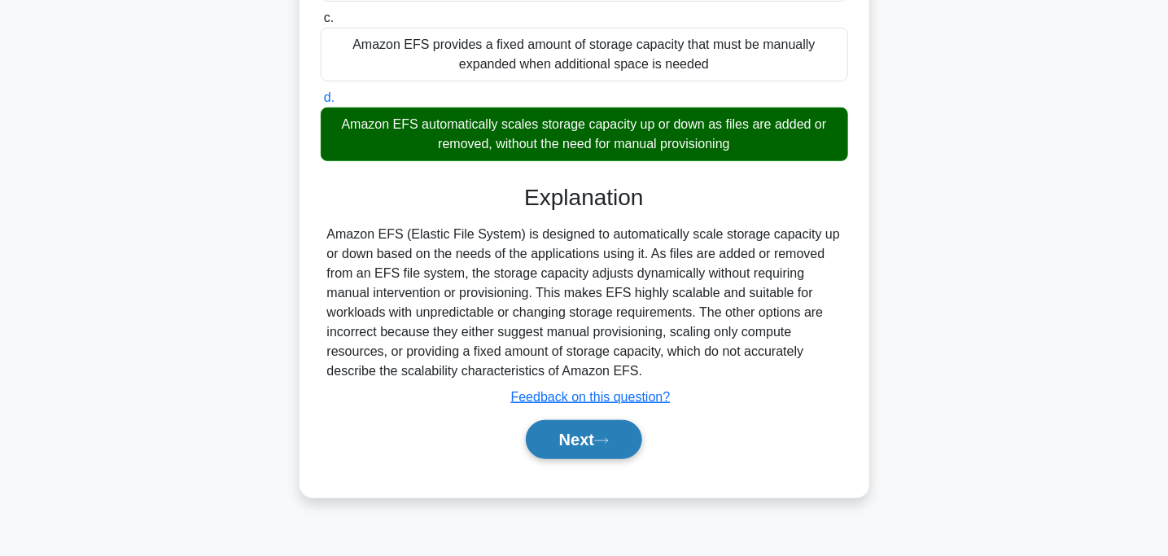
scroll to position [323, 0]
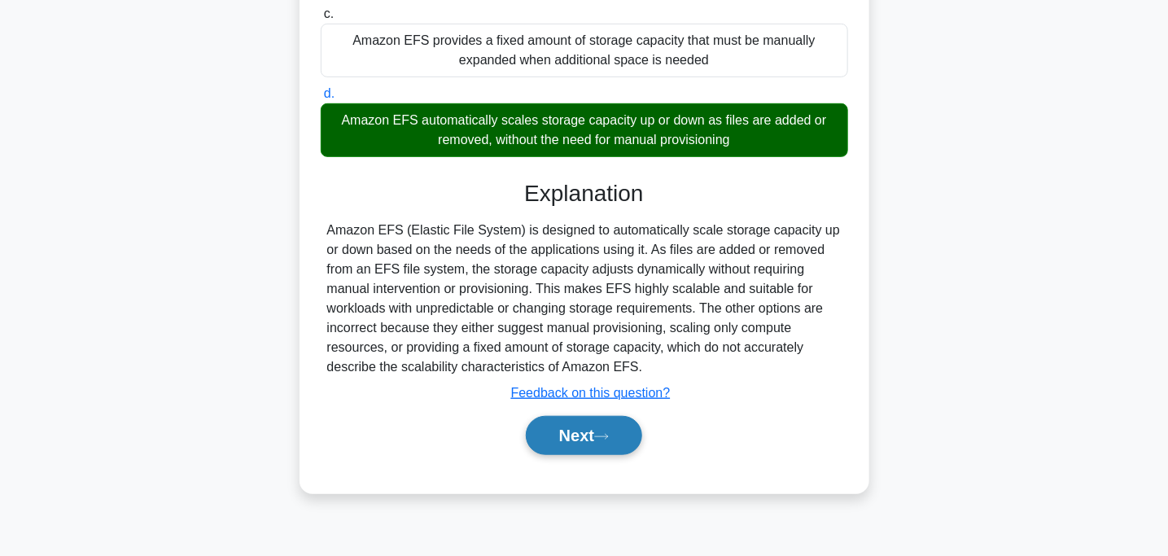
click at [587, 437] on button "Next" at bounding box center [584, 435] width 116 height 39
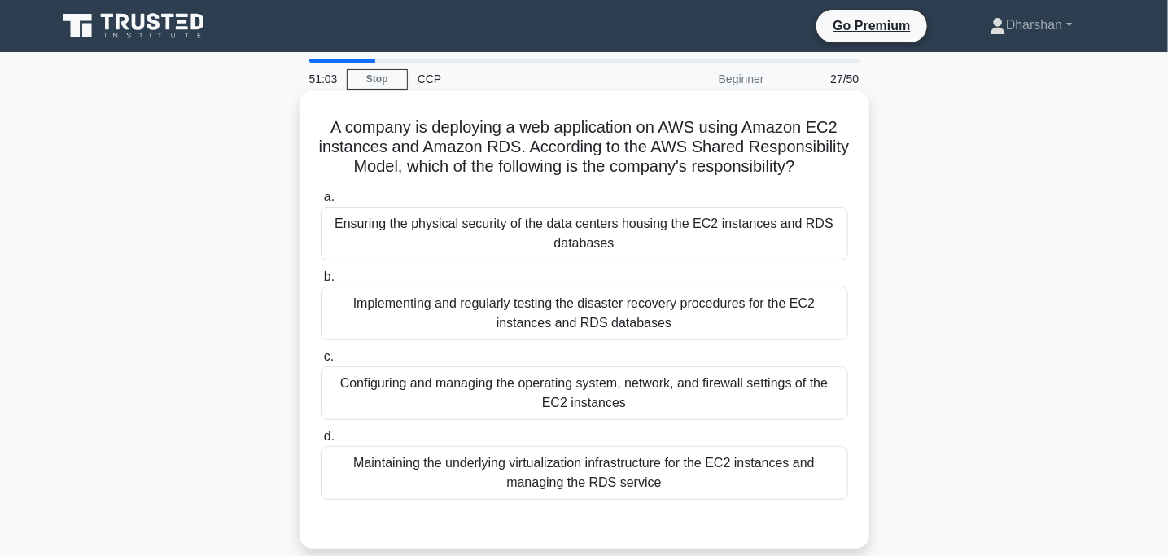
scroll to position [0, 0]
drag, startPoint x: 313, startPoint y: 140, endPoint x: 641, endPoint y: 187, distance: 331.5
click at [641, 187] on div "A company is deploying a web application on AWS using Amazon EC2 instances and …" at bounding box center [584, 320] width 557 height 444
click at [795, 177] on icon ".spinner_0XTQ{transform-origin:center;animation:spinner_y6GP .75s linear infini…" at bounding box center [805, 168] width 20 height 20
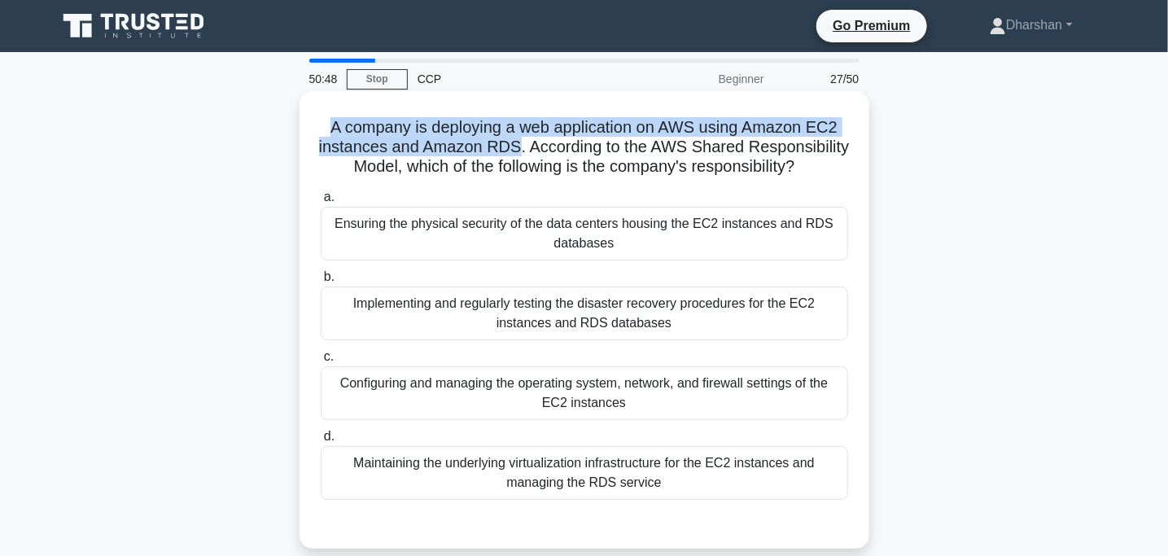
drag, startPoint x: 326, startPoint y: 124, endPoint x: 569, endPoint y: 148, distance: 244.6
click at [569, 148] on h5 "A company is deploying a web application on AWS using Amazon EC2 instances and …" at bounding box center [584, 147] width 531 height 60
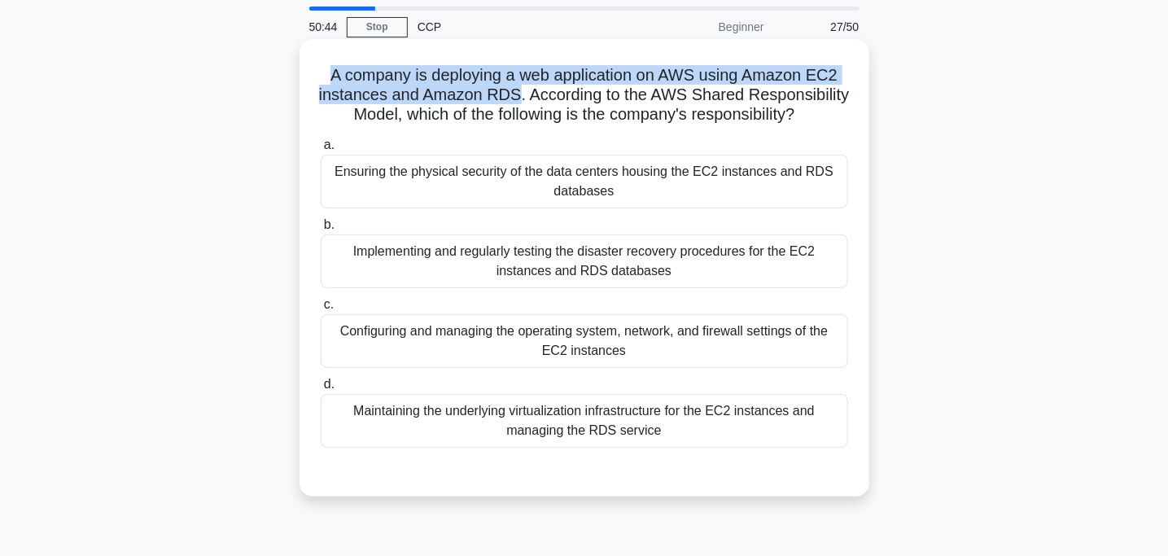
scroll to position [53, 0]
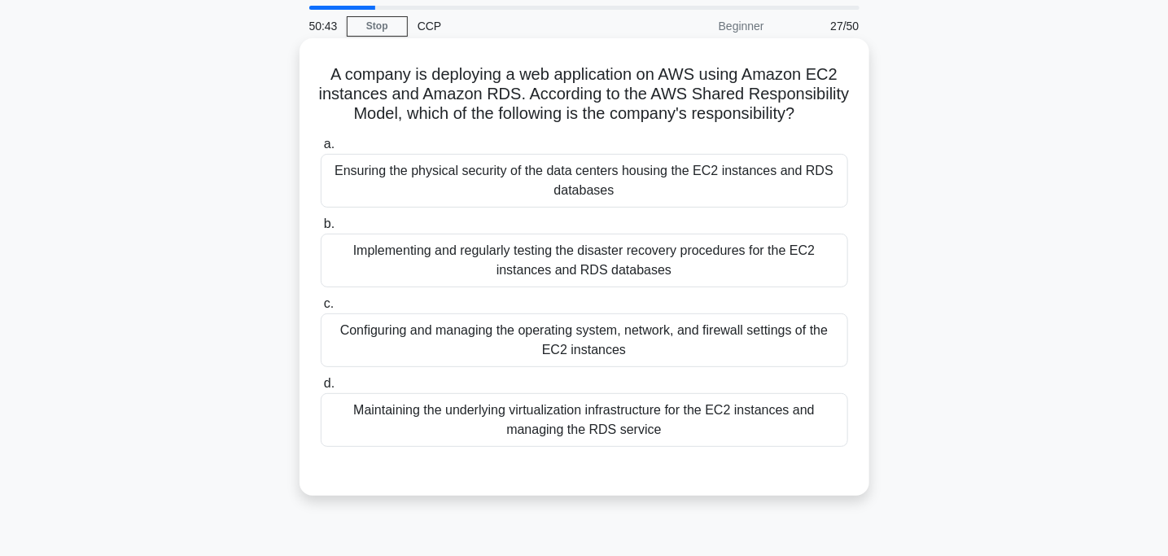
click at [363, 149] on div "A company is deploying a web application on AWS using Amazon EC2 instances and …" at bounding box center [584, 267] width 557 height 444
drag, startPoint x: 586, startPoint y: 97, endPoint x: 711, endPoint y: 107, distance: 124.9
click at [711, 107] on h5 "A company is deploying a web application on AWS using Amazon EC2 instances and …" at bounding box center [584, 94] width 531 height 60
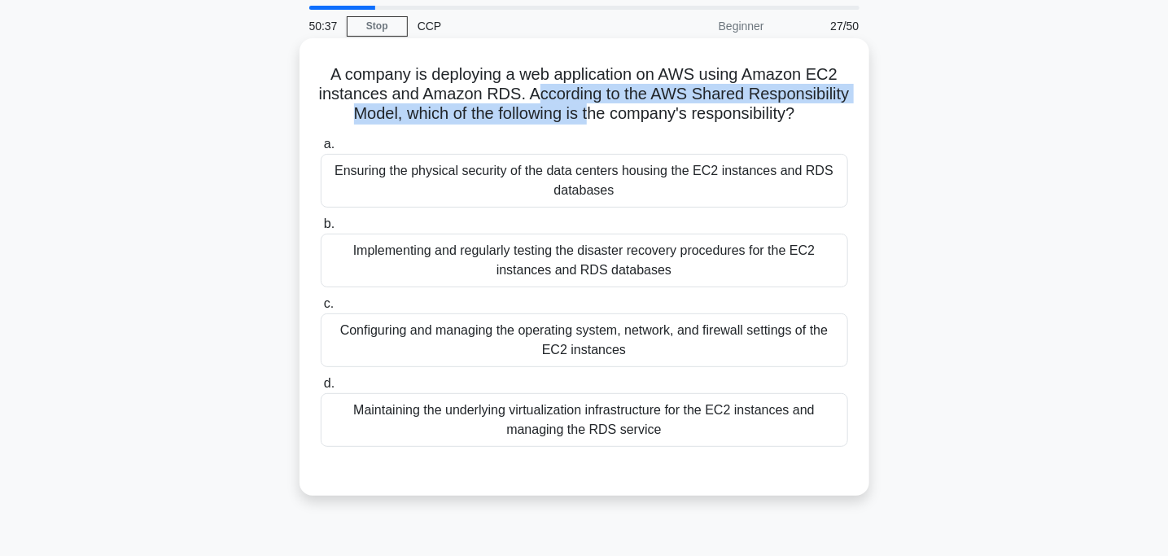
click at [711, 107] on h5 "A company is deploying a web application on AWS using Amazon EC2 instances and …" at bounding box center [584, 94] width 531 height 60
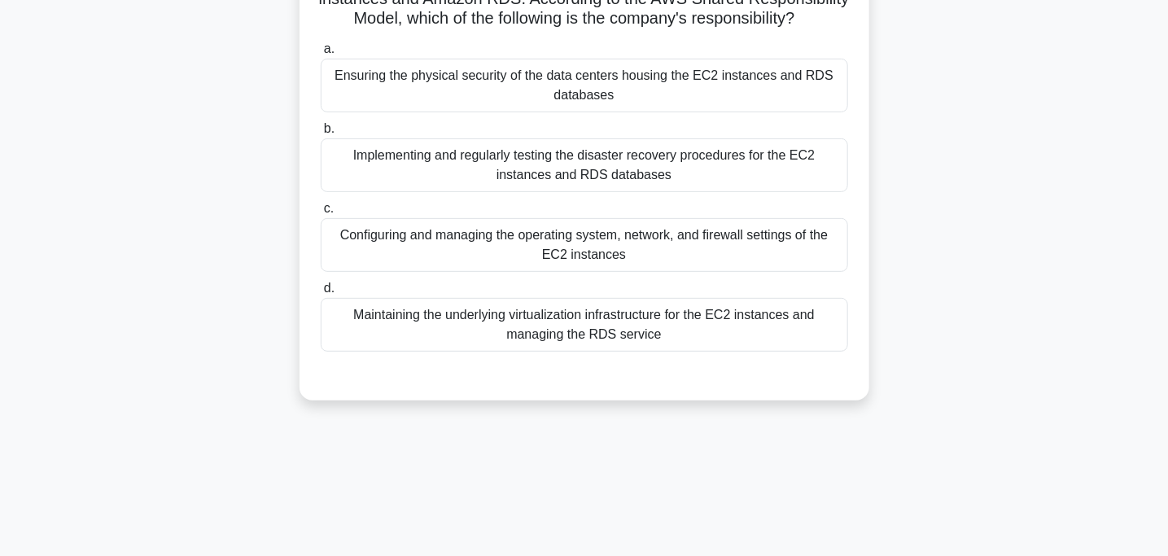
scroll to position [147, 0]
click at [611, 273] on div "Configuring and managing the operating system, network, and firewall settings o…" at bounding box center [585, 246] width 528 height 54
click at [321, 215] on input "c. Configuring and managing the operating system, network, and firewall setting…" at bounding box center [321, 209] width 0 height 11
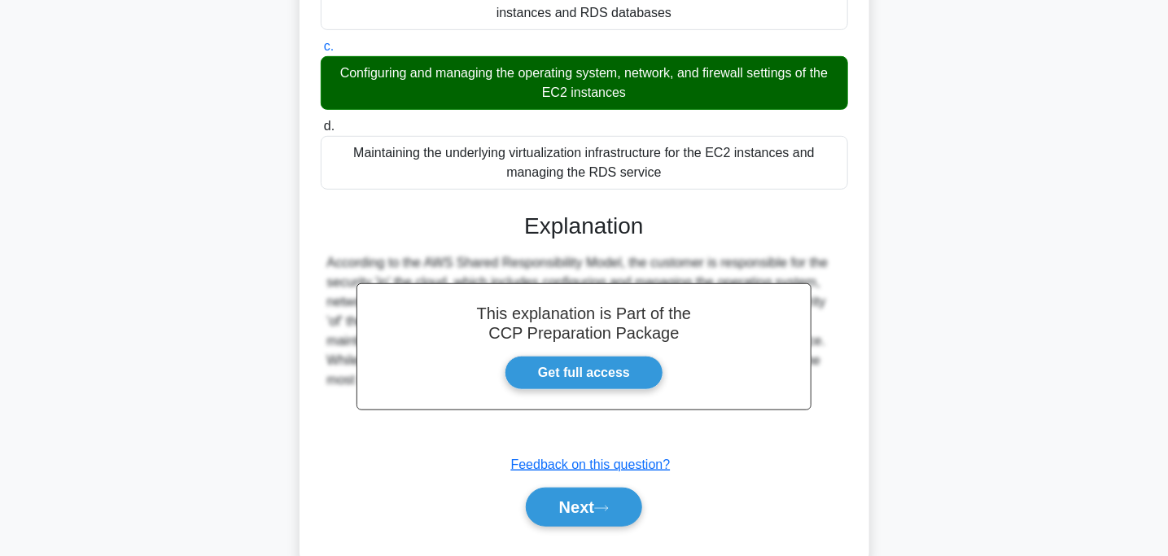
scroll to position [368, 0]
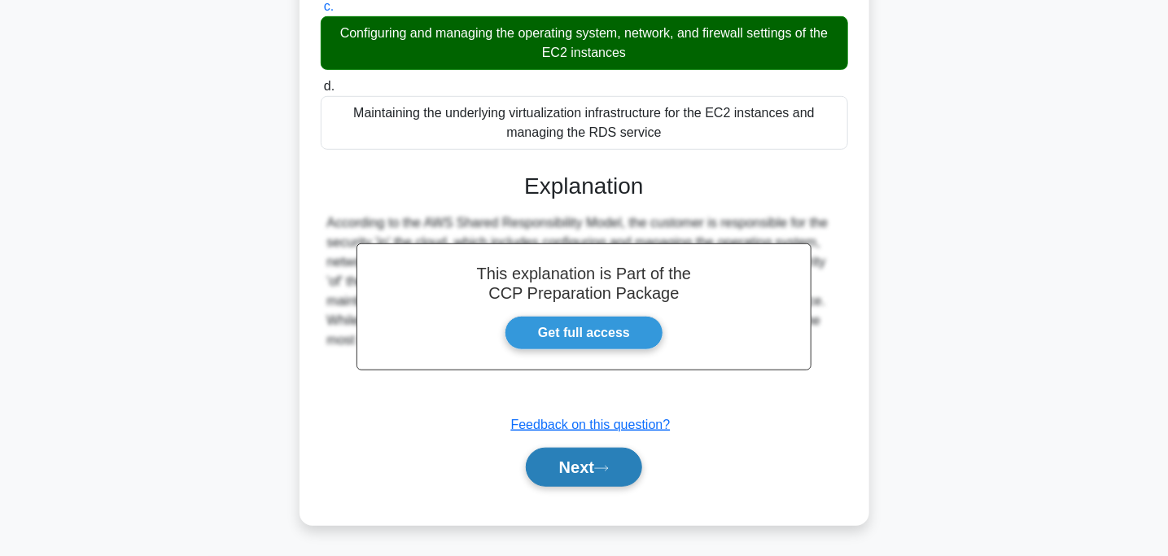
click at [608, 451] on button "Next" at bounding box center [584, 467] width 116 height 39
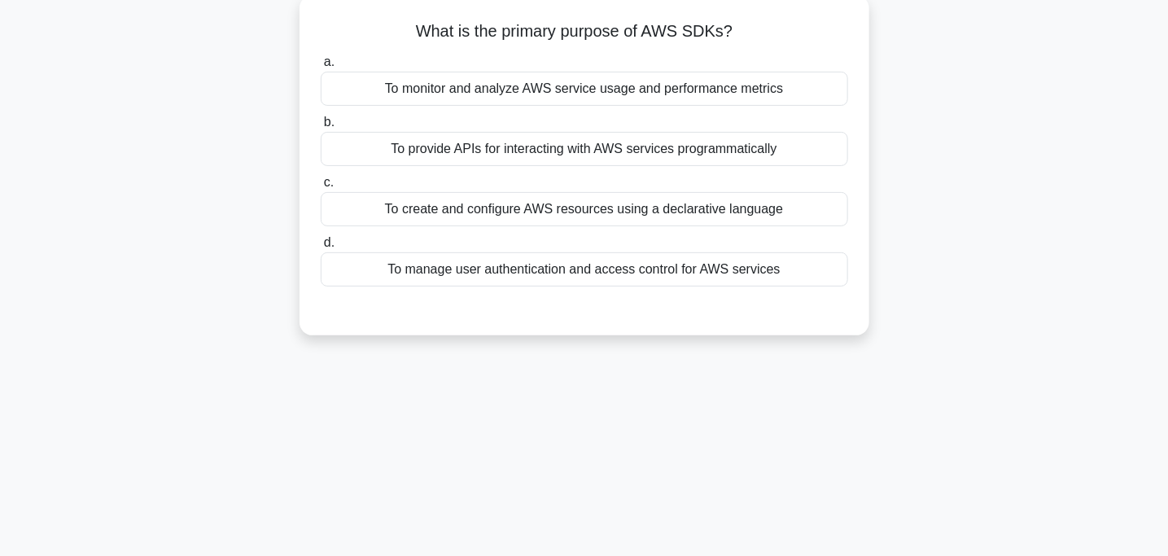
scroll to position [0, 0]
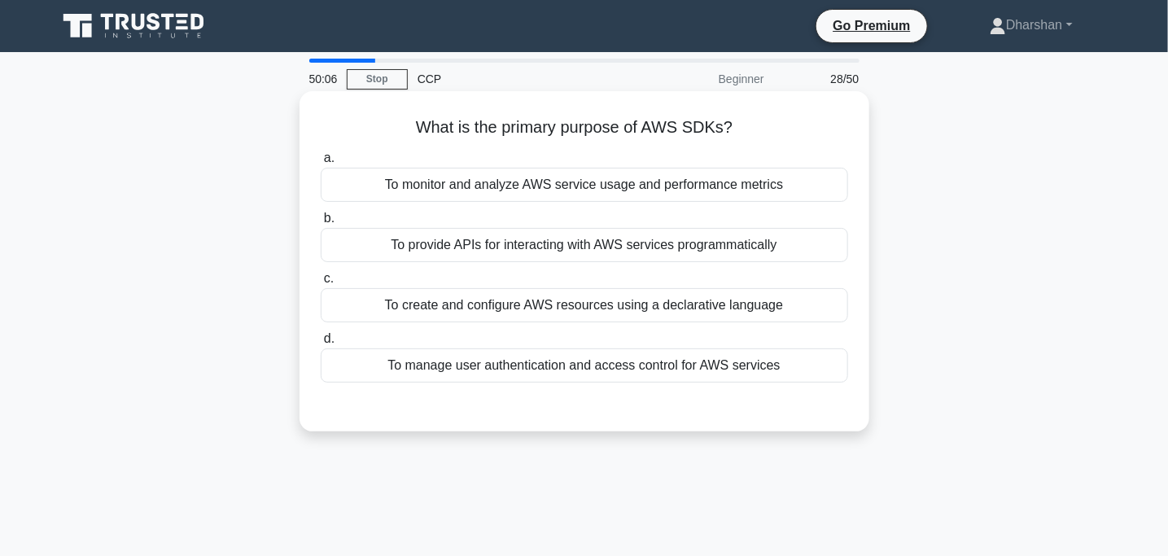
drag, startPoint x: 381, startPoint y: 123, endPoint x: 741, endPoint y: 99, distance: 360.6
click at [741, 99] on div "What is the primary purpose of AWS SDKs? .spinner_0XTQ{transform-origin:center;…" at bounding box center [584, 261] width 557 height 327
click at [463, 304] on div "To create and configure AWS resources using a declarative language" at bounding box center [585, 305] width 528 height 34
click at [321, 284] on input "c. To create and configure AWS resources using a declarative language" at bounding box center [321, 279] width 0 height 11
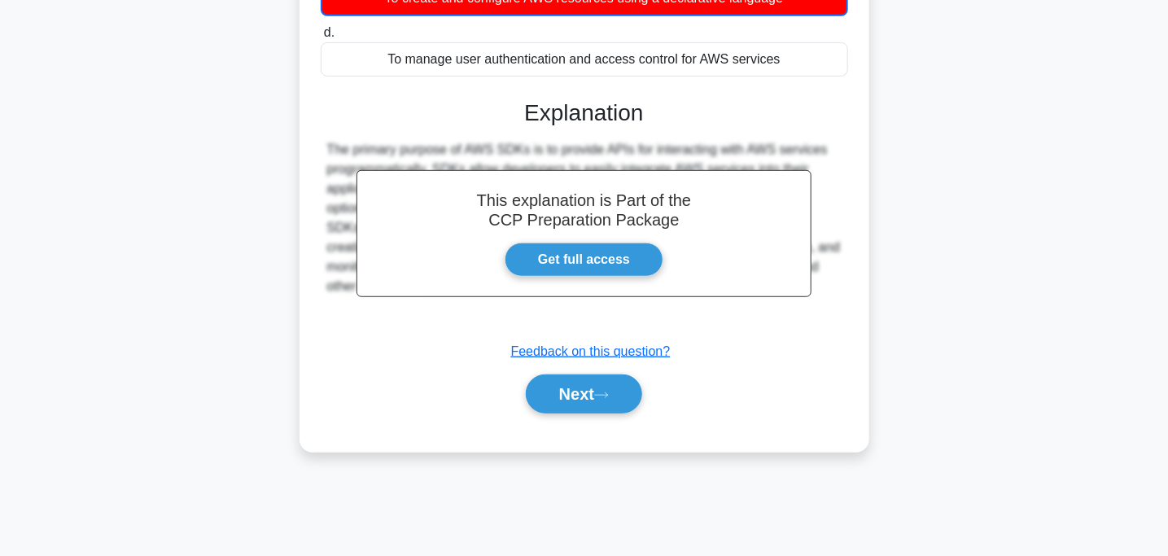
scroll to position [323, 0]
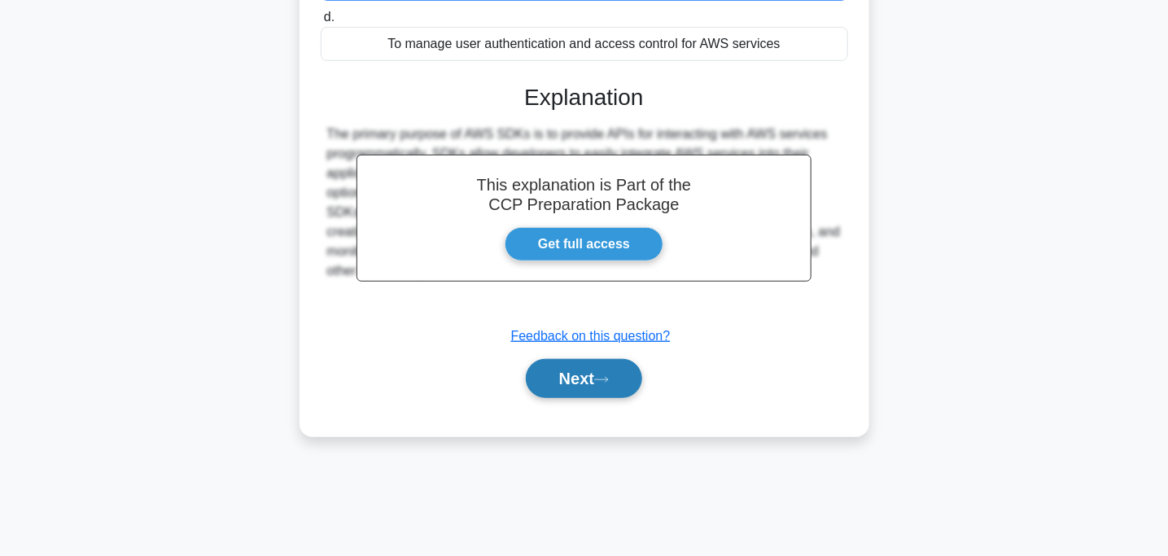
click at [578, 379] on button "Next" at bounding box center [584, 378] width 116 height 39
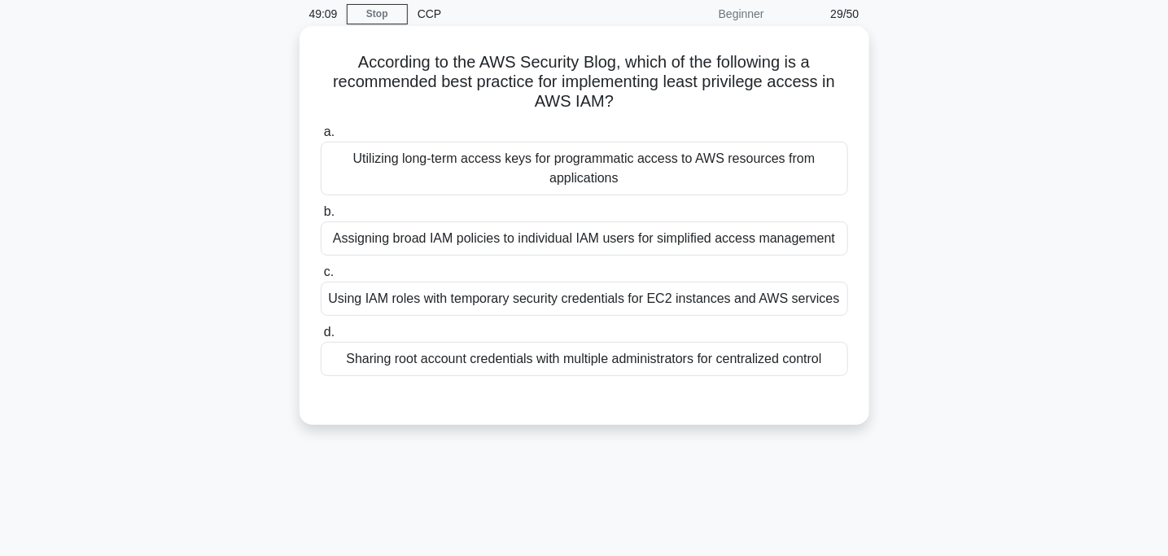
scroll to position [59, 0]
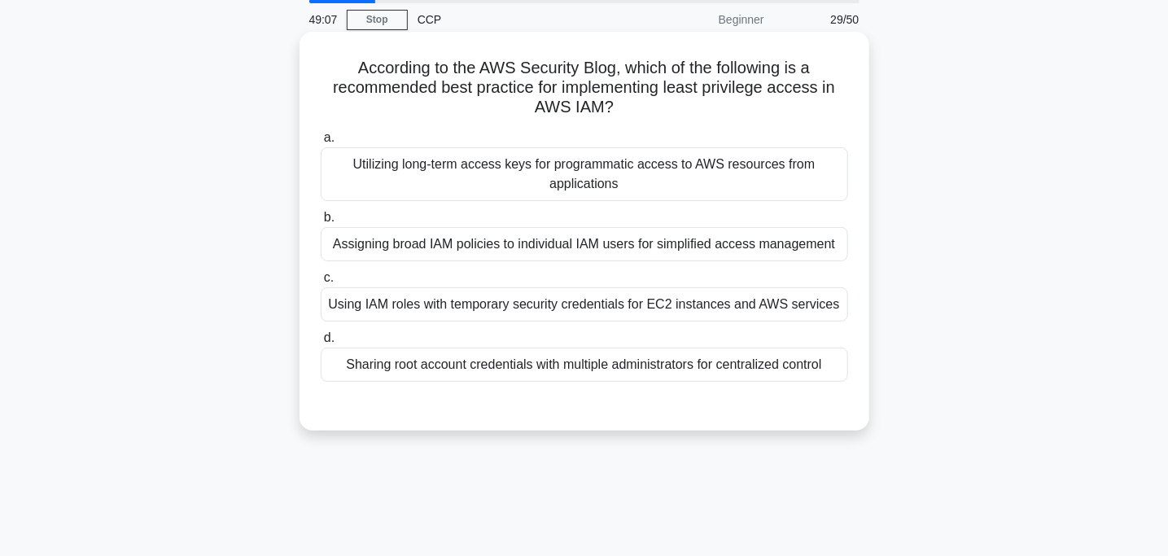
click at [478, 356] on div "Sharing root account credentials with multiple administrators for centralized c…" at bounding box center [585, 365] width 528 height 34
click at [321, 344] on input "d. Sharing root account credentials with multiple administrators for centralize…" at bounding box center [321, 338] width 0 height 11
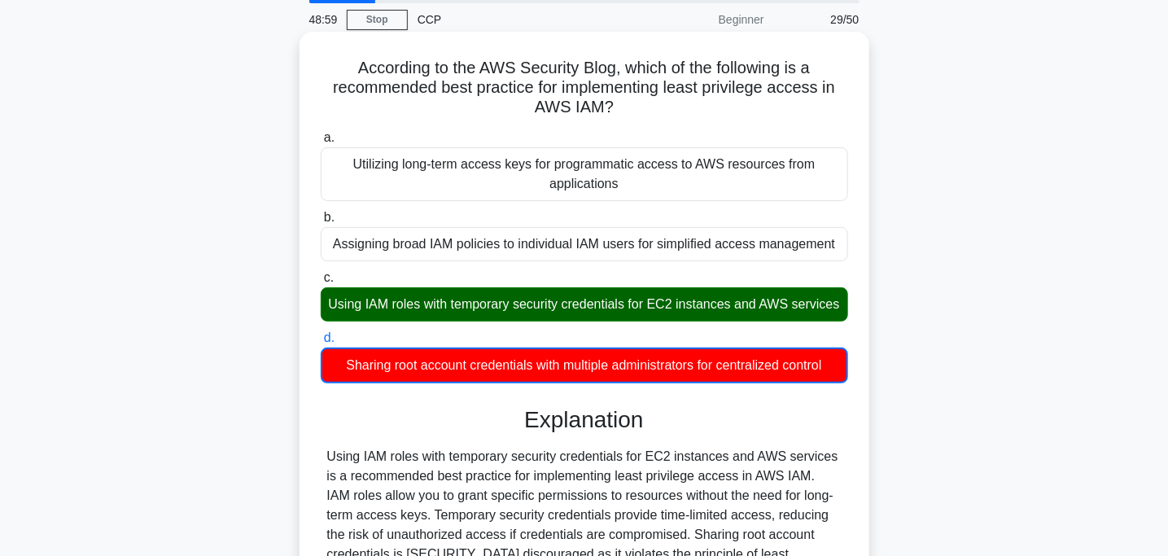
drag, startPoint x: 347, startPoint y: 287, endPoint x: 596, endPoint y: 314, distance: 250.6
click at [596, 314] on div "Using IAM roles with temporary security credentials for EC2 instances and AWS s…" at bounding box center [585, 304] width 528 height 34
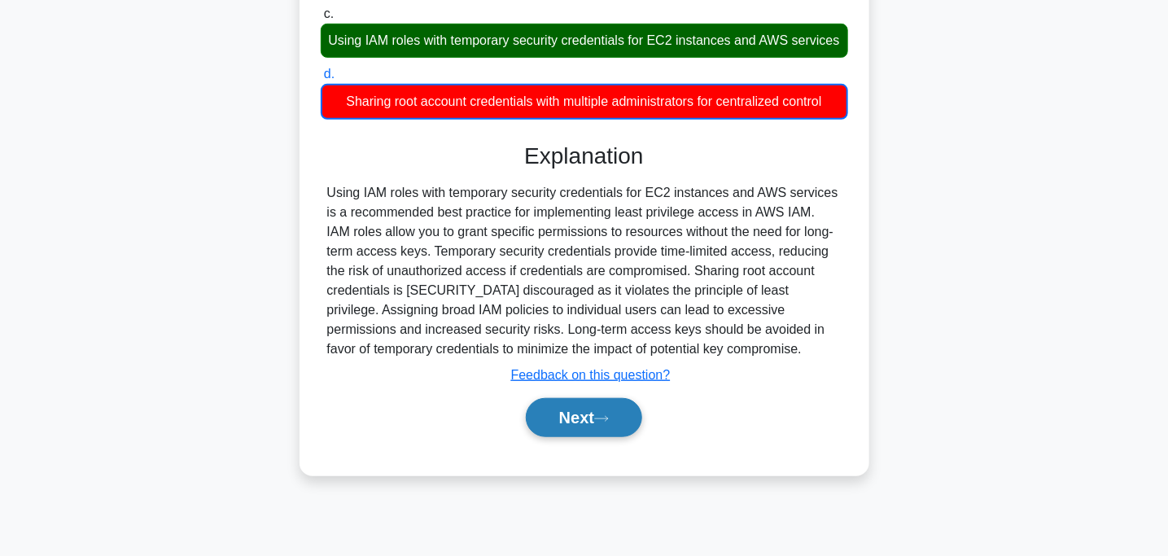
click at [577, 437] on button "Next" at bounding box center [584, 417] width 116 height 39
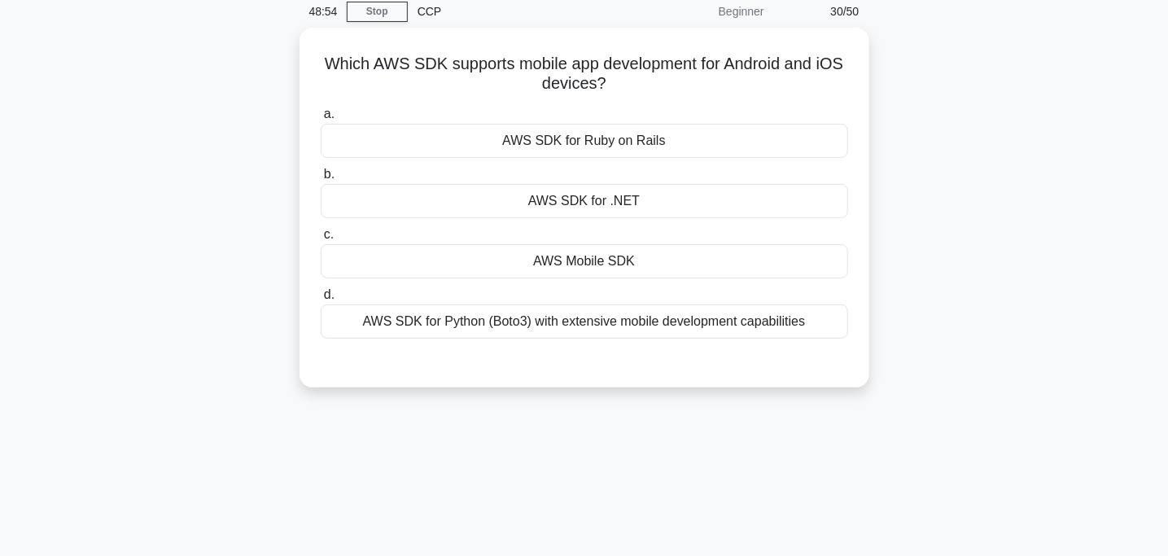
scroll to position [50, 0]
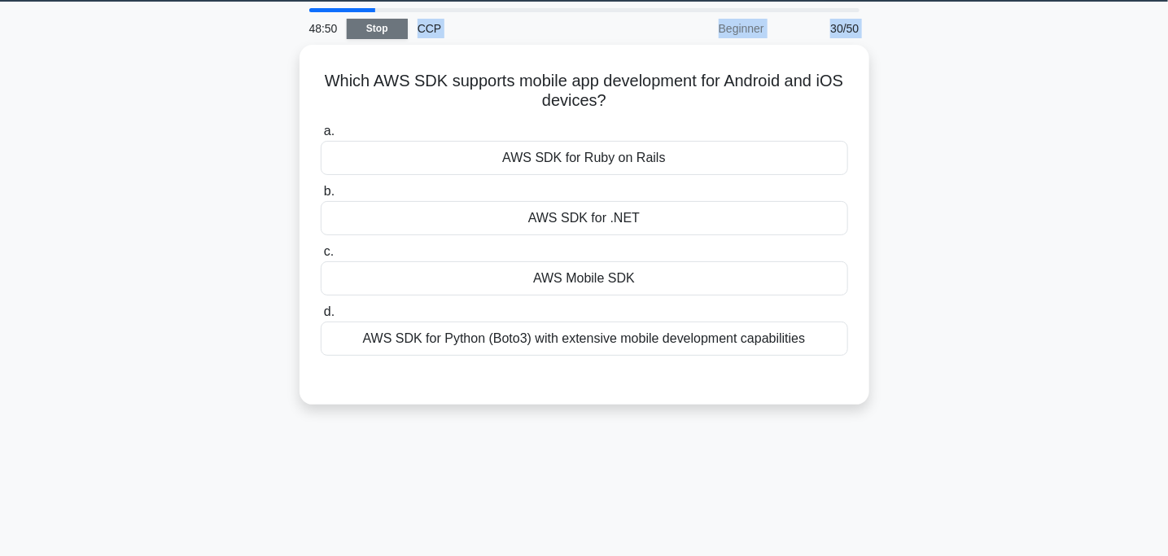
drag, startPoint x: 321, startPoint y: 77, endPoint x: 357, endPoint y: 37, distance: 54.2
click at [357, 37] on div "48:50 Stop CCP Beginner 30/50 Which AWS SDK supports mobile app development for…" at bounding box center [584, 415] width 1075 height 814
click at [209, 100] on div "Which AWS SDK supports mobile app development for Android and iOS devices? .spi…" at bounding box center [584, 234] width 1075 height 379
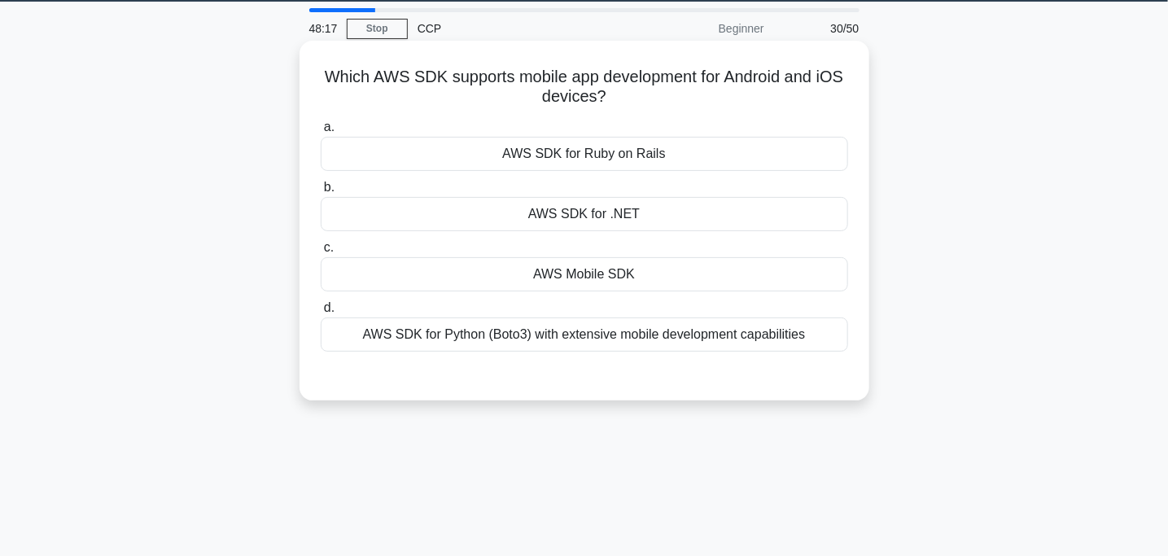
scroll to position [0, 0]
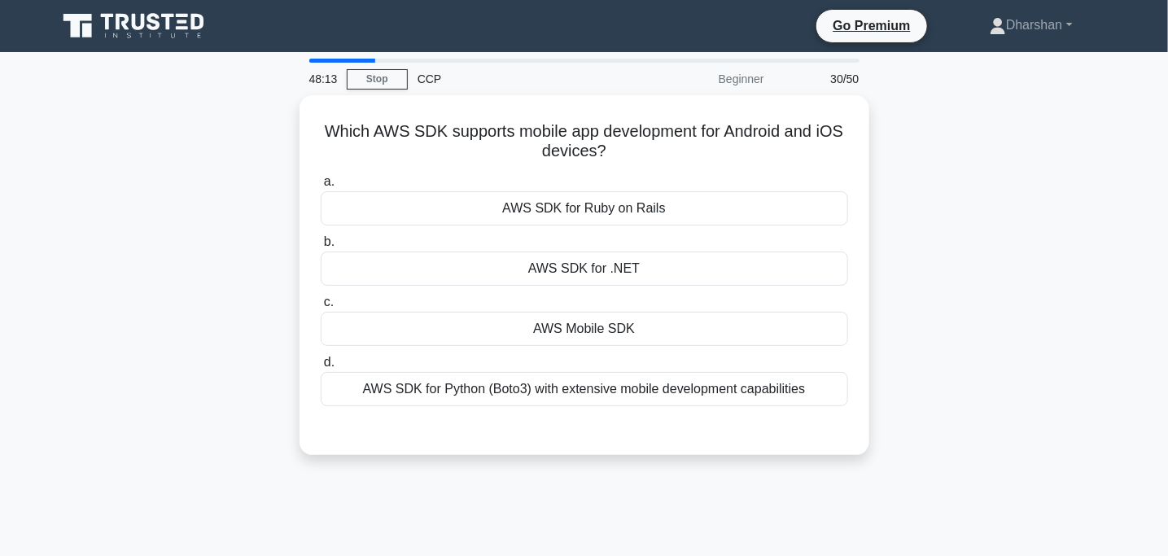
drag, startPoint x: 313, startPoint y: 113, endPoint x: 122, endPoint y: 118, distance: 190.6
click at [122, 118] on div "Which AWS SDK supports mobile app development for Android and iOS devices? .spi…" at bounding box center [584, 284] width 1075 height 379
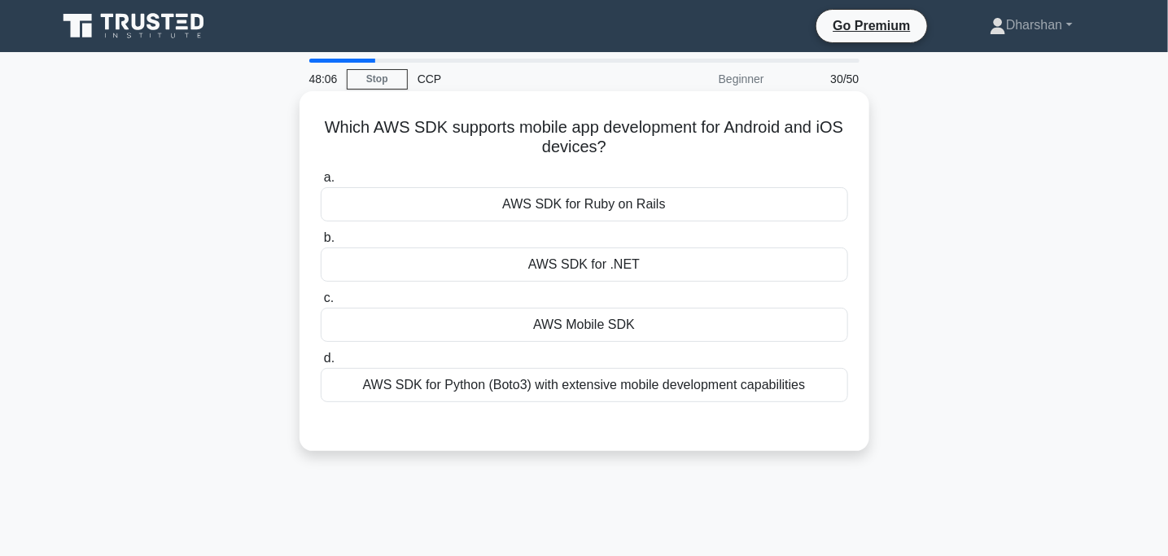
click at [383, 327] on div "AWS Mobile SDK" at bounding box center [585, 325] width 528 height 34
click at [321, 304] on input "c. AWS Mobile SDK" at bounding box center [321, 298] width 0 height 11
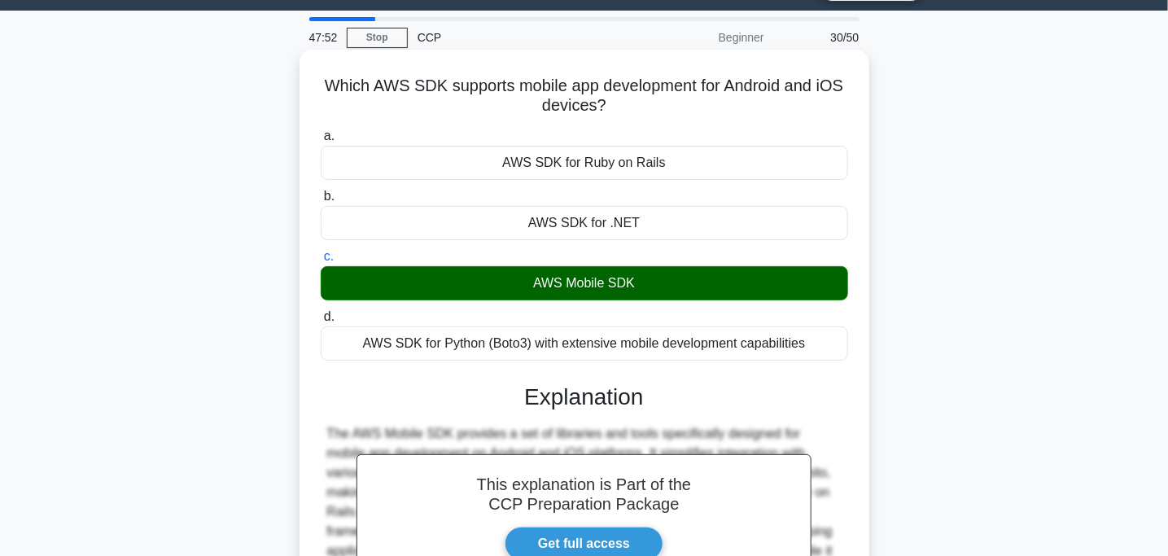
scroll to position [323, 0]
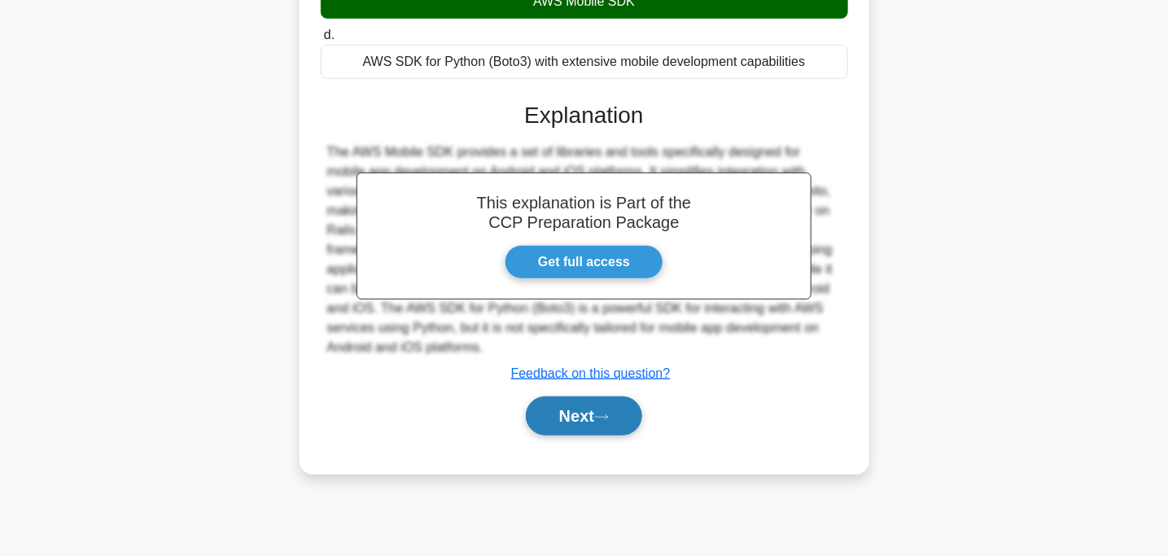
click at [593, 414] on button "Next" at bounding box center [584, 415] width 116 height 39
click at [574, 411] on button "Next" at bounding box center [584, 415] width 116 height 39
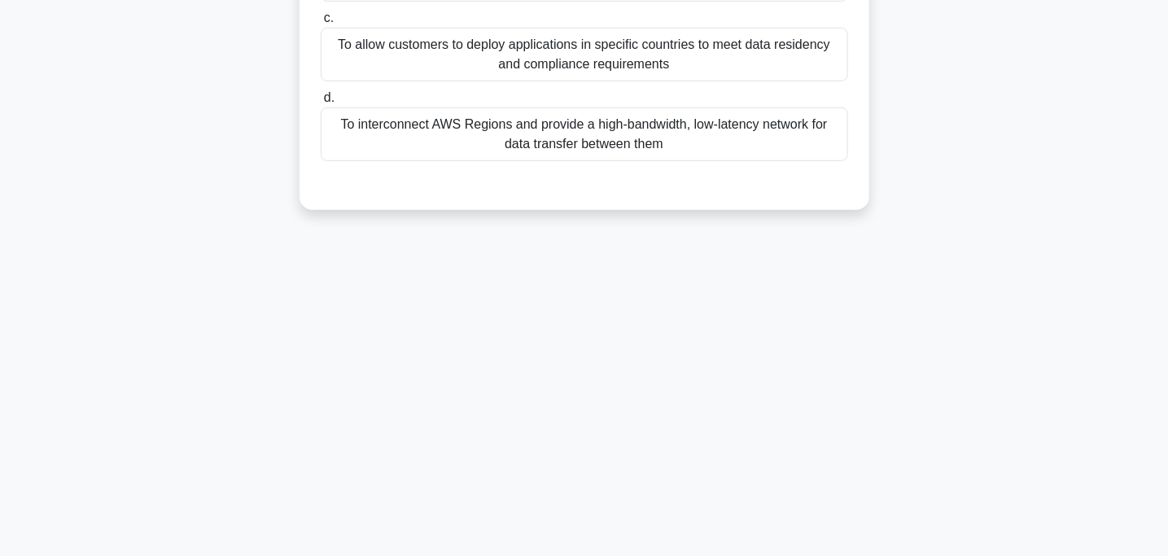
scroll to position [0, 0]
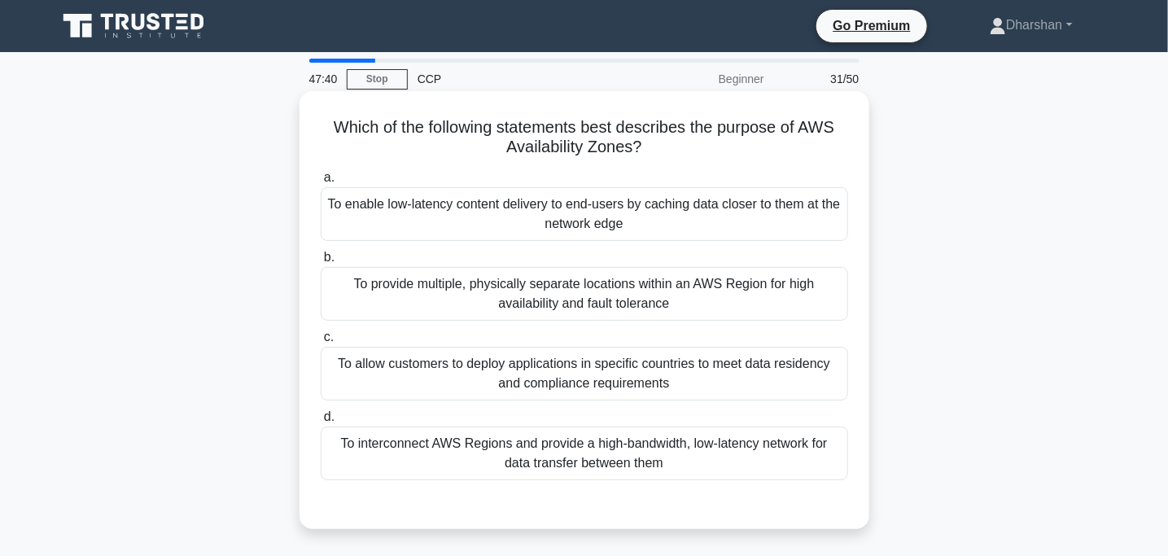
drag, startPoint x: 318, startPoint y: 129, endPoint x: 751, endPoint y: 153, distance: 433.7
click at [751, 153] on h5 "Which of the following statements best describes the purpose of AWS Availabilit…" at bounding box center [584, 137] width 531 height 41
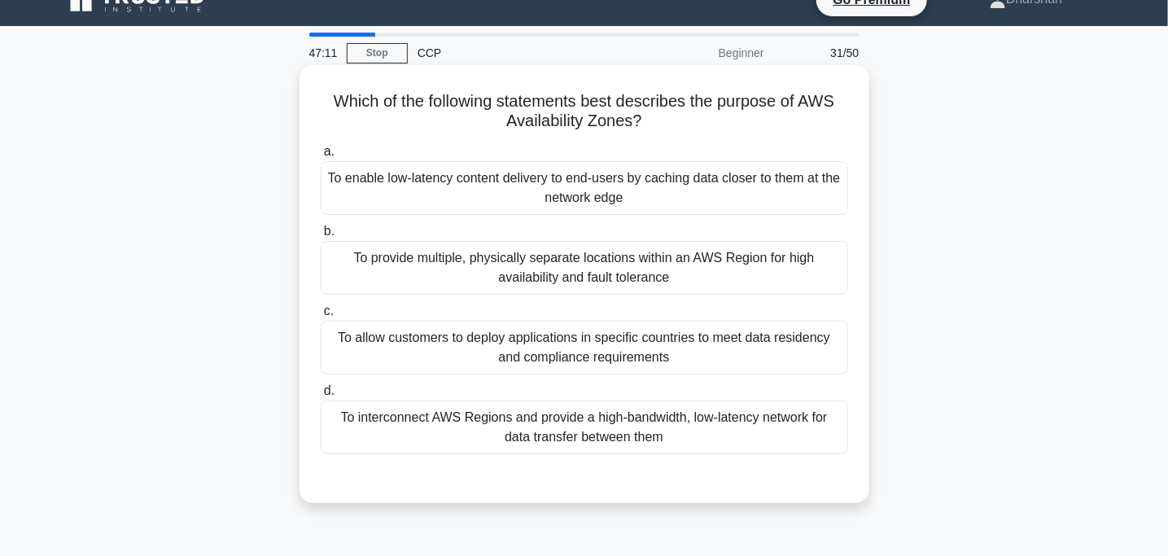
scroll to position [25, 0]
drag, startPoint x: 325, startPoint y: 107, endPoint x: 665, endPoint y: 114, distance: 340.4
click at [665, 114] on h5 "Which of the following statements best describes the purpose of AWS Availabilit…" at bounding box center [584, 112] width 531 height 41
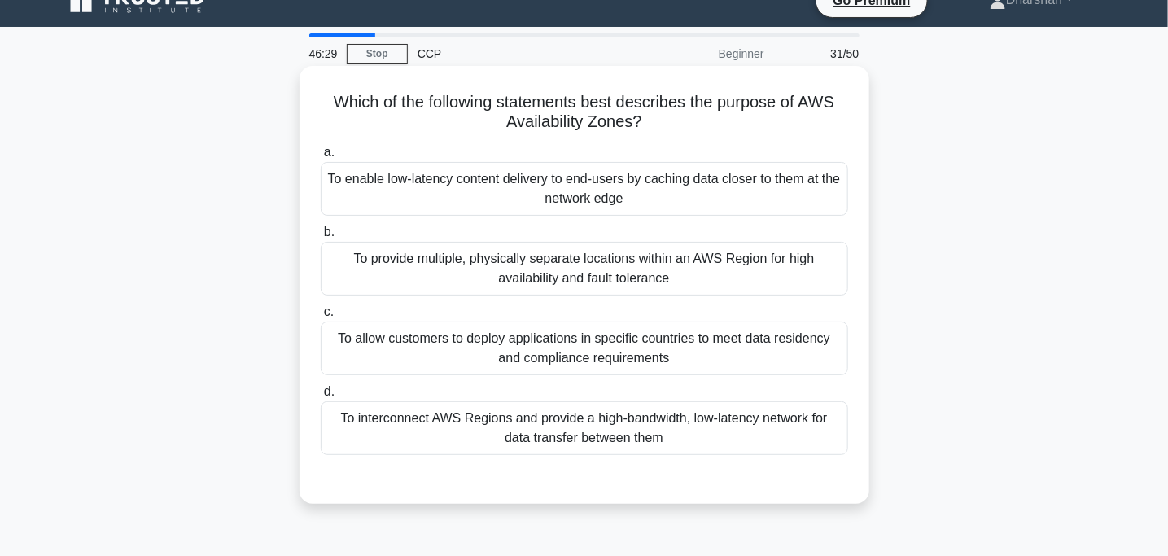
click at [587, 272] on div "To provide multiple, physically separate locations within an AWS Region for hig…" at bounding box center [585, 269] width 528 height 54
click at [321, 238] on input "b. To provide multiple, physically separate locations within an AWS Region for …" at bounding box center [321, 232] width 0 height 11
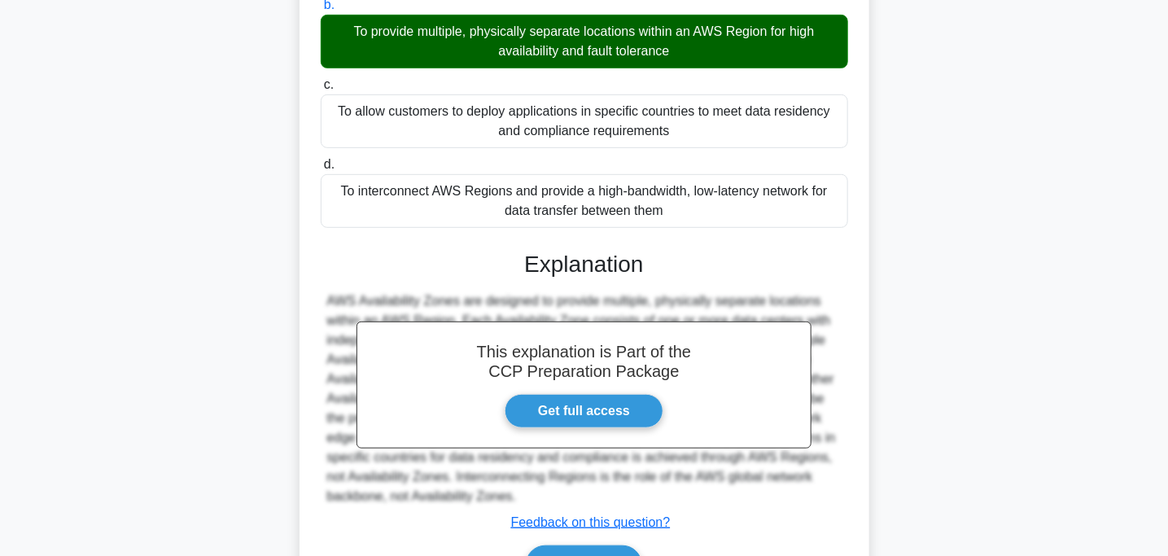
scroll to position [348, 0]
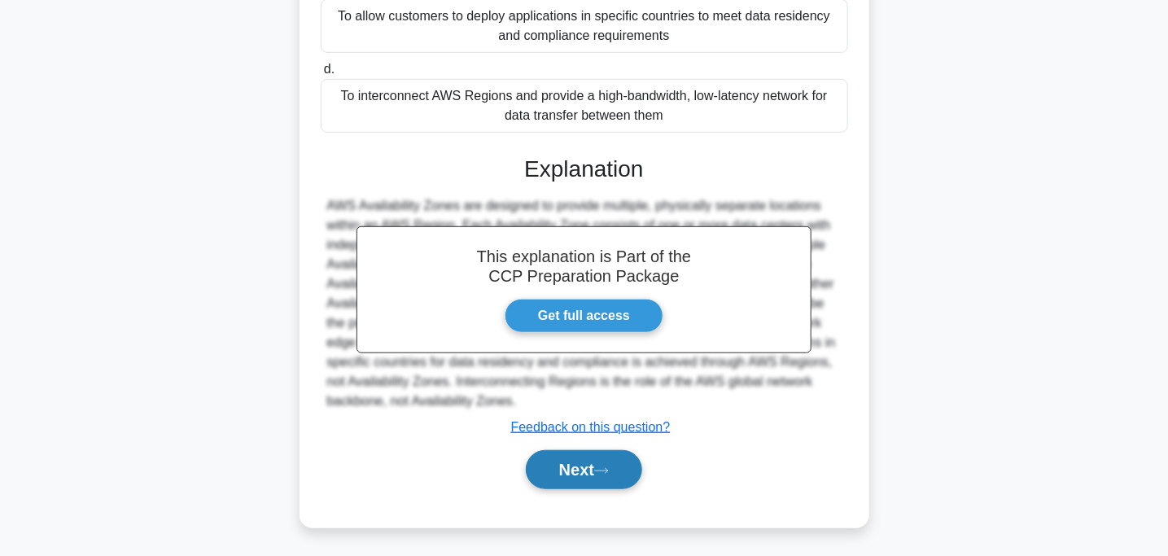
click at [611, 486] on button "Next" at bounding box center [584, 469] width 116 height 39
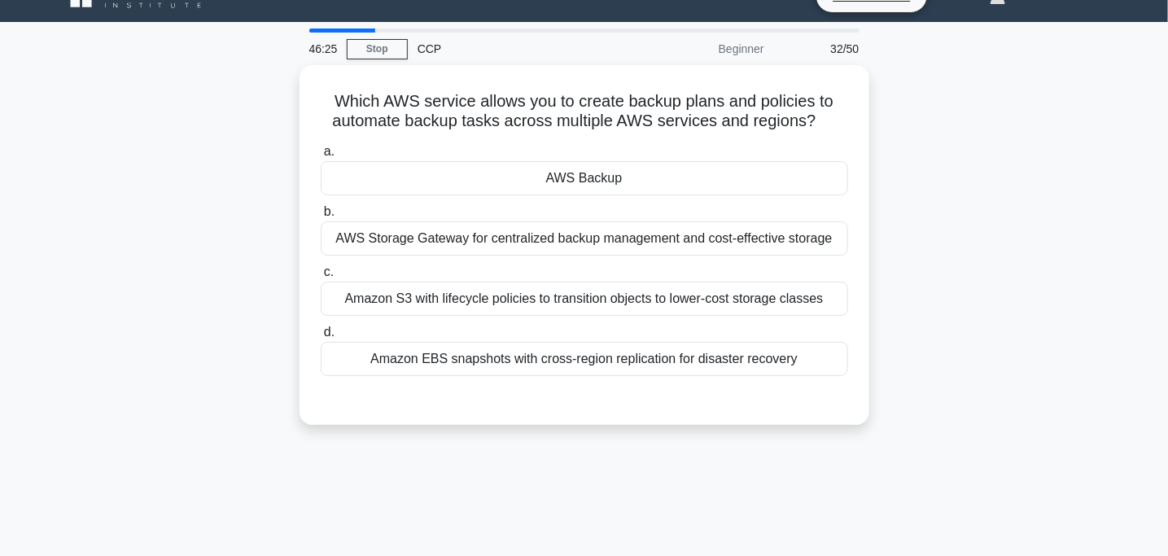
scroll to position [0, 0]
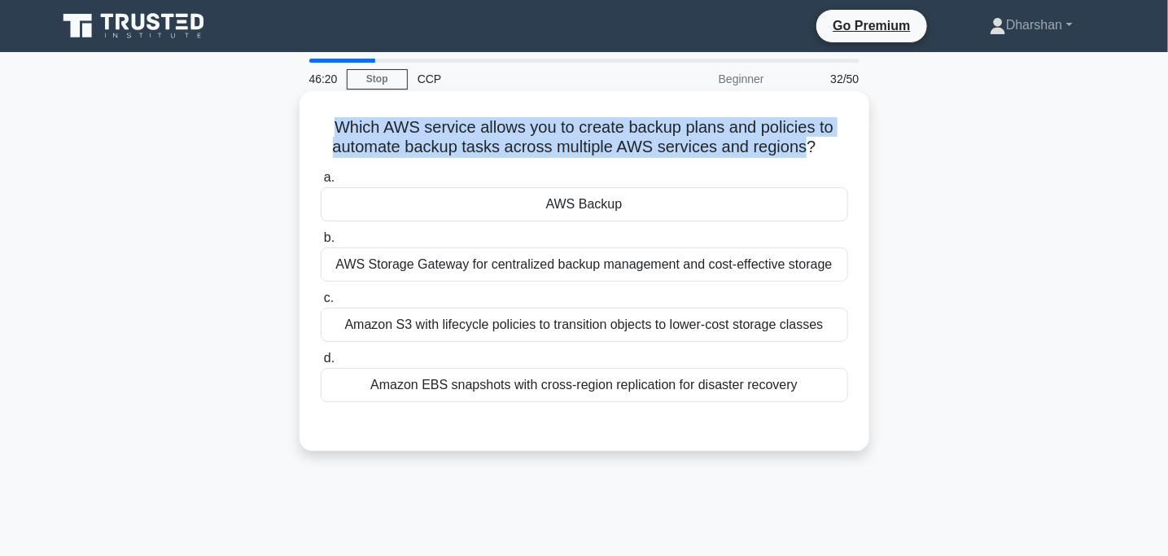
drag, startPoint x: 310, startPoint y: 133, endPoint x: 812, endPoint y: 152, distance: 501.9
click at [812, 152] on div "Which AWS service allows you to create backup plans and policies to automate ba…" at bounding box center [584, 271] width 557 height 347
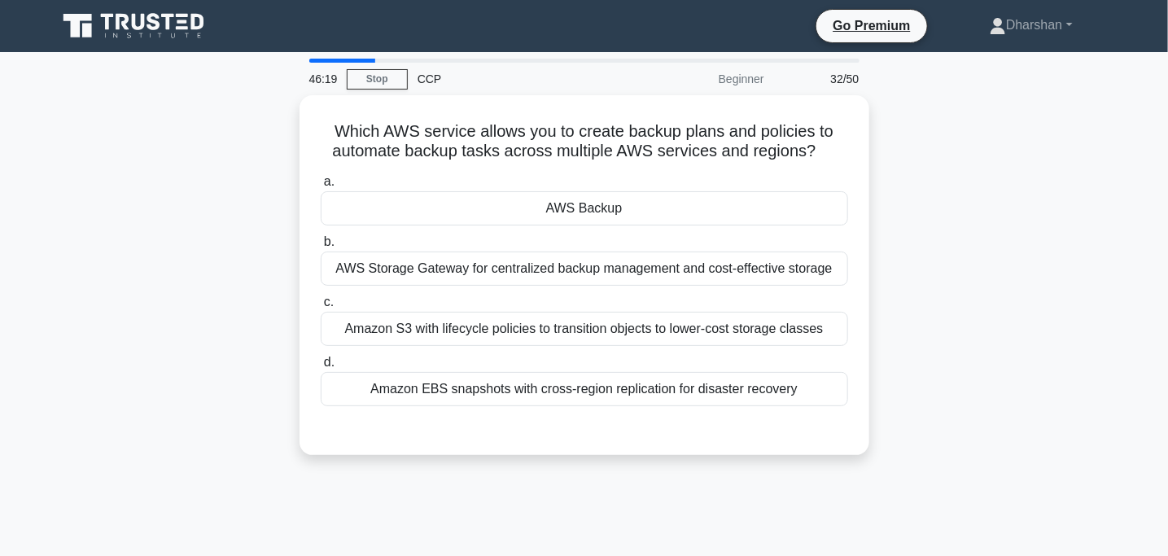
click at [924, 233] on div "Which AWS service allows you to create backup plans and policies to automate ba…" at bounding box center [584, 284] width 1075 height 379
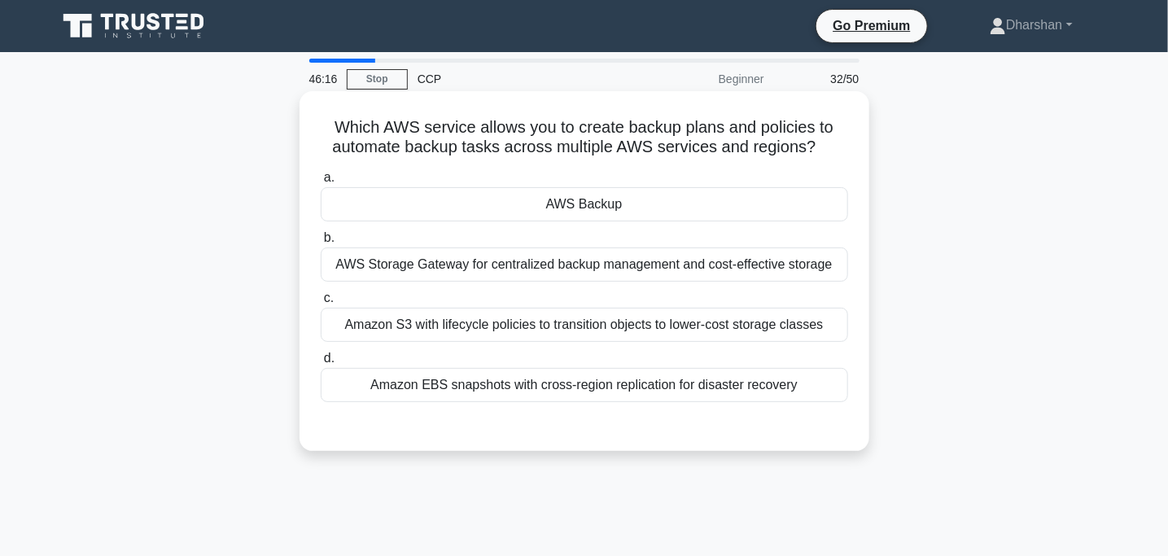
click at [741, 186] on label "a. AWS Backup" at bounding box center [585, 195] width 528 height 54
click at [321, 183] on input "a. AWS Backup" at bounding box center [321, 178] width 0 height 11
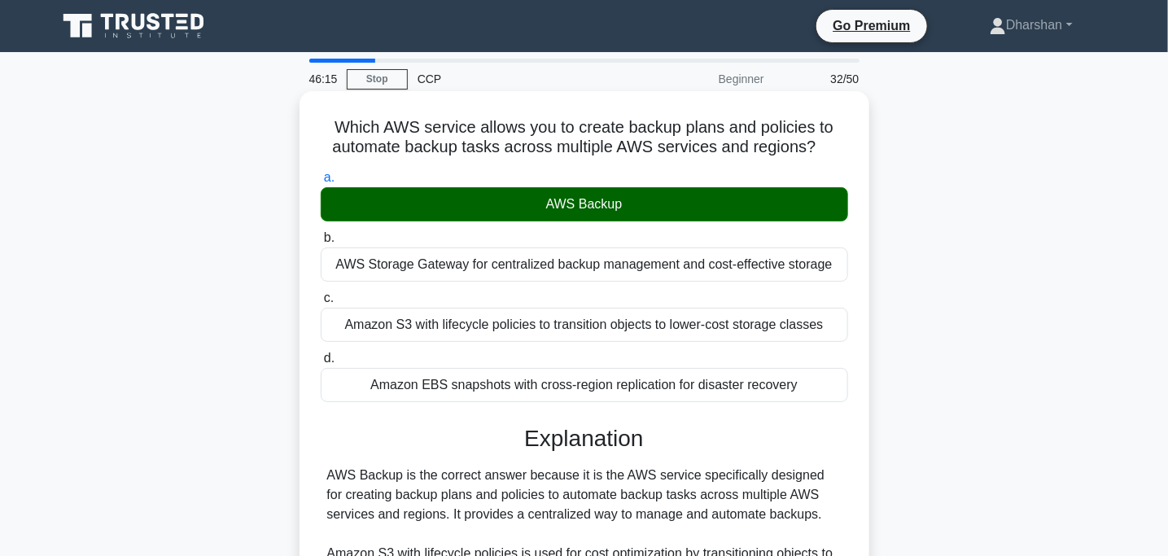
scroll to position [328, 0]
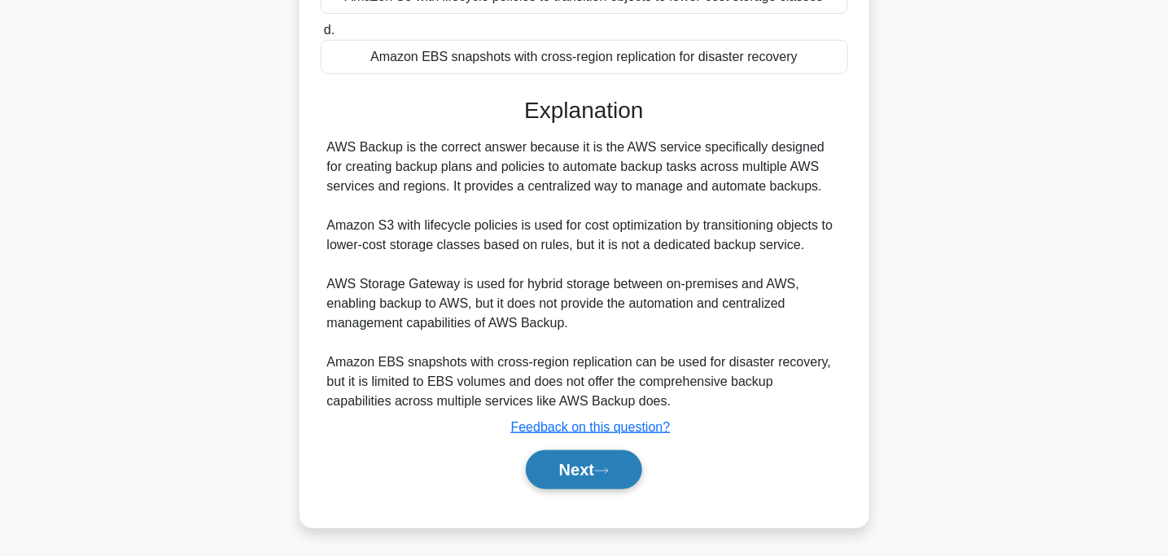
click at [600, 462] on button "Next" at bounding box center [584, 469] width 116 height 39
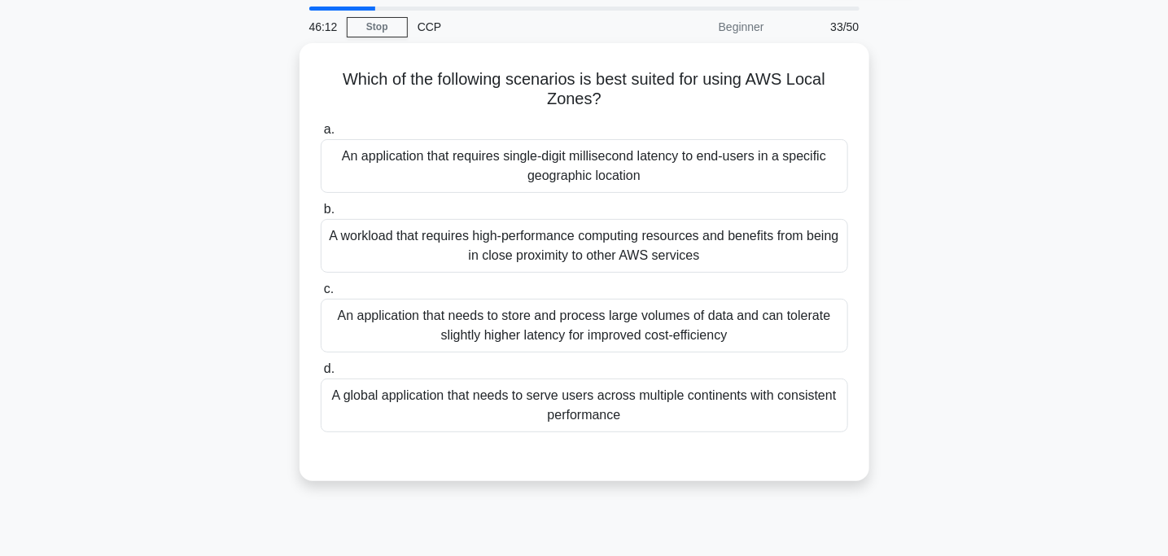
scroll to position [41, 0]
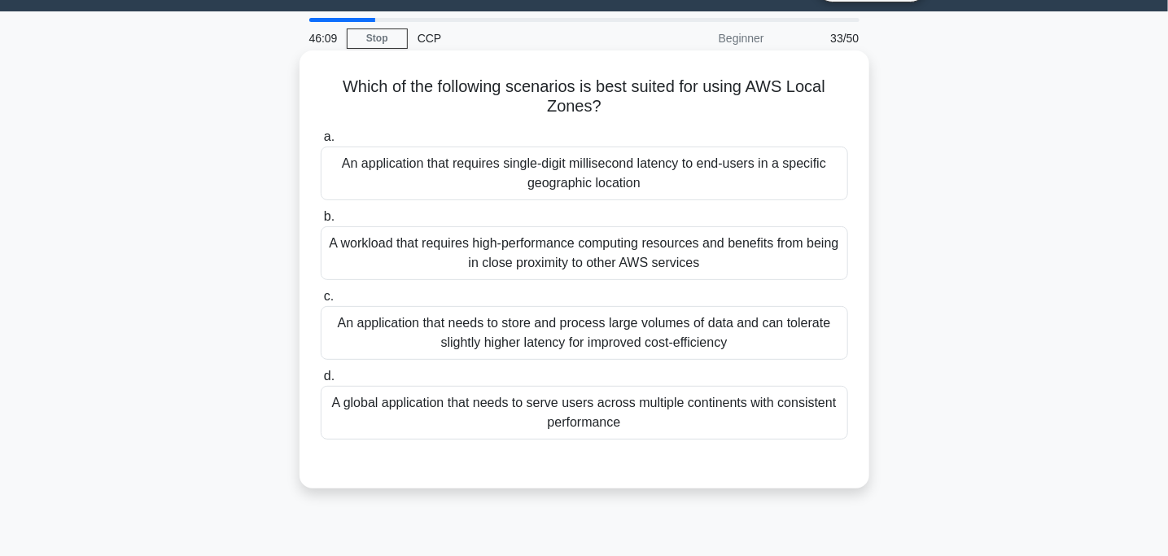
drag, startPoint x: 307, startPoint y: 81, endPoint x: 624, endPoint y: 137, distance: 321.5
click at [624, 137] on div "Which of the following scenarios is best suited for using AWS Local Zones? .spi…" at bounding box center [584, 269] width 557 height 425
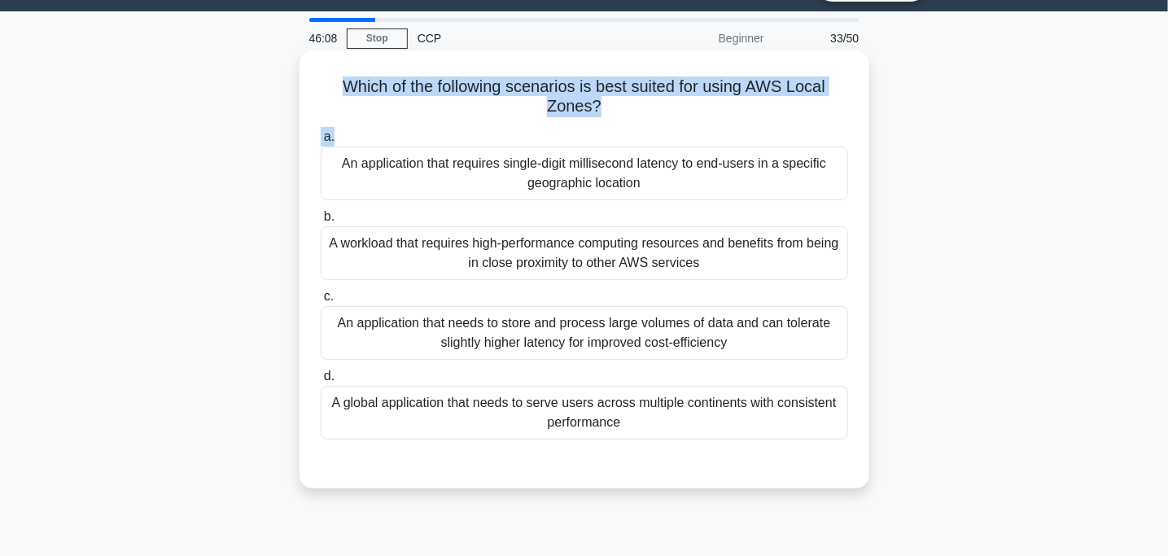
click at [624, 137] on label "a. An application that requires single-digit millisecond latency to end-users i…" at bounding box center [585, 163] width 528 height 73
click at [321, 137] on input "a. An application that requires single-digit millisecond latency to end-users i…" at bounding box center [321, 137] width 0 height 11
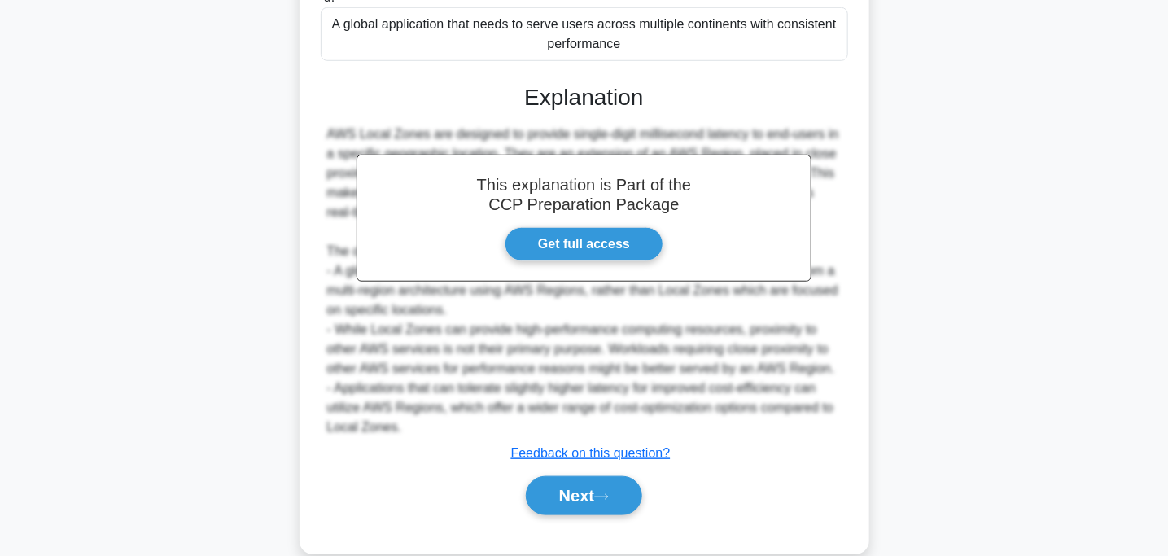
scroll to position [445, 0]
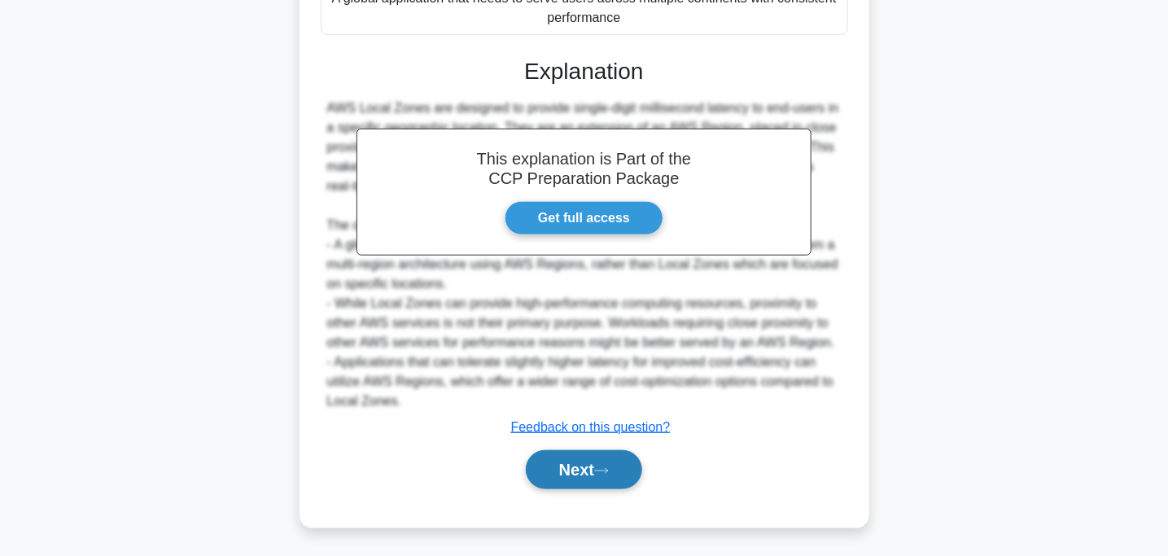
click at [579, 462] on button "Next" at bounding box center [584, 469] width 116 height 39
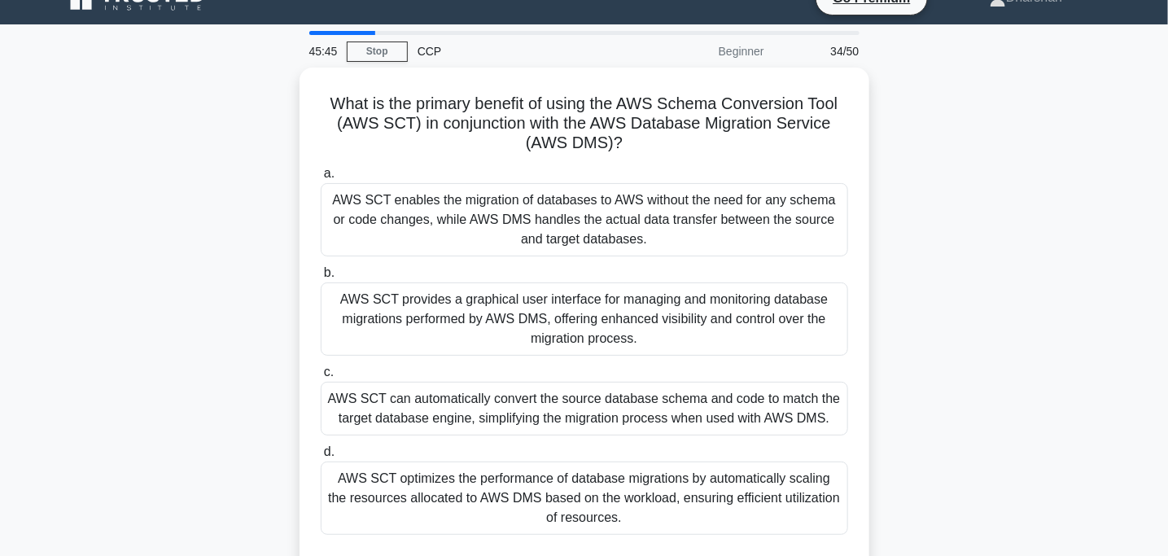
scroll to position [23, 0]
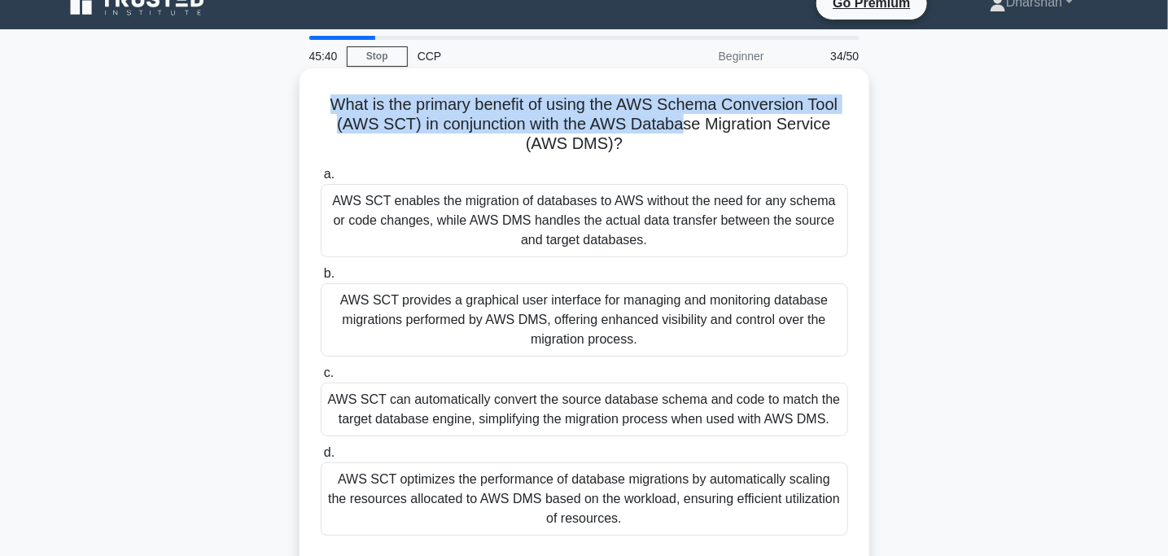
drag, startPoint x: 309, startPoint y: 89, endPoint x: 676, endPoint y: 131, distance: 368.8
click at [676, 131] on div "What is the primary benefit of using the AWS Schema Conversion Tool (AWS SCT) i…" at bounding box center [584, 326] width 557 height 503
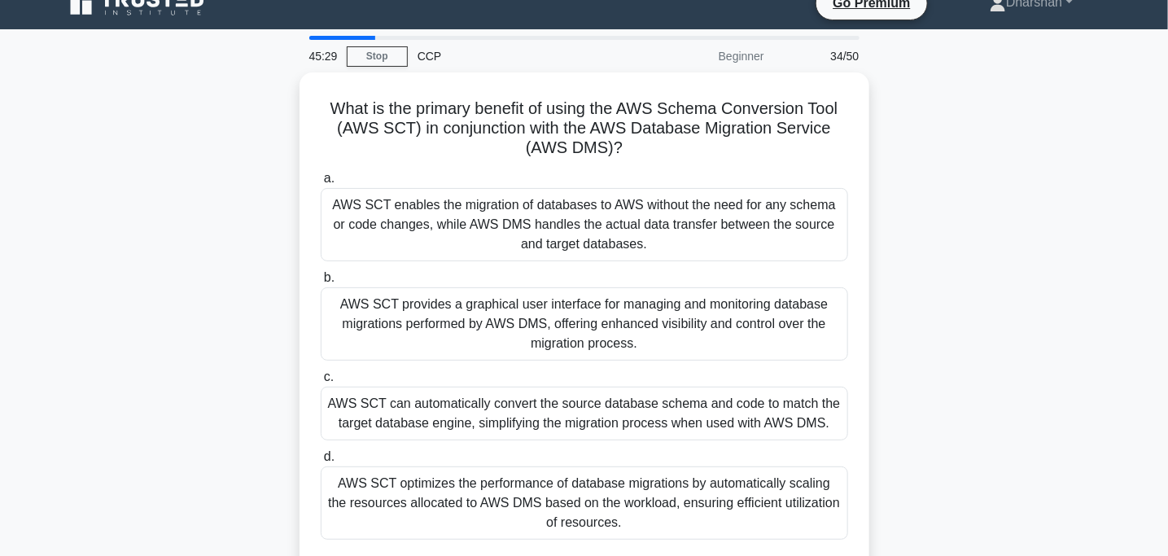
click at [913, 177] on div "What is the primary benefit of using the AWS Schema Conversion Tool (AWS SCT) i…" at bounding box center [584, 340] width 1075 height 536
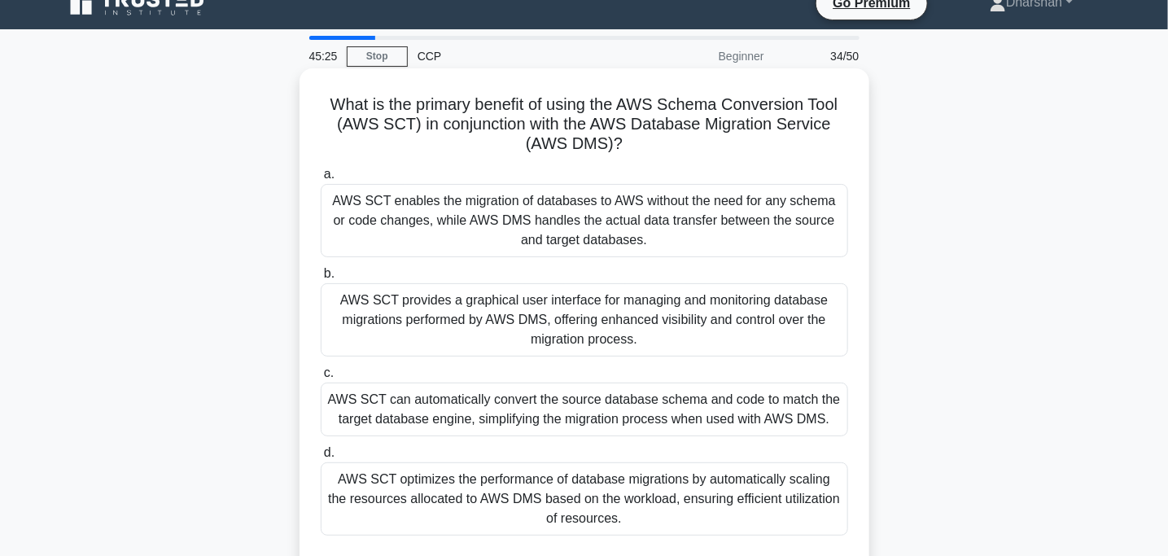
drag, startPoint x: 382, startPoint y: 121, endPoint x: 859, endPoint y: 134, distance: 477.2
click at [859, 134] on div "What is the primary benefit of using the AWS Schema Conversion Tool (AWS SCT) i…" at bounding box center [584, 326] width 557 height 503
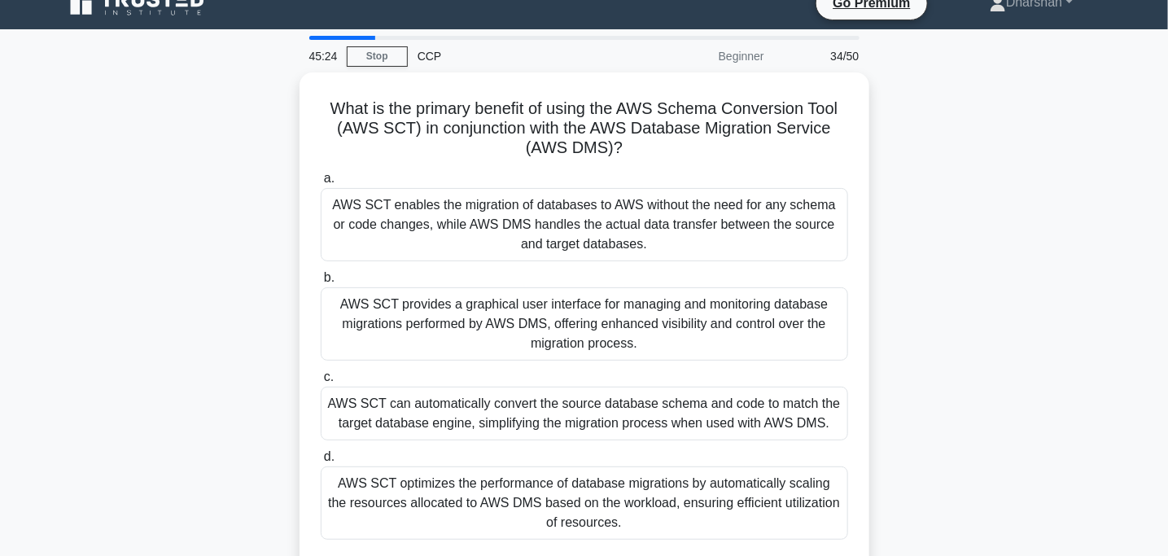
click at [900, 147] on div "What is the primary benefit of using the AWS Schema Conversion Tool (AWS SCT) i…" at bounding box center [584, 340] width 1075 height 536
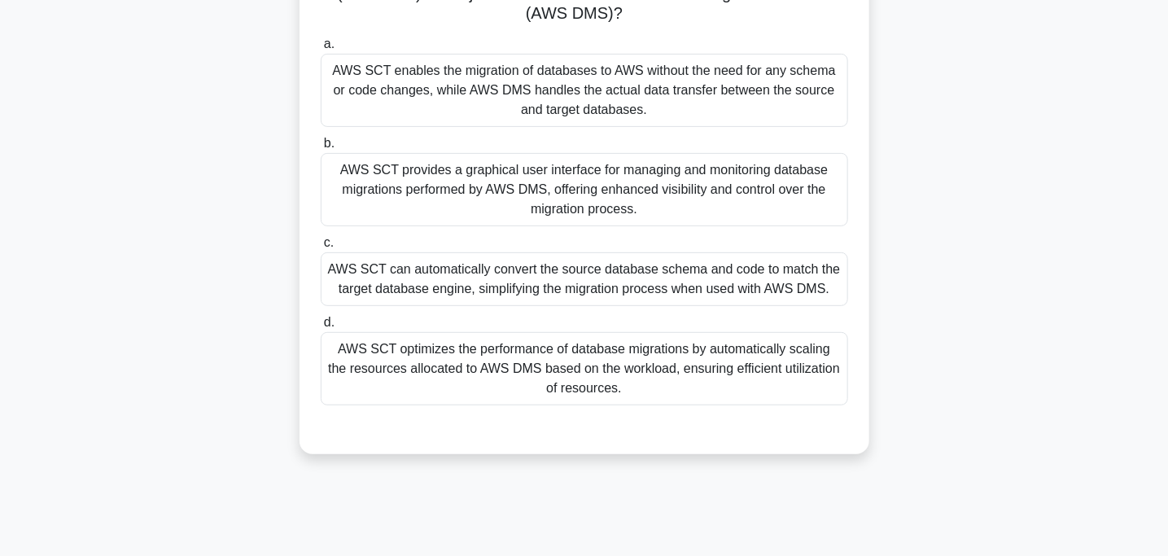
scroll to position [152, 0]
click at [416, 277] on div "AWS SCT can automatically convert the source database schema and code to match …" at bounding box center [585, 280] width 528 height 54
click at [321, 249] on input "c. AWS SCT can automatically convert the source database schema and code to mat…" at bounding box center [321, 244] width 0 height 11
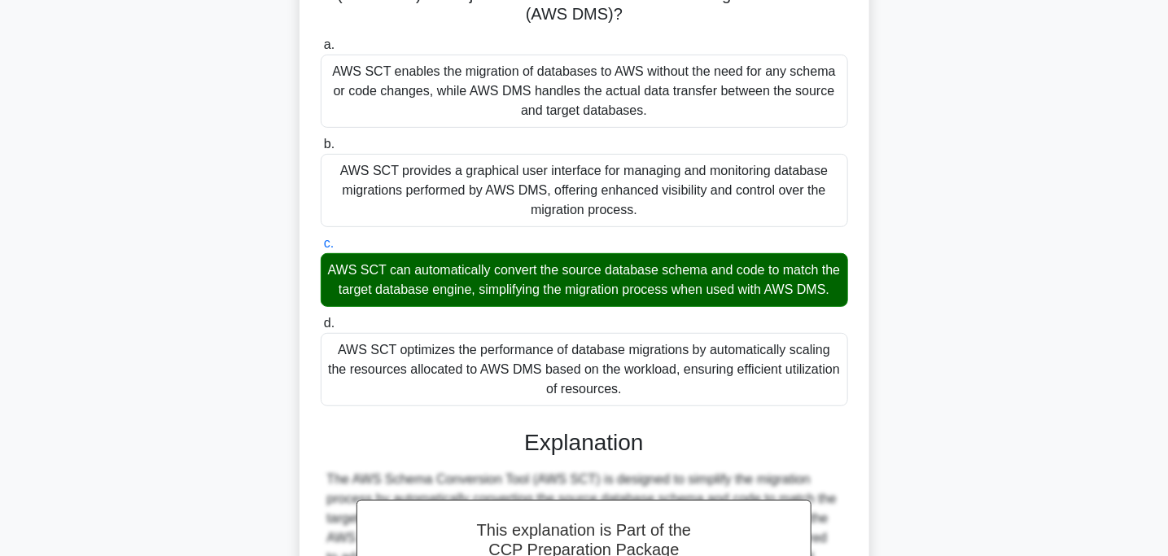
scroll to position [426, 0]
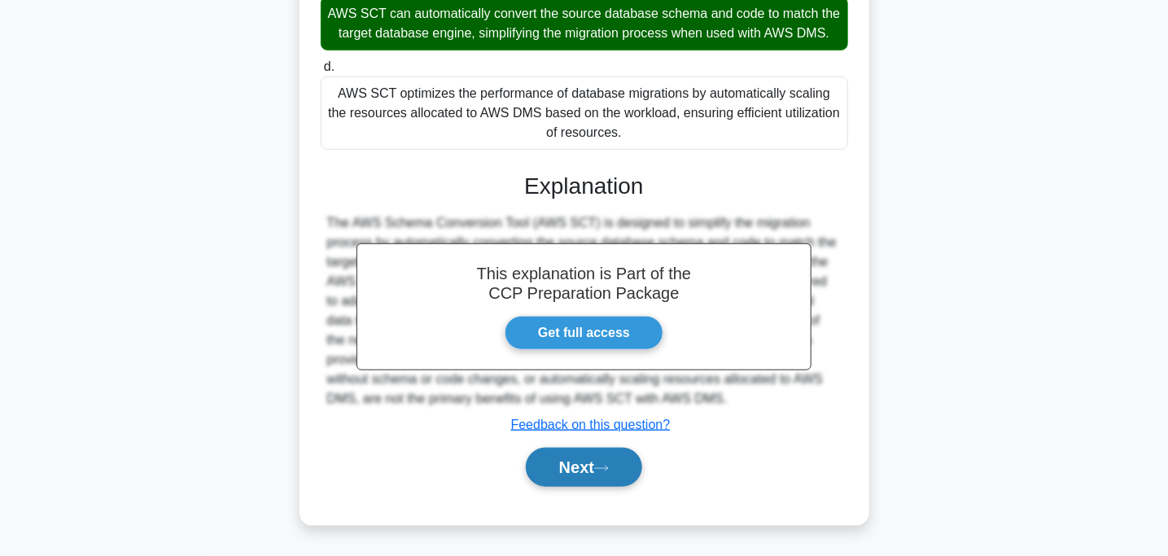
click at [560, 471] on button "Next" at bounding box center [584, 467] width 116 height 39
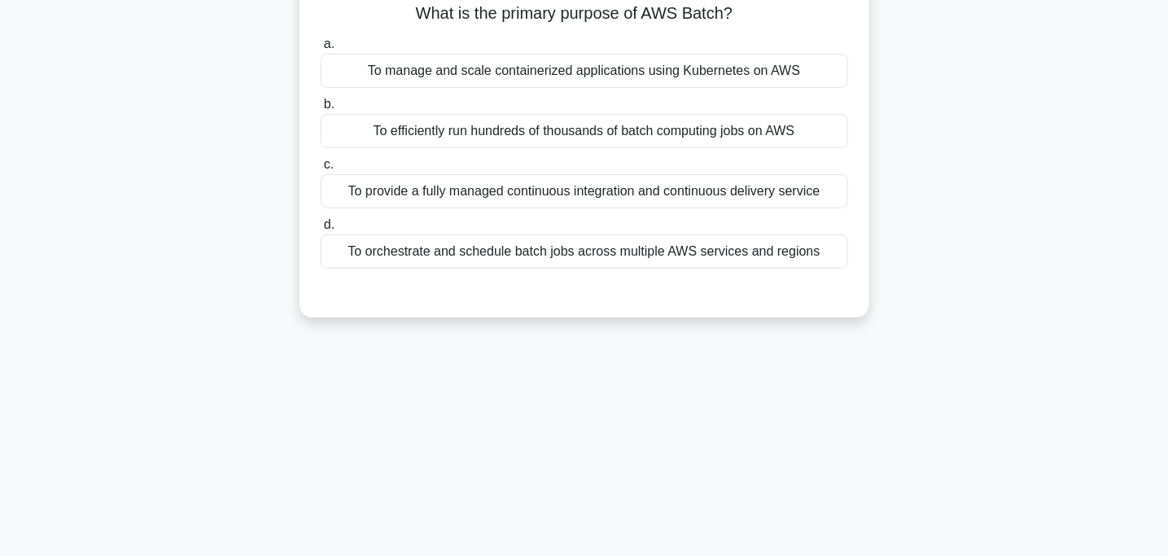
scroll to position [0, 0]
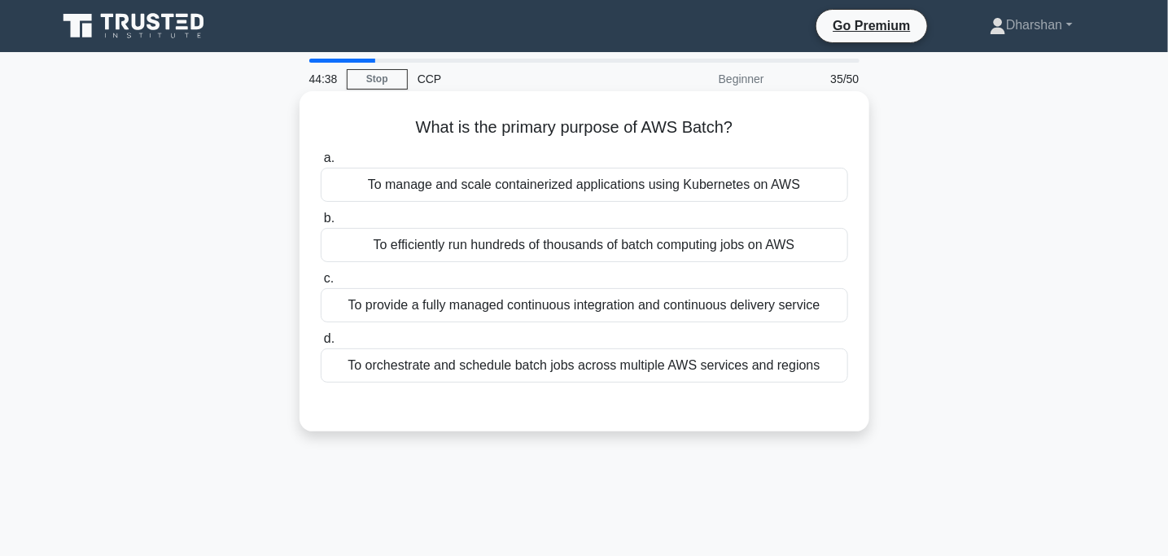
click at [512, 370] on div "To orchestrate and schedule batch jobs across multiple AWS services and regions" at bounding box center [585, 365] width 528 height 34
click at [321, 344] on input "d. To orchestrate and schedule batch jobs across multiple AWS services and regi…" at bounding box center [321, 339] width 0 height 11
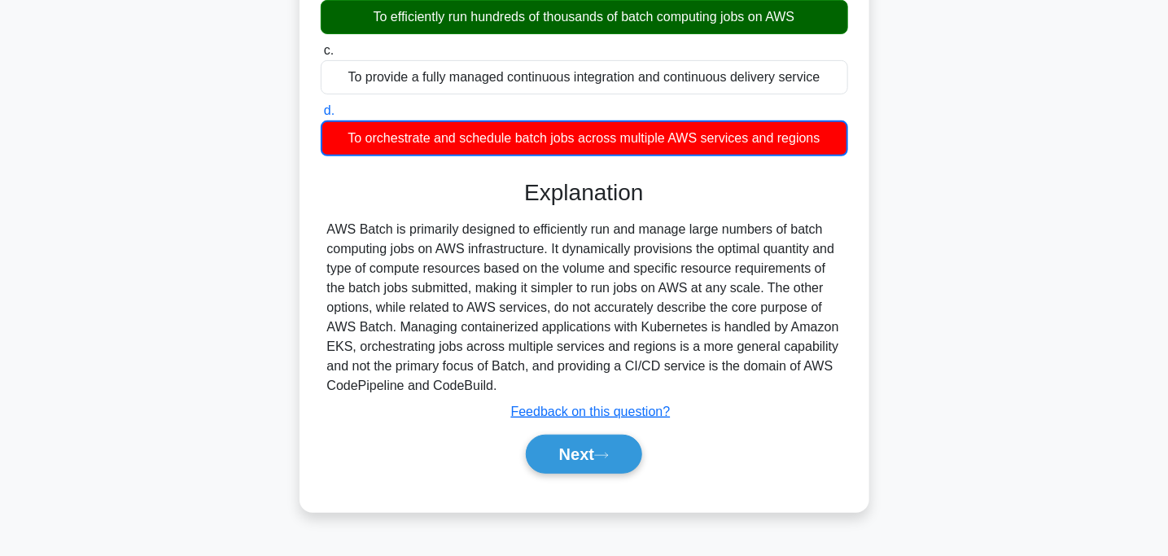
scroll to position [232, 0]
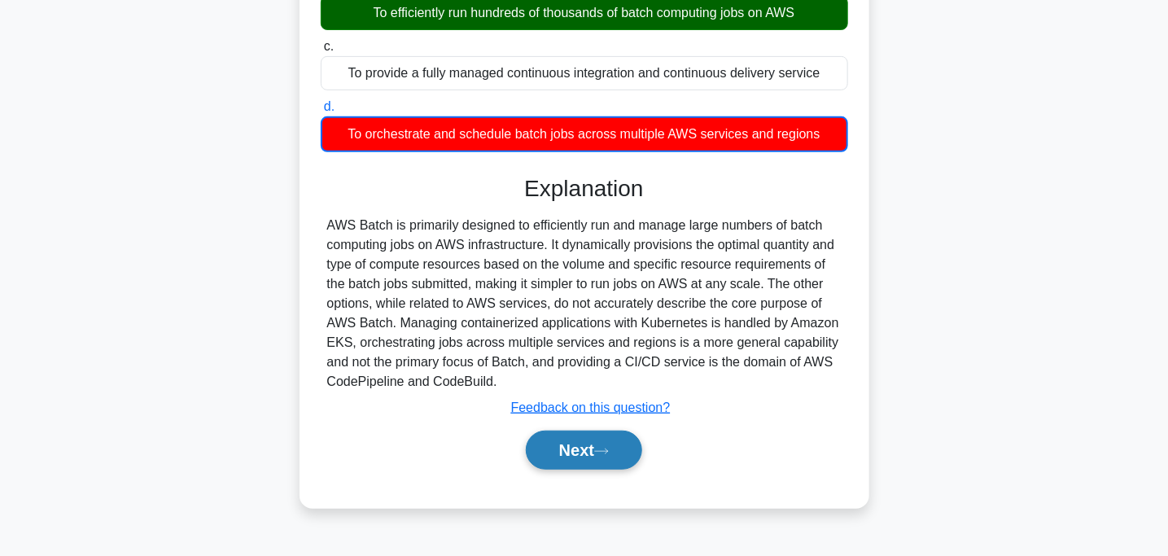
click at [553, 437] on button "Next" at bounding box center [584, 450] width 116 height 39
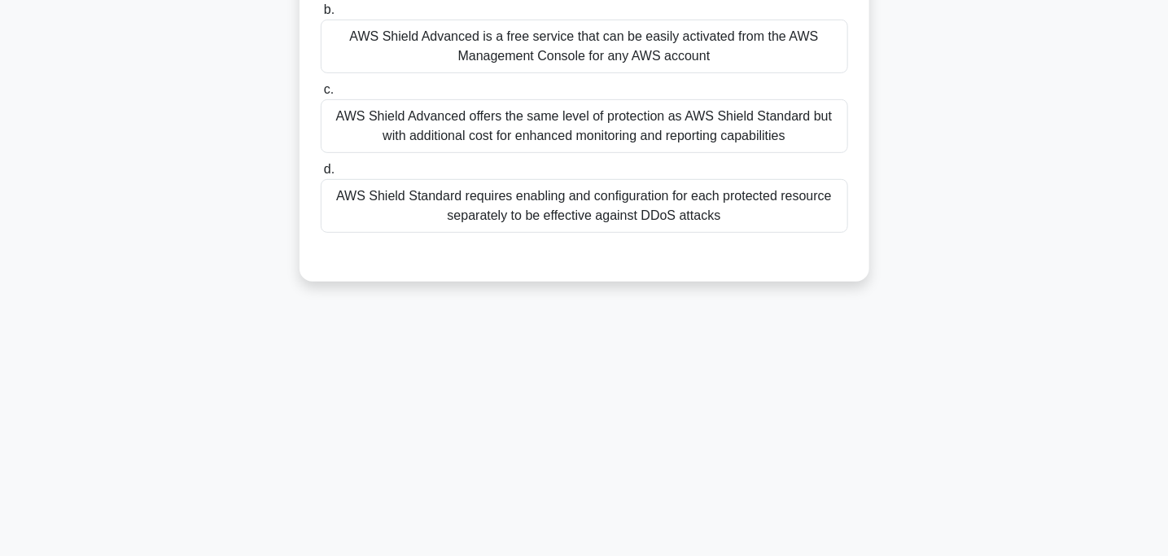
scroll to position [0, 0]
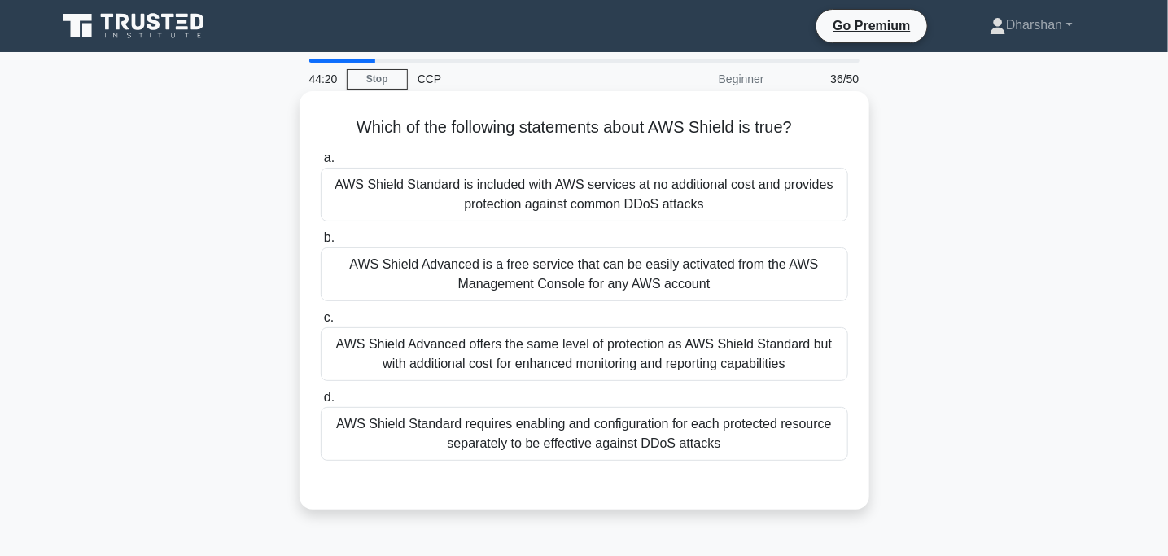
drag, startPoint x: 340, startPoint y: 127, endPoint x: 824, endPoint y: 107, distance: 484.0
click at [824, 107] on div "Which of the following statements about AWS Shield is true? .spinner_0XTQ{trans…" at bounding box center [584, 300] width 557 height 405
click at [427, 195] on div "AWS Shield Standard is included with AWS services at no additional cost and pro…" at bounding box center [585, 195] width 528 height 54
click at [321, 164] on input "a. AWS Shield Standard is included with AWS services at no additional cost and …" at bounding box center [321, 158] width 0 height 11
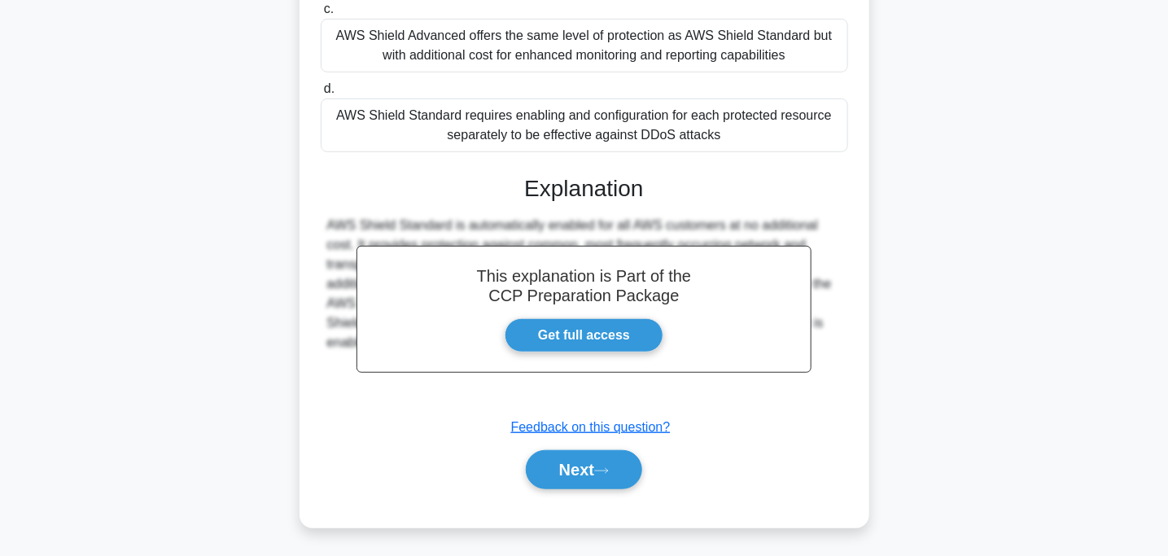
scroll to position [323, 0]
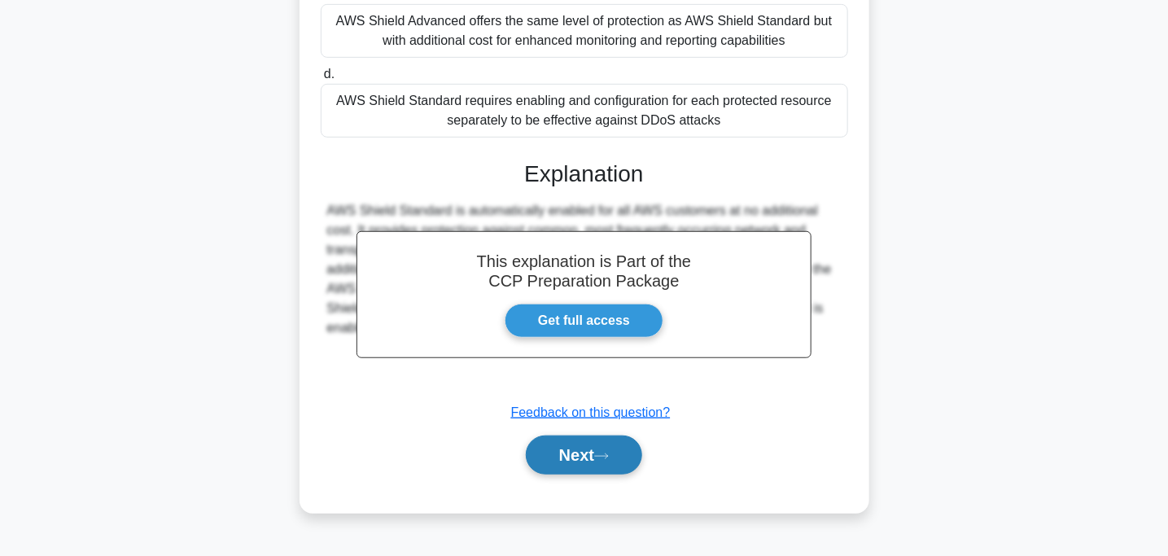
click at [591, 449] on button "Next" at bounding box center [584, 455] width 116 height 39
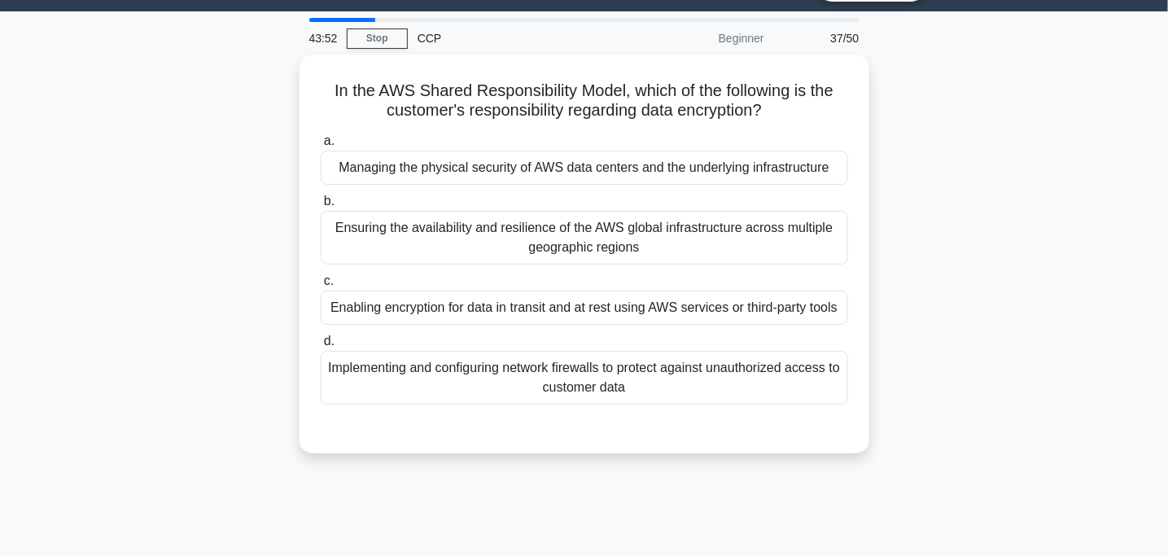
scroll to position [36, 0]
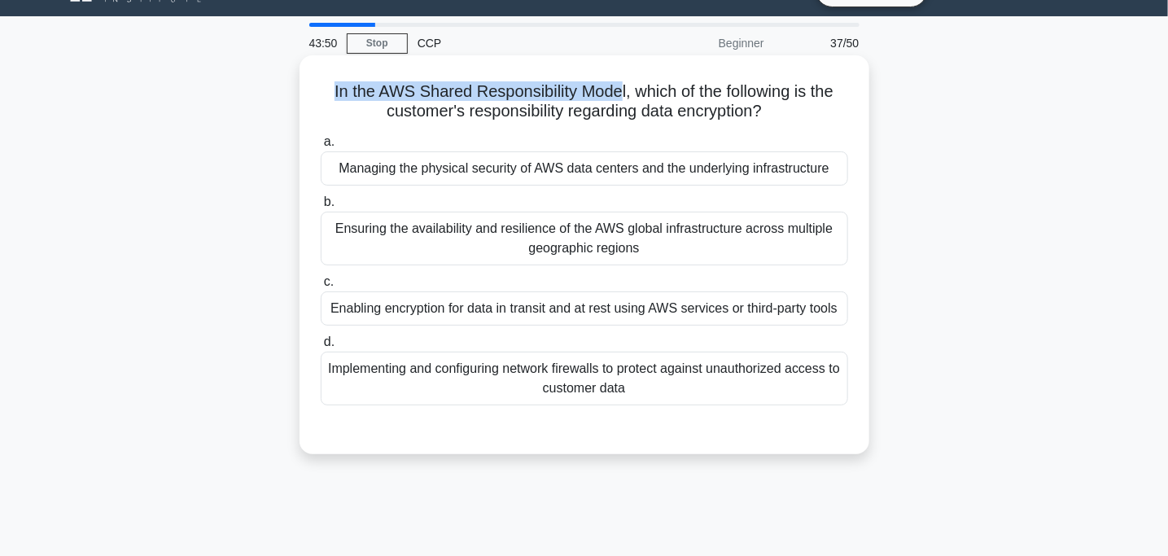
drag, startPoint x: 286, startPoint y: 95, endPoint x: 617, endPoint y: 100, distance: 331.4
click at [617, 100] on div "In the AWS Shared Responsibility Model, which of the following is the customer'…" at bounding box center [584, 268] width 1075 height 418
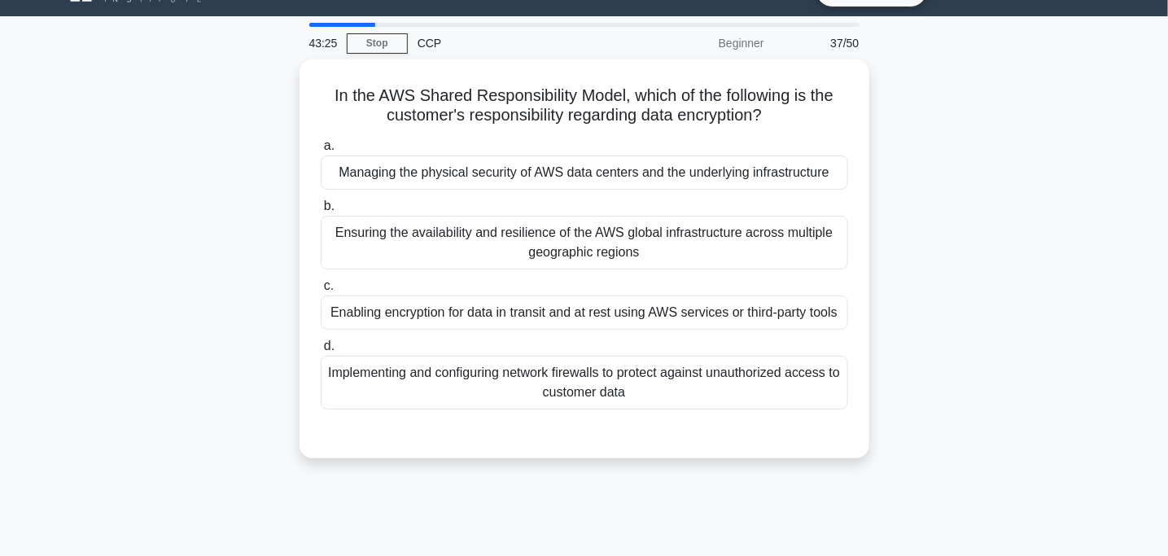
click at [281, 24] on div "43:25 Stop CCP Beginner 37/50 In the AWS Shared Responsibility Model, which of …" at bounding box center [584, 430] width 1075 height 814
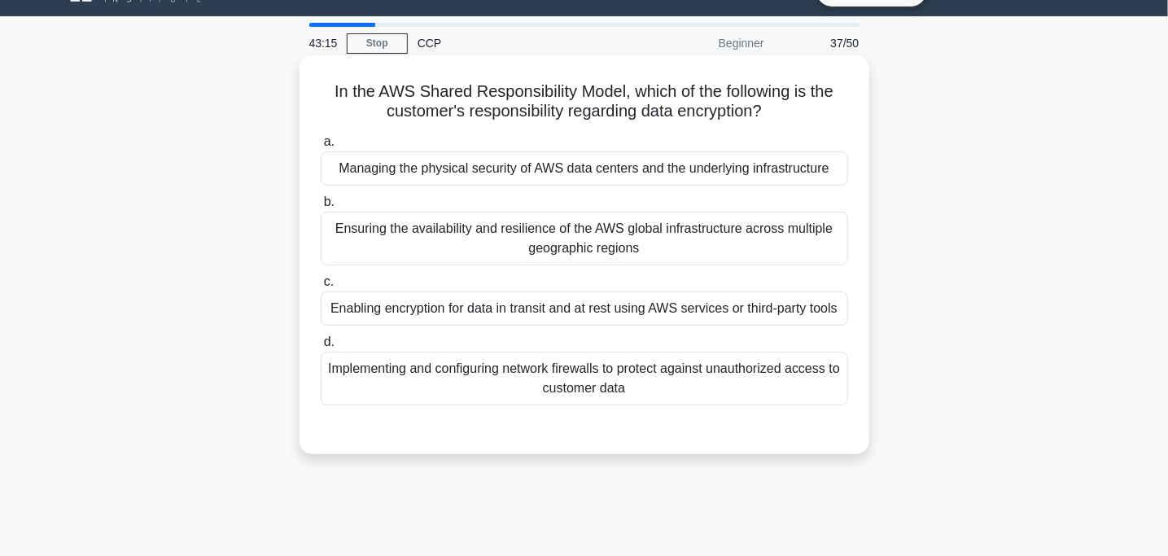
scroll to position [77, 0]
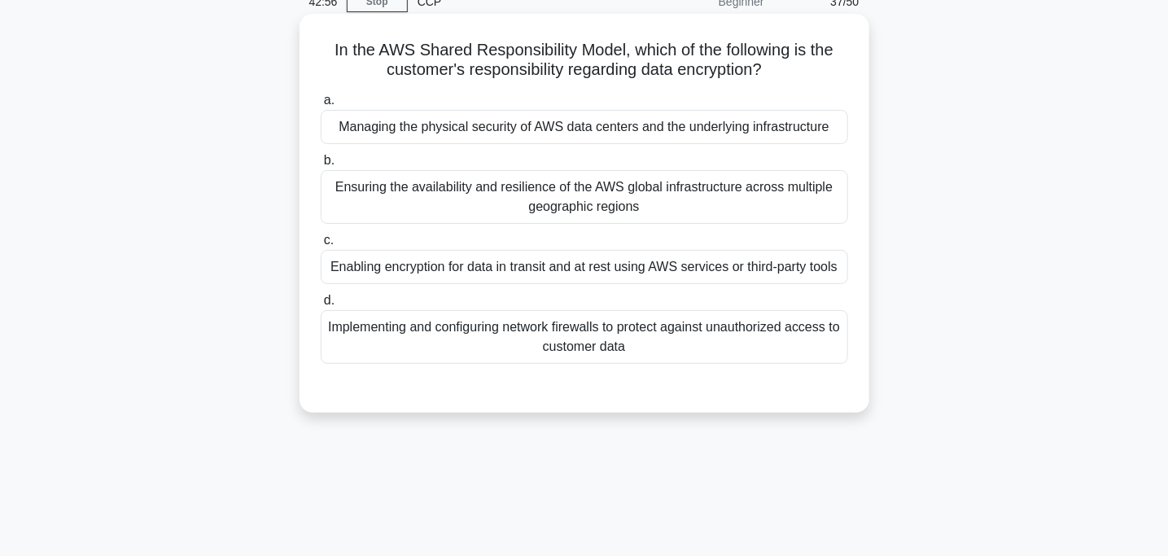
click at [471, 263] on div "Enabling encryption for data in transit and at rest using AWS services or third…" at bounding box center [585, 267] width 528 height 34
click at [321, 246] on input "c. Enabling encryption for data in transit and at rest using AWS services or th…" at bounding box center [321, 240] width 0 height 11
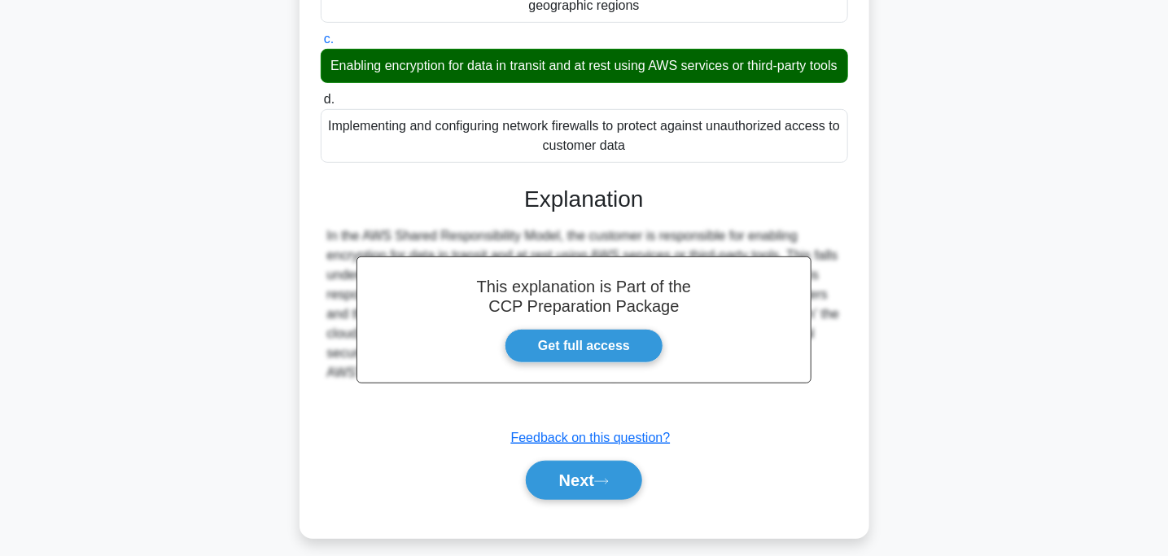
scroll to position [323, 0]
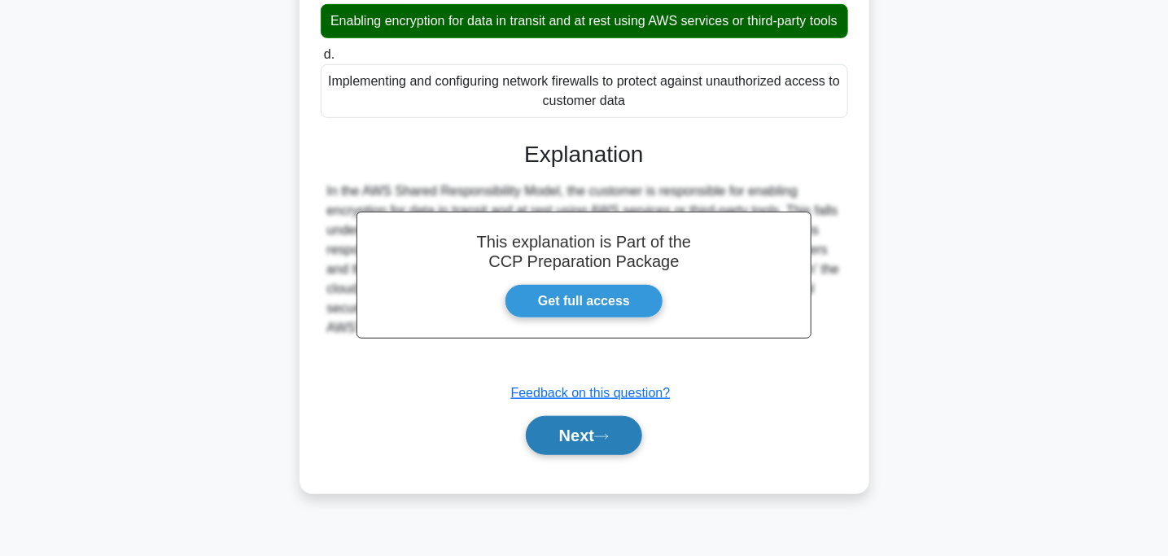
click at [554, 443] on button "Next" at bounding box center [584, 435] width 116 height 39
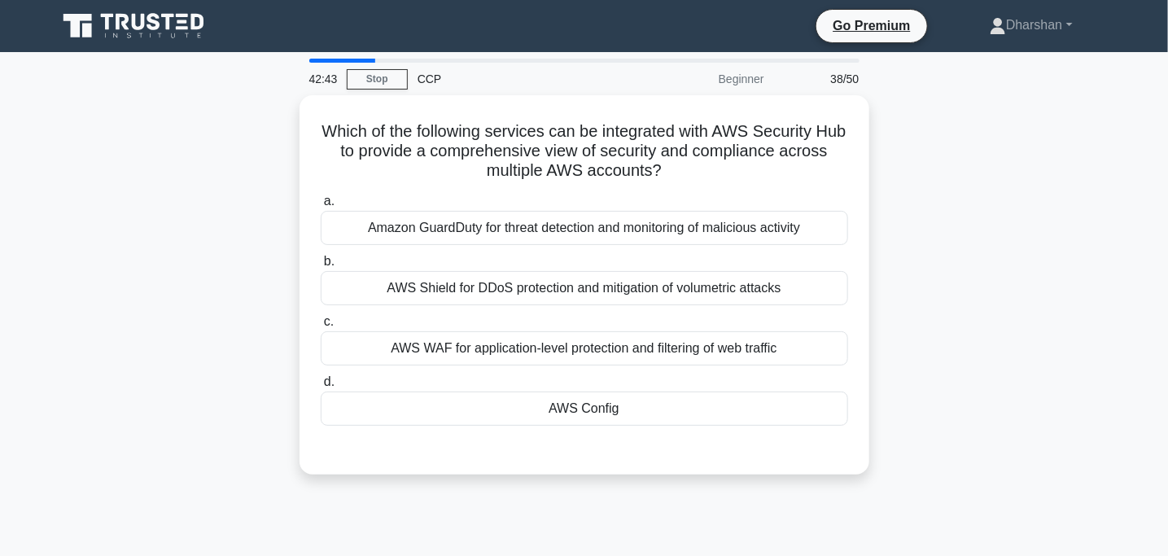
scroll to position [0, 0]
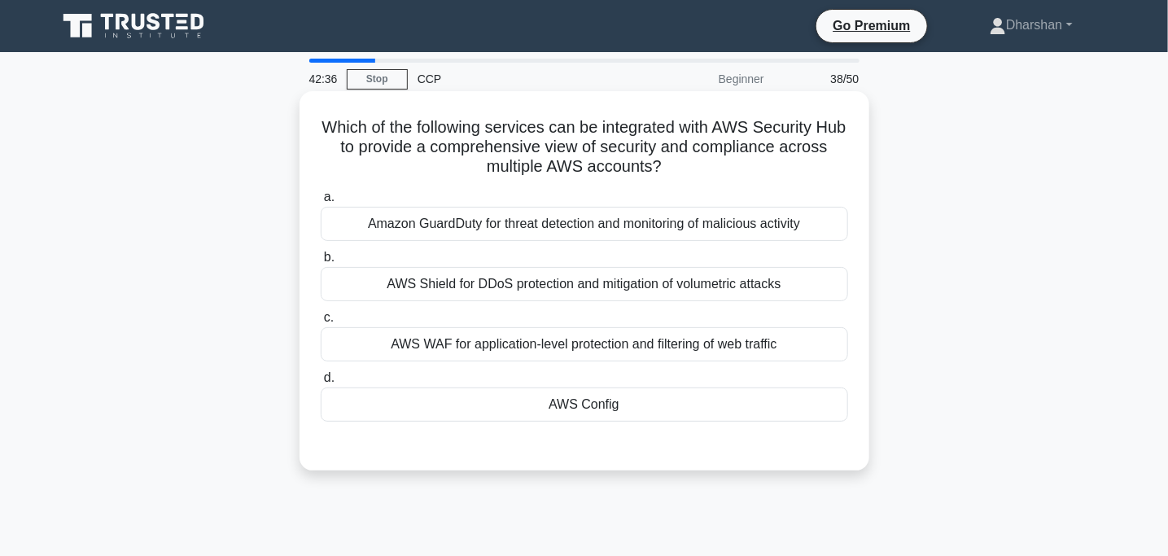
drag, startPoint x: 331, startPoint y: 125, endPoint x: 764, endPoint y: 162, distance: 434.7
click at [764, 162] on h5 "Which of the following services can be integrated with AWS Security Hub to prov…" at bounding box center [584, 147] width 531 height 60
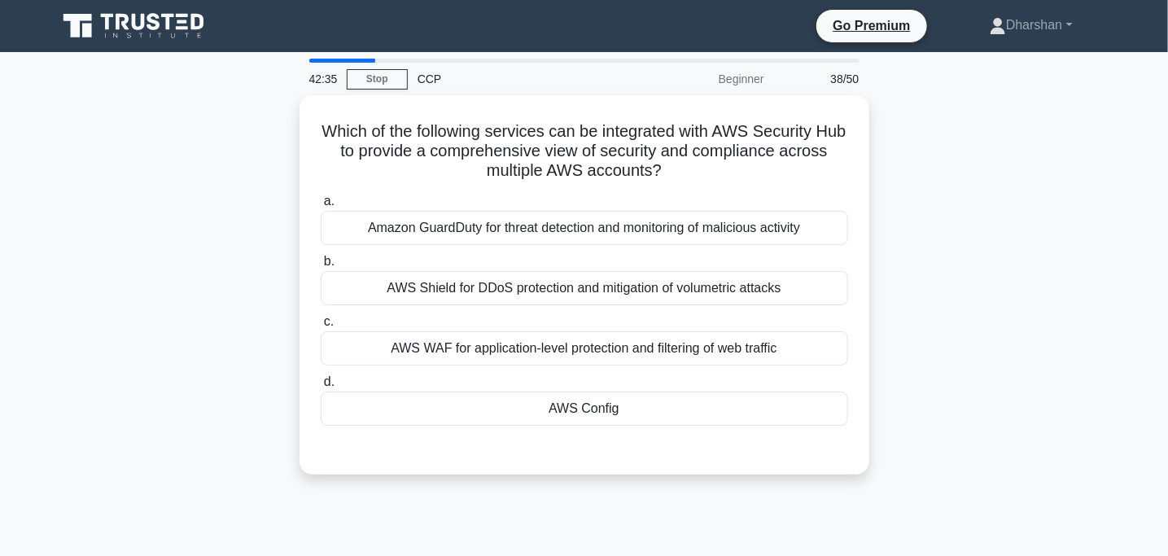
click at [41, 144] on main "42:35 Stop CCP Beginner 38/50 Which of the following services can be integrated…" at bounding box center [584, 465] width 1168 height 827
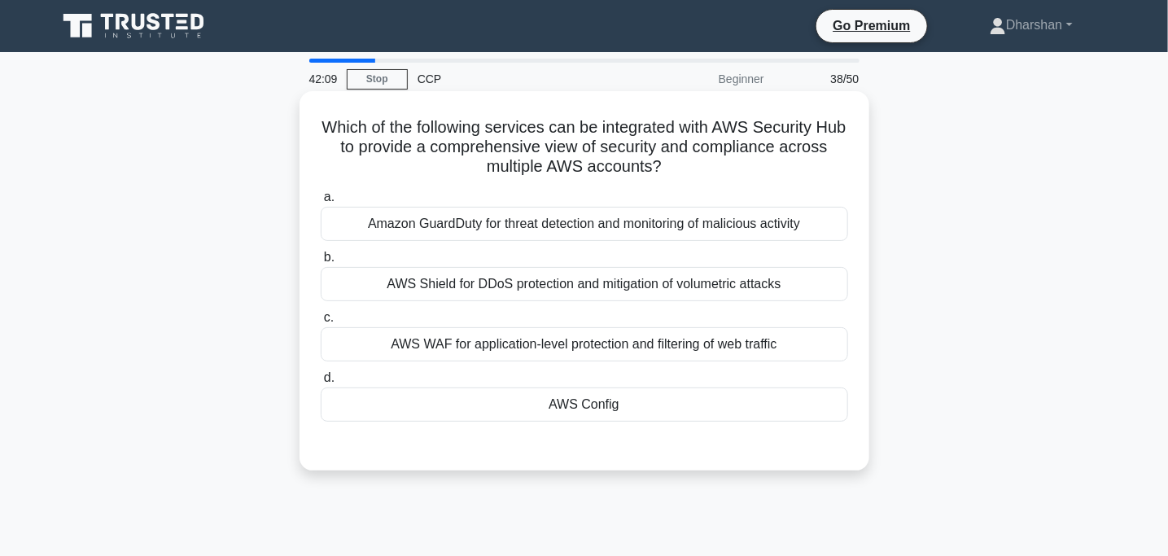
click at [519, 407] on div "AWS Config" at bounding box center [585, 405] width 528 height 34
click at [321, 383] on input "d. AWS Config" at bounding box center [321, 378] width 0 height 11
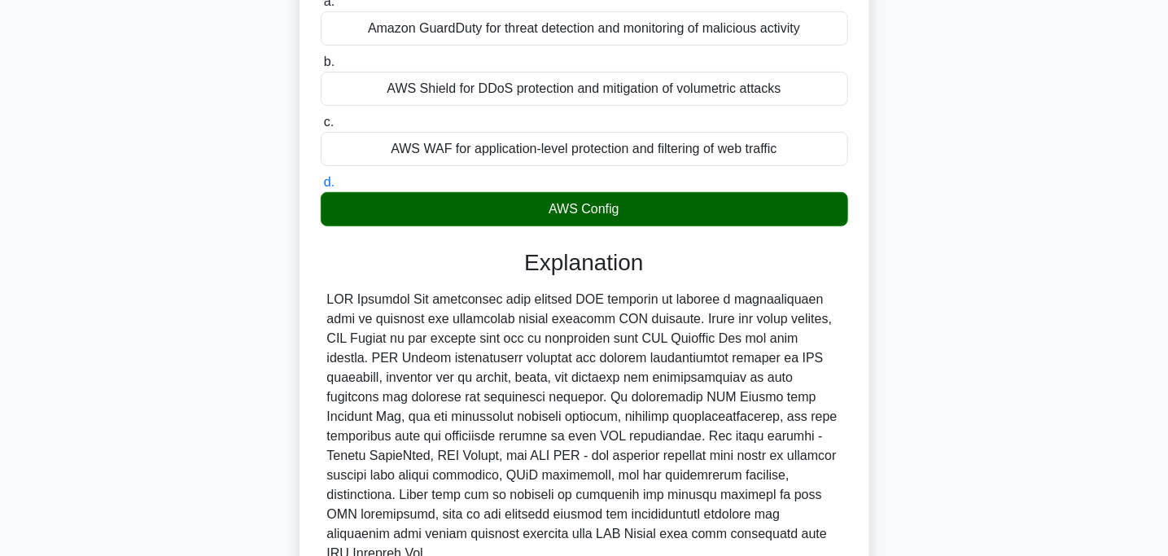
scroll to position [198, 0]
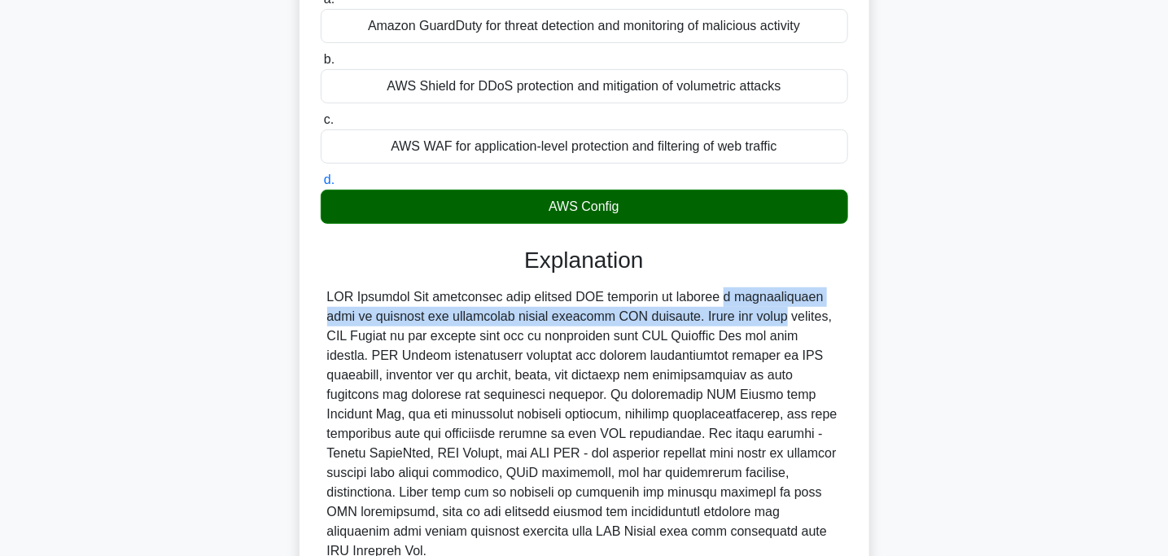
drag, startPoint x: 616, startPoint y: 296, endPoint x: 655, endPoint y: 315, distance: 43.0
click at [655, 315] on div at bounding box center [584, 424] width 515 height 274
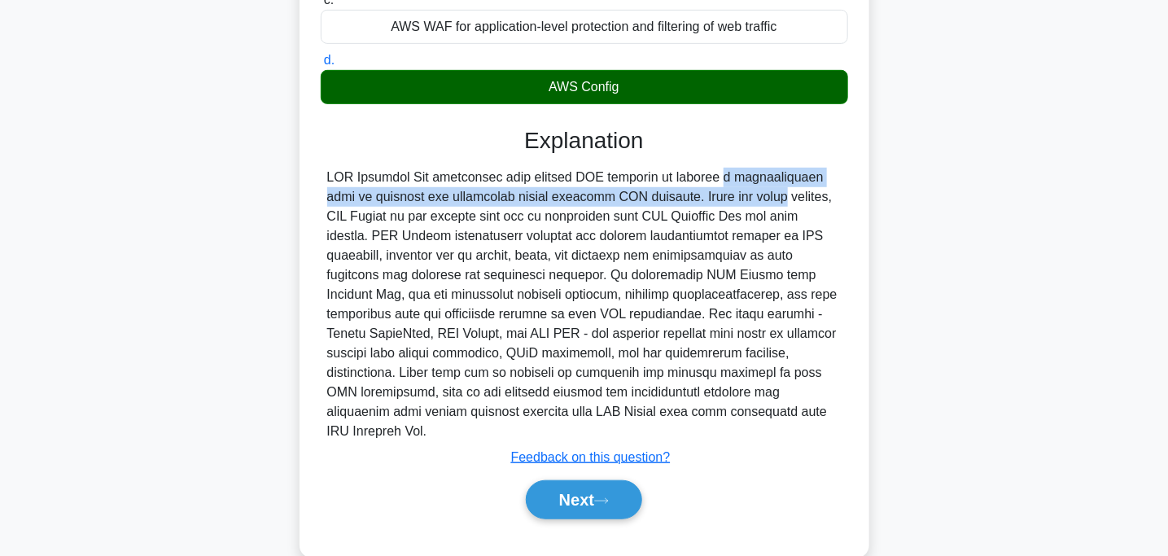
scroll to position [328, 0]
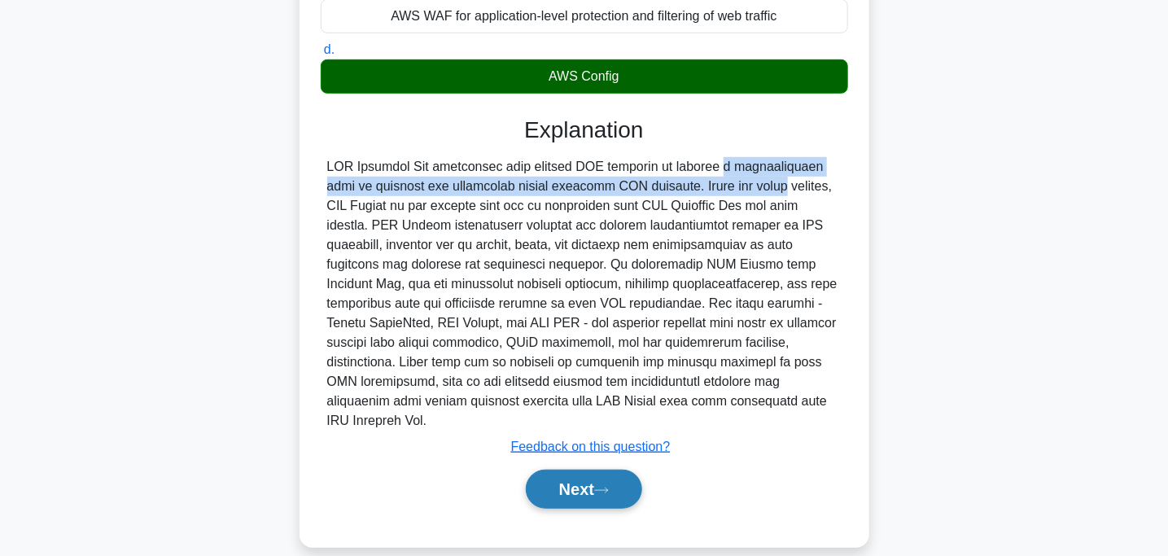
click at [566, 470] on button "Next" at bounding box center [584, 489] width 116 height 39
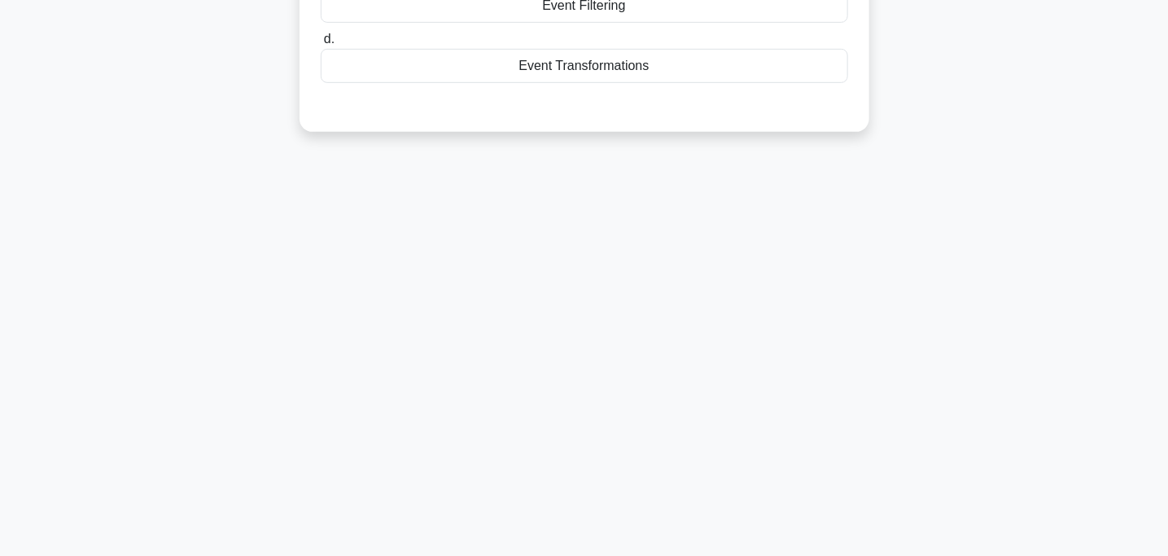
scroll to position [0, 0]
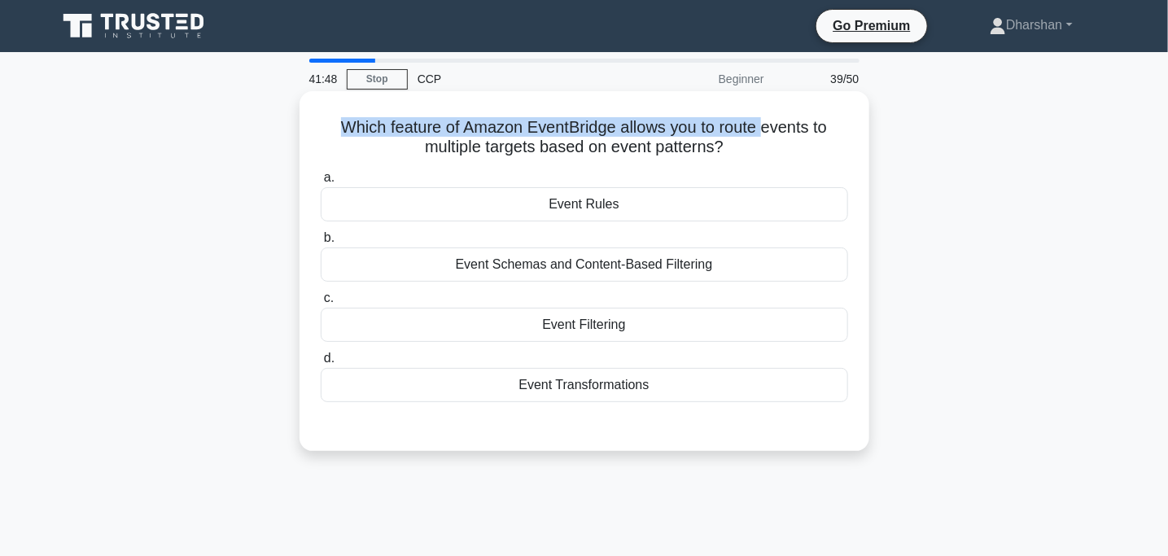
drag, startPoint x: 322, startPoint y: 126, endPoint x: 765, endPoint y: 138, distance: 443.0
click at [765, 138] on h5 "Which feature of Amazon EventBridge allows you to route events to multiple targ…" at bounding box center [584, 137] width 531 height 41
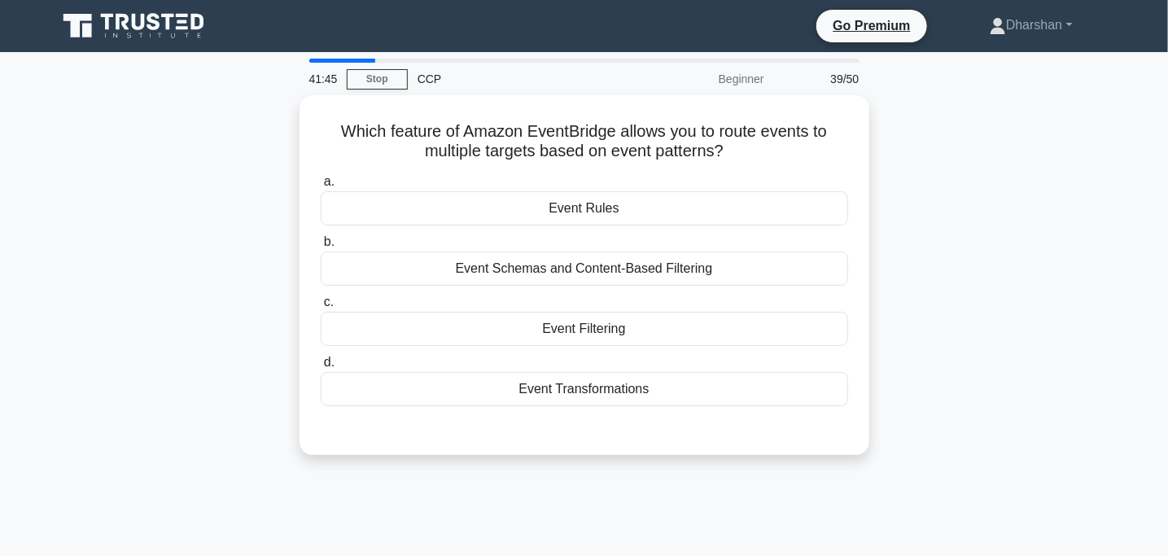
click at [950, 186] on div "Which feature of Amazon EventBridge allows you to route events to multiple targ…" at bounding box center [584, 284] width 1075 height 379
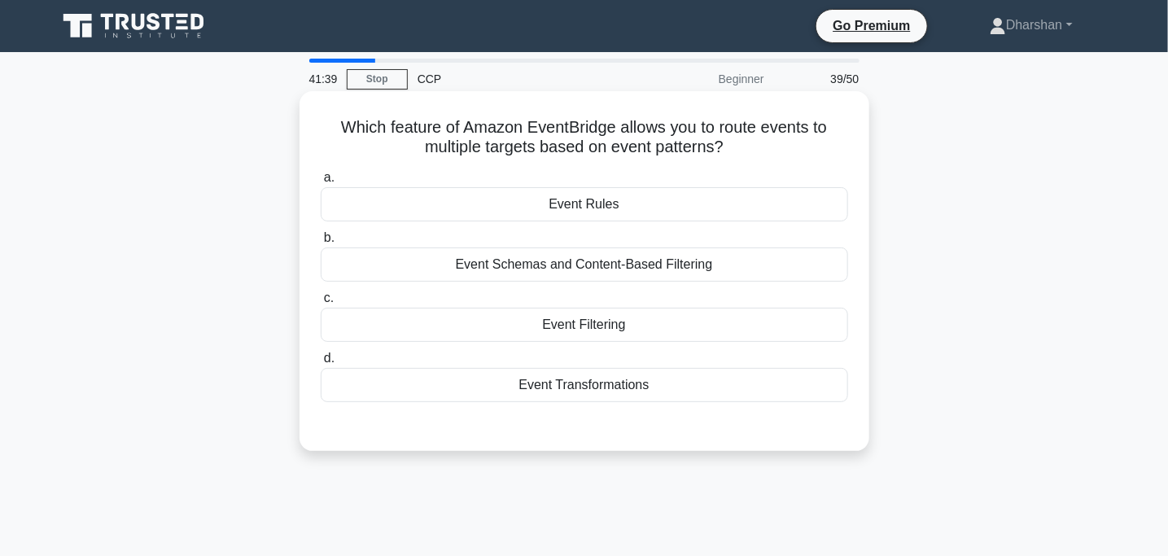
click at [599, 204] on div "Event Rules" at bounding box center [585, 204] width 528 height 34
click at [321, 183] on input "a. Event Rules" at bounding box center [321, 178] width 0 height 11
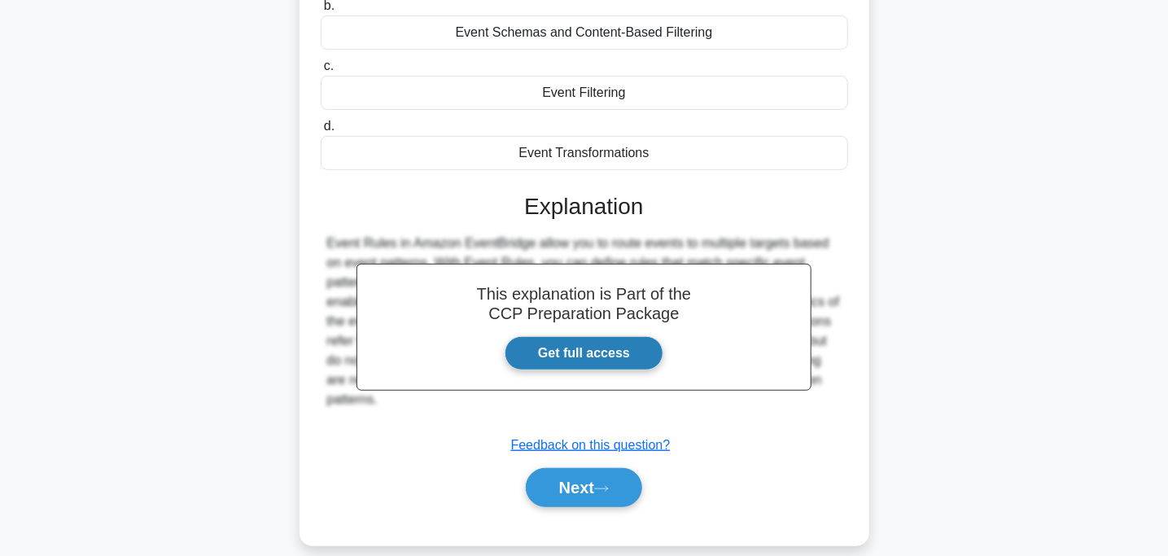
scroll to position [233, 0]
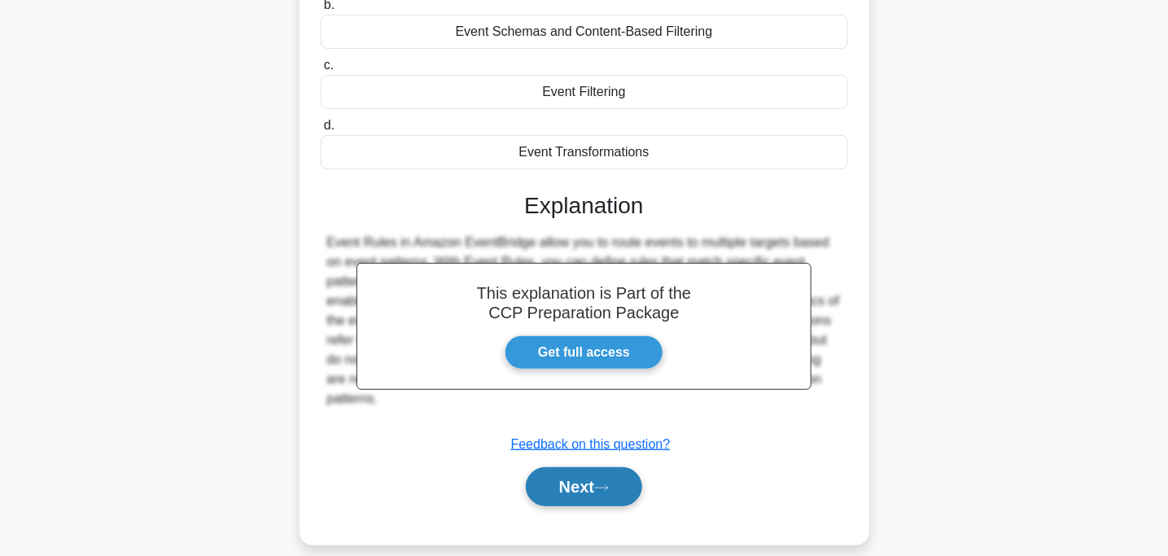
click at [589, 494] on button "Next" at bounding box center [584, 486] width 116 height 39
click at [610, 467] on button "Next" at bounding box center [584, 486] width 116 height 39
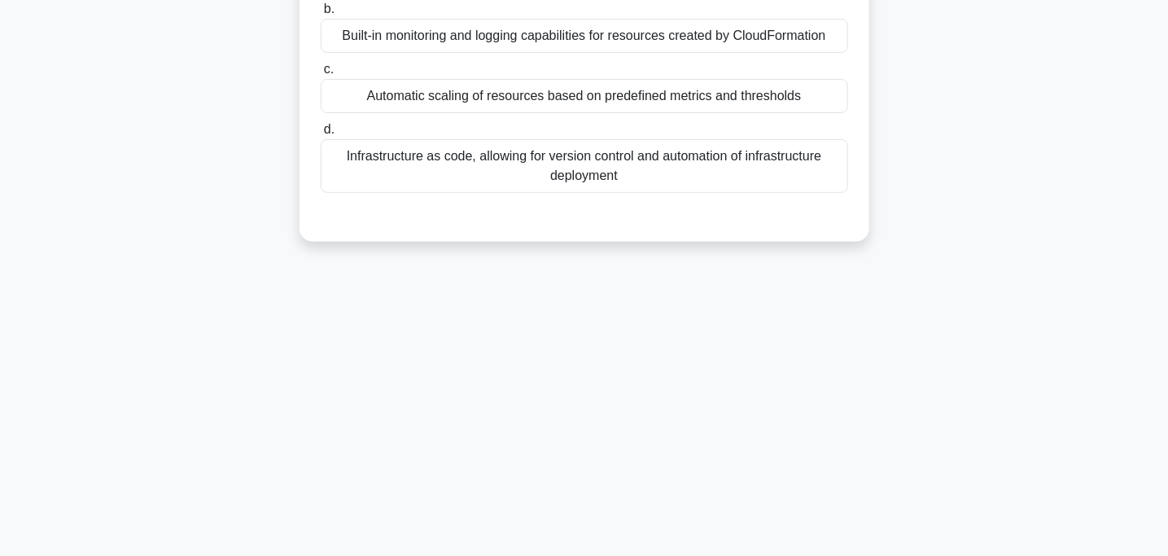
scroll to position [0, 0]
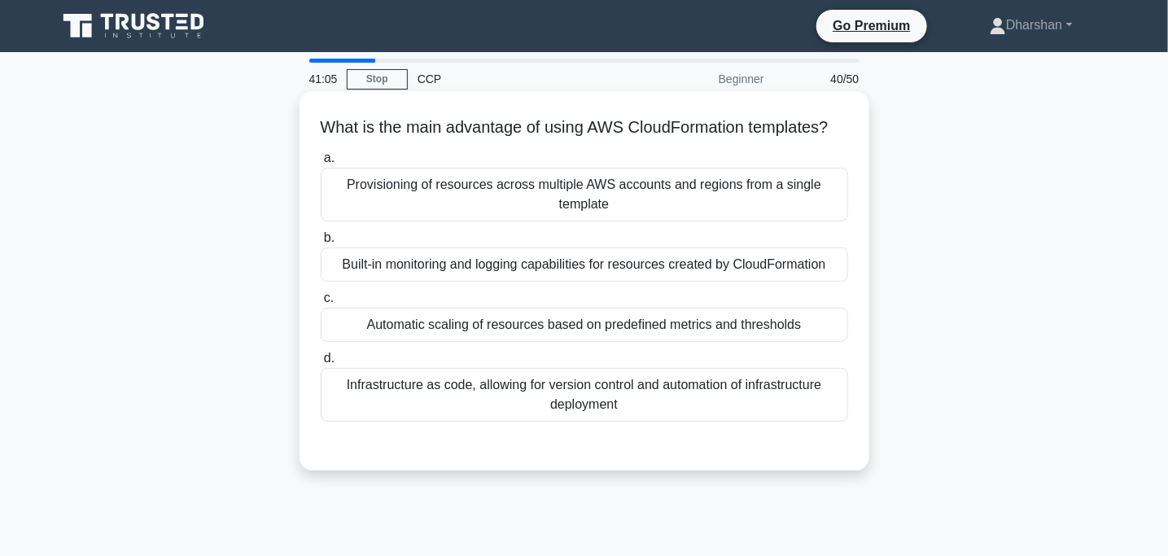
drag, startPoint x: 310, startPoint y: 142, endPoint x: 827, endPoint y: 112, distance: 517.8
click at [827, 112] on div "What is the main advantage of using AWS CloudFormation templates? .spinner_0XTQ…" at bounding box center [584, 281] width 557 height 366
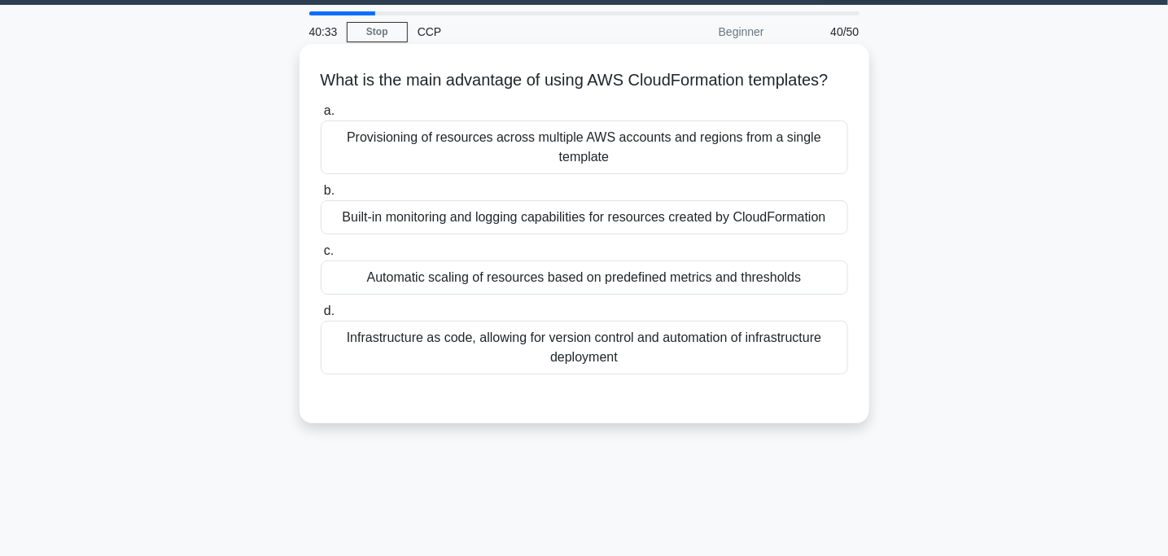
scroll to position [47, 0]
click at [620, 234] on div "Built-in monitoring and logging capabilities for resources created by CloudForm…" at bounding box center [585, 217] width 528 height 34
click at [321, 196] on input "b. Built-in monitoring and logging capabilities for resources created by CloudF…" at bounding box center [321, 191] width 0 height 11
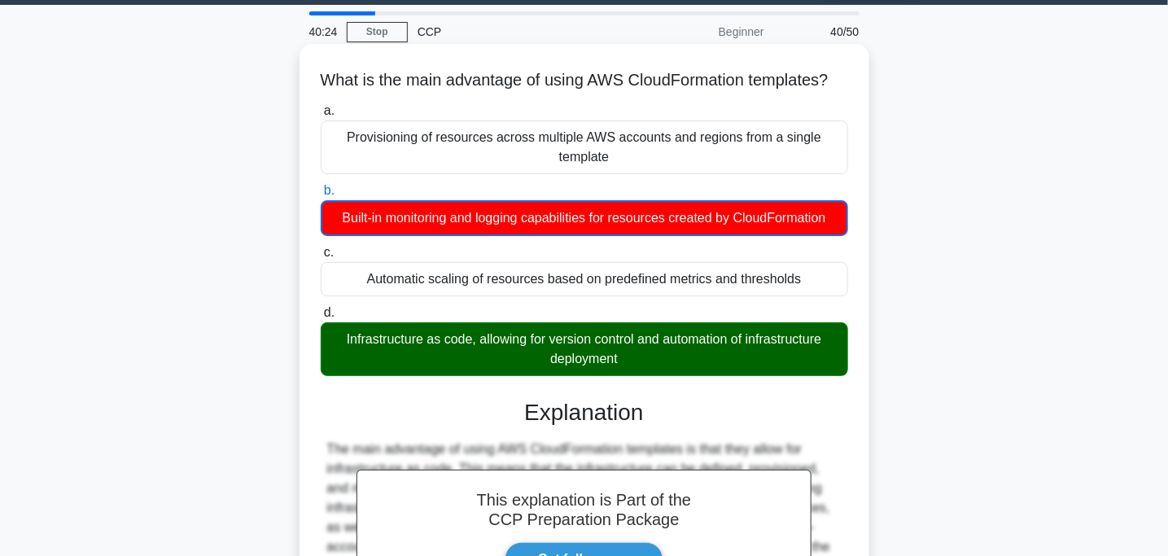
click at [558, 350] on div "Infrastructure as code, allowing for version control and automation of infrastr…" at bounding box center [585, 349] width 528 height 54
click at [321, 318] on input "d. Infrastructure as code, allowing for version control and automation of infra…" at bounding box center [321, 313] width 0 height 11
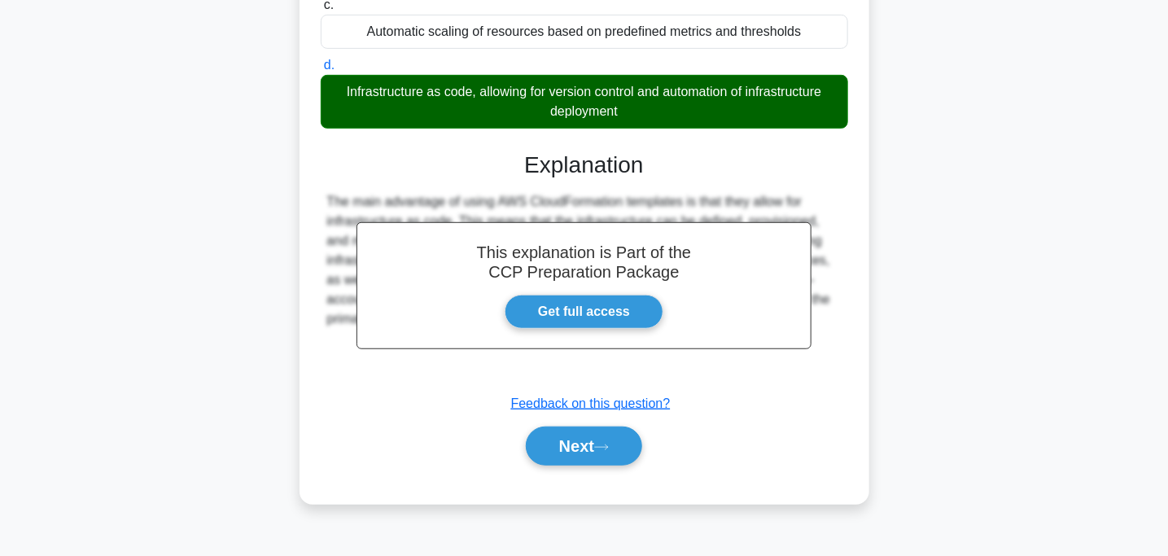
scroll to position [323, 0]
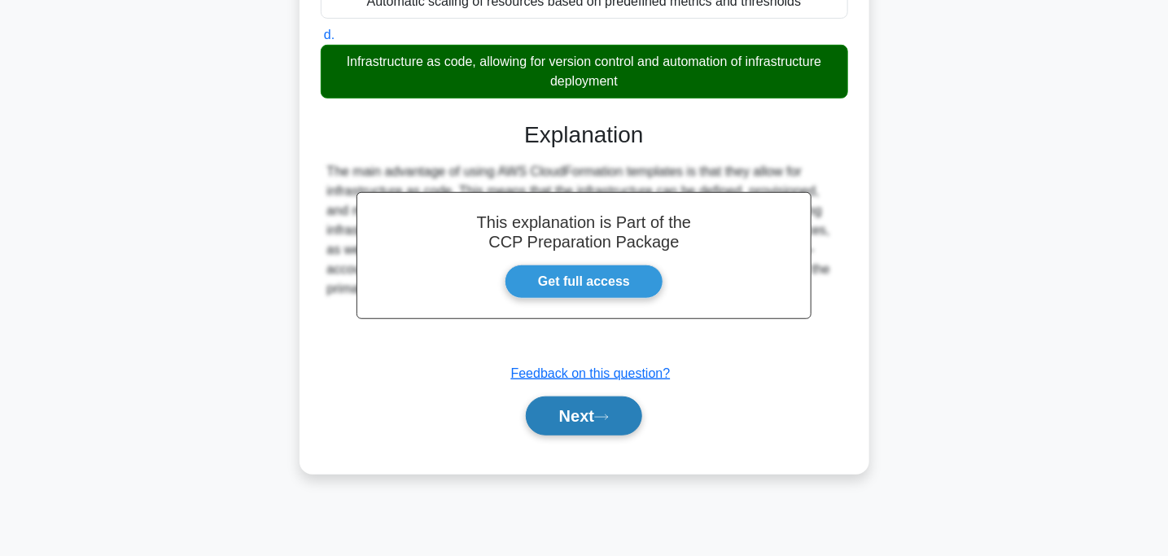
click at [563, 436] on button "Next" at bounding box center [584, 415] width 116 height 39
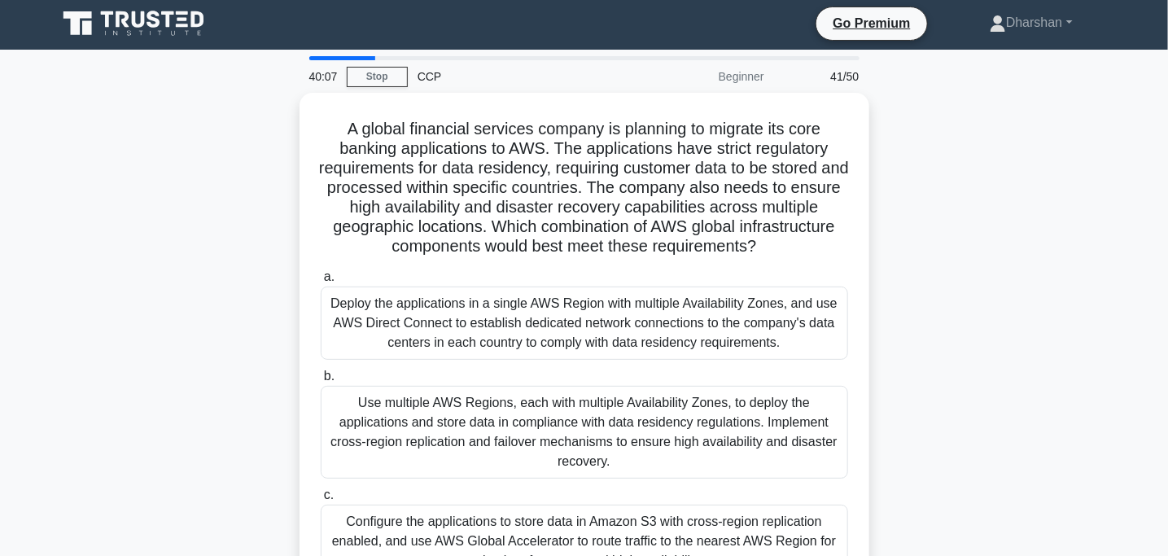
scroll to position [1, 0]
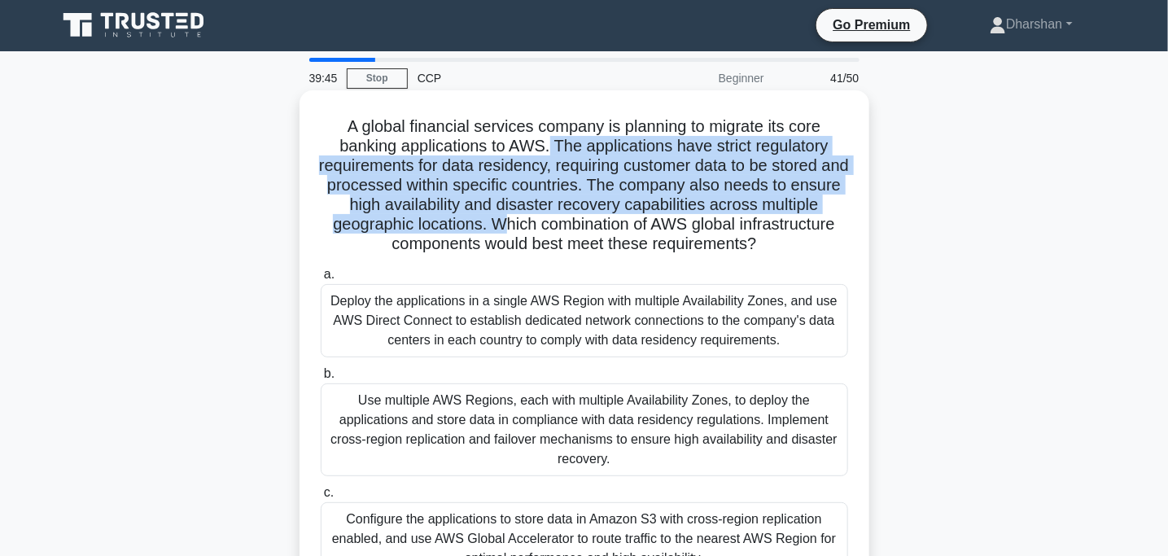
drag, startPoint x: 550, startPoint y: 149, endPoint x: 584, endPoint y: 230, distance: 87.5
click at [584, 230] on h5 "A global financial services company is planning to migrate its core banking app…" at bounding box center [584, 185] width 531 height 138
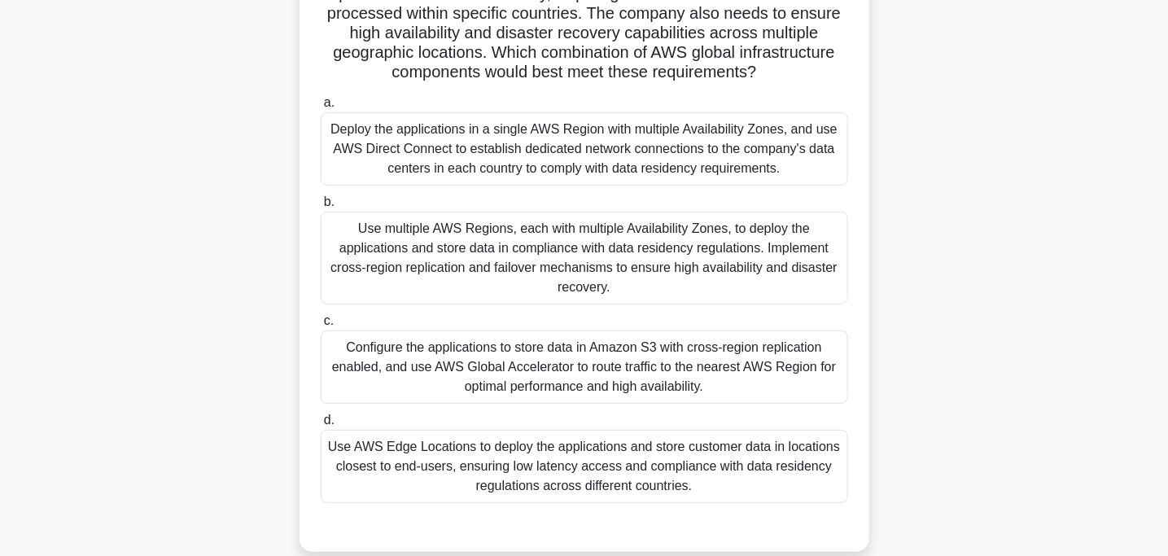
scroll to position [177, 0]
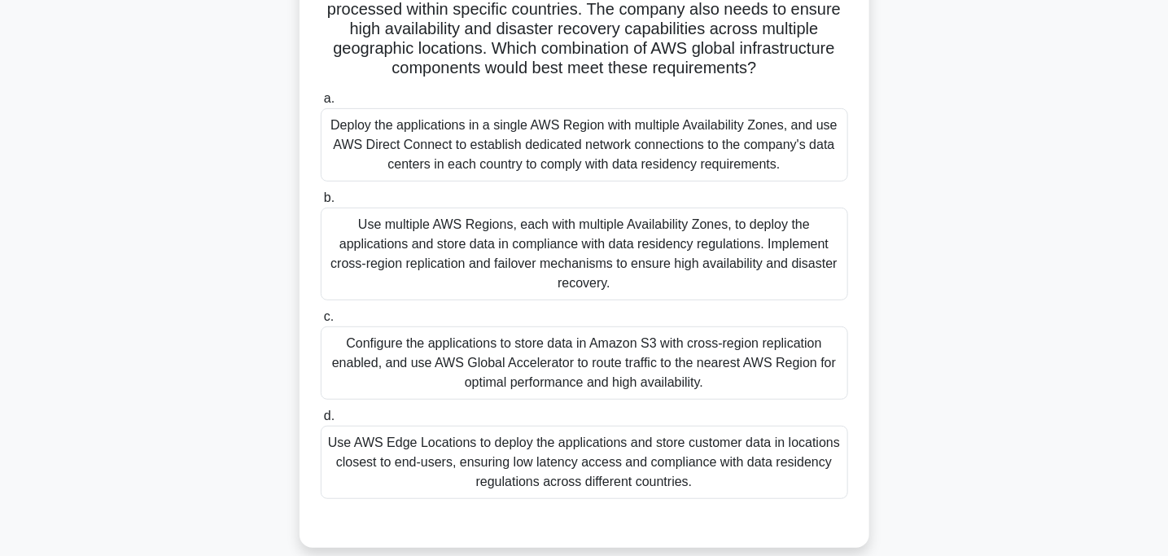
click at [586, 379] on div "Configure the applications to store data in Amazon S3 with cross-region replica…" at bounding box center [585, 362] width 528 height 73
click at [321, 322] on input "c. Configure the applications to store data in Amazon S3 with cross-region repl…" at bounding box center [321, 317] width 0 height 11
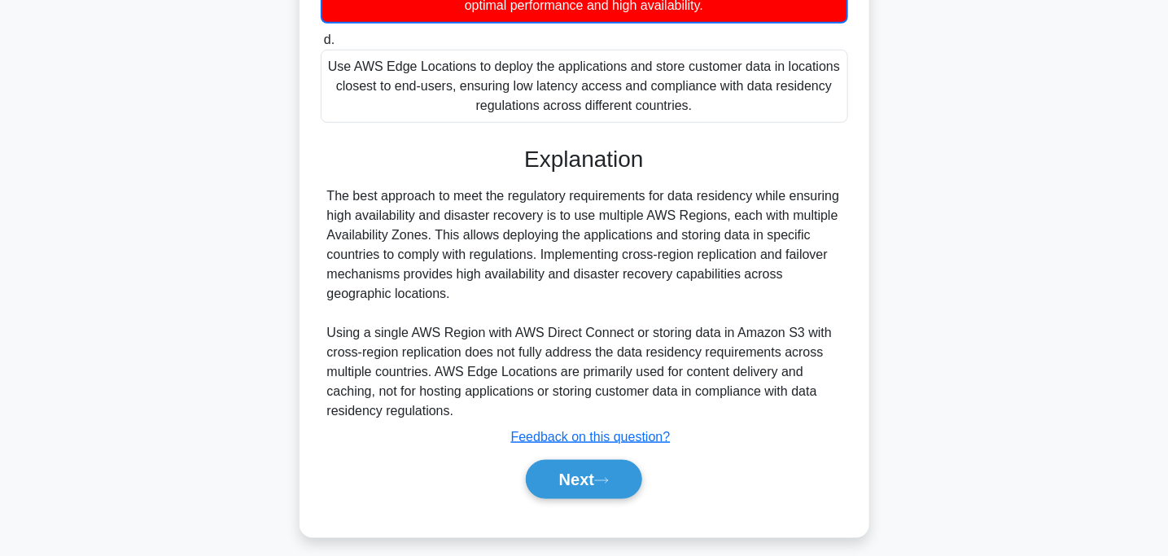
scroll to position [562, 0]
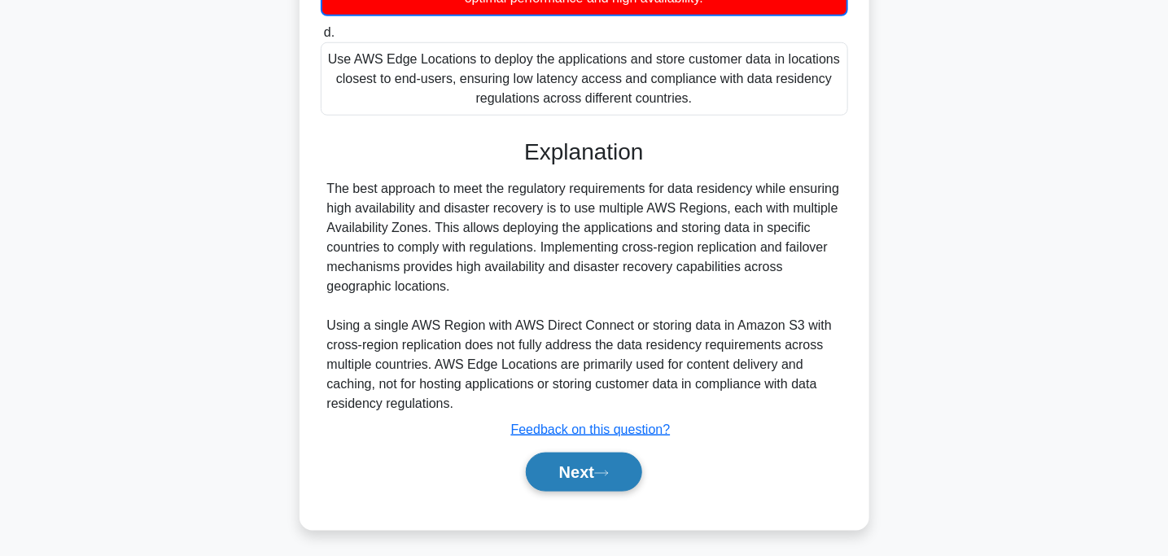
click at [579, 457] on button "Next" at bounding box center [584, 472] width 116 height 39
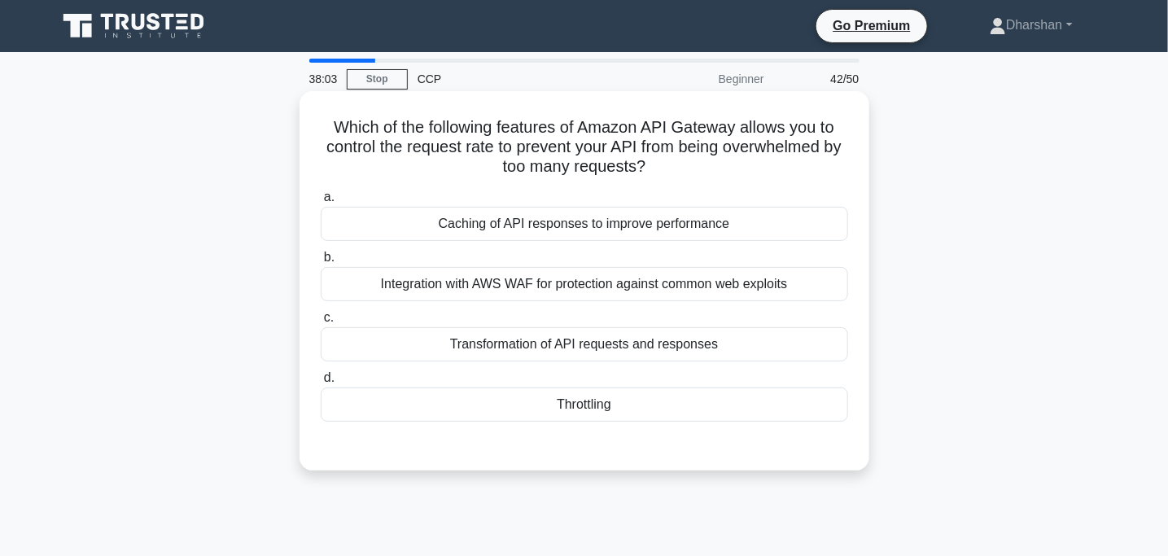
scroll to position [0, 0]
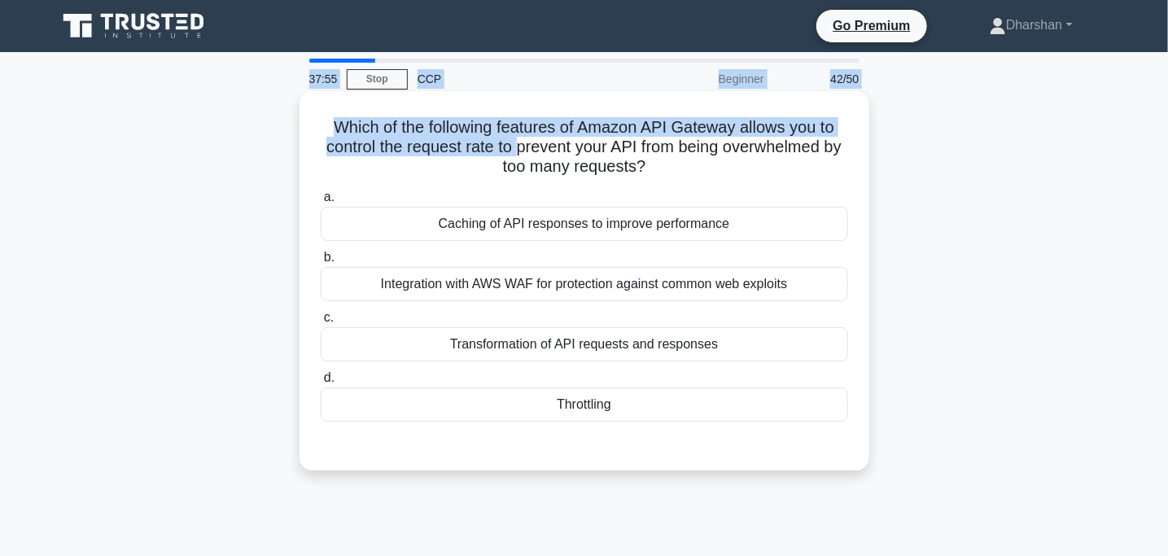
drag, startPoint x: 260, startPoint y: 87, endPoint x: 524, endPoint y: 146, distance: 271.0
click at [524, 146] on div "37:55 Stop CCP Beginner 42/50 Which of the following features of Amazon API Gat…" at bounding box center [584, 466] width 1075 height 814
click at [524, 146] on h5 "Which of the following features of Amazon API Gateway allows you to control the…" at bounding box center [584, 147] width 531 height 60
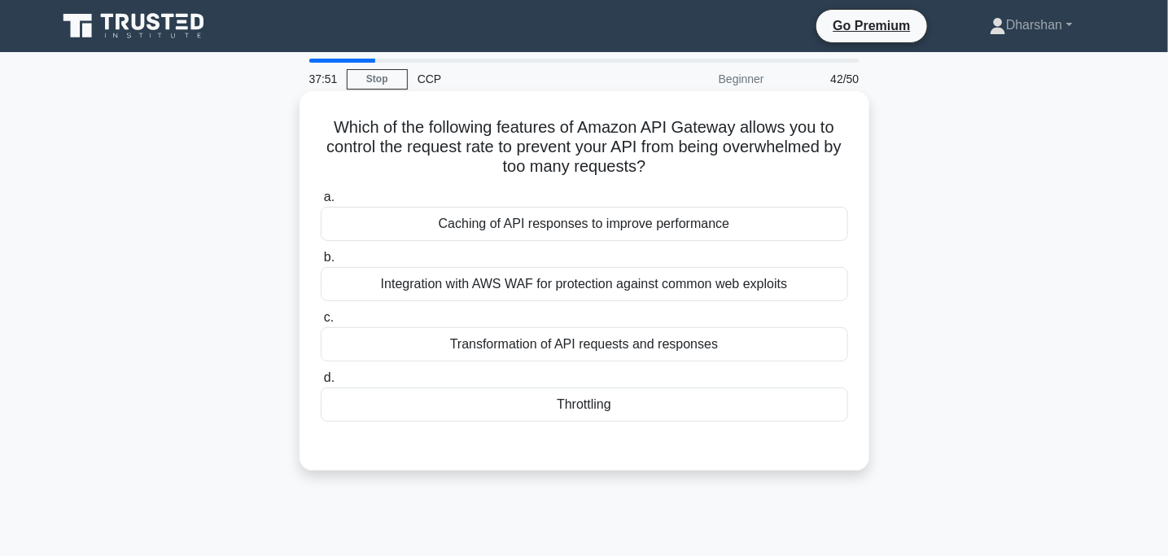
click at [571, 284] on div "Integration with AWS WAF for protection against common web exploits" at bounding box center [585, 284] width 528 height 34
click at [321, 263] on input "b. Integration with AWS WAF for protection against common web exploits" at bounding box center [321, 257] width 0 height 11
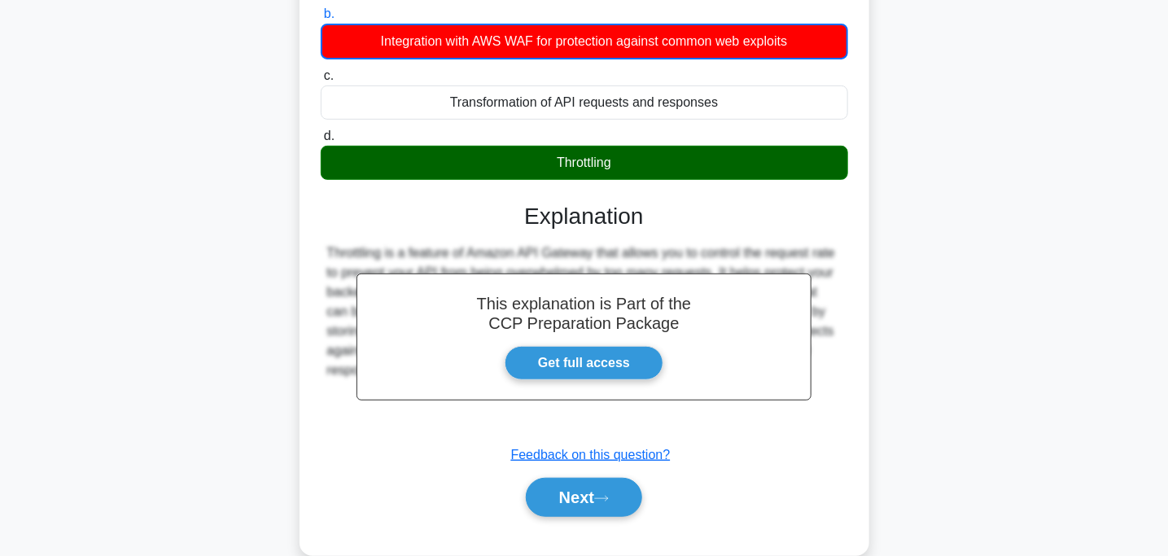
scroll to position [323, 0]
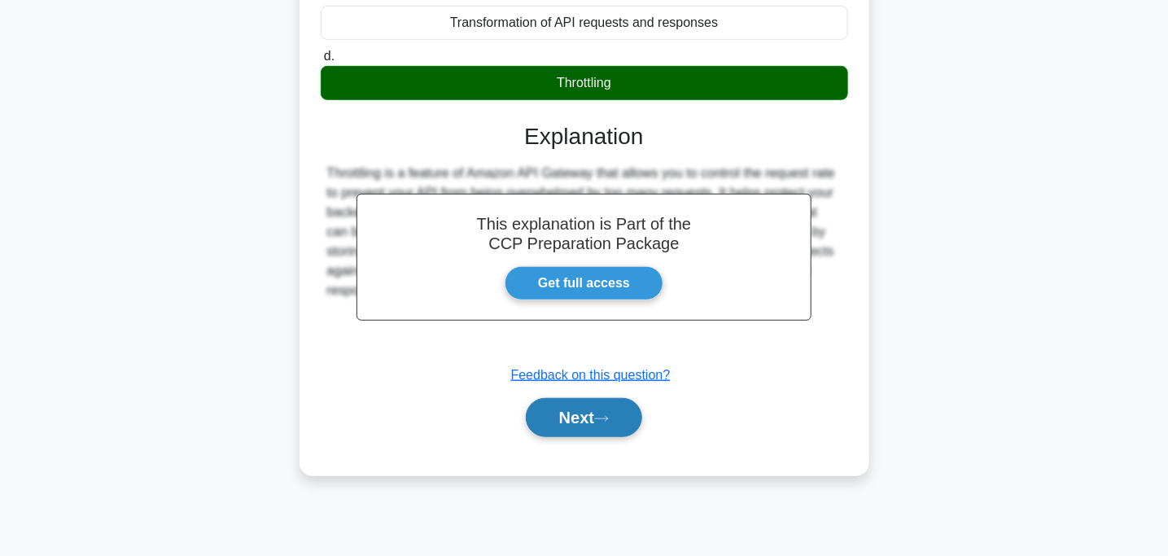
click at [590, 420] on button "Next" at bounding box center [584, 417] width 116 height 39
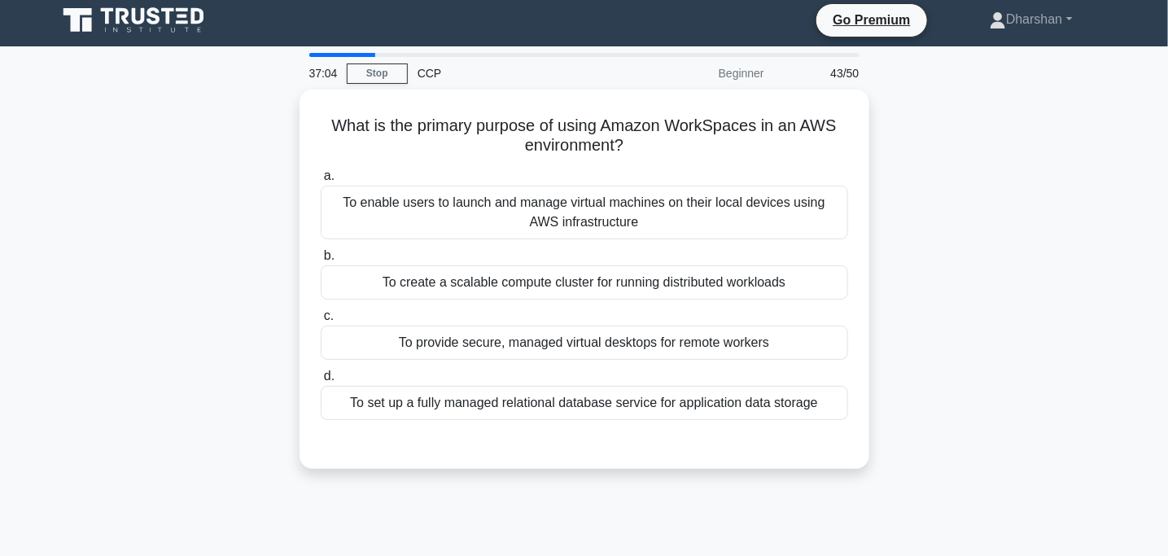
scroll to position [0, 0]
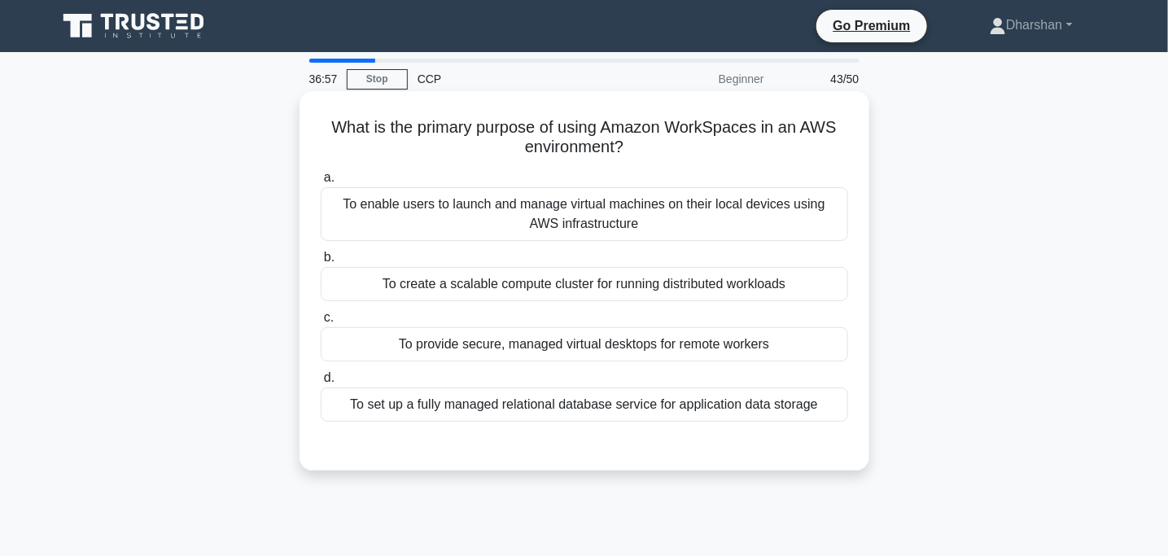
drag, startPoint x: 320, startPoint y: 135, endPoint x: 811, endPoint y: 155, distance: 491.3
click at [811, 155] on h5 "What is the primary purpose of using Amazon WorkSpaces in an AWS environment? .…" at bounding box center [584, 137] width 531 height 41
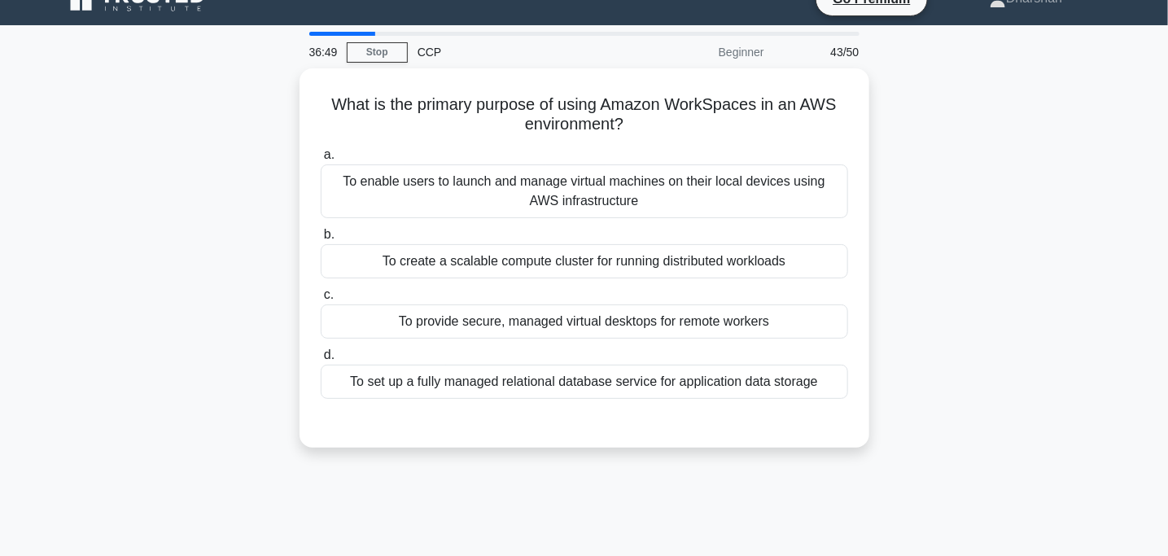
scroll to position [27, 0]
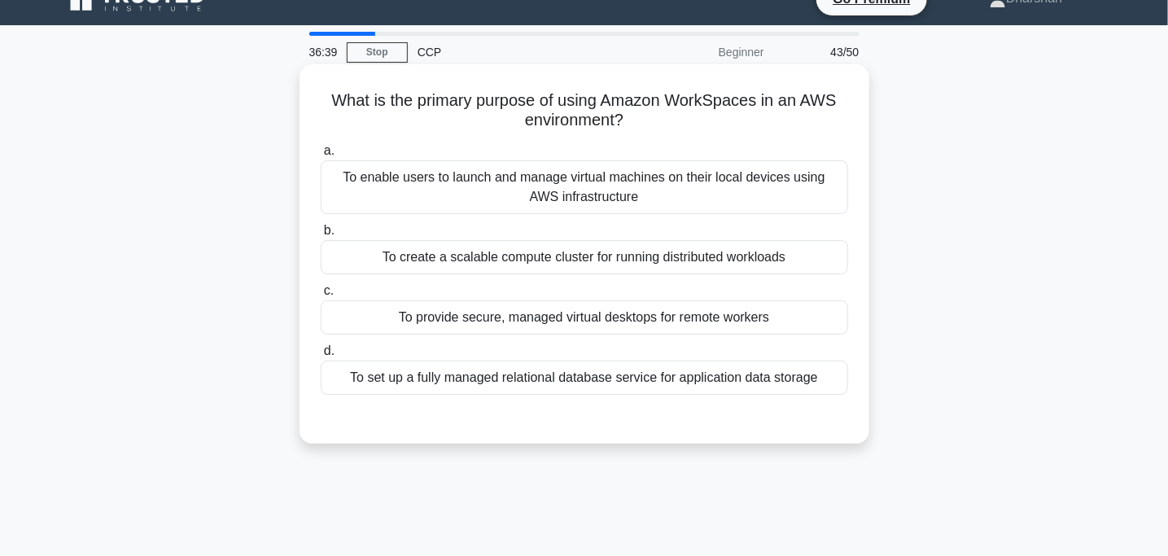
click at [642, 320] on div "To provide secure, managed virtual desktops for remote workers" at bounding box center [585, 317] width 528 height 34
click at [321, 296] on input "c. To provide secure, managed virtual desktops for remote workers" at bounding box center [321, 291] width 0 height 11
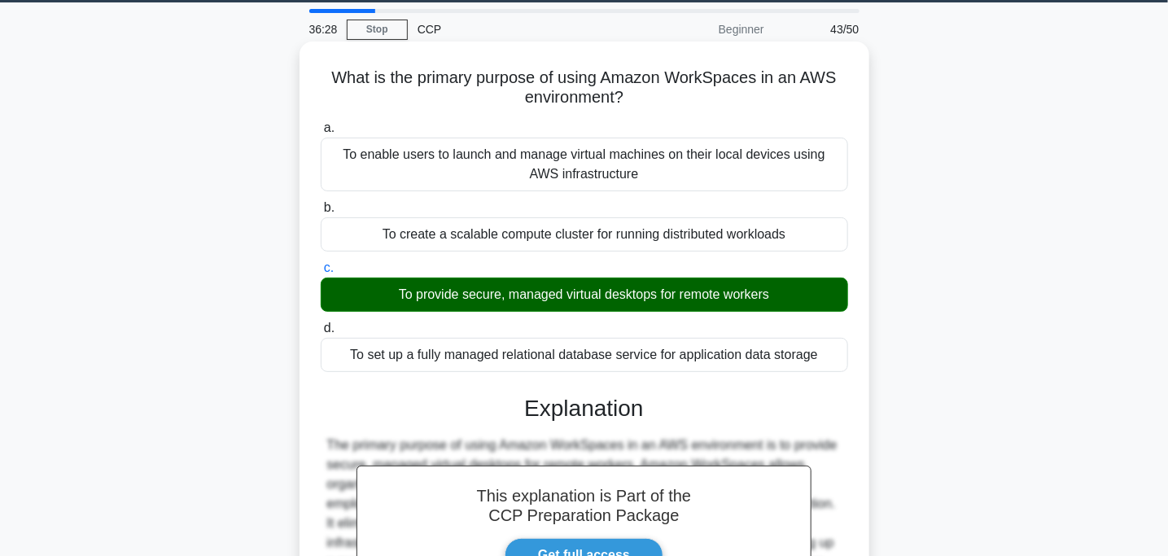
scroll to position [25, 0]
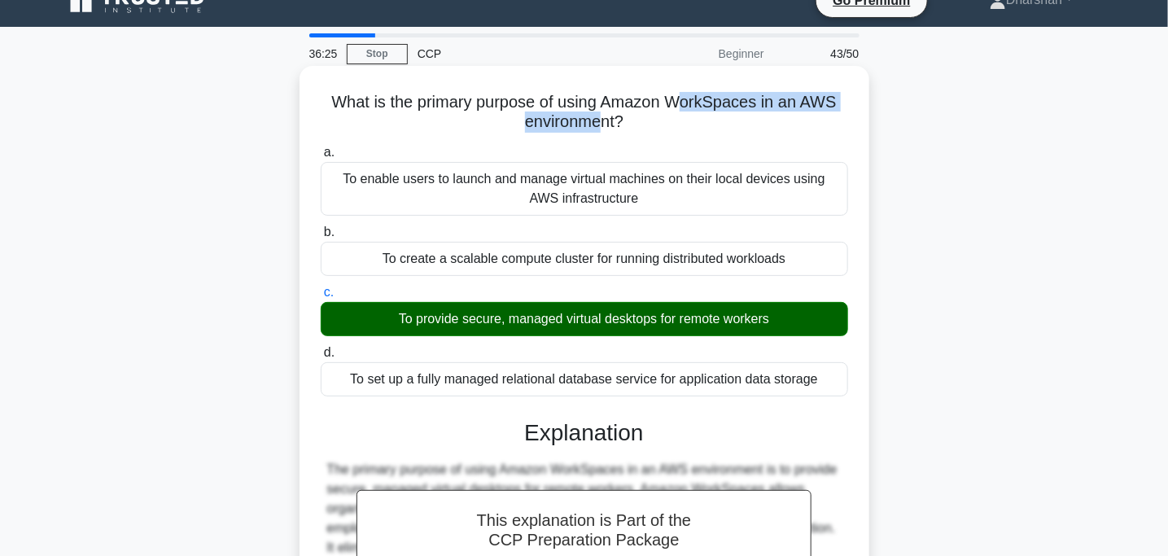
drag, startPoint x: 603, startPoint y: 113, endPoint x: 683, endPoint y: 99, distance: 81.0
click at [683, 99] on h5 "What is the primary purpose of using Amazon WorkSpaces in an AWS environment? .…" at bounding box center [584, 112] width 531 height 41
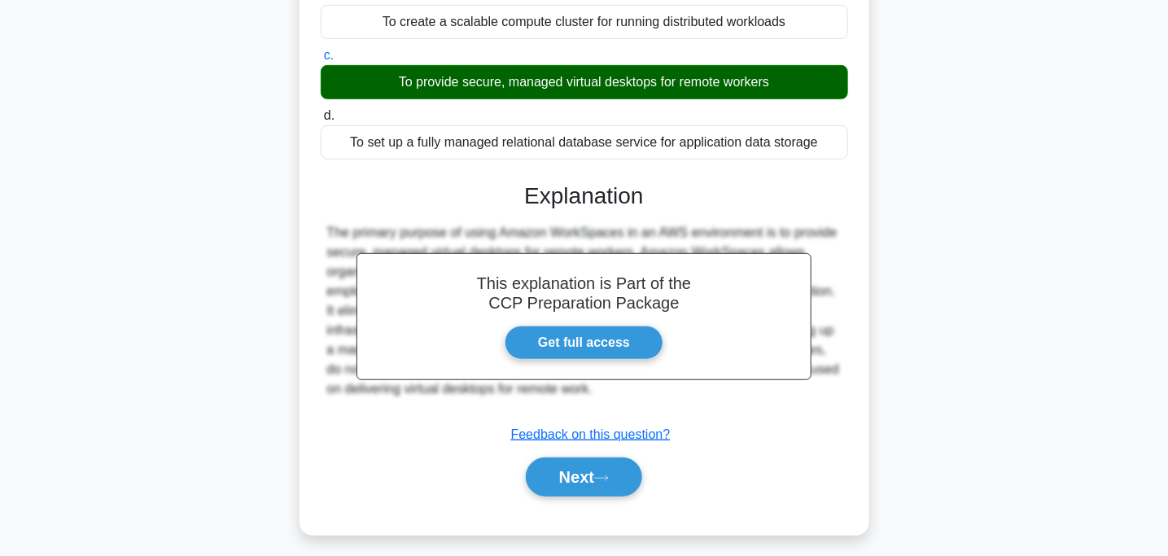
scroll to position [263, 0]
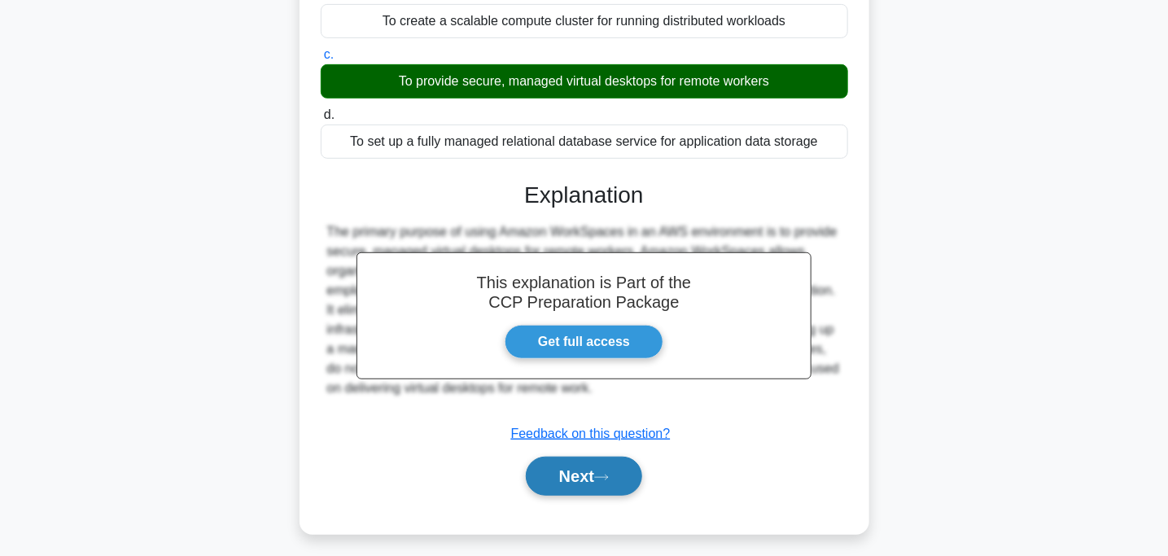
click at [598, 467] on button "Next" at bounding box center [584, 476] width 116 height 39
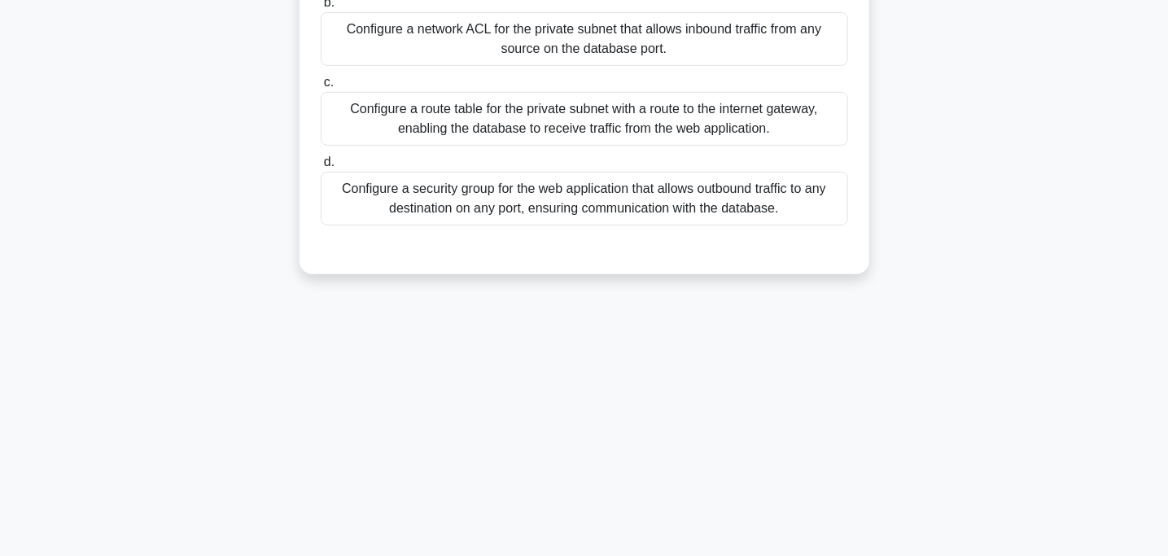
scroll to position [0, 0]
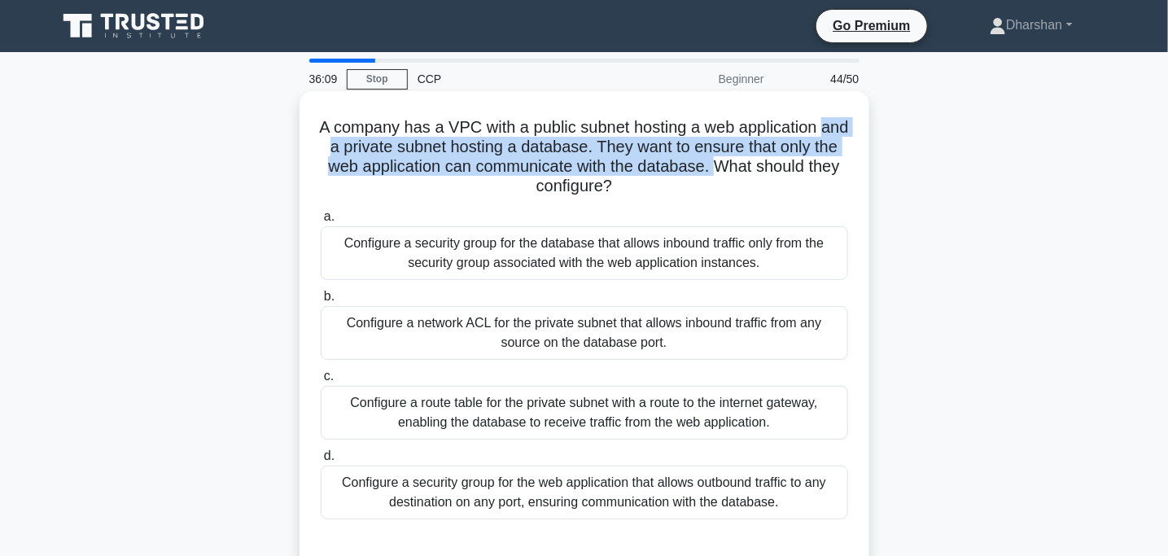
drag, startPoint x: 322, startPoint y: 144, endPoint x: 750, endPoint y: 176, distance: 428.6
click at [750, 176] on h5 "A company has a VPC with a public subnet hosting a web application and a privat…" at bounding box center [584, 157] width 531 height 80
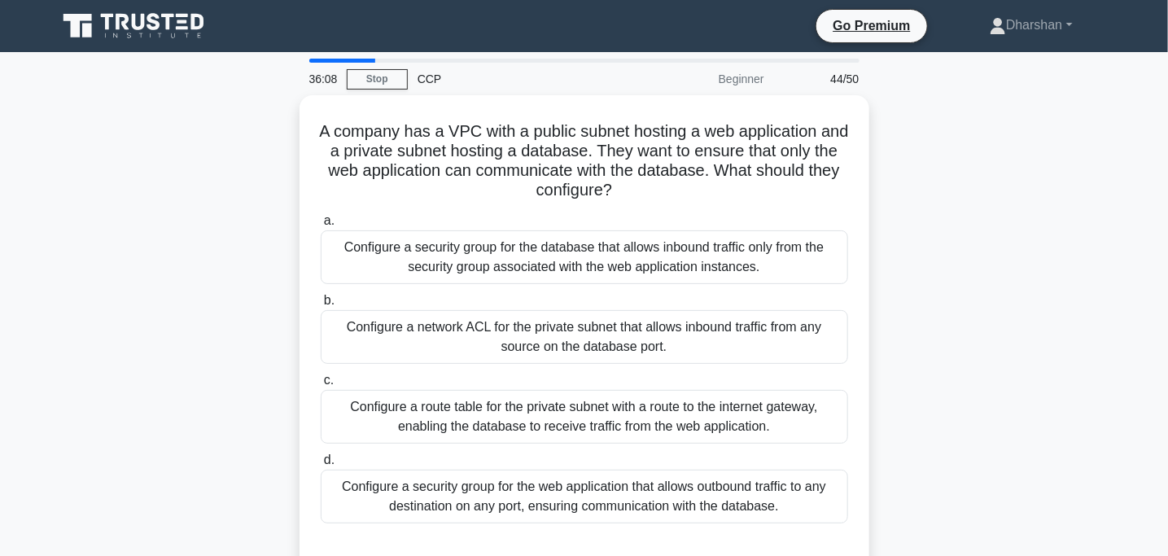
click at [968, 169] on div "A company has a VPC with a public subnet hosting a web application and a privat…" at bounding box center [584, 343] width 1075 height 497
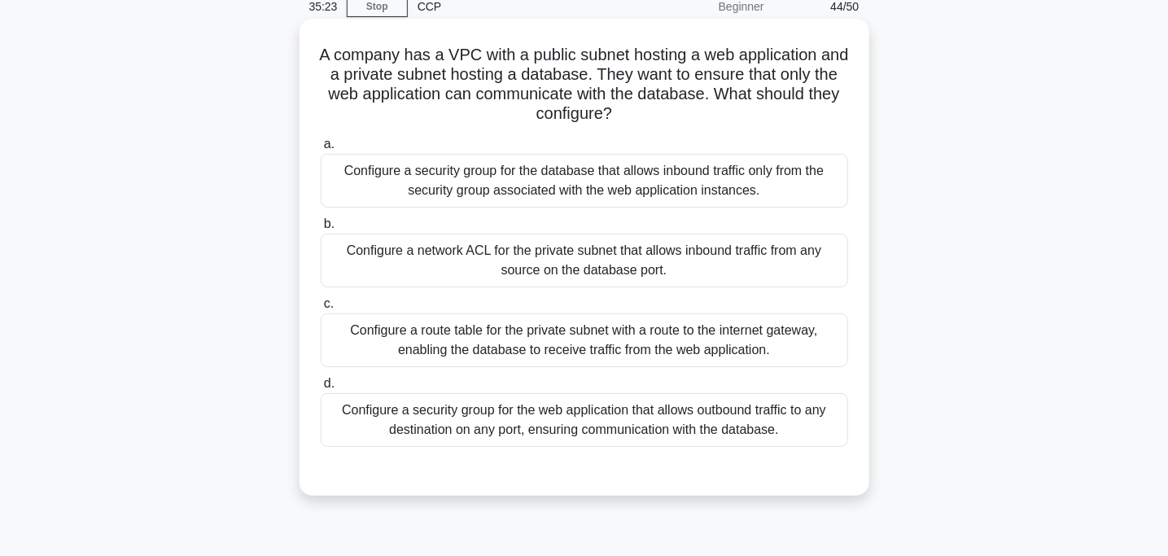
scroll to position [72, 0]
click at [567, 353] on div "Configure a route table for the private subnet with a route to the internet gat…" at bounding box center [585, 340] width 528 height 54
click at [321, 309] on input "c. Configure a route table for the private subnet with a route to the internet …" at bounding box center [321, 304] width 0 height 11
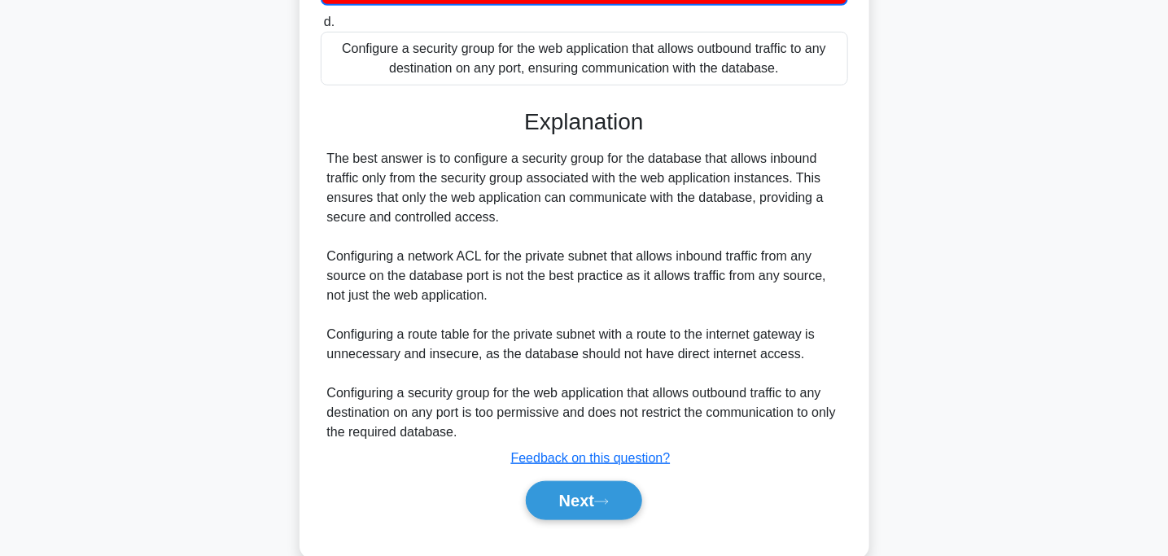
scroll to position [438, 0]
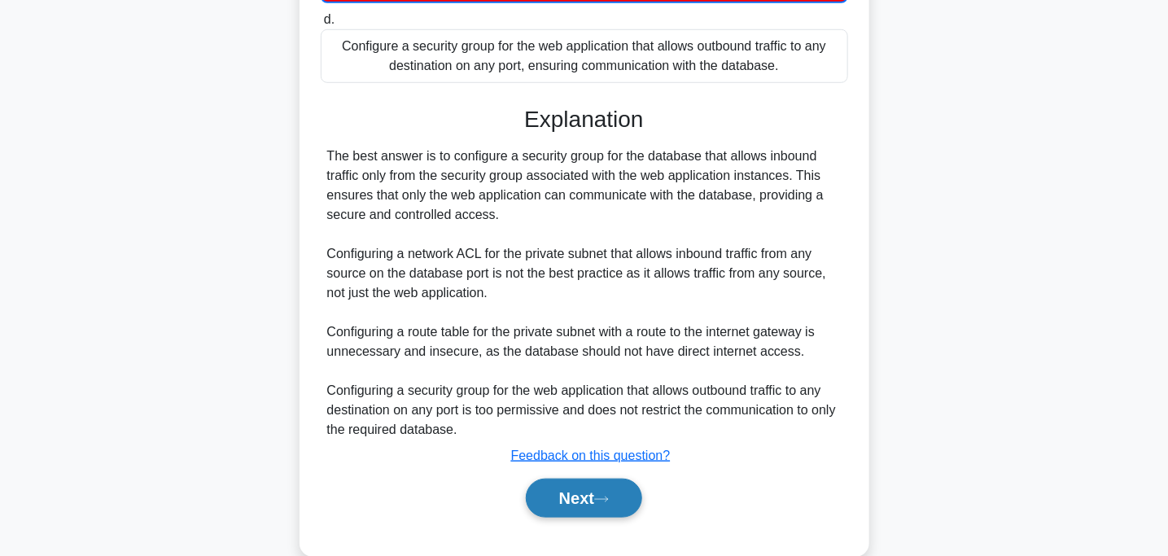
click at [583, 498] on button "Next" at bounding box center [584, 498] width 116 height 39
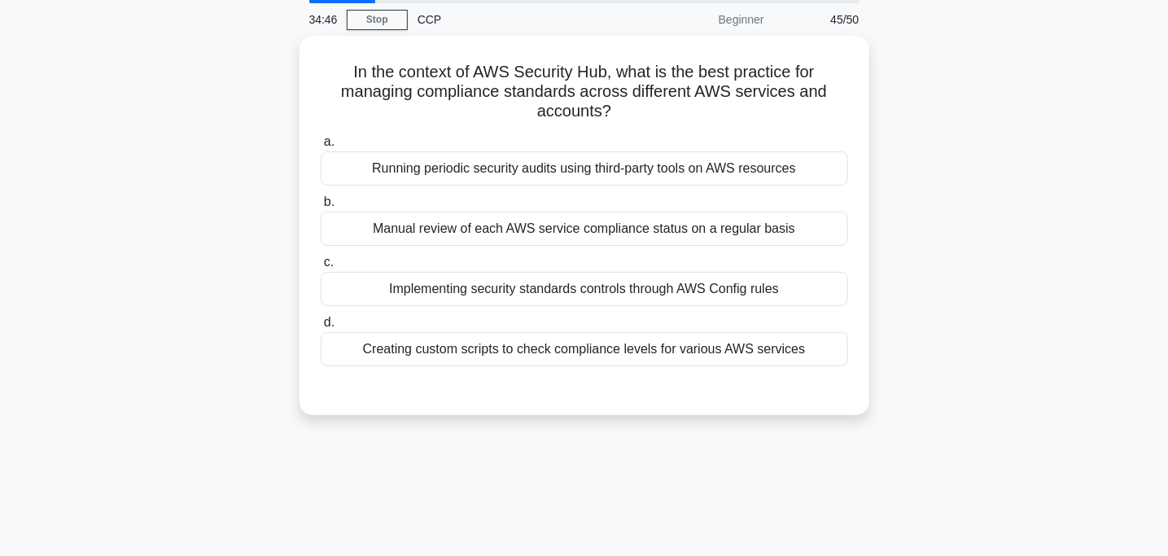
scroll to position [0, 0]
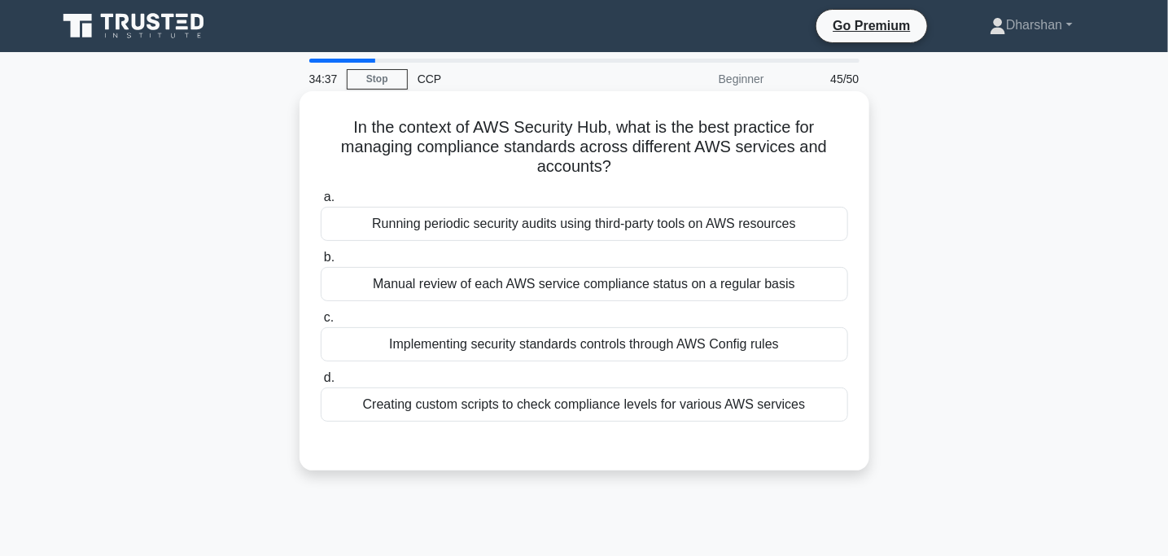
drag, startPoint x: 326, startPoint y: 114, endPoint x: 853, endPoint y: 161, distance: 528.8
click at [853, 161] on div "In the context of AWS Security Hub, what is the best practice for managing comp…" at bounding box center [584, 281] width 557 height 366
click at [736, 163] on h5 "In the context of AWS Security Hub, what is the best practice for managing comp…" at bounding box center [584, 147] width 531 height 60
click at [541, 337] on div "Implementing security standards controls through AWS Config rules" at bounding box center [585, 344] width 528 height 34
click at [321, 323] on input "c. Implementing security standards controls through AWS Config rules" at bounding box center [321, 318] width 0 height 11
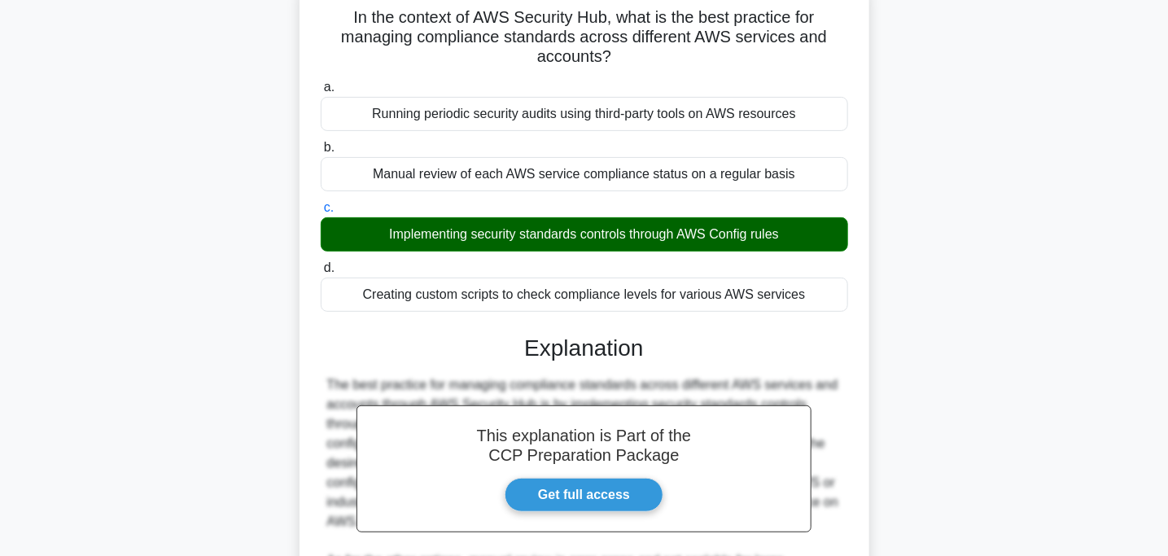
scroll to position [68, 0]
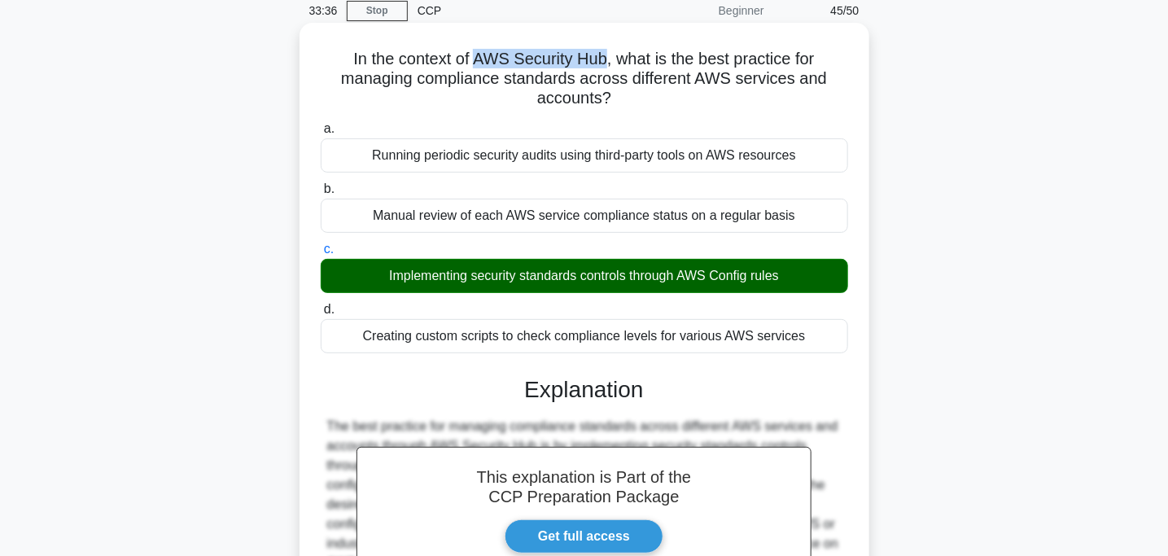
drag, startPoint x: 478, startPoint y: 54, endPoint x: 605, endPoint y: 55, distance: 127.0
click at [605, 55] on h5 "In the context of AWS Security Hub, what is the best practice for managing comp…" at bounding box center [584, 79] width 531 height 60
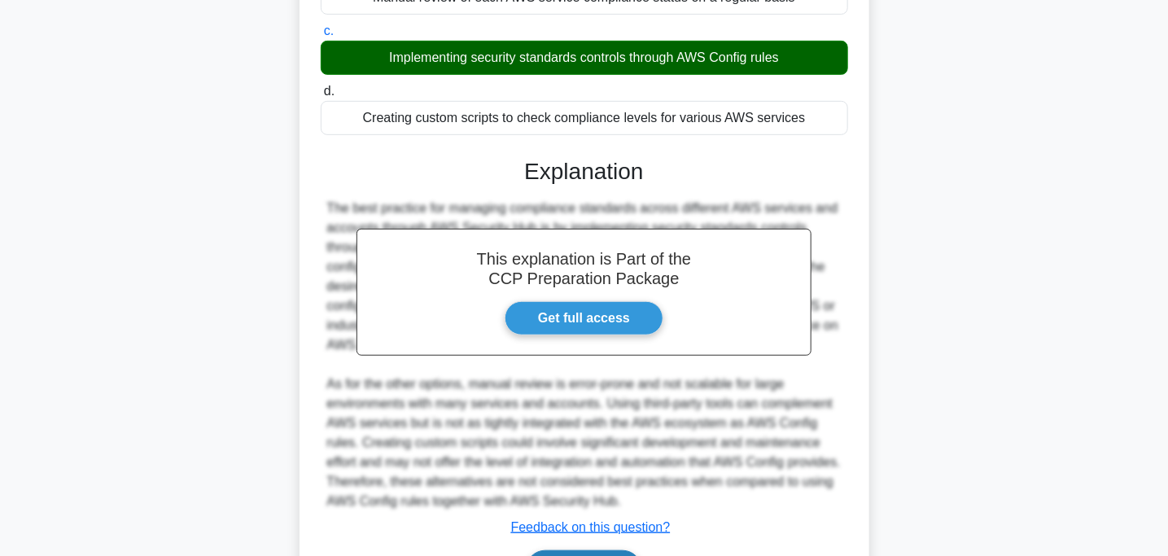
scroll to position [305, 0]
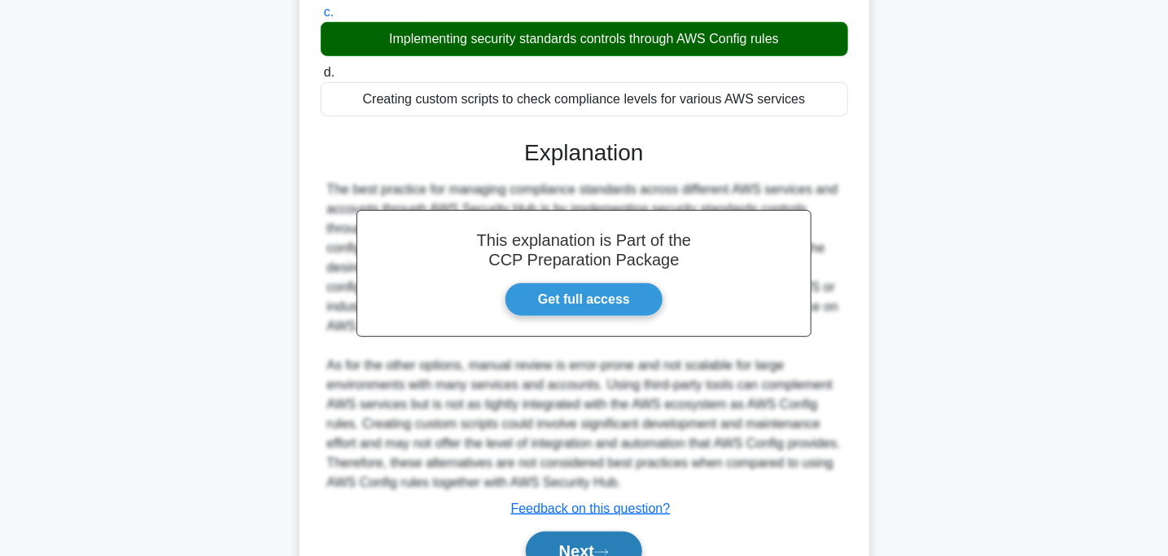
click at [573, 541] on button "Next" at bounding box center [584, 551] width 116 height 39
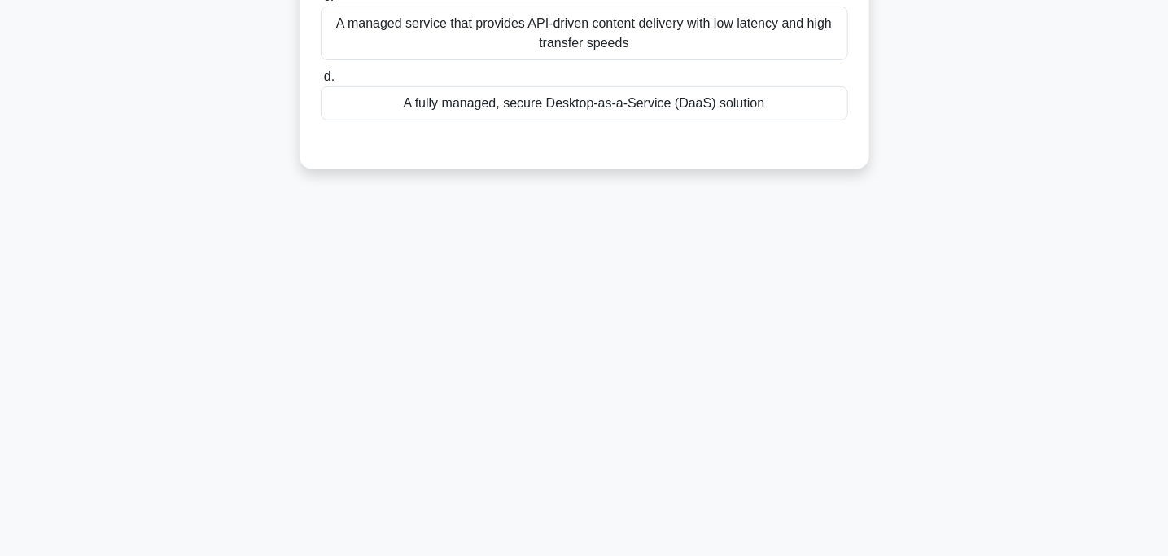
scroll to position [0, 0]
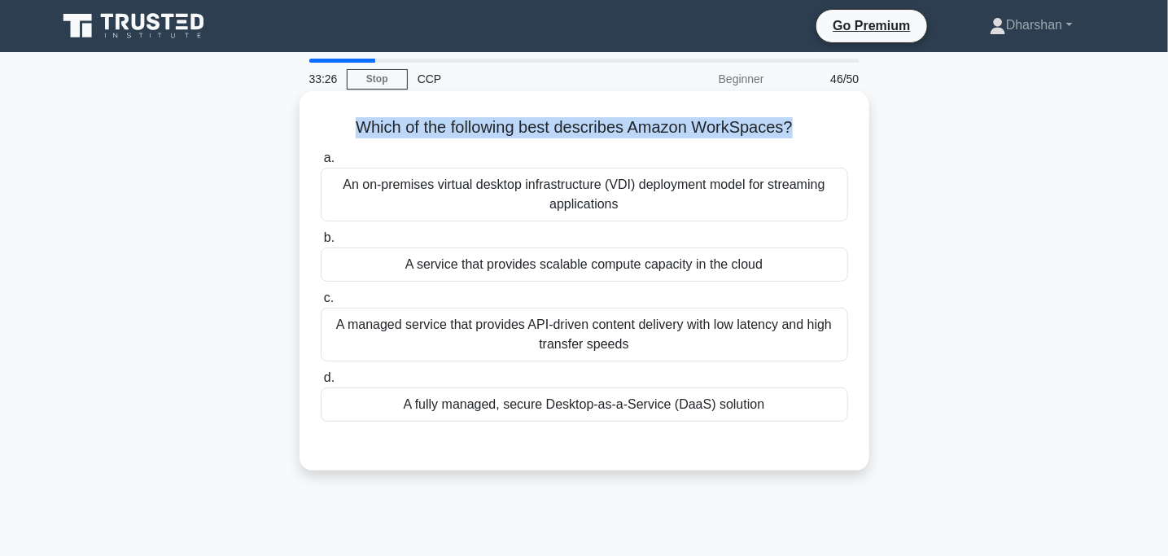
drag, startPoint x: 345, startPoint y: 123, endPoint x: 792, endPoint y: 109, distance: 447.2
click at [792, 109] on div "Which of the following best describes Amazon WorkSpaces? .spinner_0XTQ{transfor…" at bounding box center [584, 281] width 557 height 366
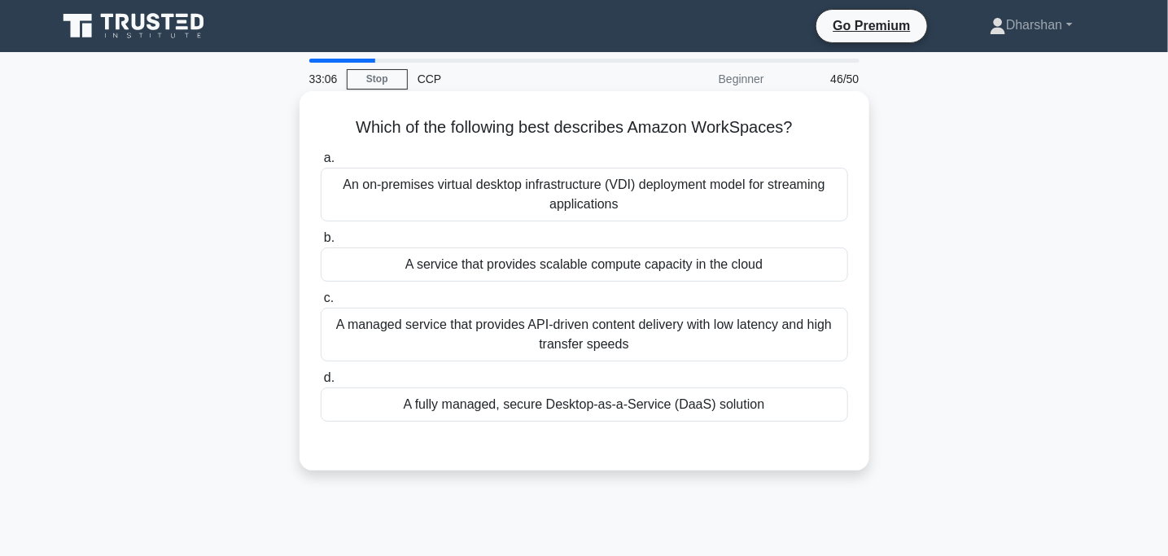
click at [571, 409] on div "A fully managed, secure Desktop-as-a-Service (DaaS) solution" at bounding box center [585, 405] width 528 height 34
click at [321, 383] on input "d. A fully managed, secure Desktop-as-a-Service (DaaS) solution" at bounding box center [321, 378] width 0 height 11
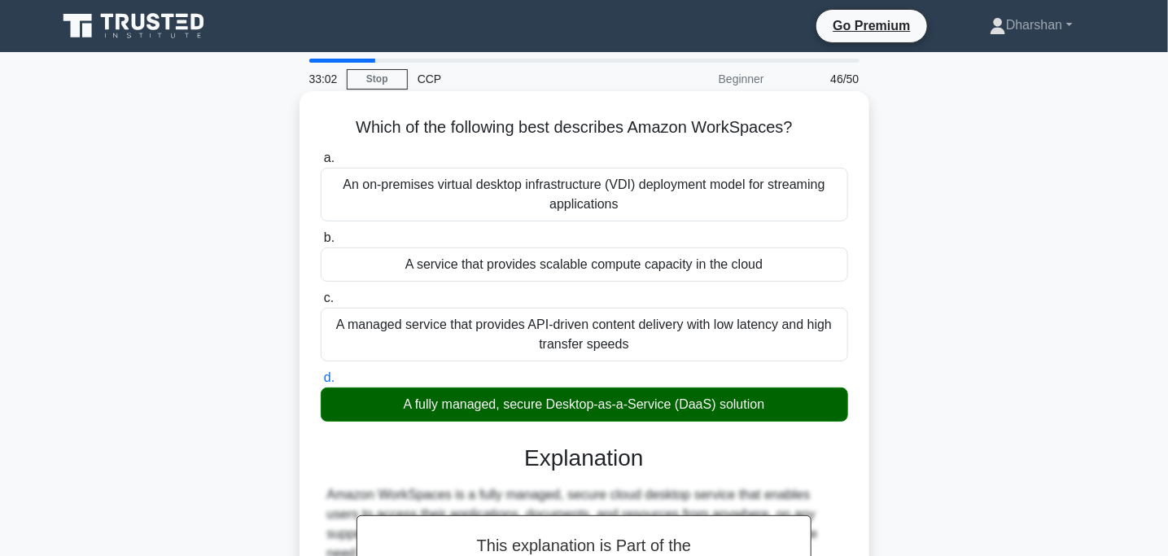
scroll to position [323, 0]
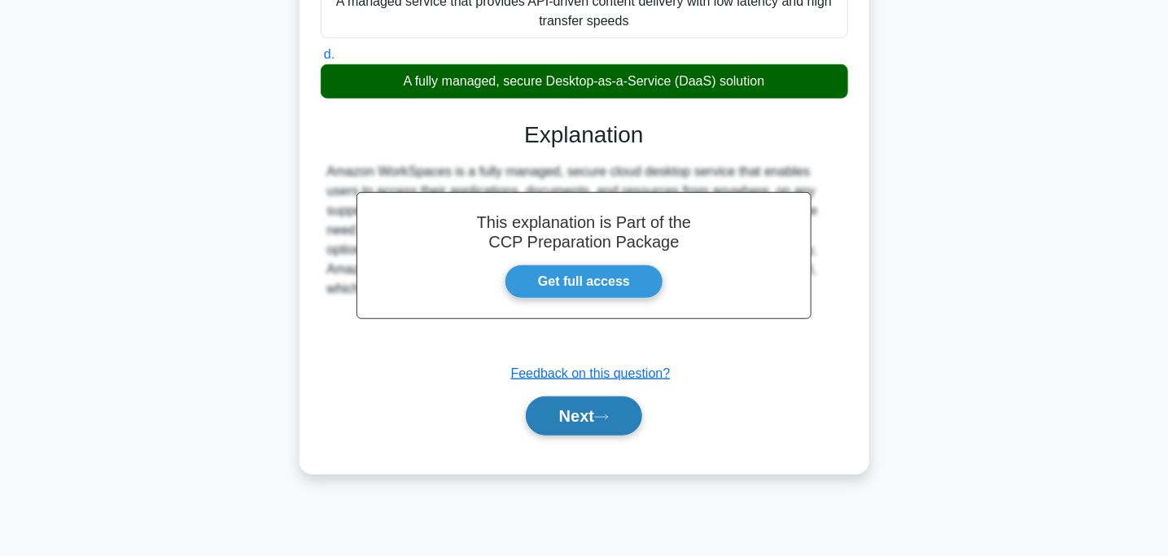
click at [594, 424] on button "Next" at bounding box center [584, 415] width 116 height 39
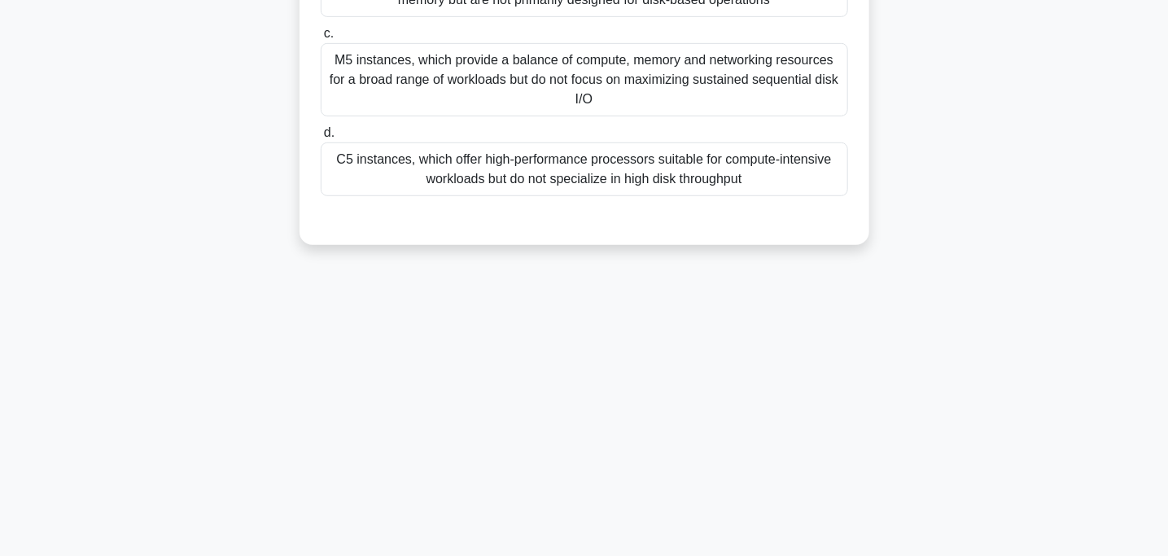
scroll to position [0, 0]
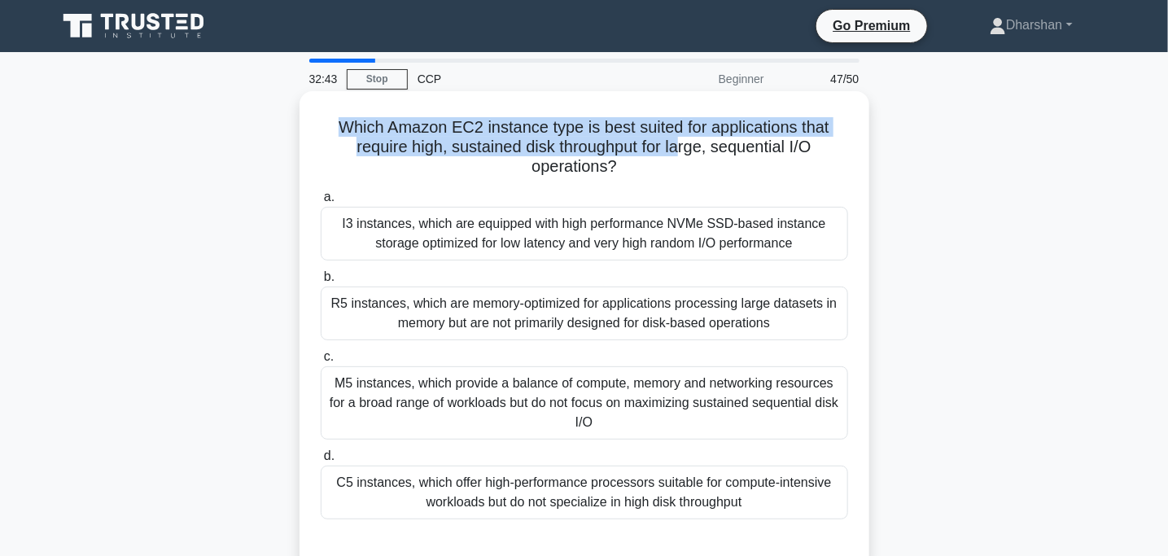
drag, startPoint x: 335, startPoint y: 127, endPoint x: 681, endPoint y: 154, distance: 346.2
click at [681, 154] on h5 "Which Amazon EC2 instance type is best suited for applications that require hig…" at bounding box center [584, 147] width 531 height 60
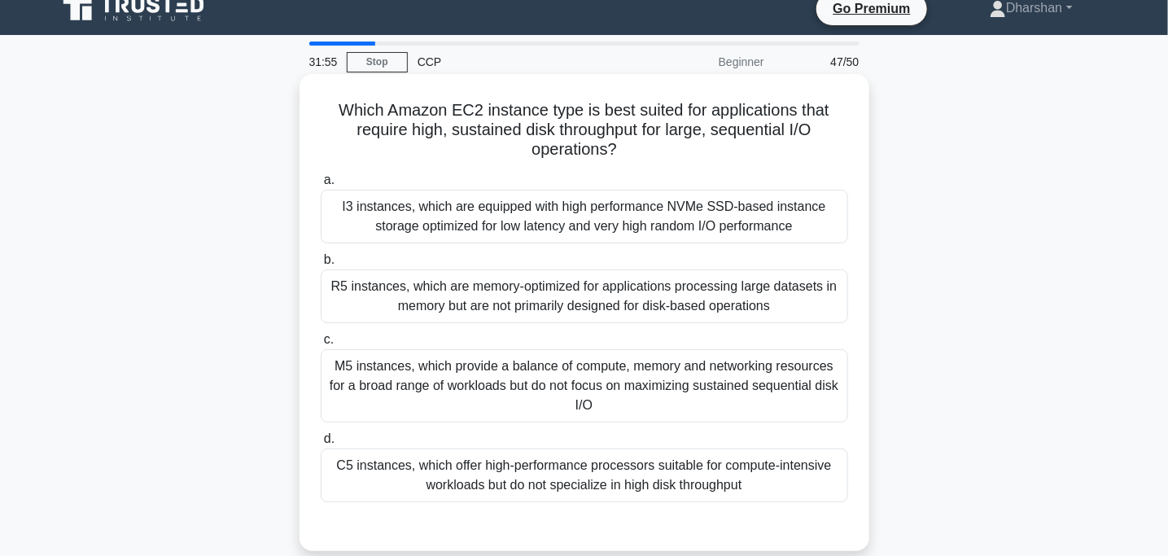
scroll to position [15, 0]
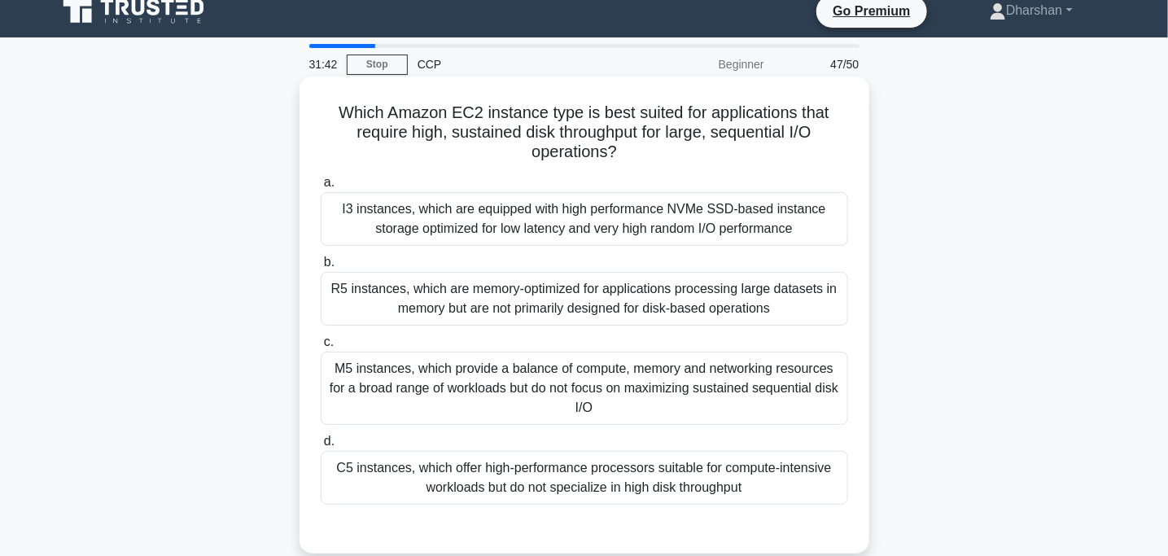
click at [370, 212] on div "I3 instances, which are equipped with high performance NVMe SSD-based instance …" at bounding box center [585, 219] width 528 height 54
click at [321, 188] on input "a. I3 instances, which are equipped with high performance NVMe SSD-based instan…" at bounding box center [321, 182] width 0 height 11
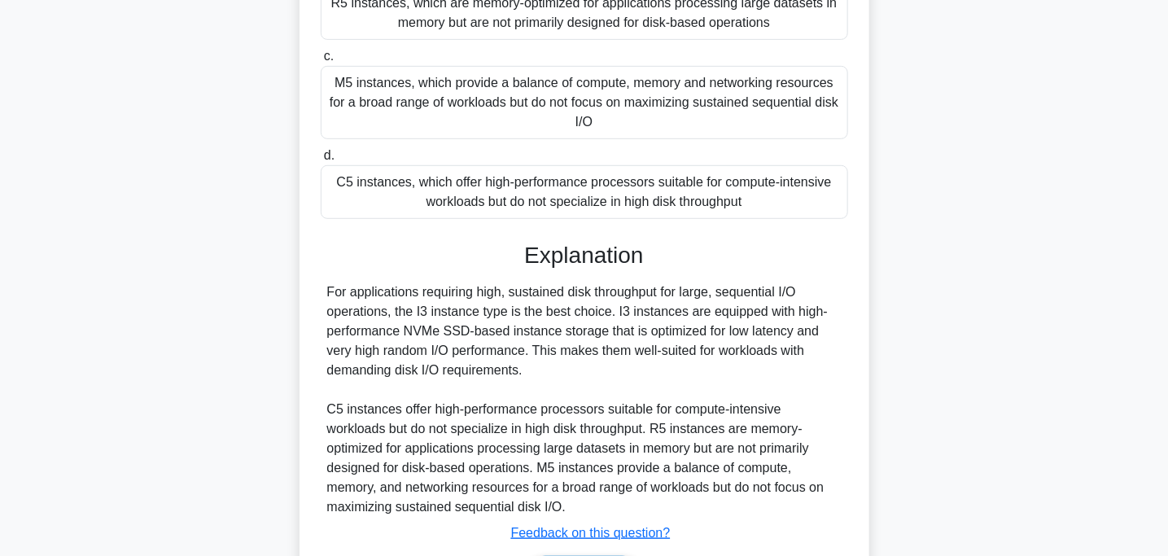
scroll to position [406, 0]
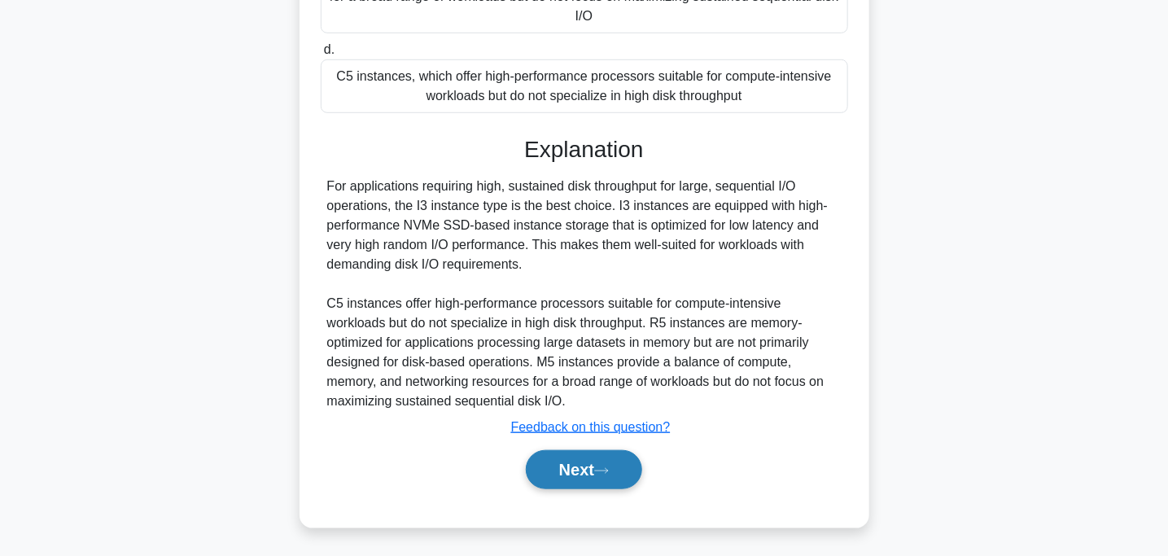
click at [558, 464] on button "Next" at bounding box center [584, 469] width 116 height 39
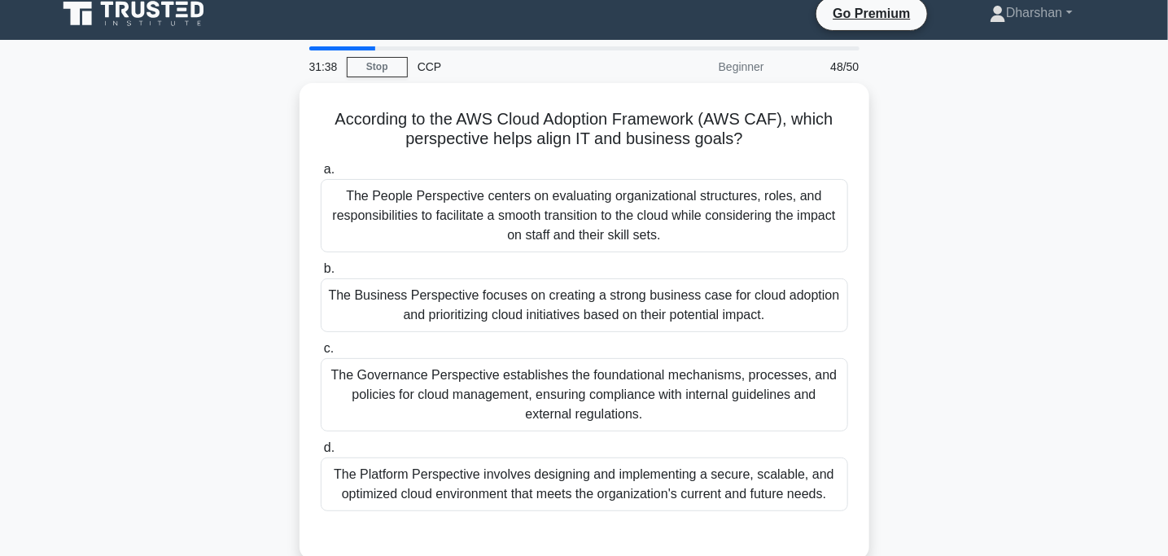
scroll to position [0, 0]
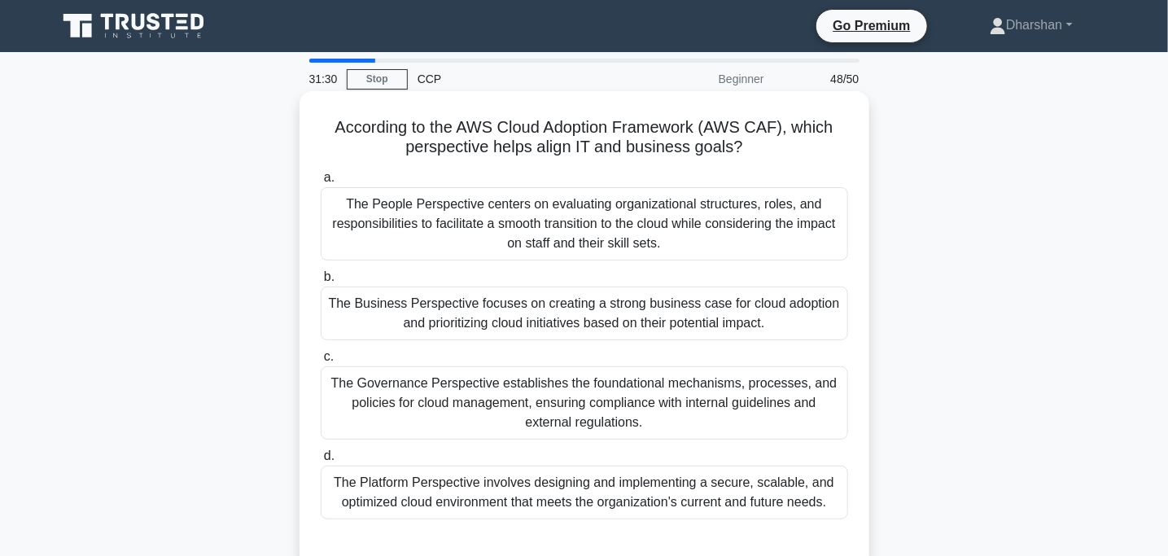
drag, startPoint x: 316, startPoint y: 130, endPoint x: 813, endPoint y: 147, distance: 497.7
click at [813, 147] on div "According to the AWS Cloud Adoption Framework (AWS CAF), which perspective help…" at bounding box center [584, 330] width 557 height 464
click at [813, 147] on h5 "According to the AWS Cloud Adoption Framework (AWS CAF), which perspective help…" at bounding box center [584, 137] width 531 height 41
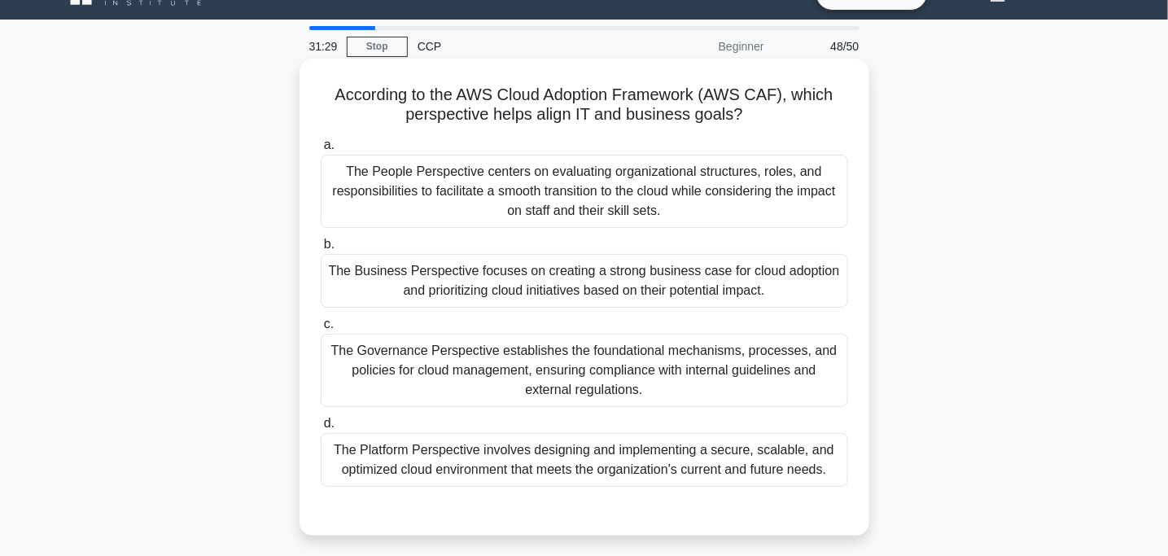
scroll to position [42, 0]
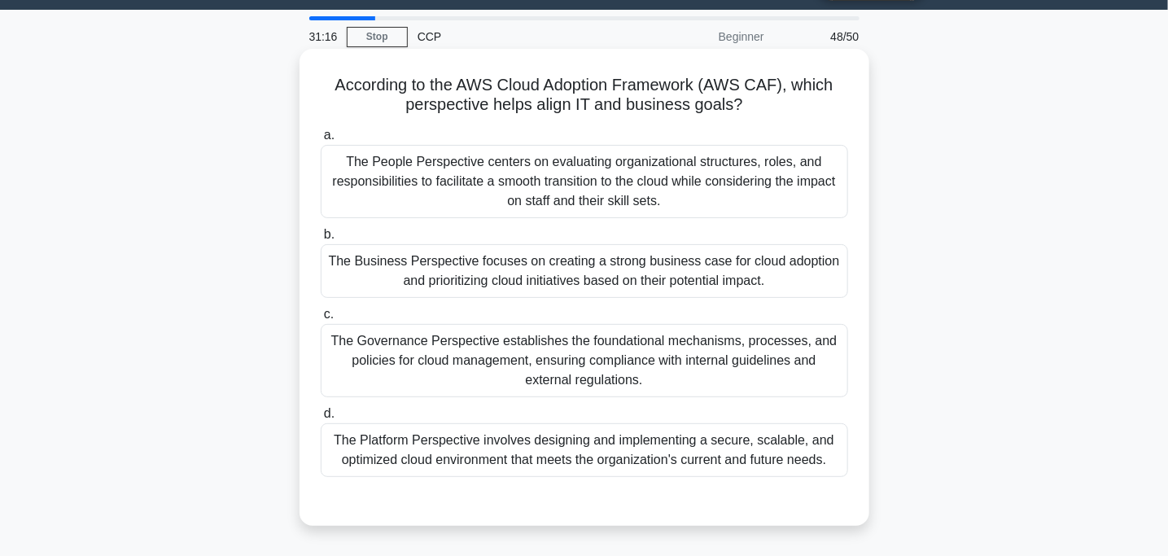
click at [654, 447] on div "The Platform Perspective involves designing and implementing a secure, scalable…" at bounding box center [585, 450] width 528 height 54
click at [321, 419] on input "d. The Platform Perspective involves designing and implementing a secure, scala…" at bounding box center [321, 414] width 0 height 11
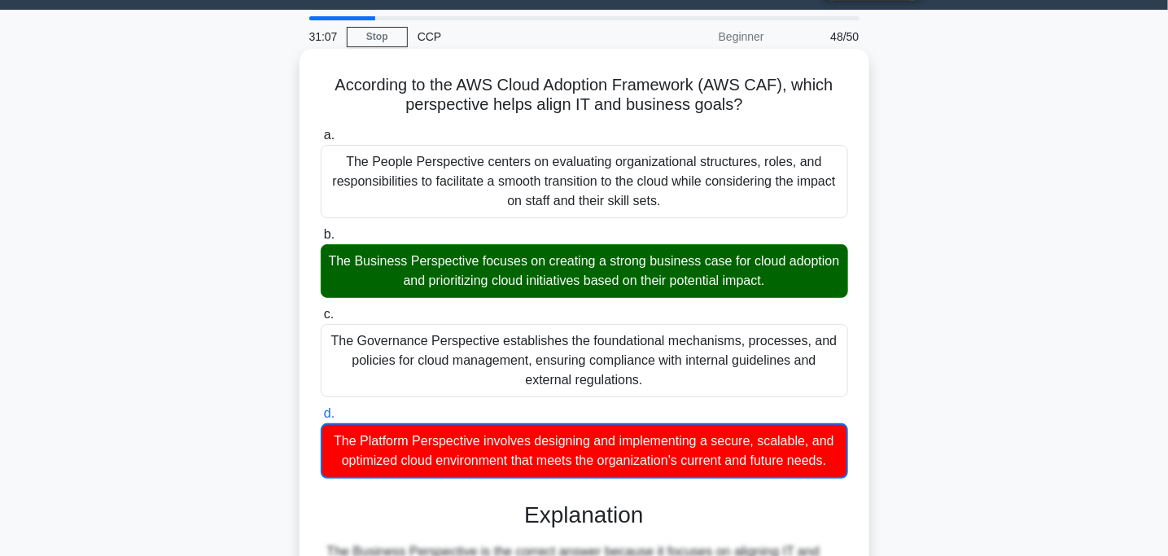
drag, startPoint x: 388, startPoint y: 269, endPoint x: 646, endPoint y: 274, distance: 257.3
click at [646, 274] on div "The Business Perspective focuses on creating a strong business case for cloud a…" at bounding box center [585, 271] width 528 height 54
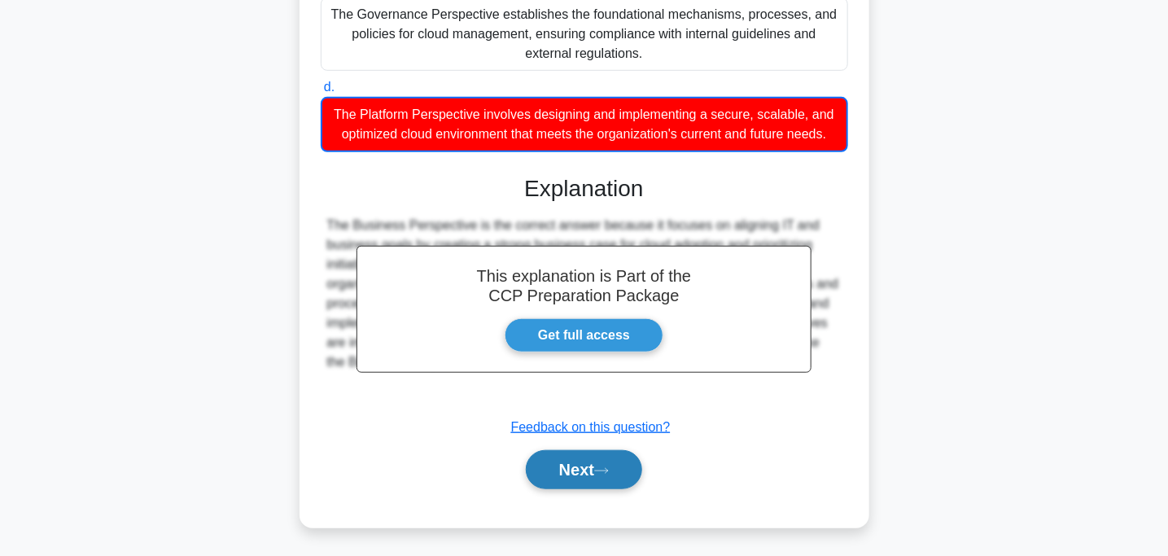
click at [628, 464] on button "Next" at bounding box center [584, 469] width 116 height 39
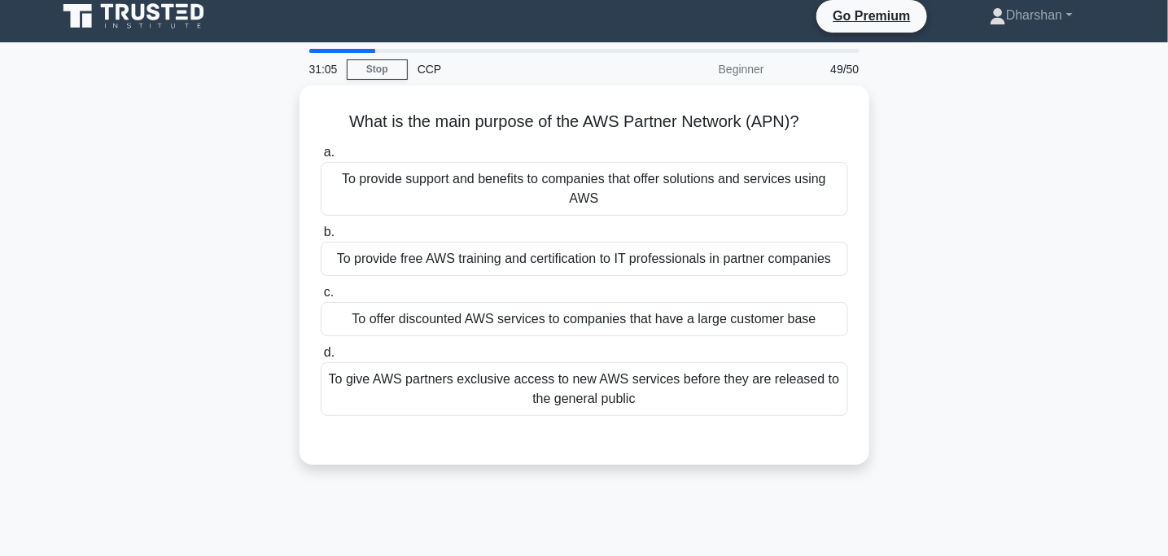
scroll to position [0, 0]
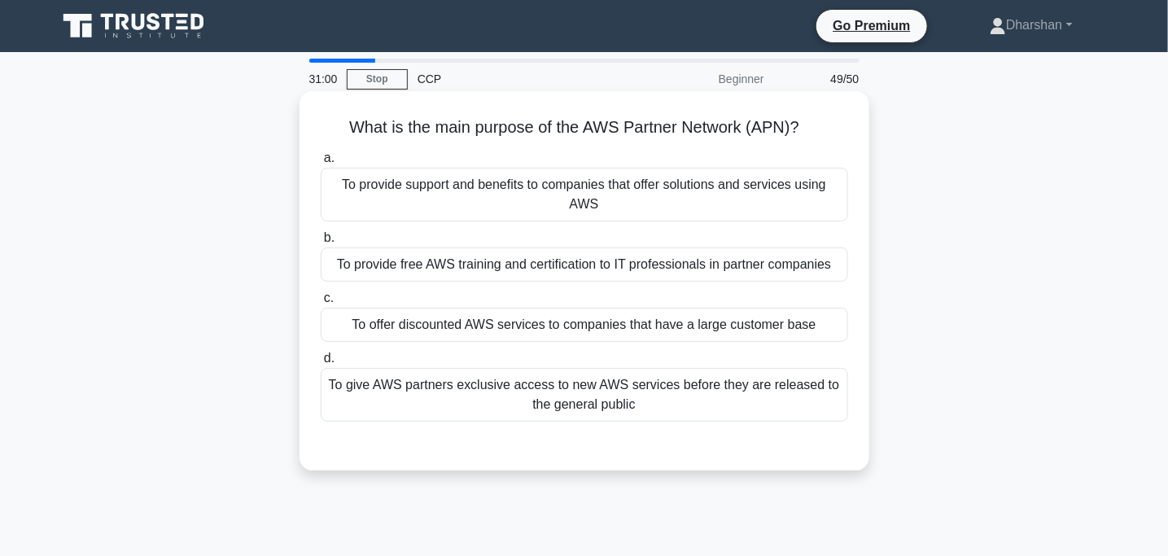
drag, startPoint x: 324, startPoint y: 125, endPoint x: 804, endPoint y: 120, distance: 480.3
click at [804, 120] on h5 "What is the main purpose of the AWS Partner Network (APN)? .spinner_0XTQ{transf…" at bounding box center [584, 127] width 531 height 21
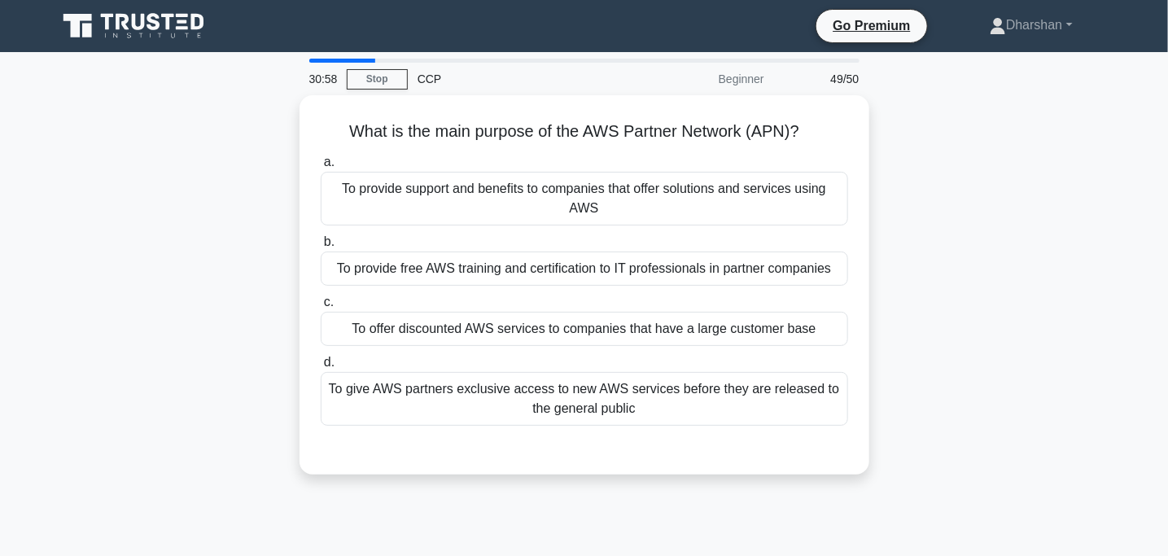
click at [138, 227] on div "What is the main purpose of the AWS Partner Network (APN)? .spinner_0XTQ{transf…" at bounding box center [584, 294] width 1075 height 399
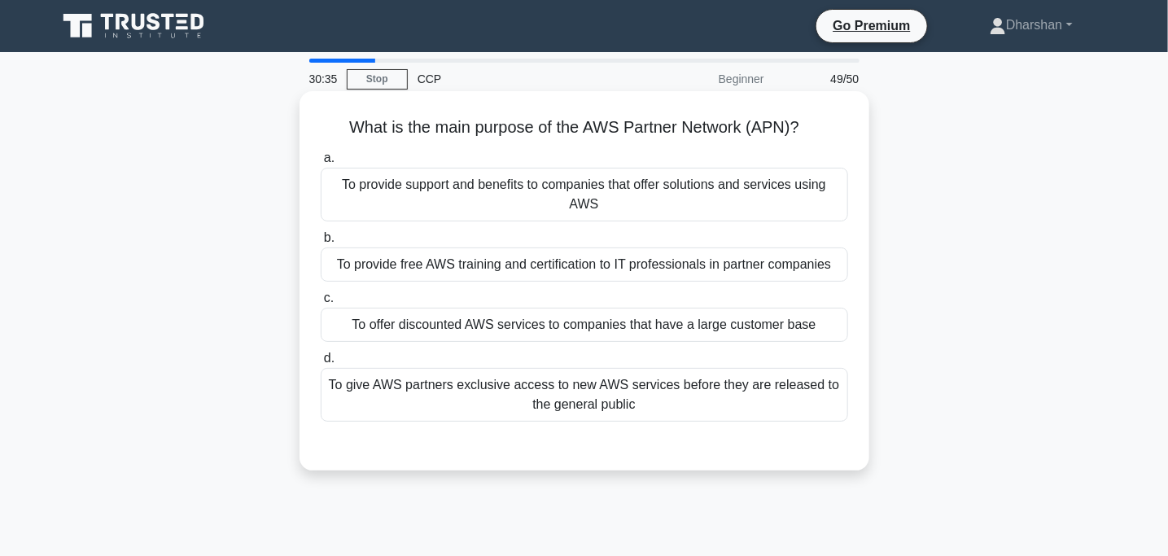
click at [655, 397] on div "To give AWS partners exclusive access to new AWS services before they are relea…" at bounding box center [585, 395] width 528 height 54
click at [321, 364] on input "d. To give AWS partners exclusive access to new AWS services before they are re…" at bounding box center [321, 358] width 0 height 11
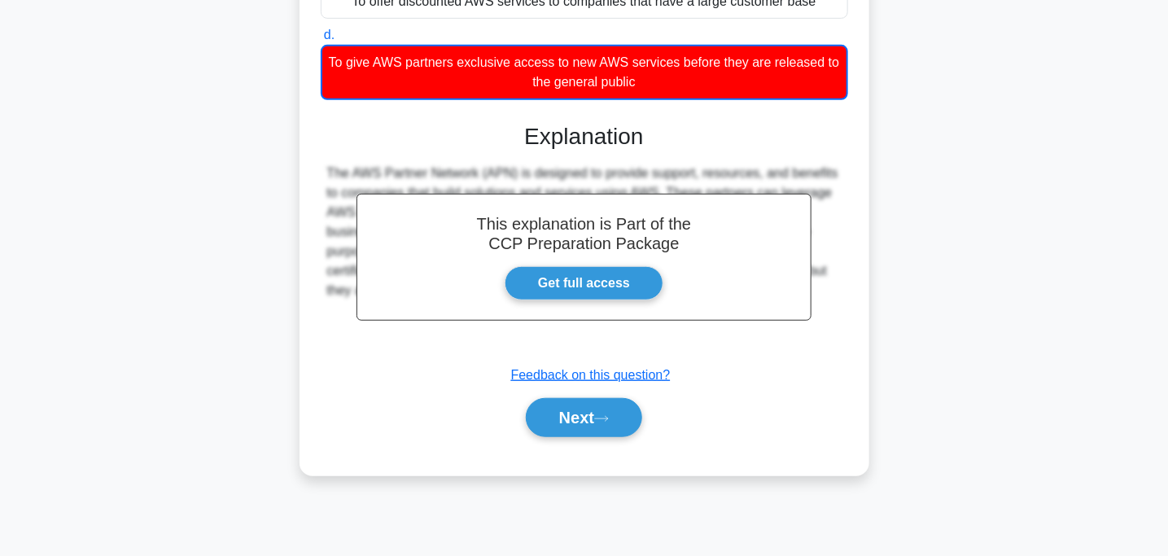
scroll to position [322, 0]
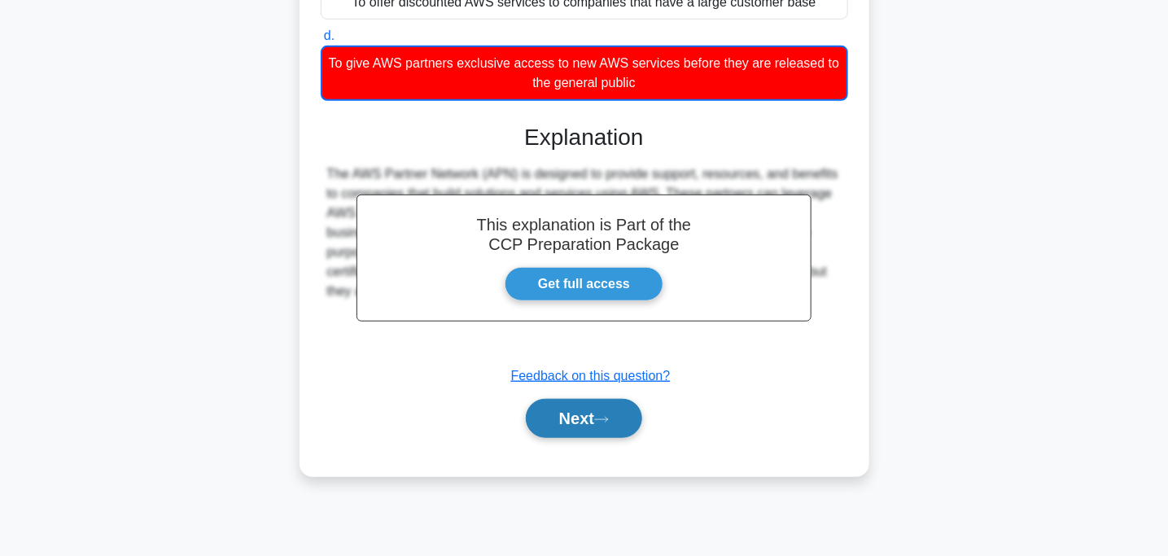
click at [625, 414] on button "Next" at bounding box center [584, 418] width 116 height 39
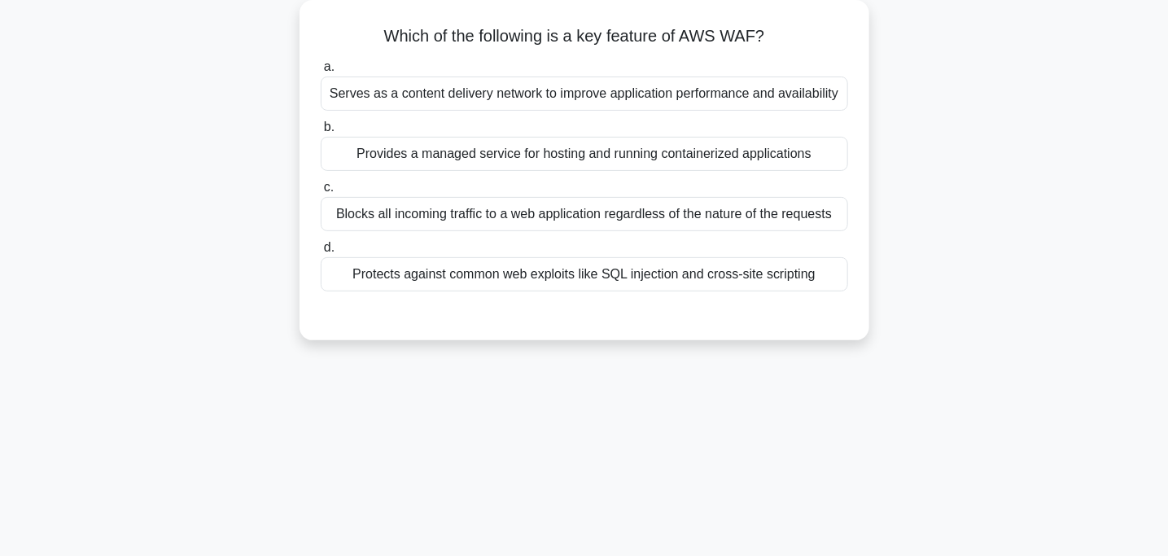
scroll to position [0, 0]
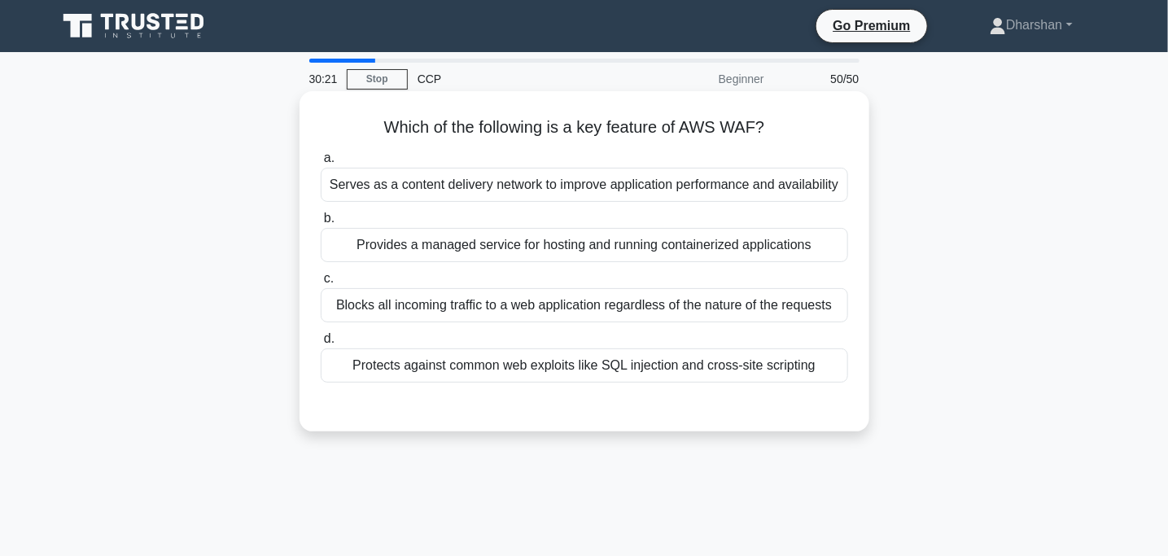
drag, startPoint x: 361, startPoint y: 126, endPoint x: 781, endPoint y: 117, distance: 420.2
click at [781, 117] on h5 "Which of the following is a key feature of AWS WAF? .spinner_0XTQ{transform-ori…" at bounding box center [584, 127] width 531 height 21
drag, startPoint x: 802, startPoint y: 127, endPoint x: 335, endPoint y: 110, distance: 466.8
click at [335, 110] on div "Which of the following is a key feature of AWS WAF? .spinner_0XTQ{transform-ori…" at bounding box center [584, 261] width 557 height 327
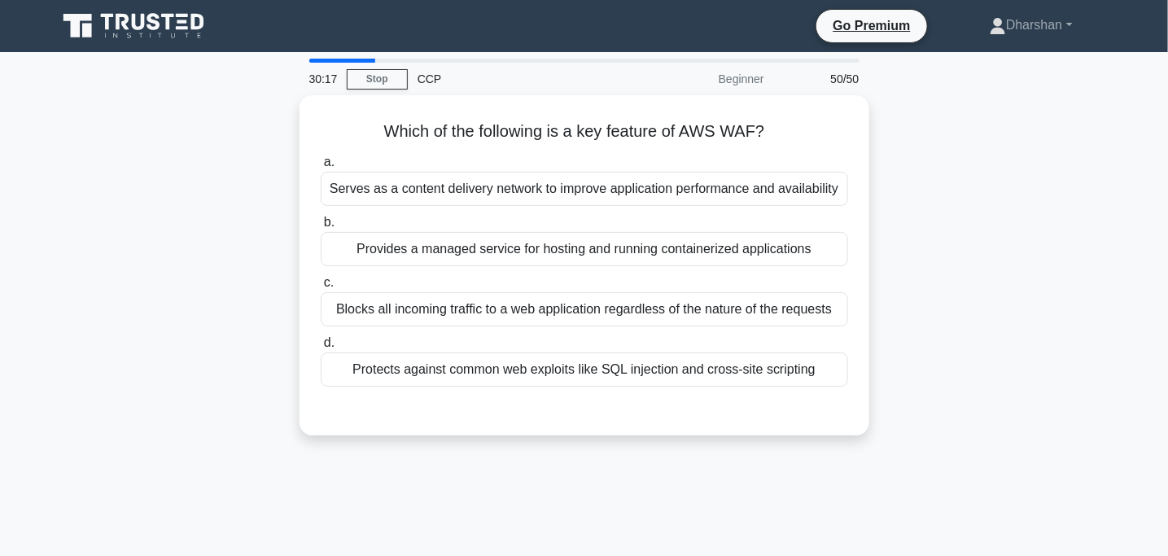
click at [265, 343] on div "Which of the following is a key feature of AWS WAF? .spinner_0XTQ{transform-ori…" at bounding box center [584, 275] width 1075 height 360
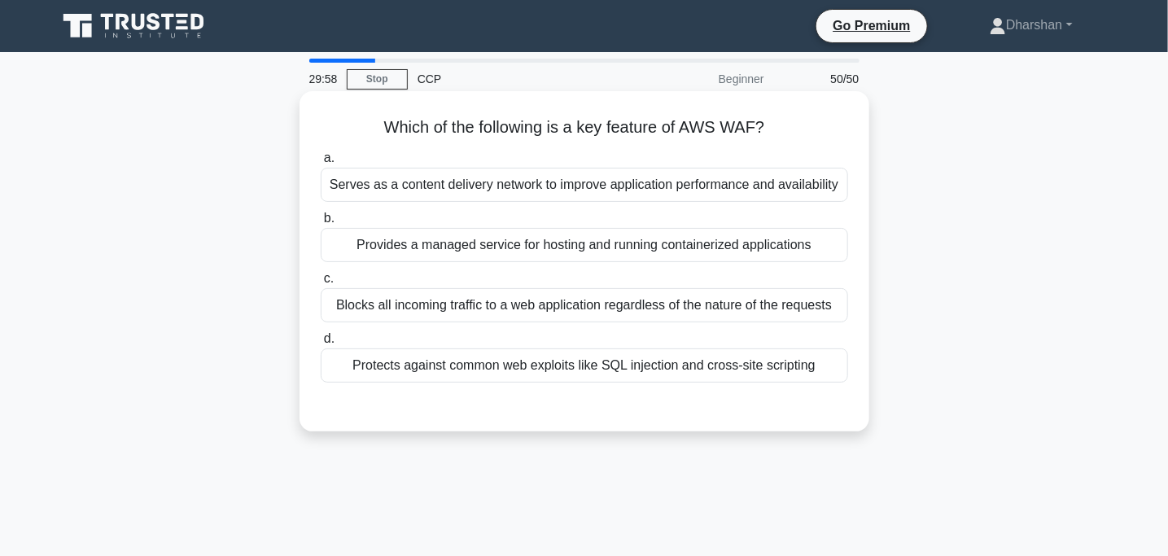
click at [535, 306] on div "Blocks all incoming traffic to a web application regardless of the nature of th…" at bounding box center [585, 305] width 528 height 34
click at [321, 284] on input "c. Blocks all incoming traffic to a web application regardless of the nature of…" at bounding box center [321, 279] width 0 height 11
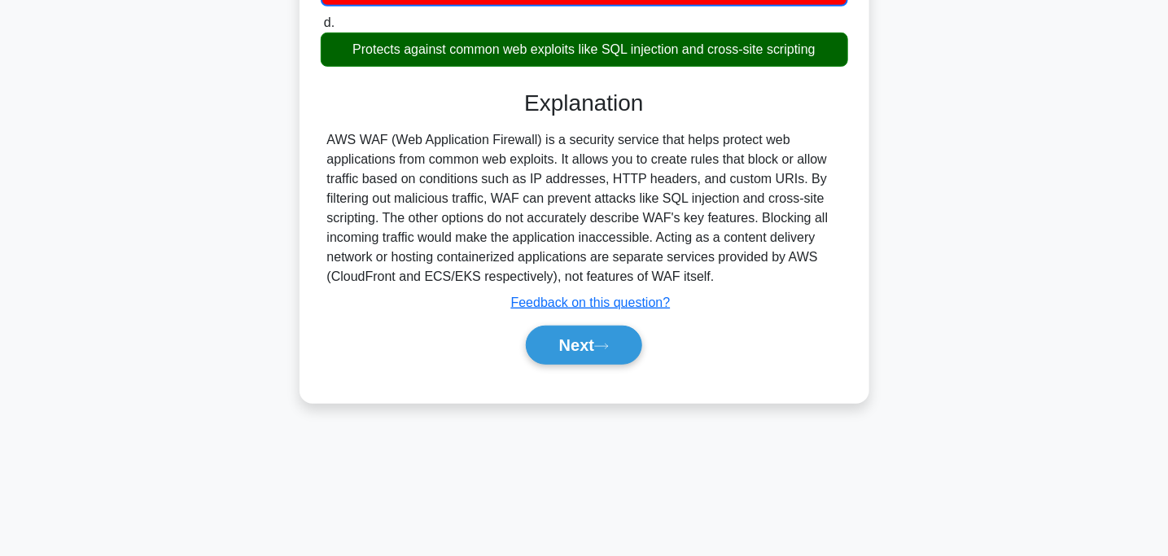
scroll to position [318, 0]
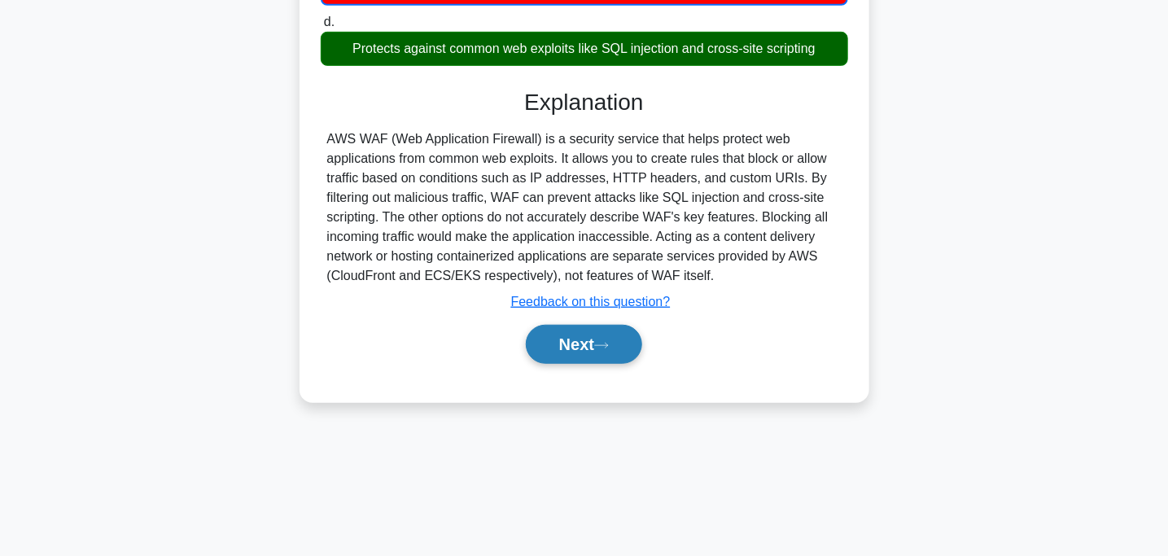
click at [550, 364] on button "Next" at bounding box center [584, 344] width 116 height 39
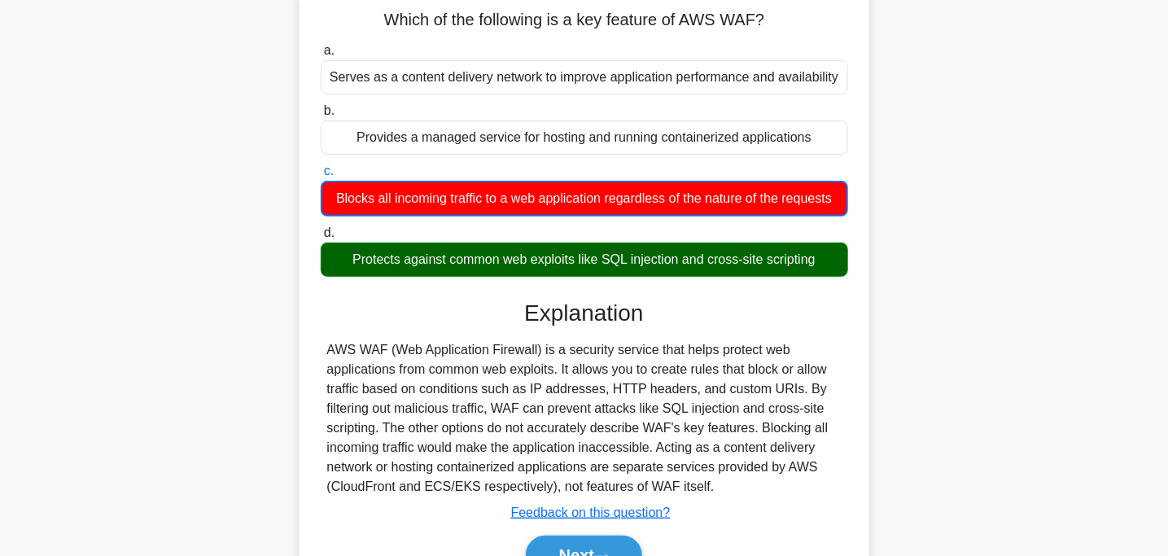
scroll to position [323, 0]
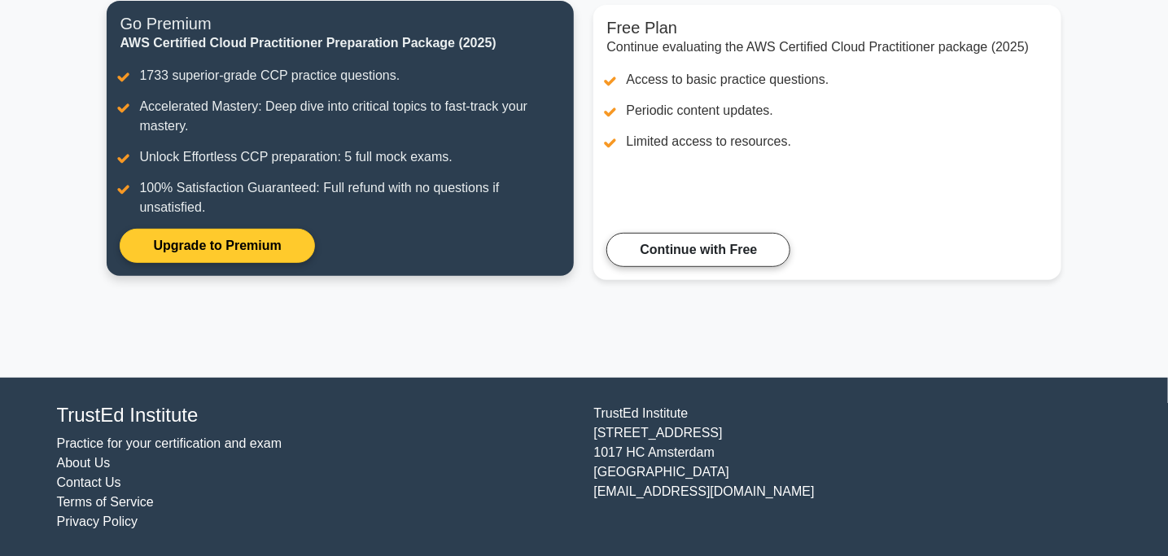
scroll to position [219, 0]
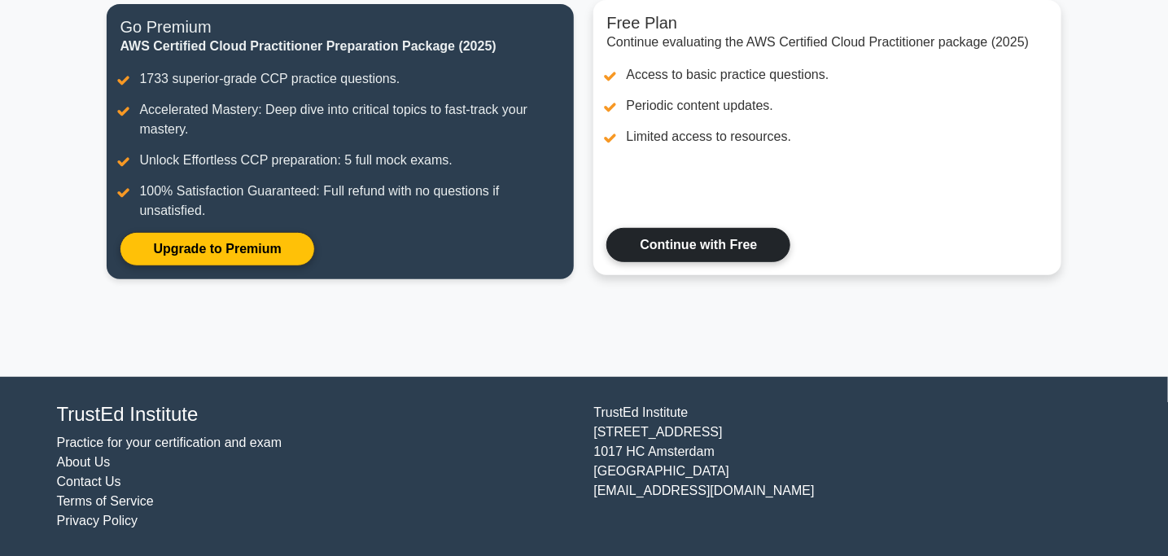
click at [665, 250] on link "Continue with Free" at bounding box center [698, 245] width 184 height 34
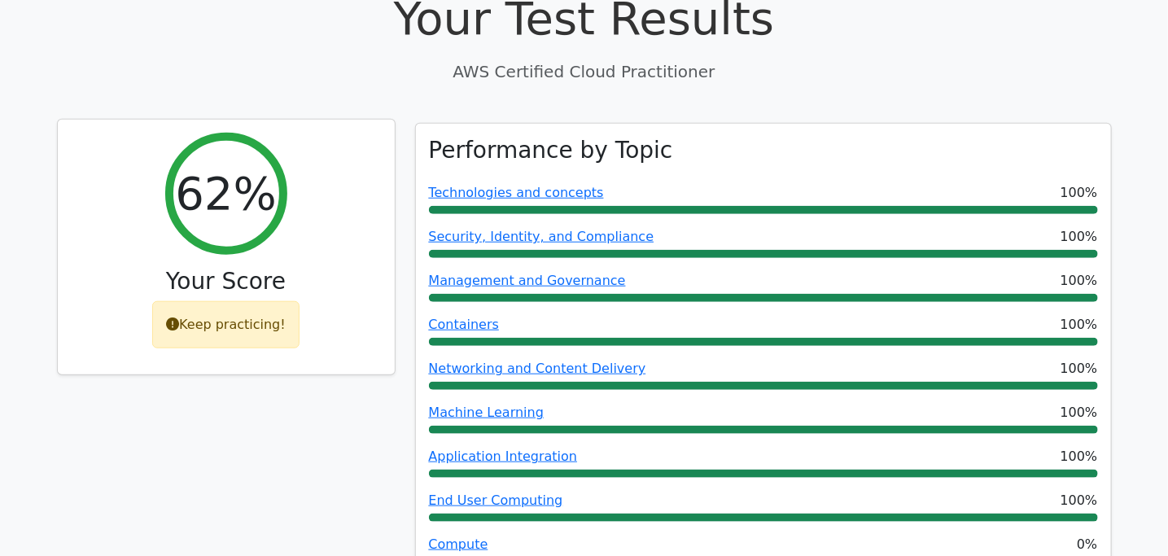
scroll to position [449, 0]
